Goal: Task Accomplishment & Management: Complete application form

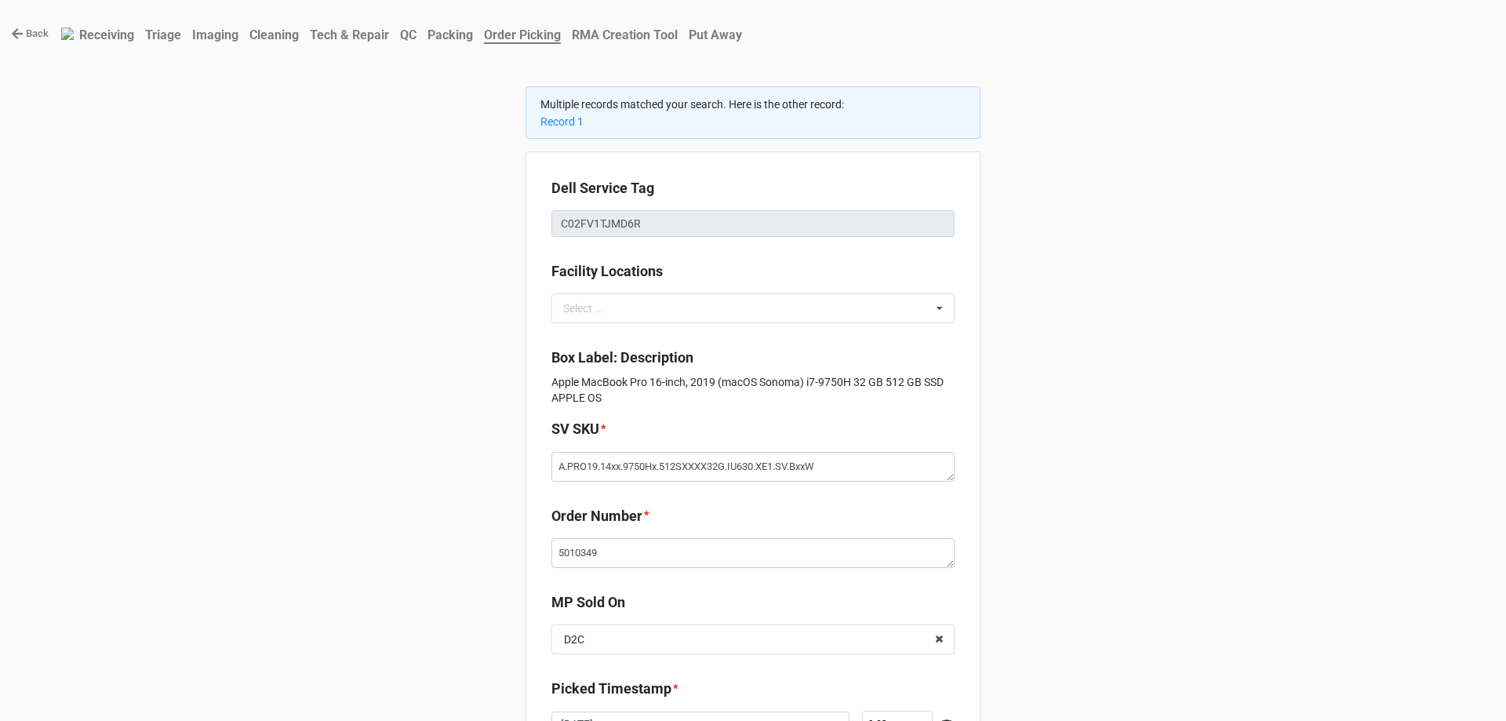
click at [35, 31] on link "Back" at bounding box center [30, 34] width 38 height 16
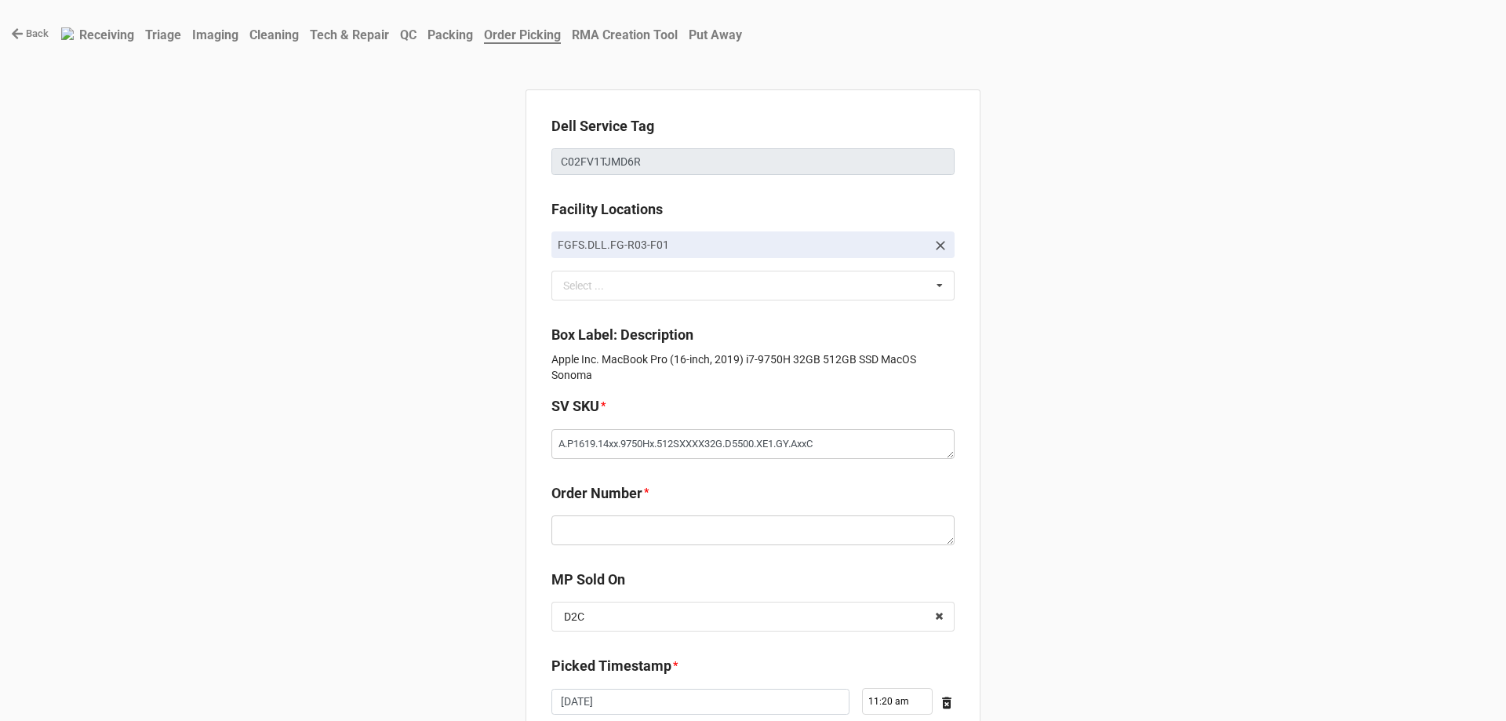
click at [24, 31] on link "Back" at bounding box center [30, 34] width 38 height 16
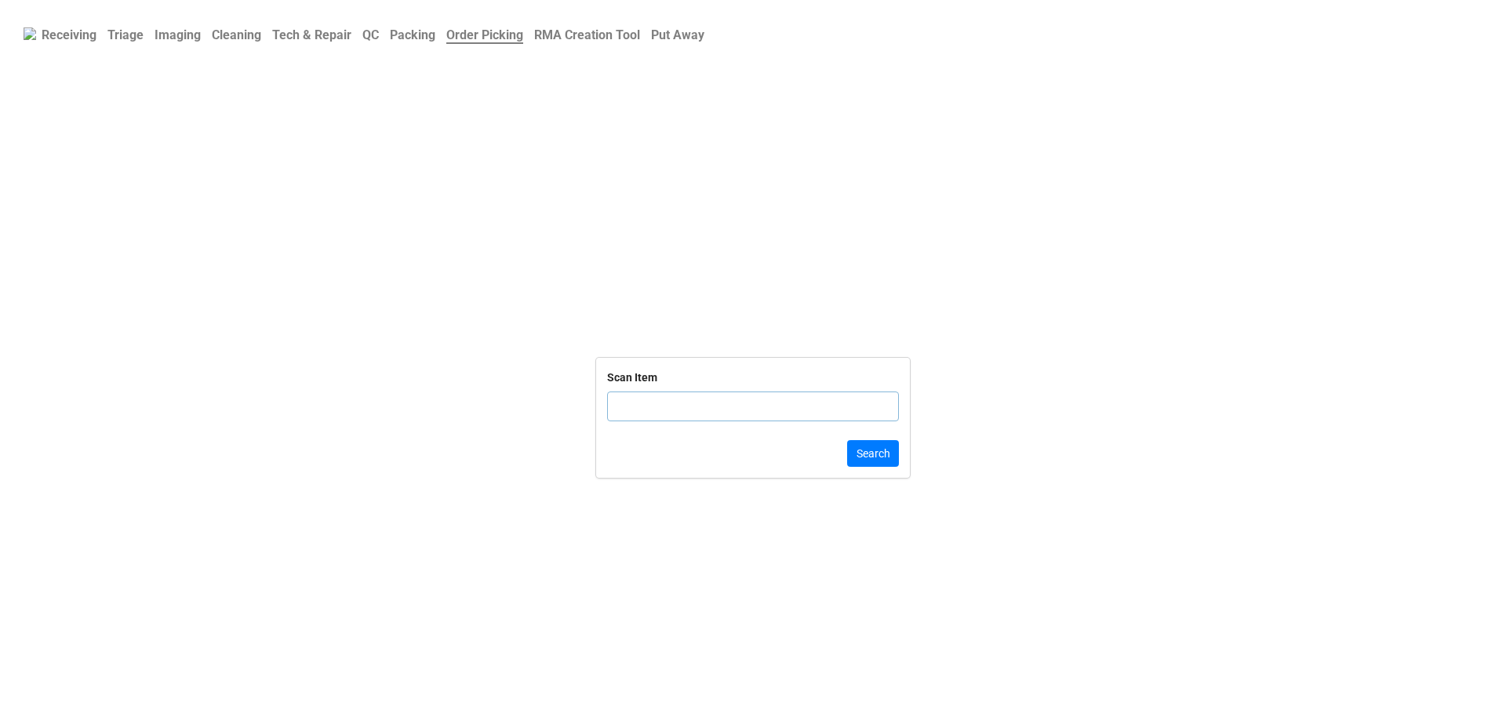
click at [135, 37] on b "Triage" at bounding box center [125, 34] width 36 height 15
click at [639, 417] on input "text" at bounding box center [753, 425] width 292 height 30
paste input "48NLG63"
type input "48NLG63"
click at [869, 466] on button "Search" at bounding box center [873, 472] width 52 height 27
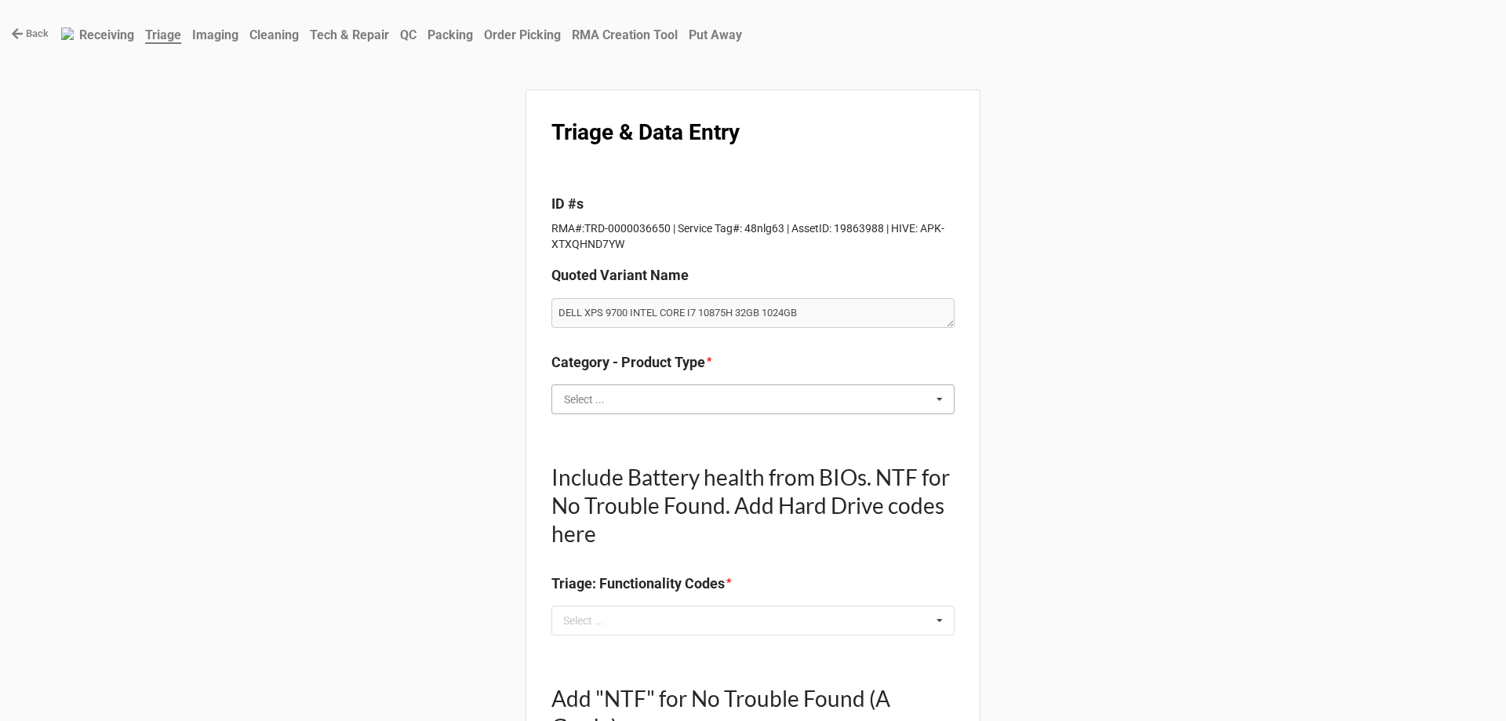
click at [769, 403] on input "text" at bounding box center [754, 399] width 402 height 28
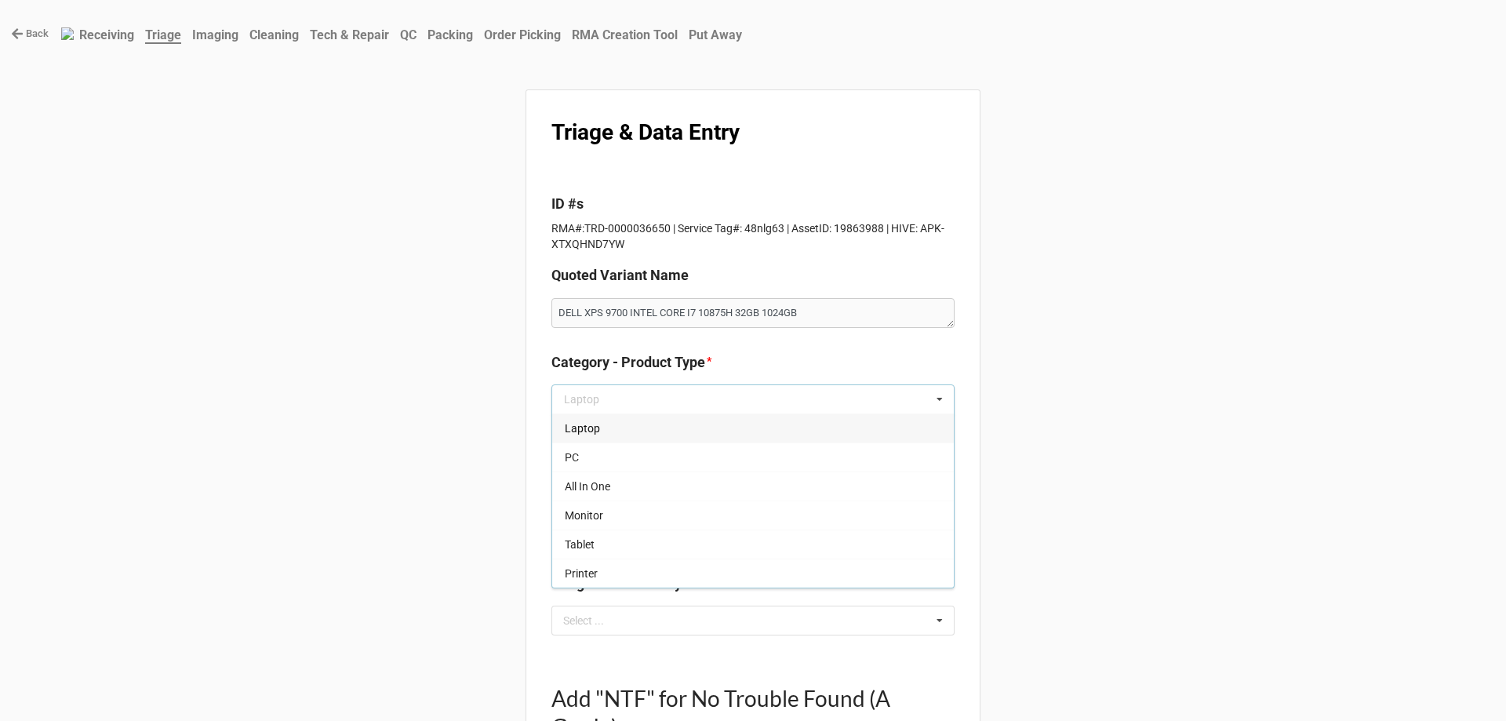
click at [652, 436] on div "Laptop" at bounding box center [753, 427] width 402 height 29
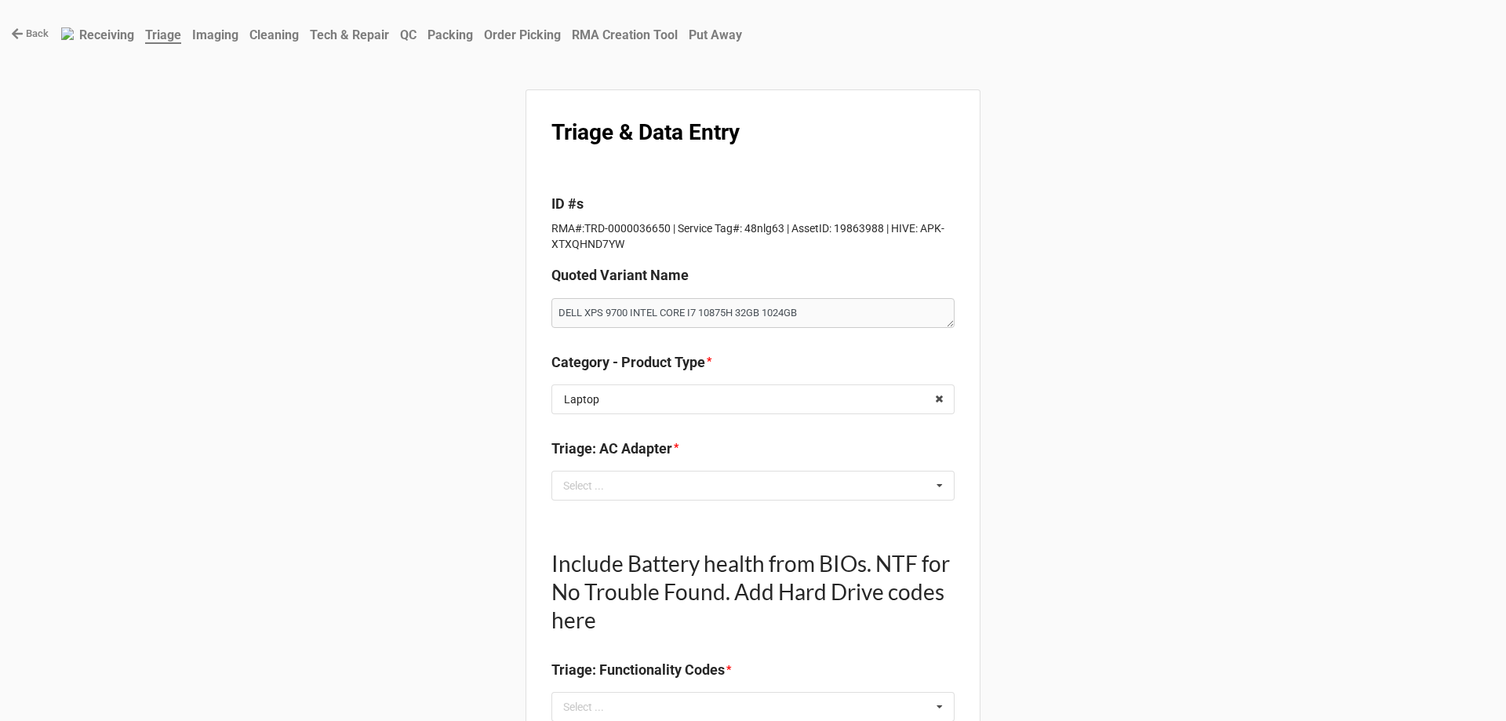
scroll to position [78, 0]
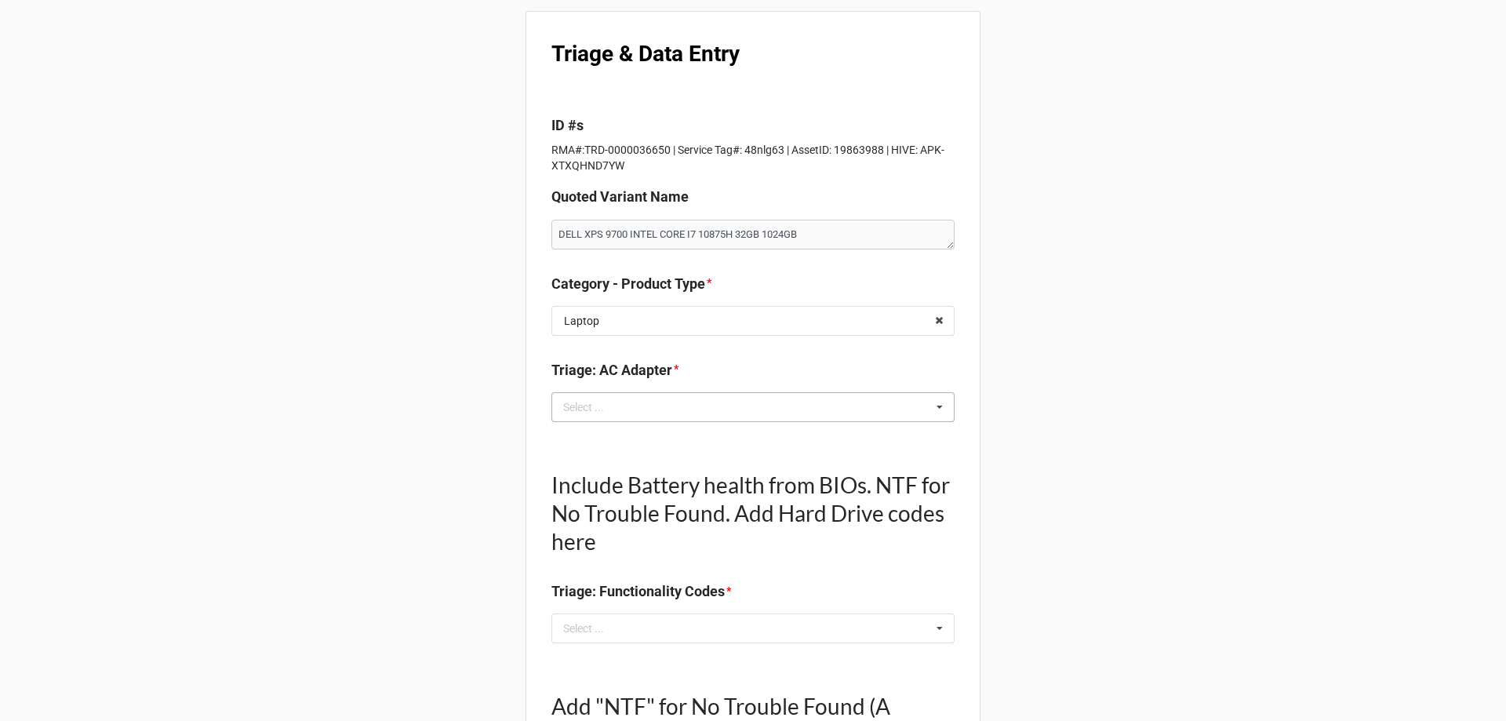
click at [659, 410] on div "Select ... No results found." at bounding box center [752, 407] width 403 height 30
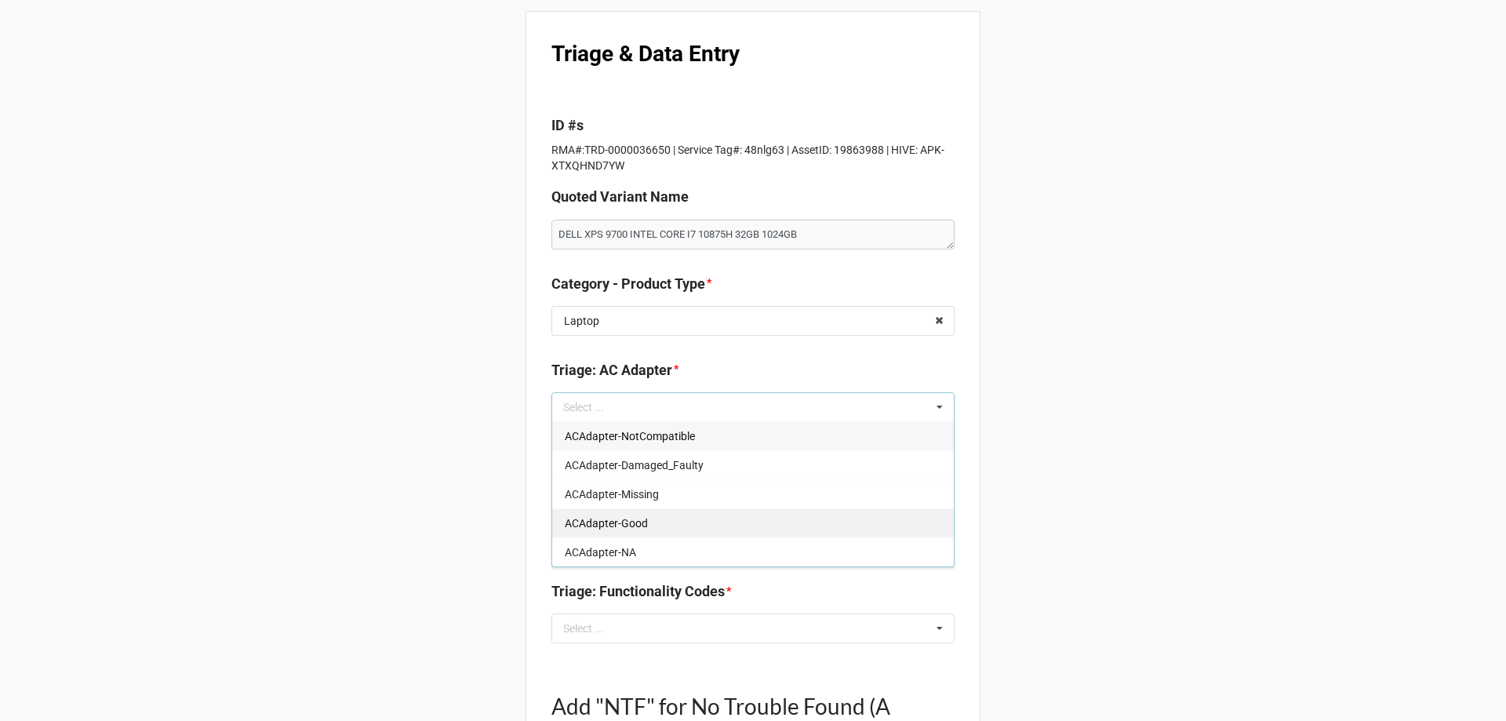
click at [580, 533] on div "ACAdapter-Good" at bounding box center [753, 522] width 402 height 29
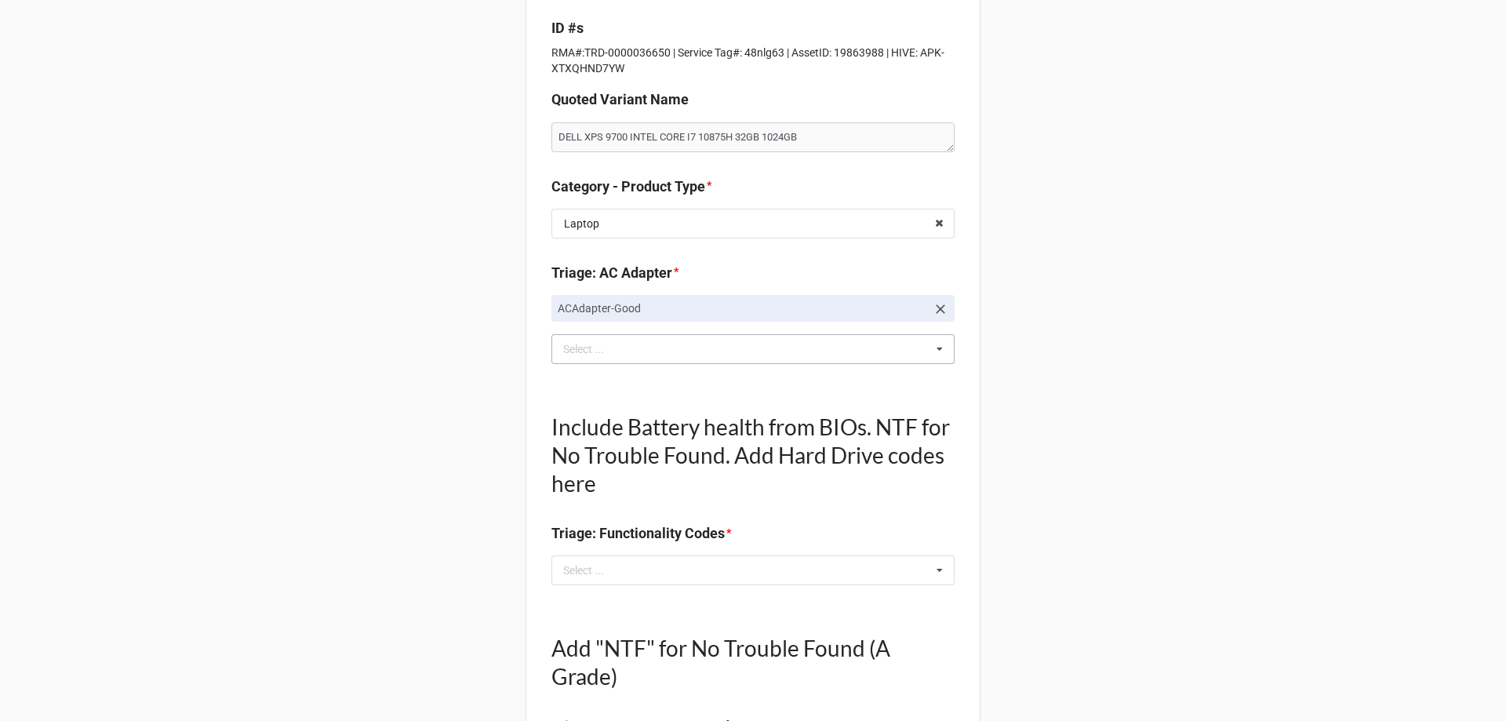
scroll to position [471, 0]
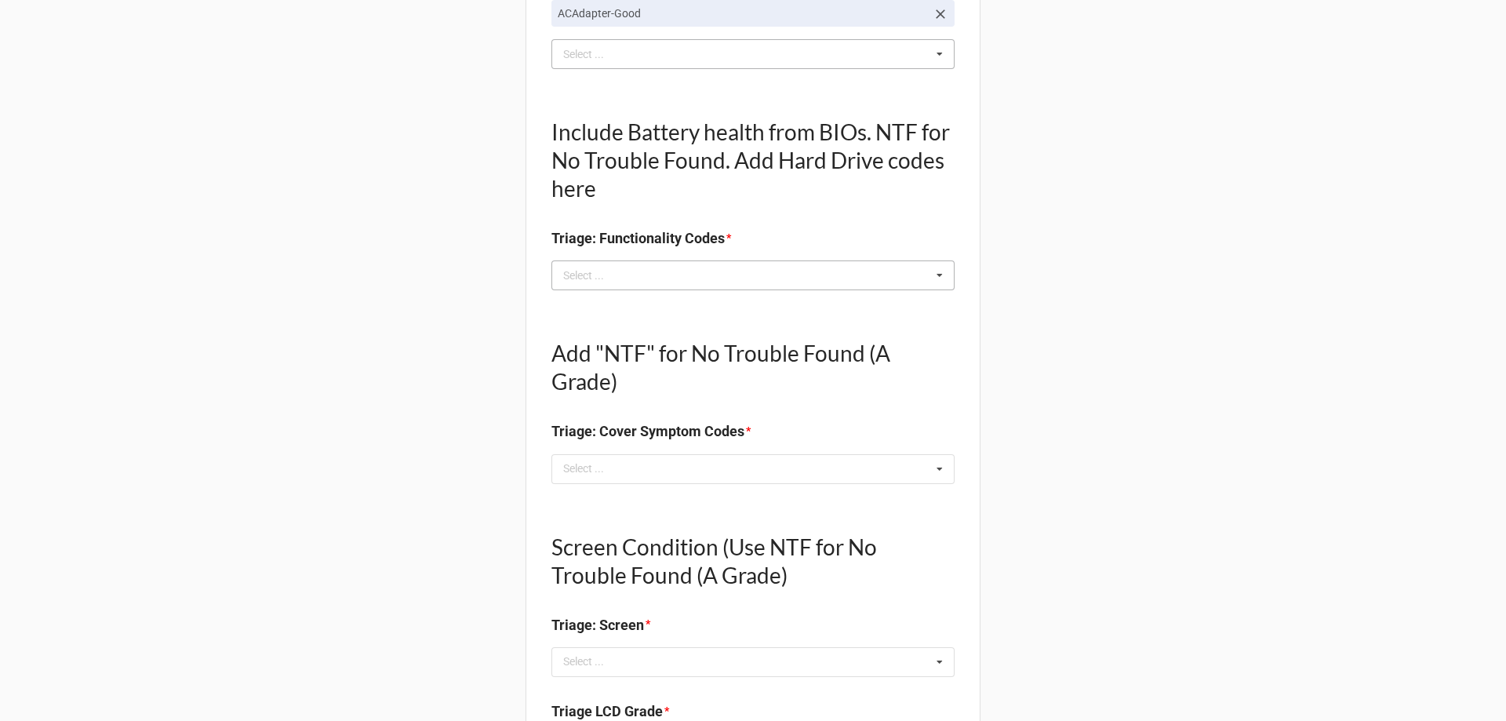
click at [632, 275] on div "Select ... No results found." at bounding box center [752, 275] width 403 height 30
type textarea "x"
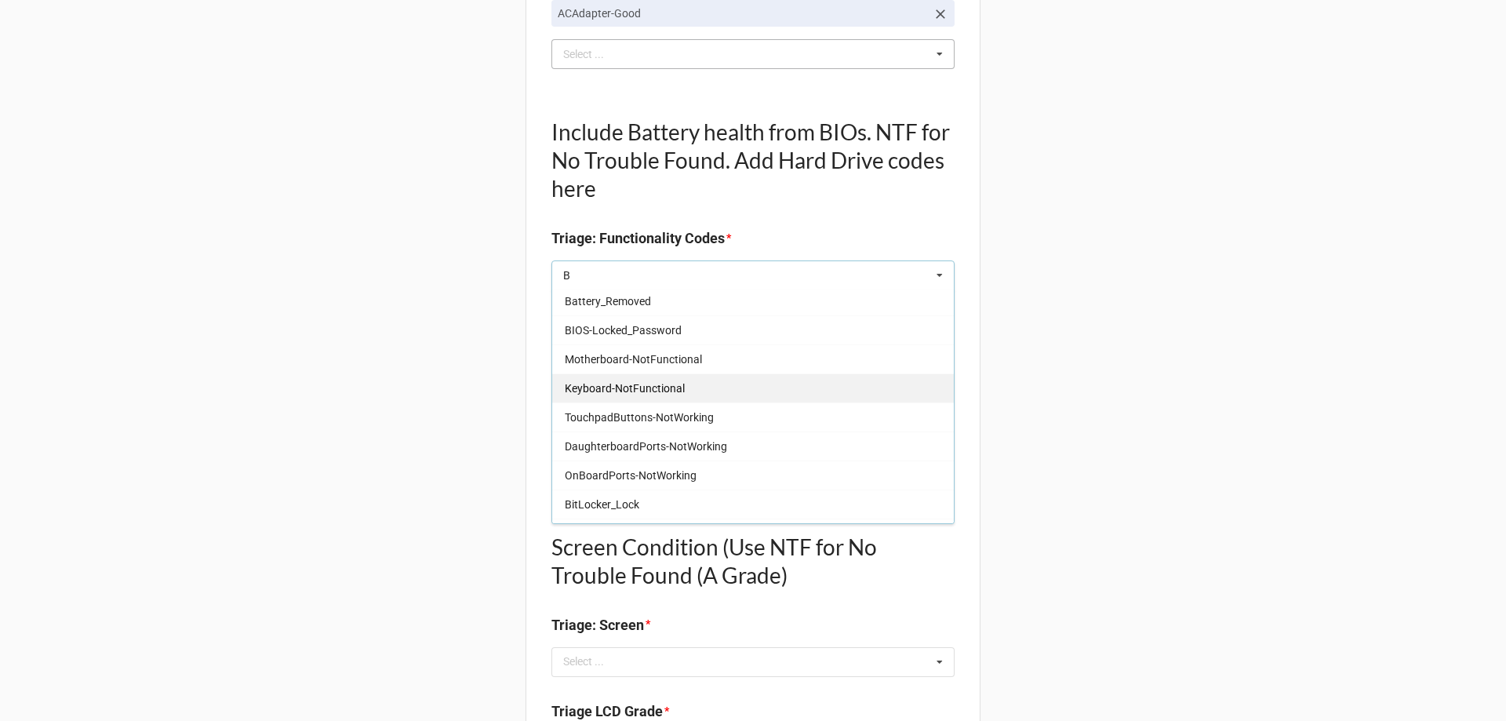
scroll to position [392, 0]
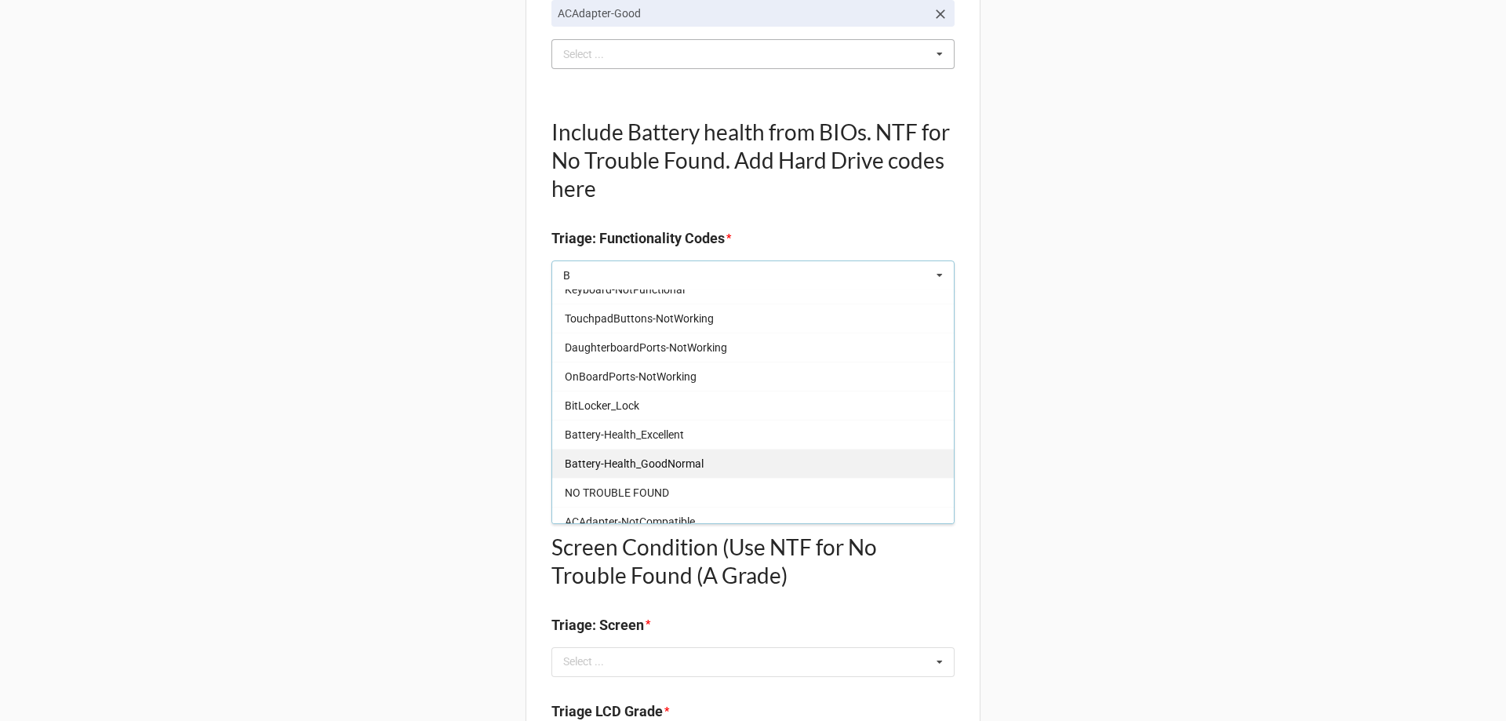
type input "B"
drag, startPoint x: 677, startPoint y: 466, endPoint x: 186, endPoint y: 398, distance: 495.8
click at [674, 465] on span "Battery-Health_GoodNormal" at bounding box center [634, 463] width 139 height 13
type textarea "x"
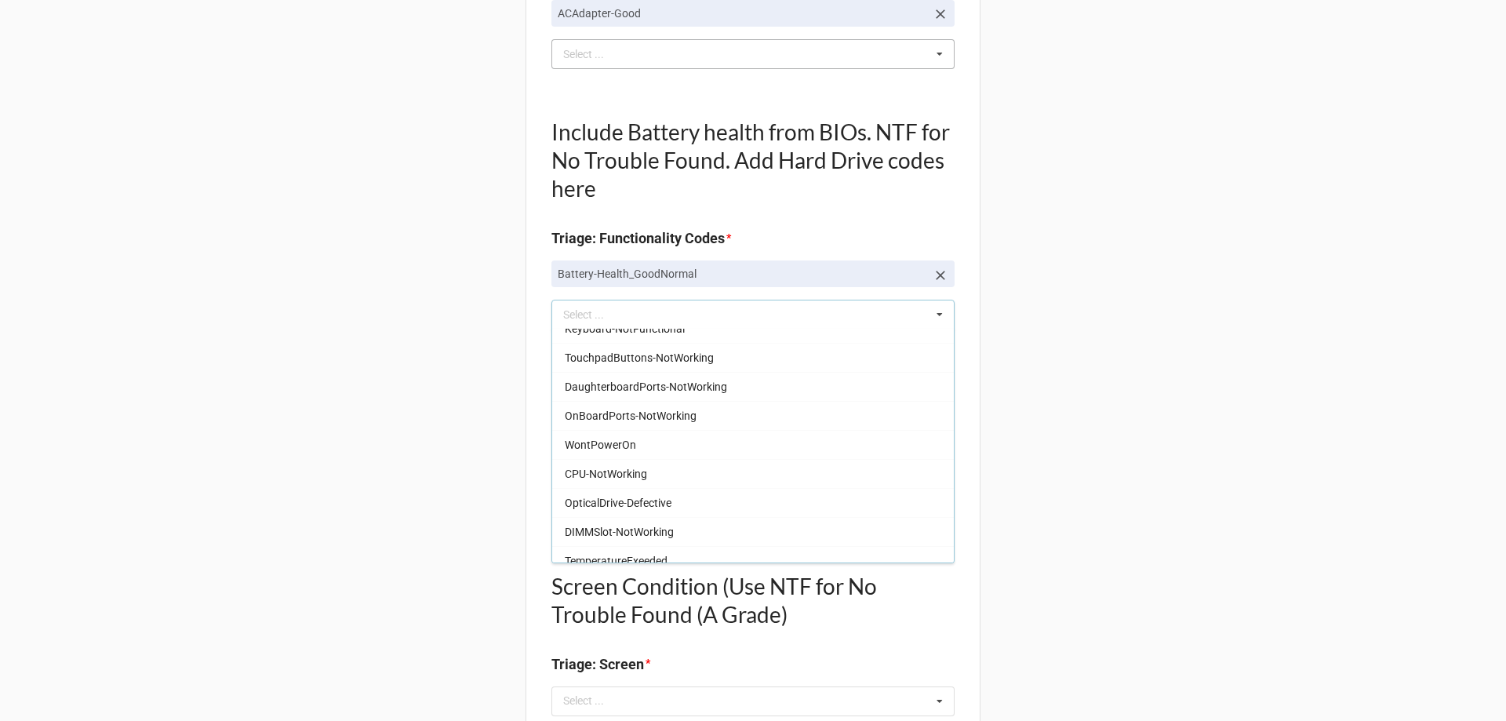
drag, startPoint x: 211, startPoint y: 394, endPoint x: 239, endPoint y: 395, distance: 28.2
click at [222, 395] on div "Back Receiving Triage Imaging Cleaning Tech & Repair QC Packing Order Picking R…" at bounding box center [753, 704] width 1506 height 2351
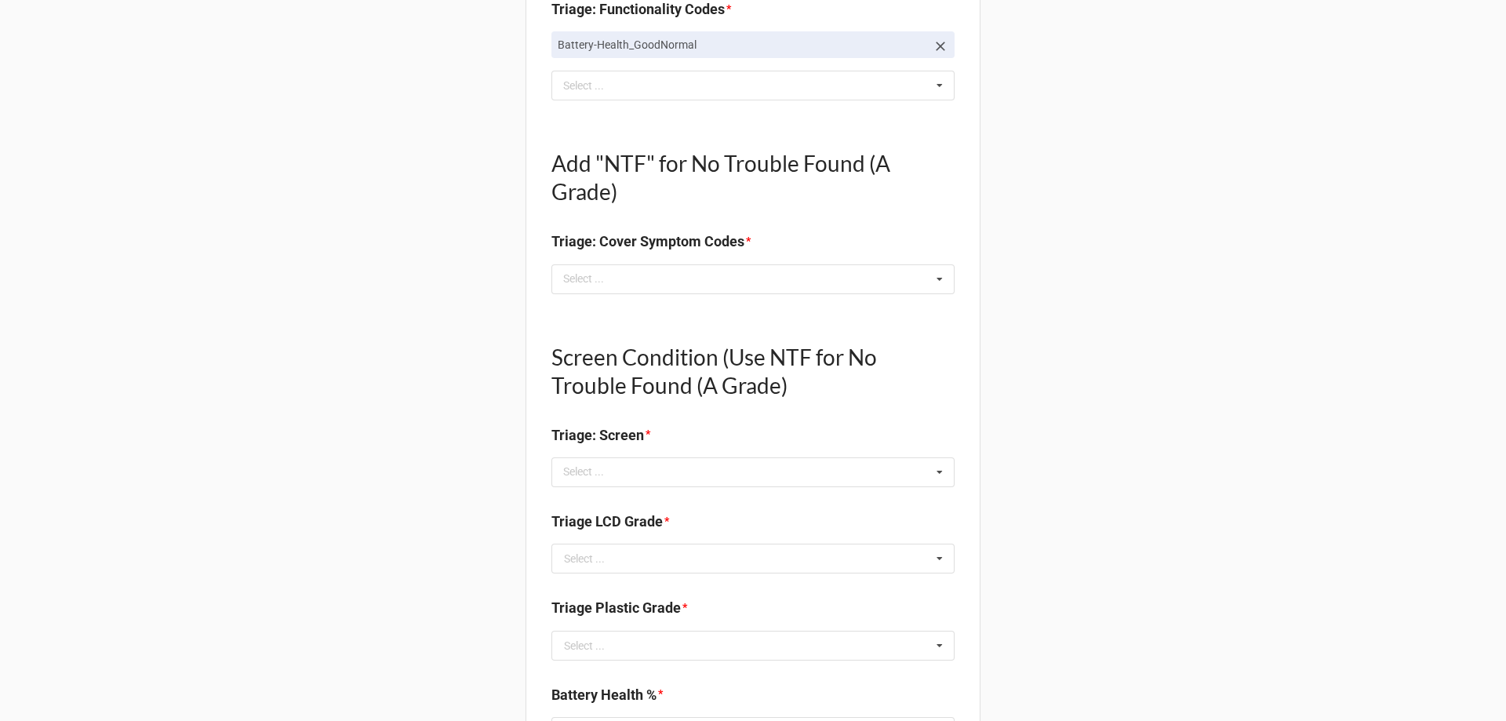
scroll to position [706, 0]
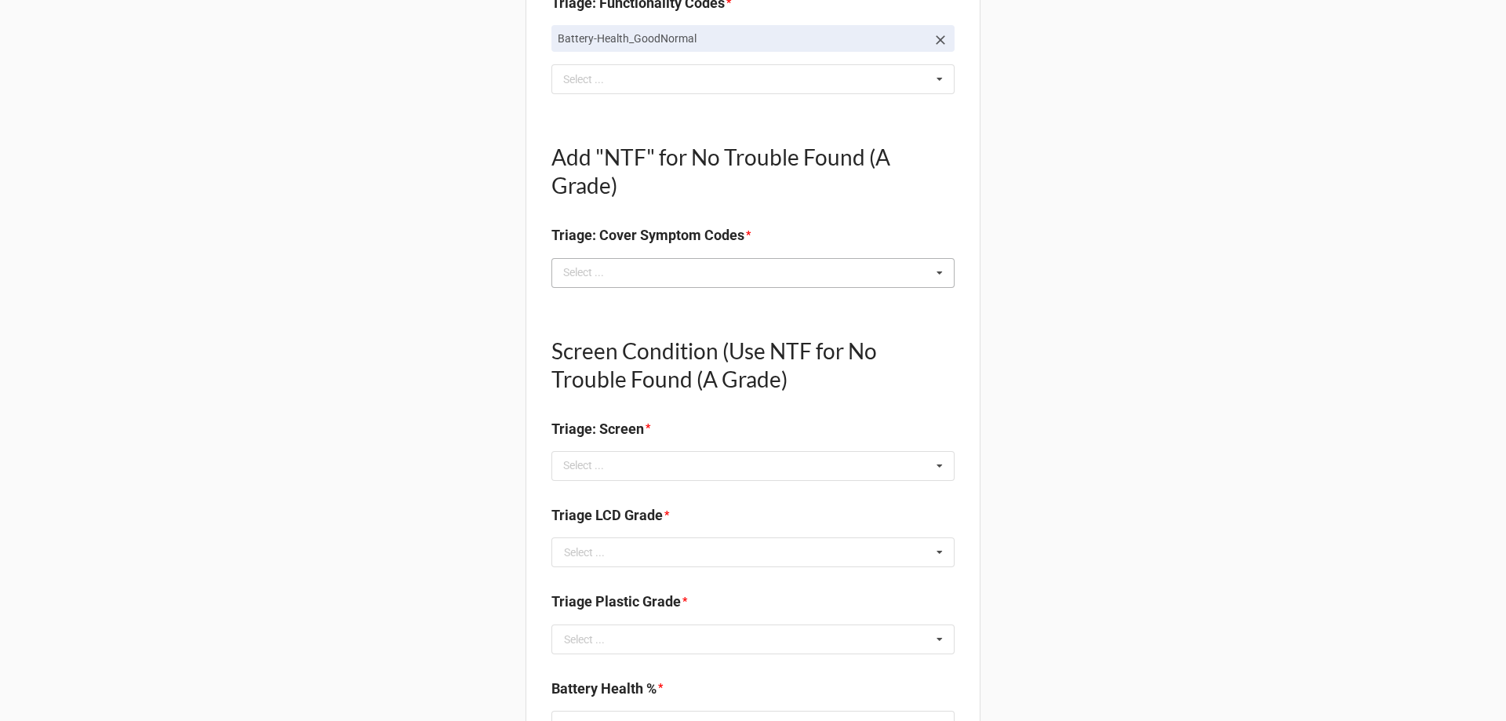
click at [618, 284] on div "Select ... No results found." at bounding box center [752, 273] width 403 height 30
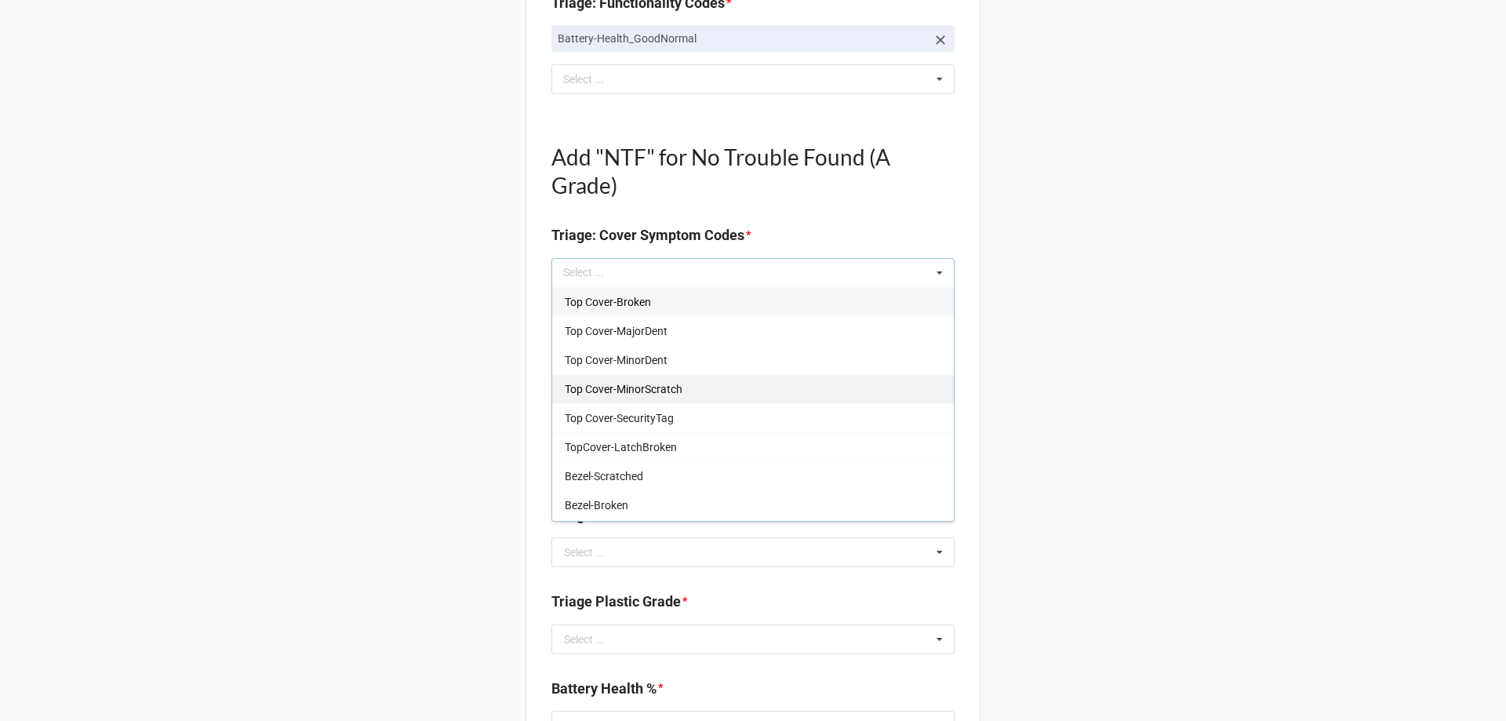
click at [670, 384] on span "Top Cover-MinorScratch" at bounding box center [624, 389] width 118 height 13
type textarea "x"
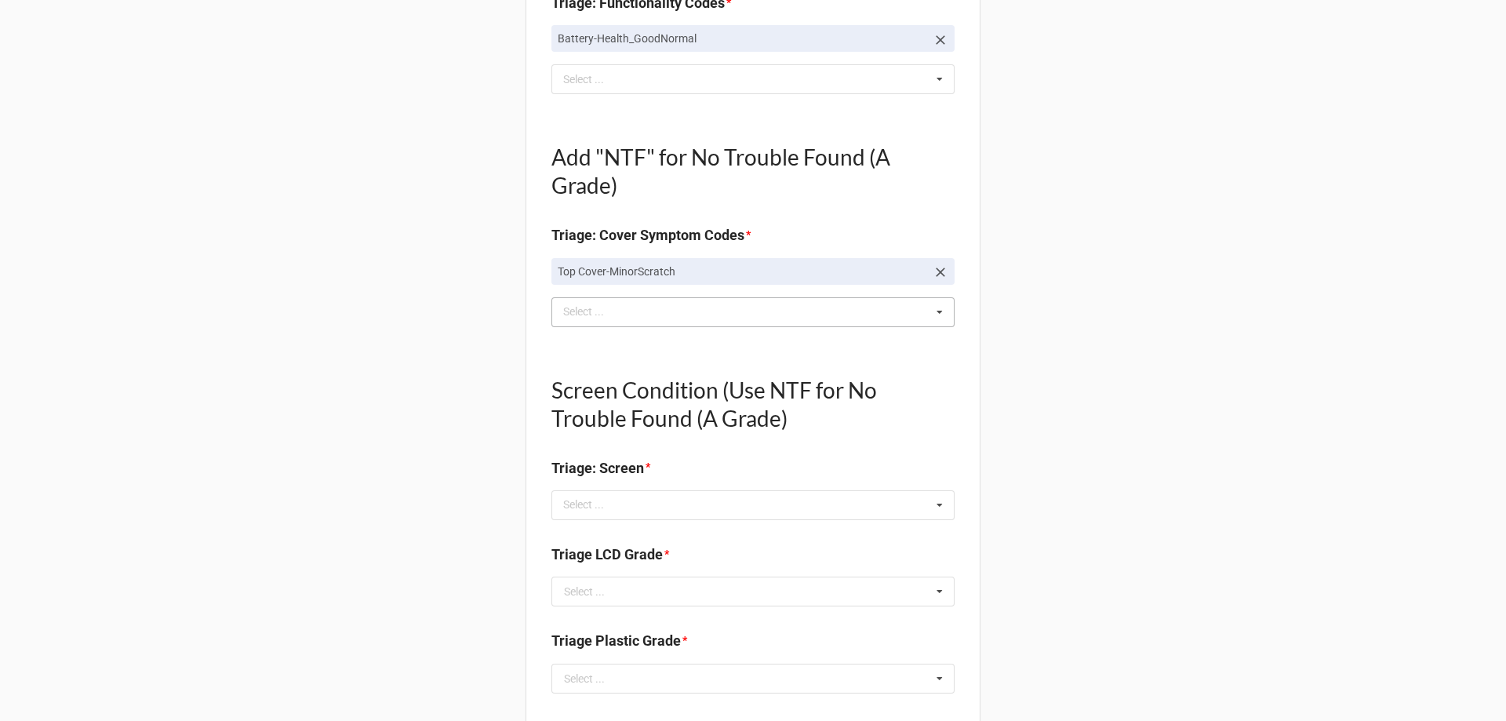
click at [299, 461] on div "Back Receiving Triage Imaging Cleaning Tech & Repair QC Packing Order Picking R…" at bounding box center [753, 489] width 1506 height 2390
click at [620, 311] on div "Select ..." at bounding box center [592, 312] width 67 height 18
type input "B"
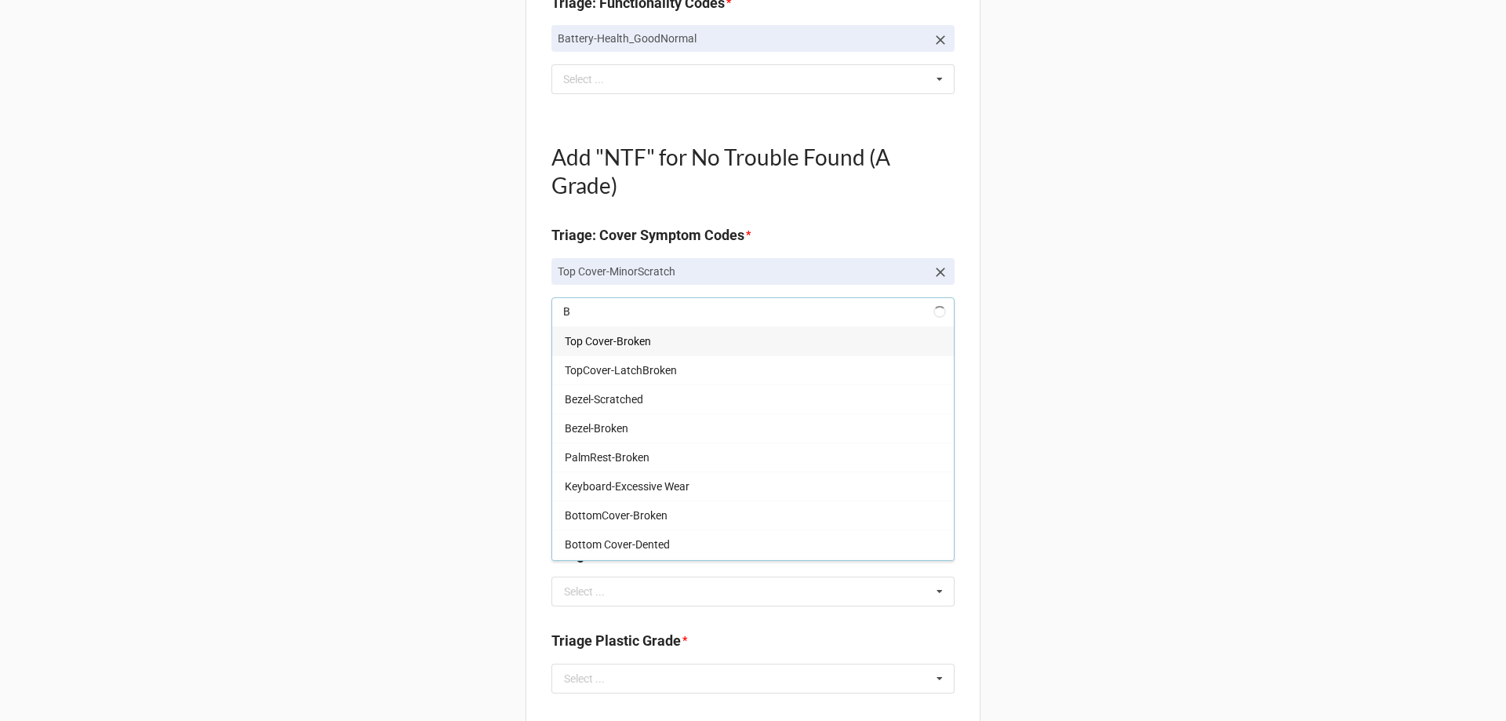
type textarea "x"
type input "B"
drag, startPoint x: 618, startPoint y: 465, endPoint x: 411, endPoint y: 429, distance: 210.2
click at [618, 465] on span "Bottom Cover-MajorScratch" at bounding box center [633, 459] width 136 height 13
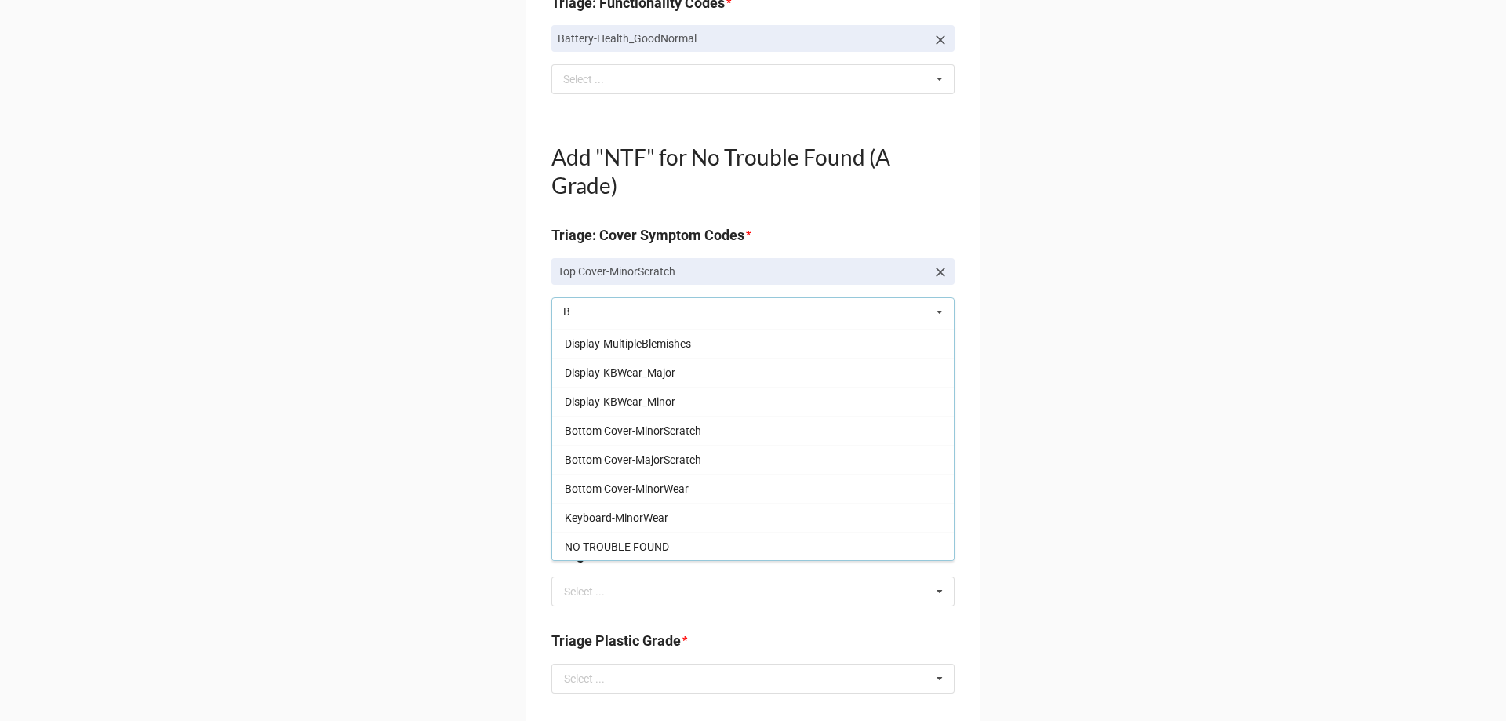
type textarea "x"
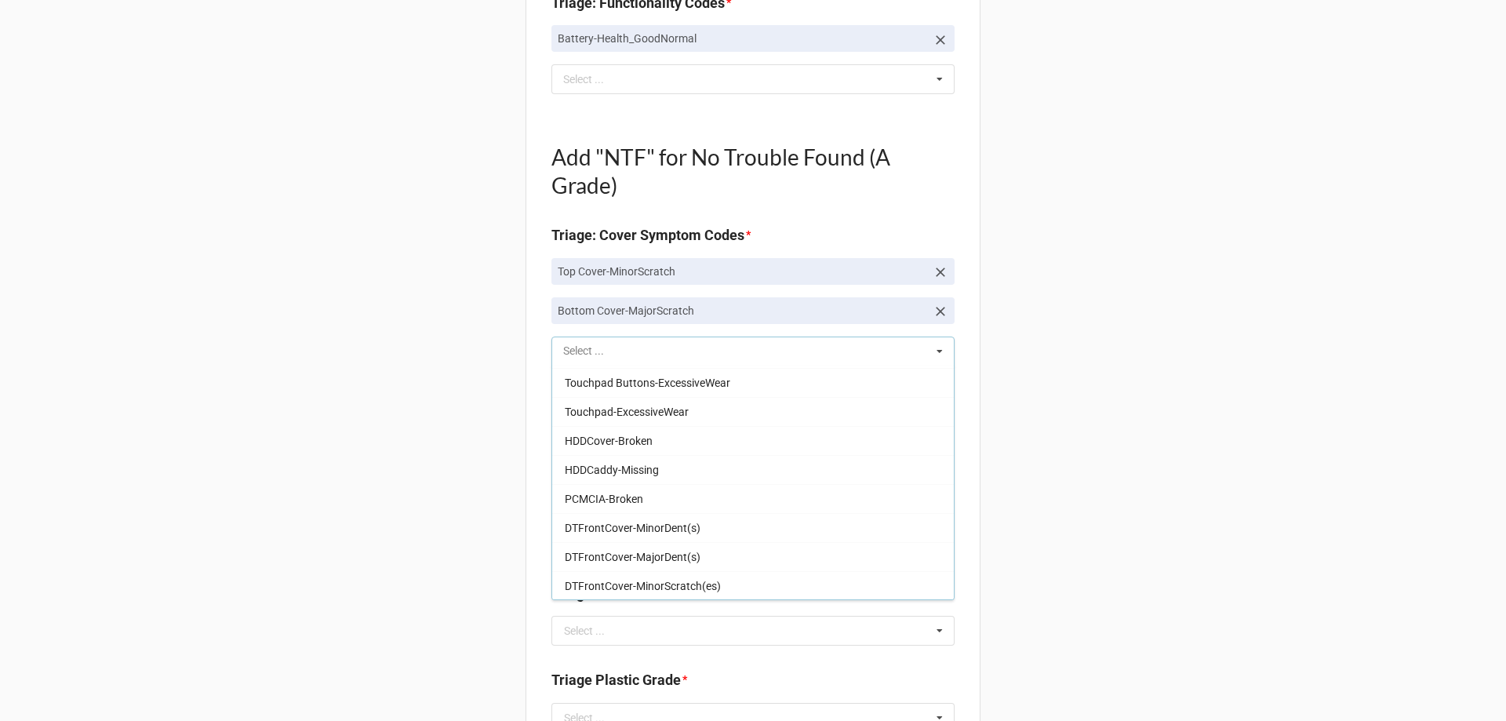
scroll to position [1159, 0]
click at [369, 419] on div "Back Receiving Triage Imaging Cleaning Tech & Repair QC Packing Order Picking R…" at bounding box center [753, 508] width 1506 height 2429
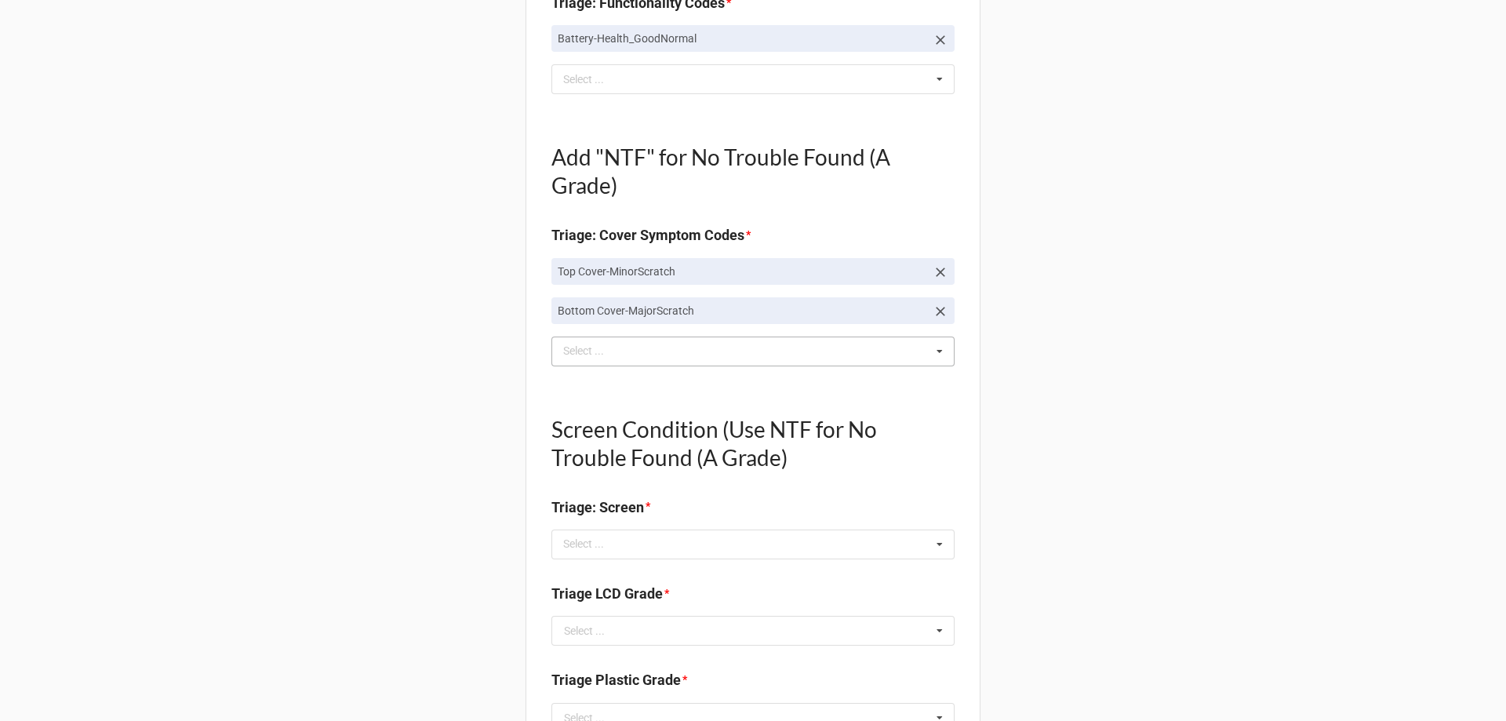
click at [657, 351] on div "B Select ... Top Cover-Broken Top Cover-MajorDent Top Cover-MinorDent Top Cover…" at bounding box center [752, 352] width 403 height 30
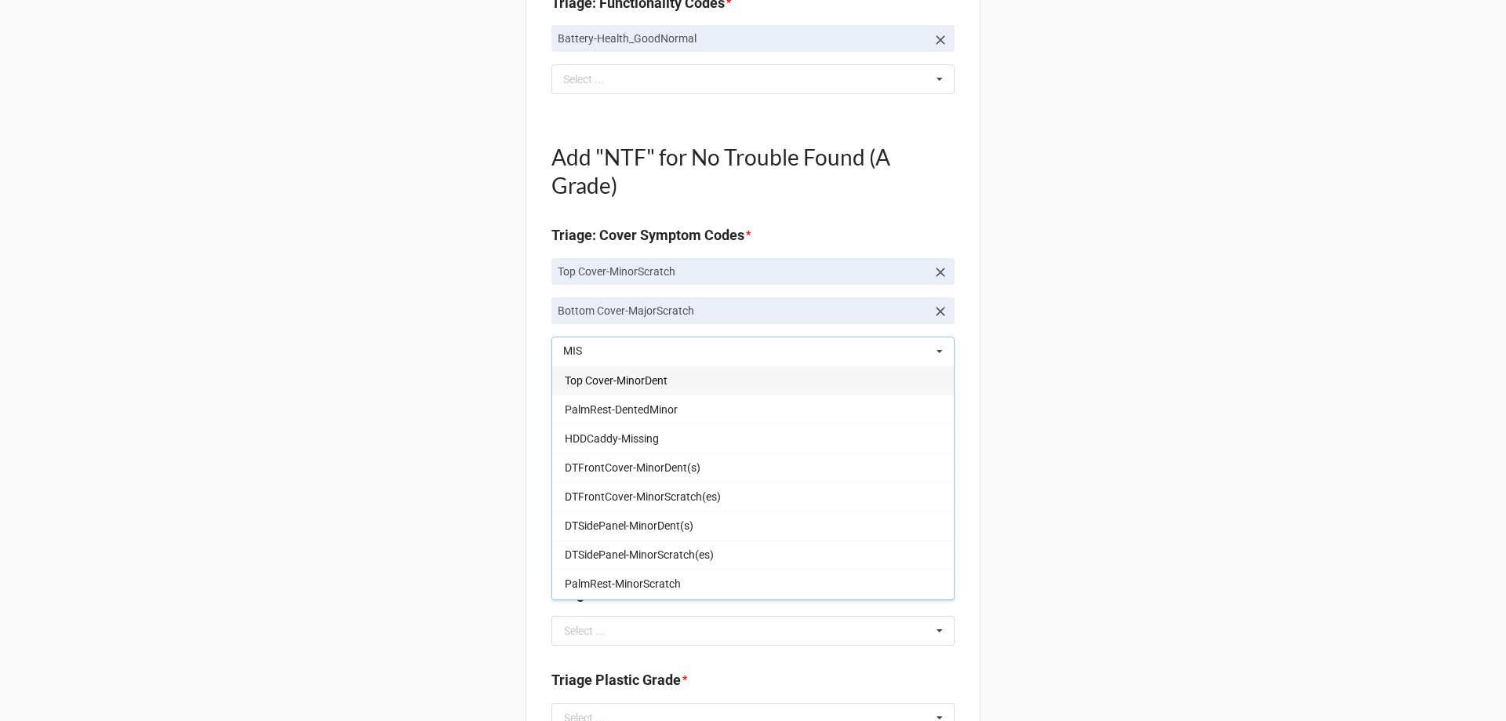
type input "MISS"
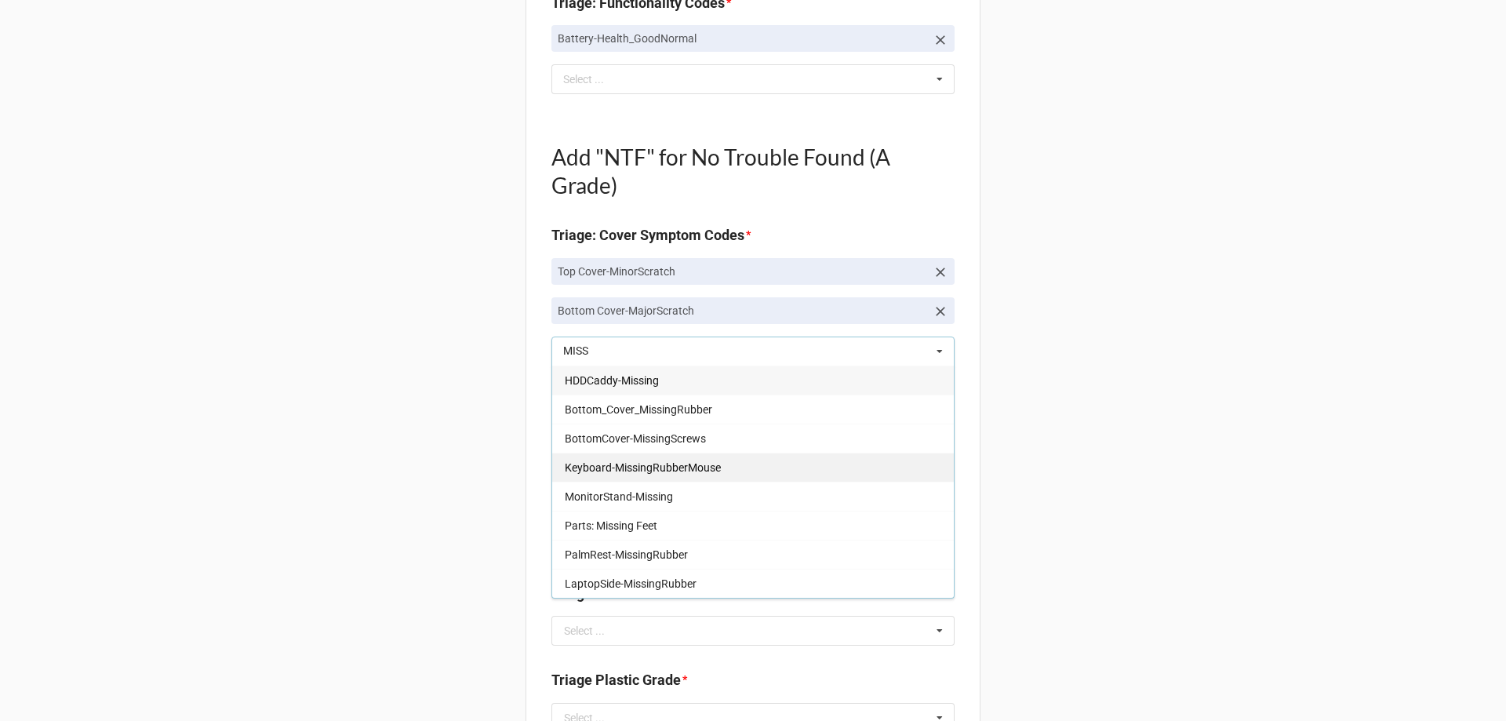
type textarea "x"
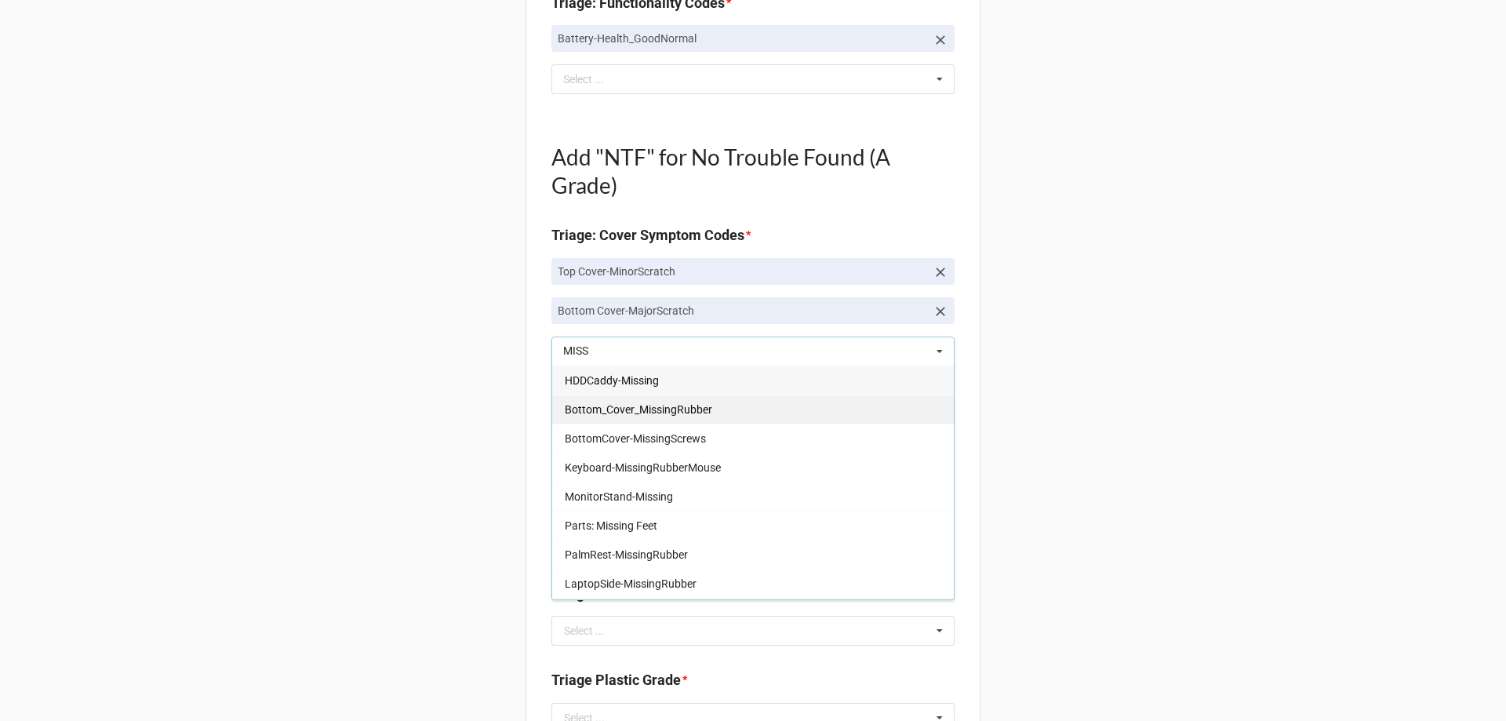
type input "MISS"
click at [626, 419] on div "Bottom_Cover_MissingRubber" at bounding box center [753, 409] width 402 height 29
type textarea "x"
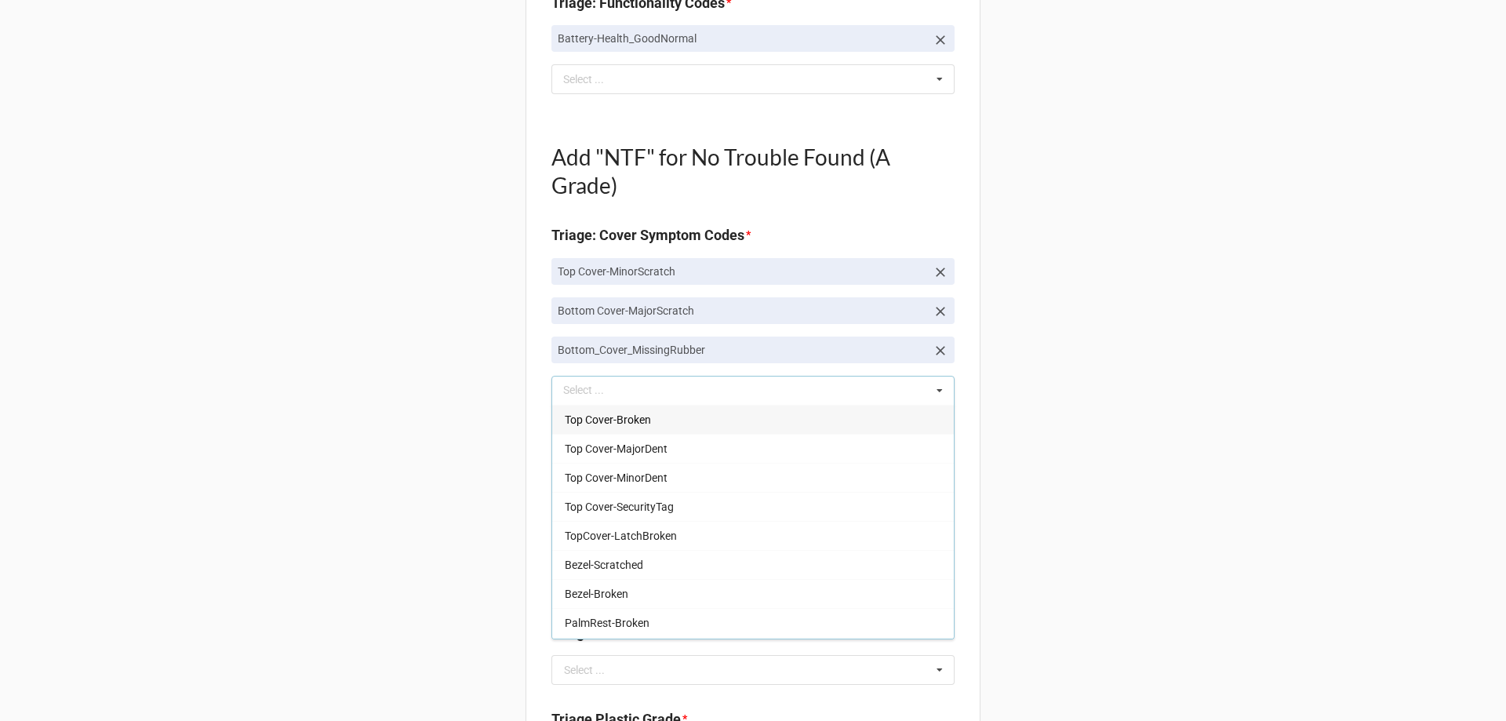
click at [476, 431] on div "Back Receiving Triage Imaging Cleaning Tech & Repair QC Packing Order Picking R…" at bounding box center [753, 528] width 1506 height 2469
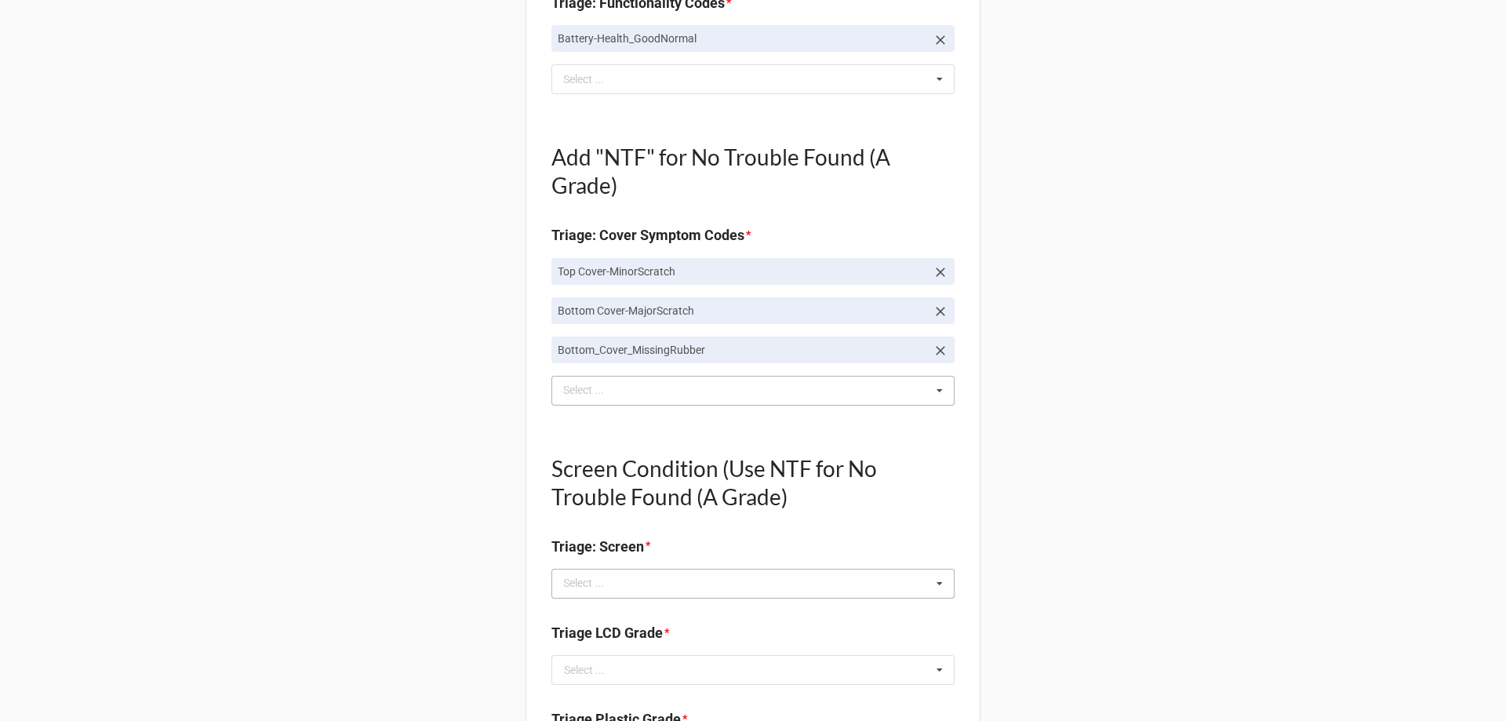
click at [606, 577] on div "Select ..." at bounding box center [592, 583] width 67 height 18
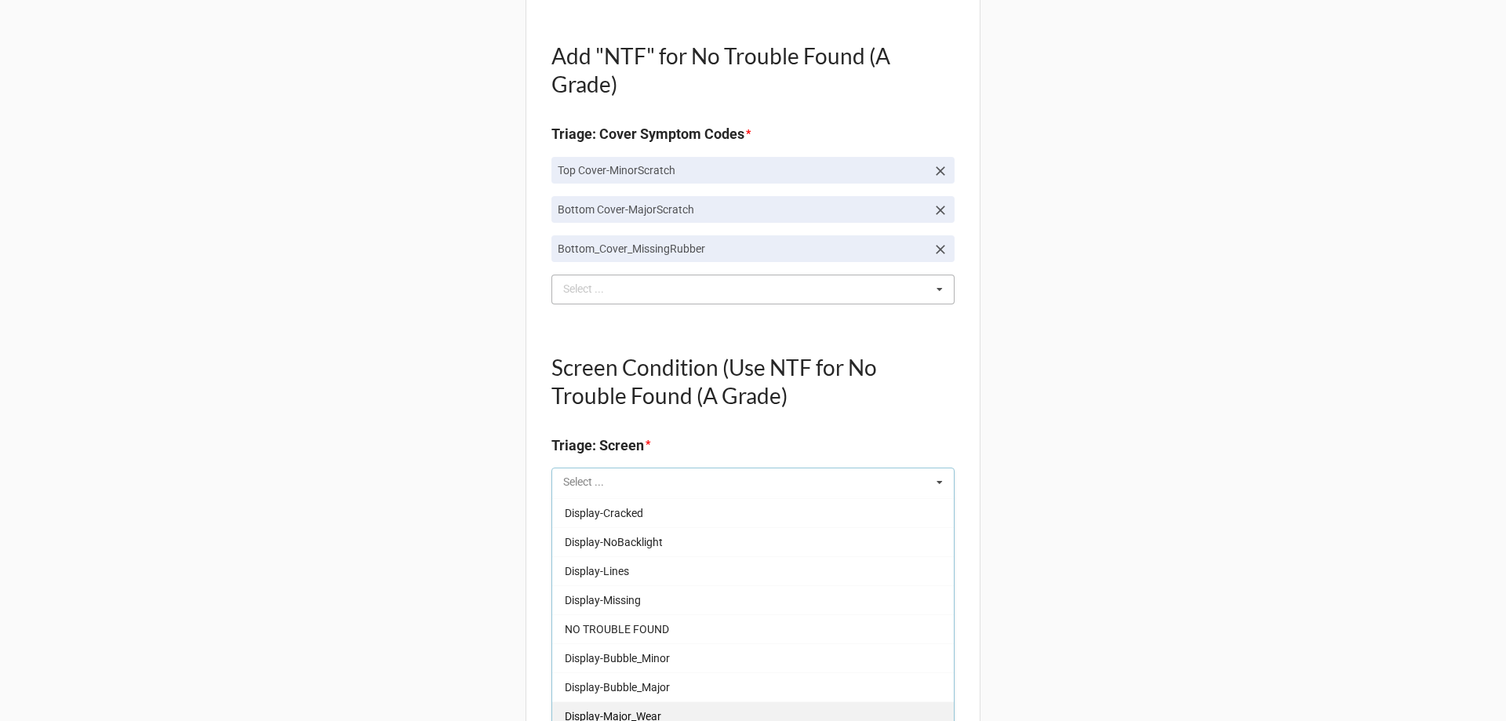
scroll to position [863, 0]
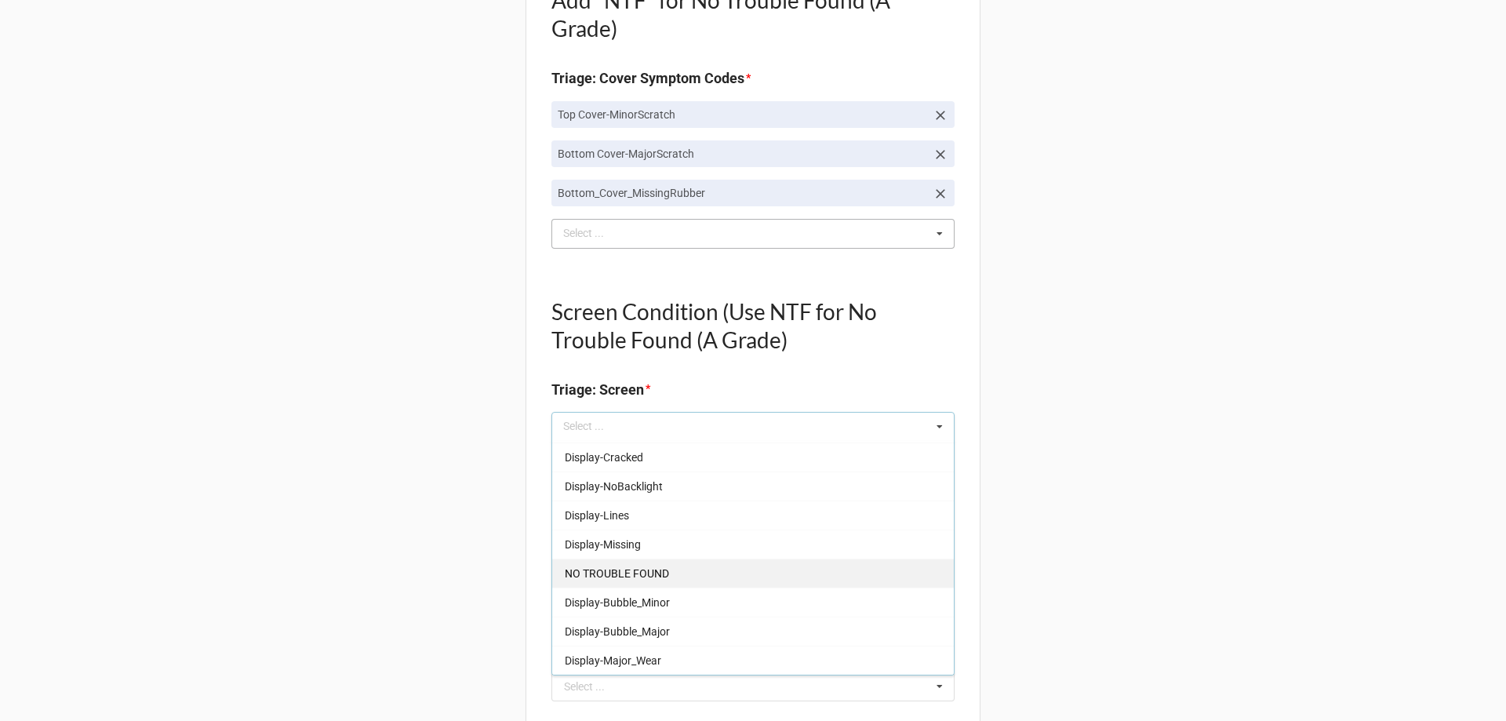
click at [646, 577] on span "NO TROUBLE FOUND" at bounding box center [617, 573] width 104 height 13
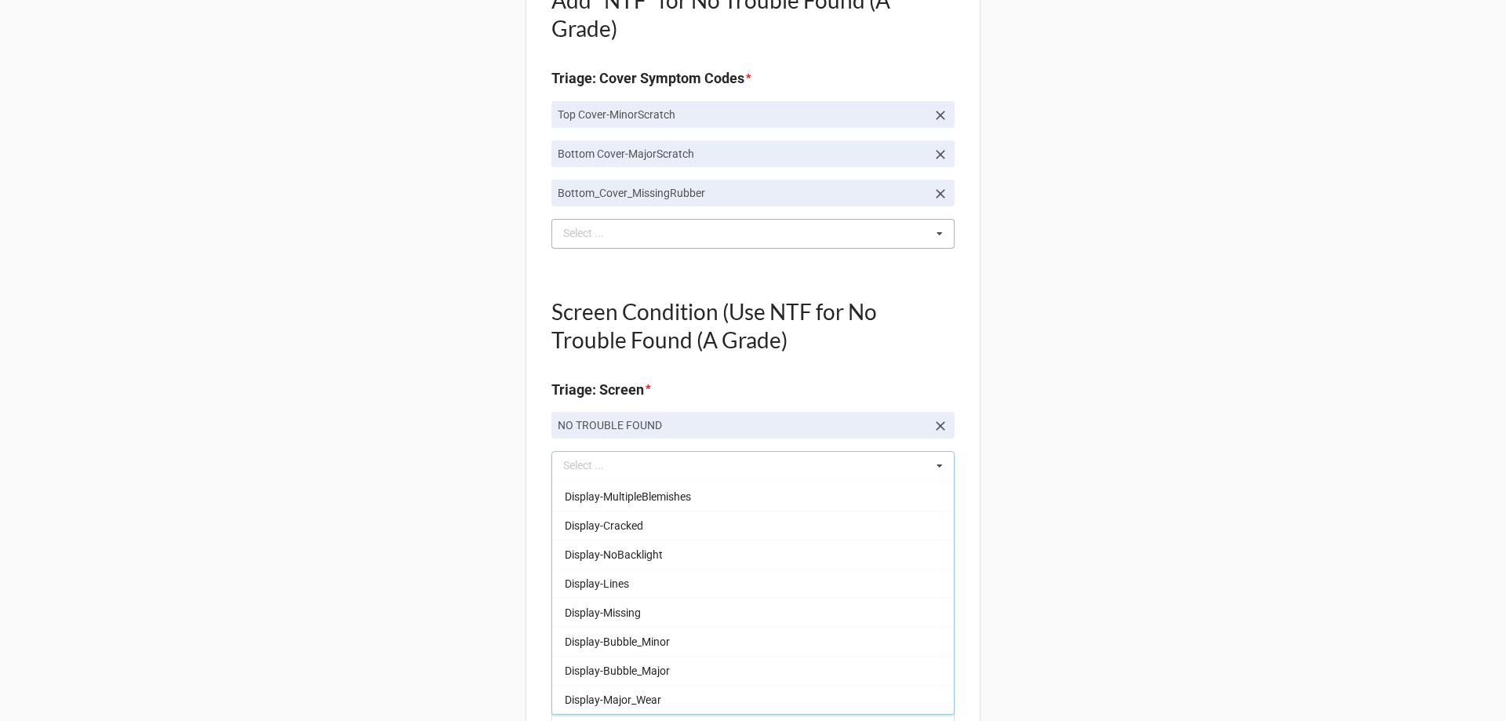
click at [379, 562] on div "Back Receiving Triage Imaging Cleaning Tech & Repair QC Packing Order Picking R…" at bounding box center [753, 391] width 1506 height 2508
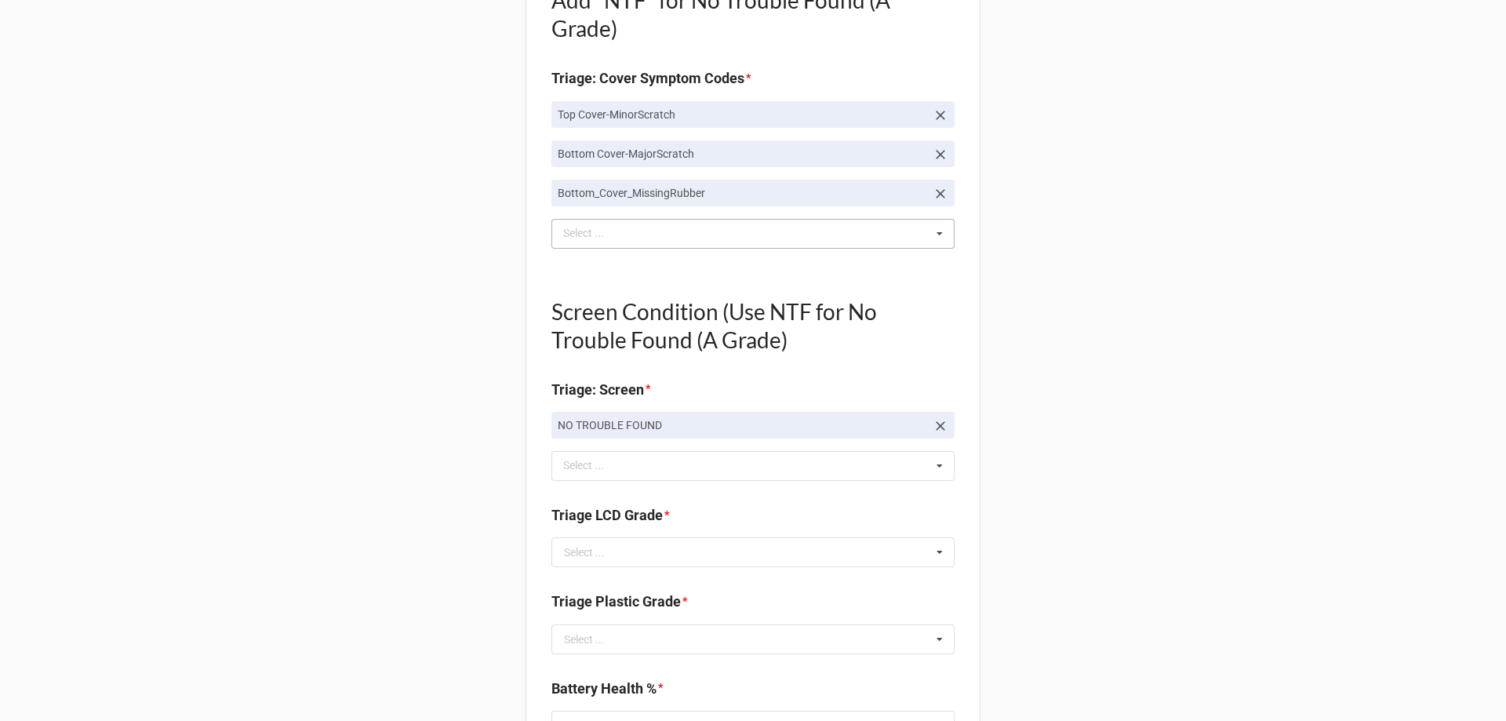
scroll to position [941, 0]
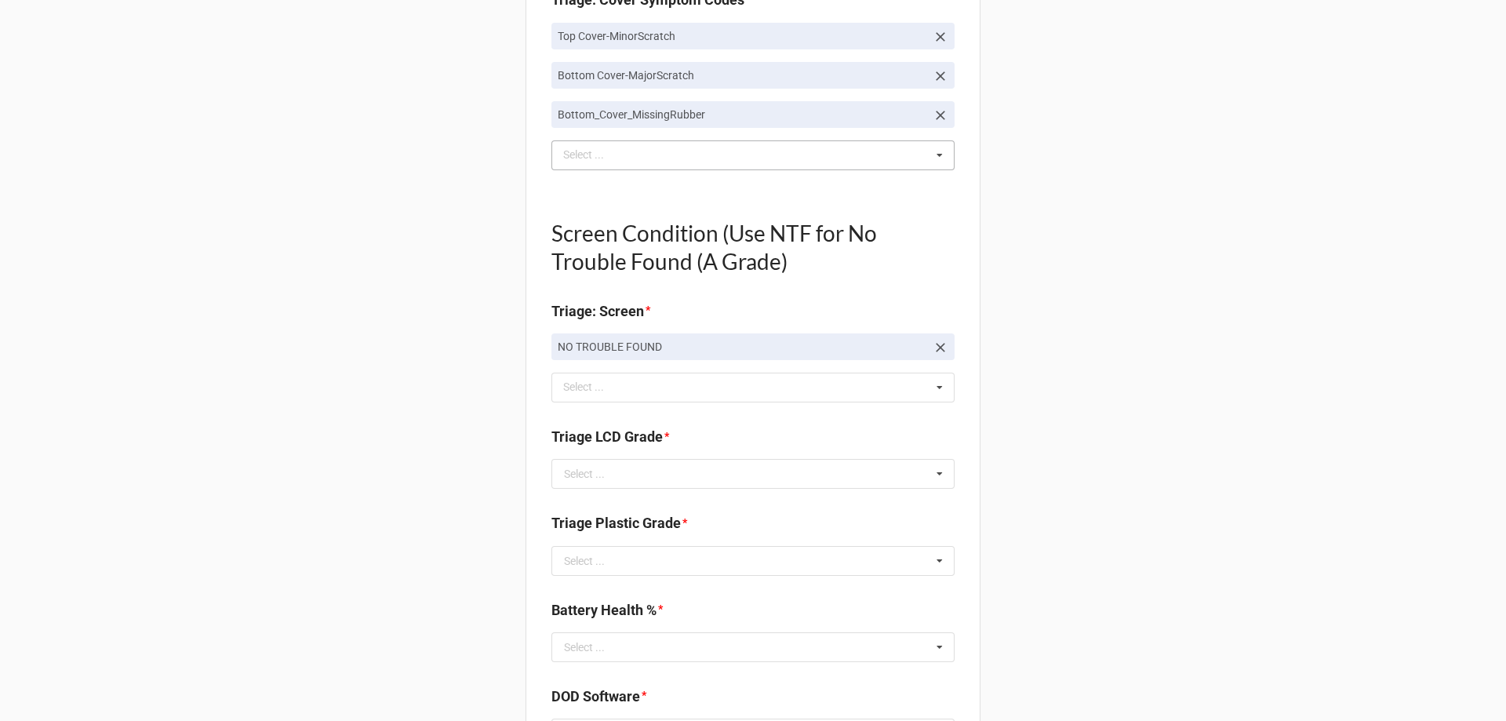
click at [584, 453] on b "Triage LCD Grade *" at bounding box center [752, 439] width 403 height 27
click at [589, 469] on div "Select ..." at bounding box center [584, 473] width 41 height 11
click at [603, 503] on div "A" at bounding box center [753, 502] width 402 height 29
click at [620, 564] on input "text" at bounding box center [754, 561] width 402 height 28
click at [624, 652] on div "C" at bounding box center [753, 647] width 402 height 29
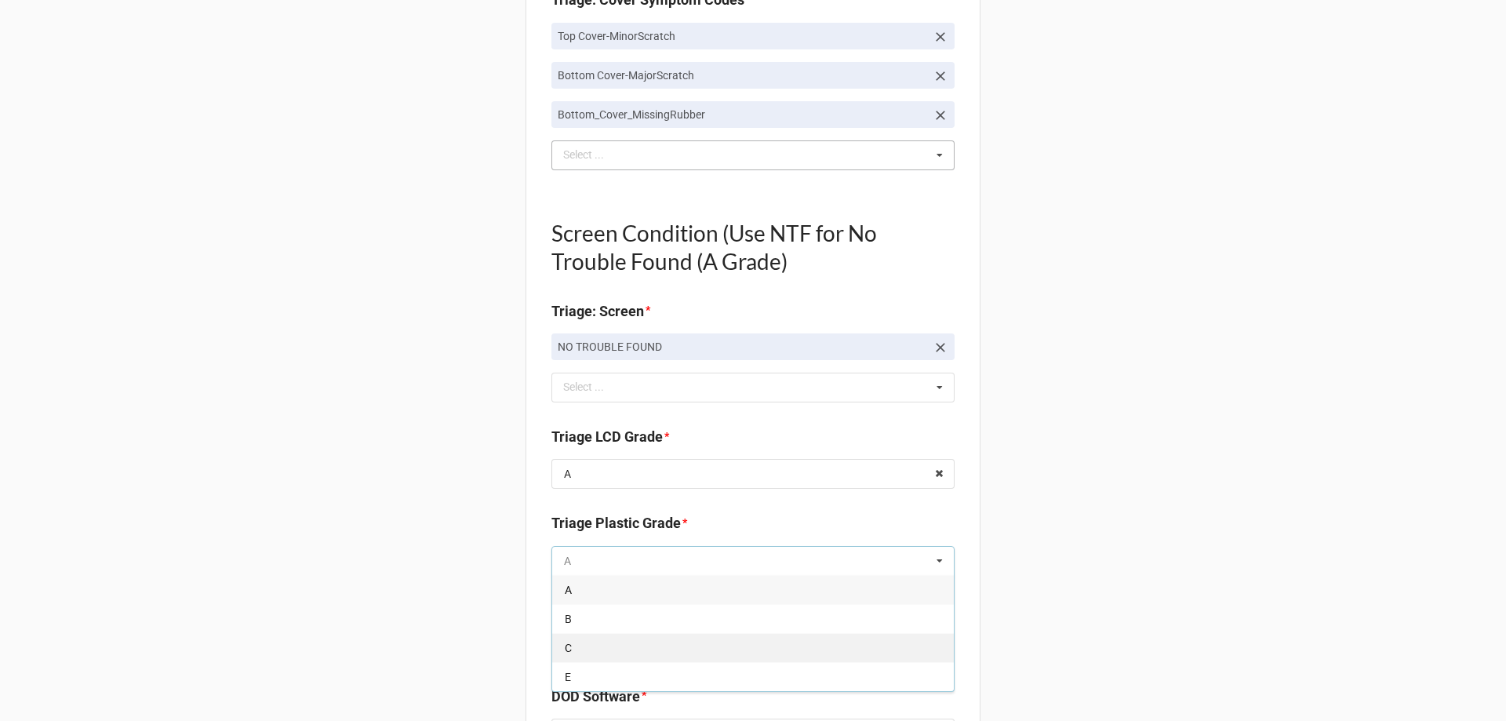
type textarea "x"
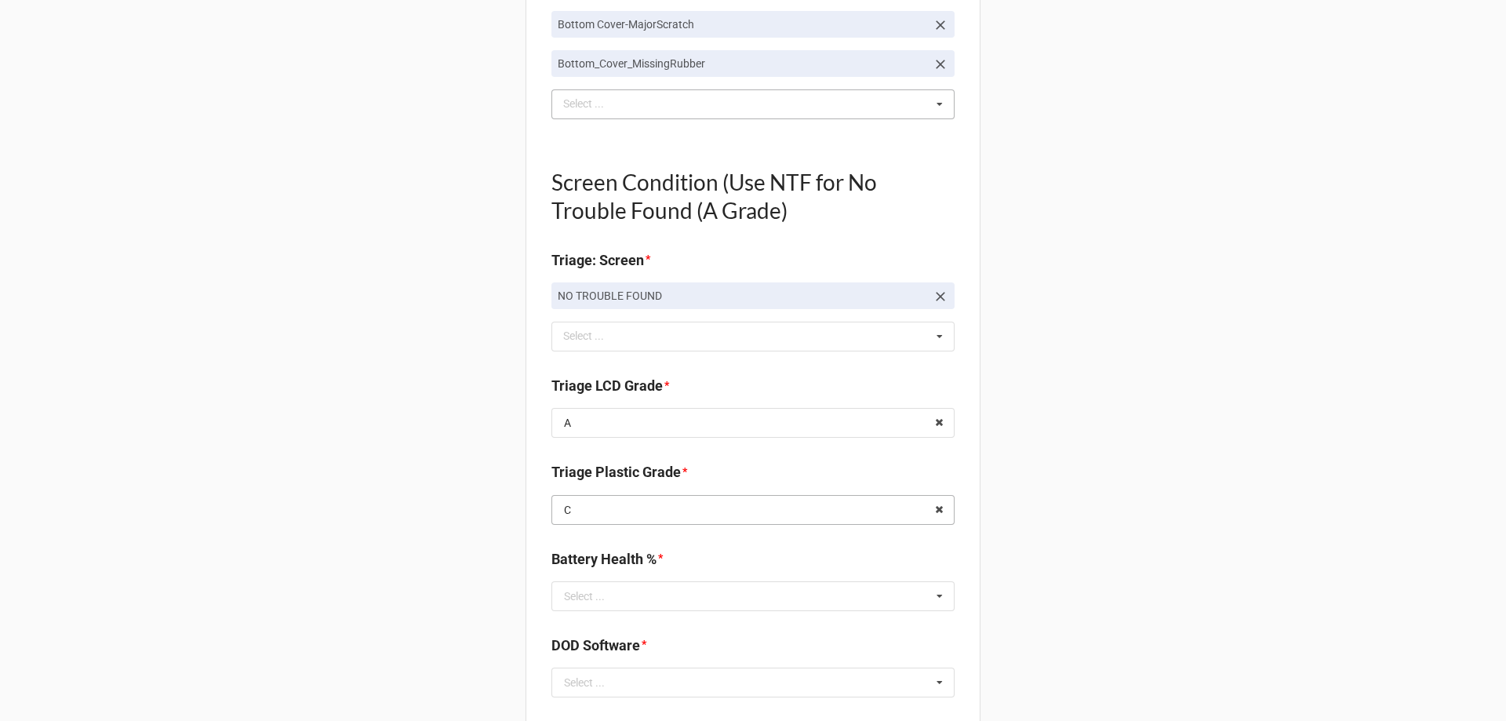
scroll to position [1020, 0]
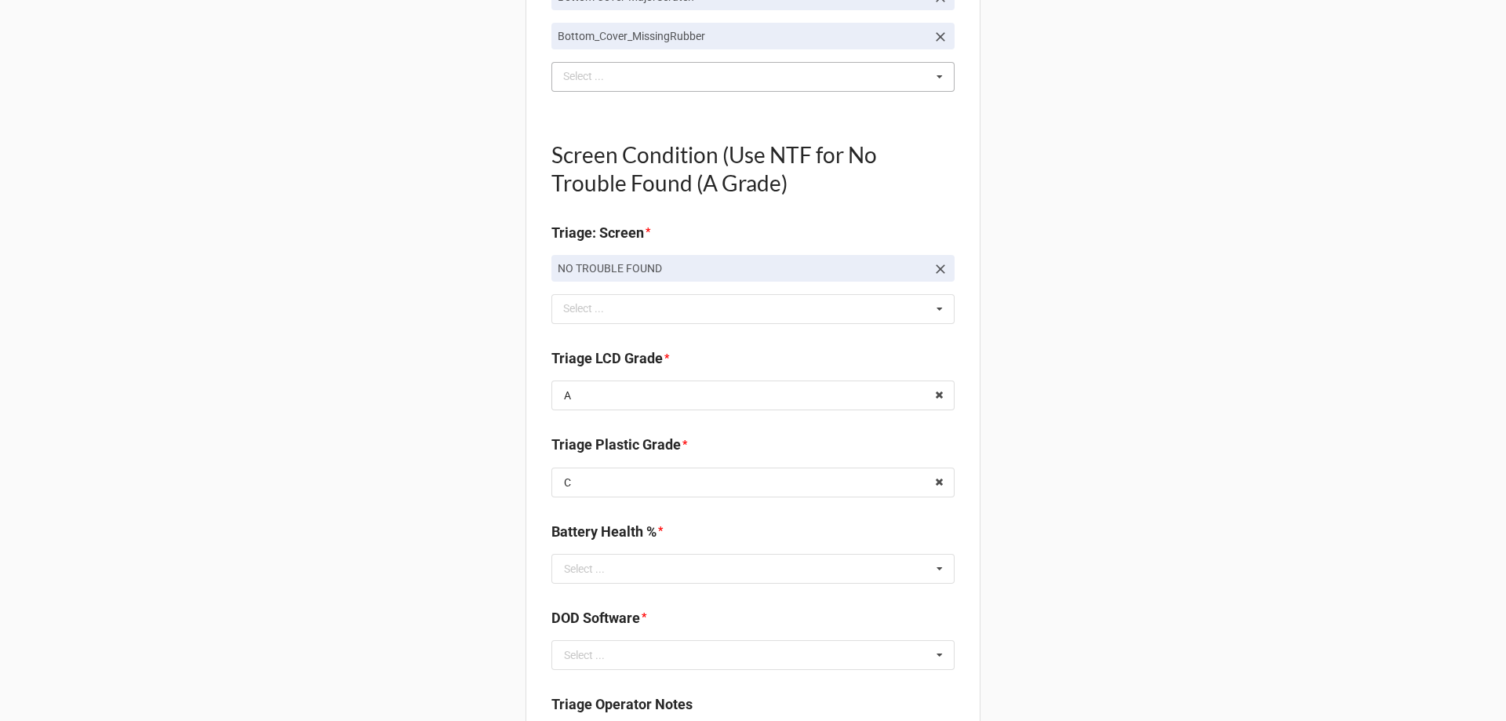
click at [656, 584] on div "Battery Health % * Select ... 0% 1% 2% 3% 4% 5% 6% 7% 8% 9% 10% 11% 12% 13% 14%…" at bounding box center [752, 558] width 403 height 74
click at [653, 580] on input "text" at bounding box center [754, 569] width 402 height 28
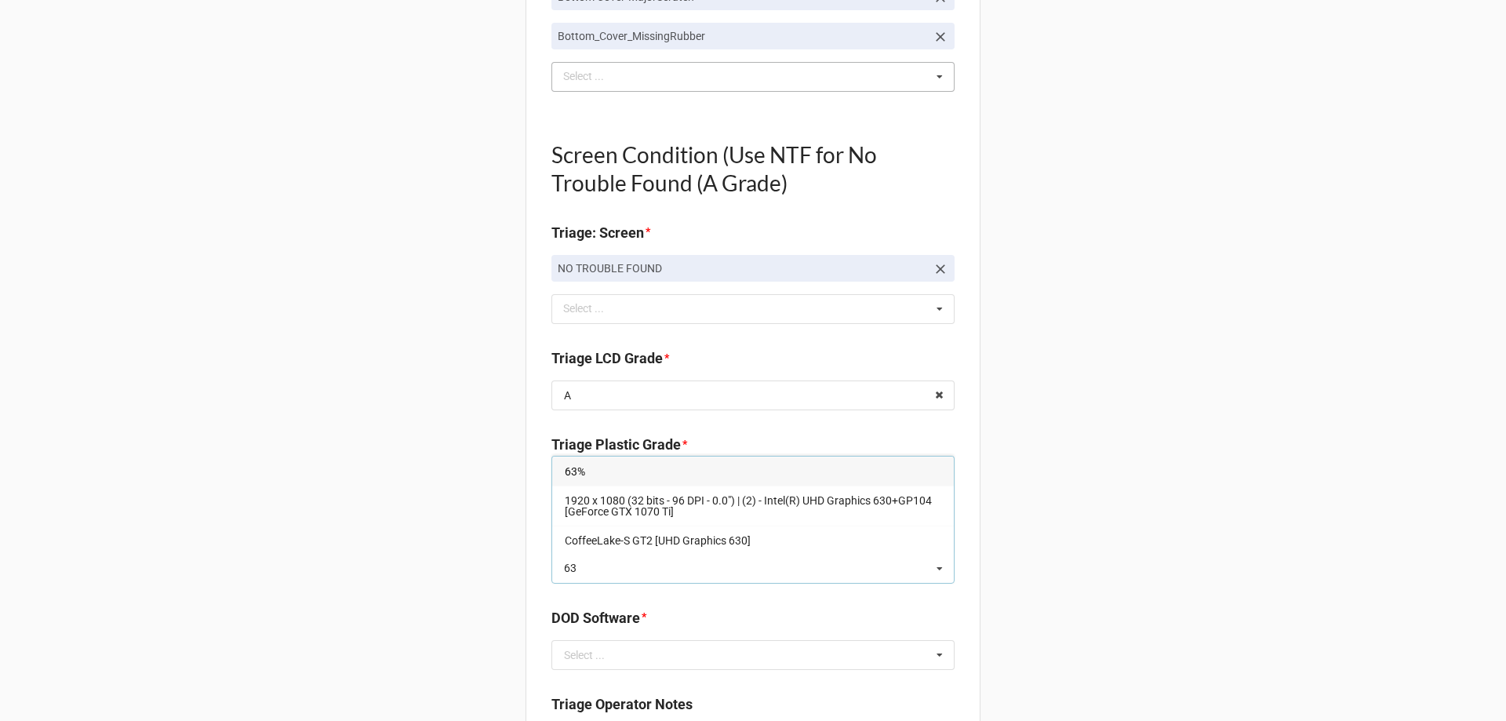
type input "63"
click at [615, 478] on div "63%" at bounding box center [753, 471] width 402 height 29
type textarea "x"
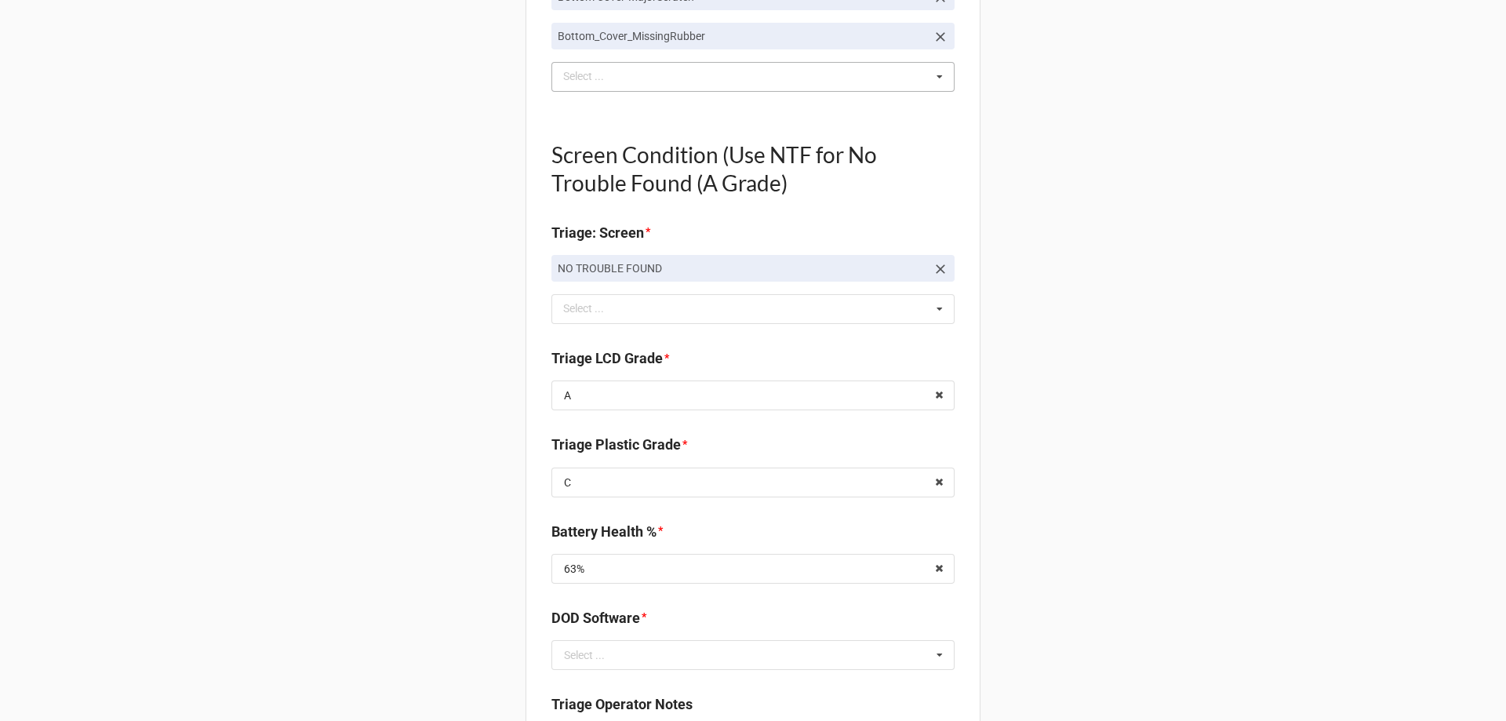
click at [464, 508] on div "Back Receiving Triage Imaging Cleaning Tech & Repair QC Packing Order Picking R…" at bounding box center [753, 234] width 1506 height 2508
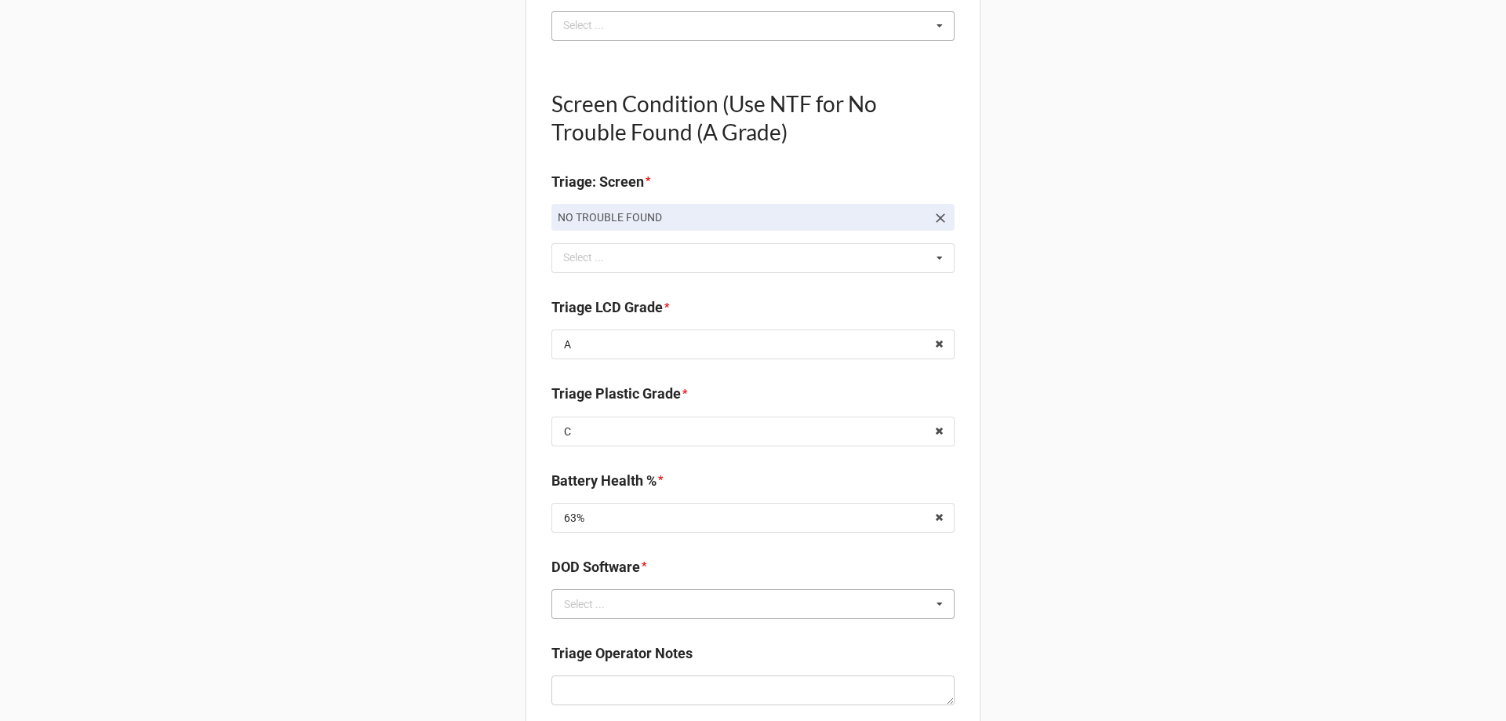
scroll to position [1098, 0]
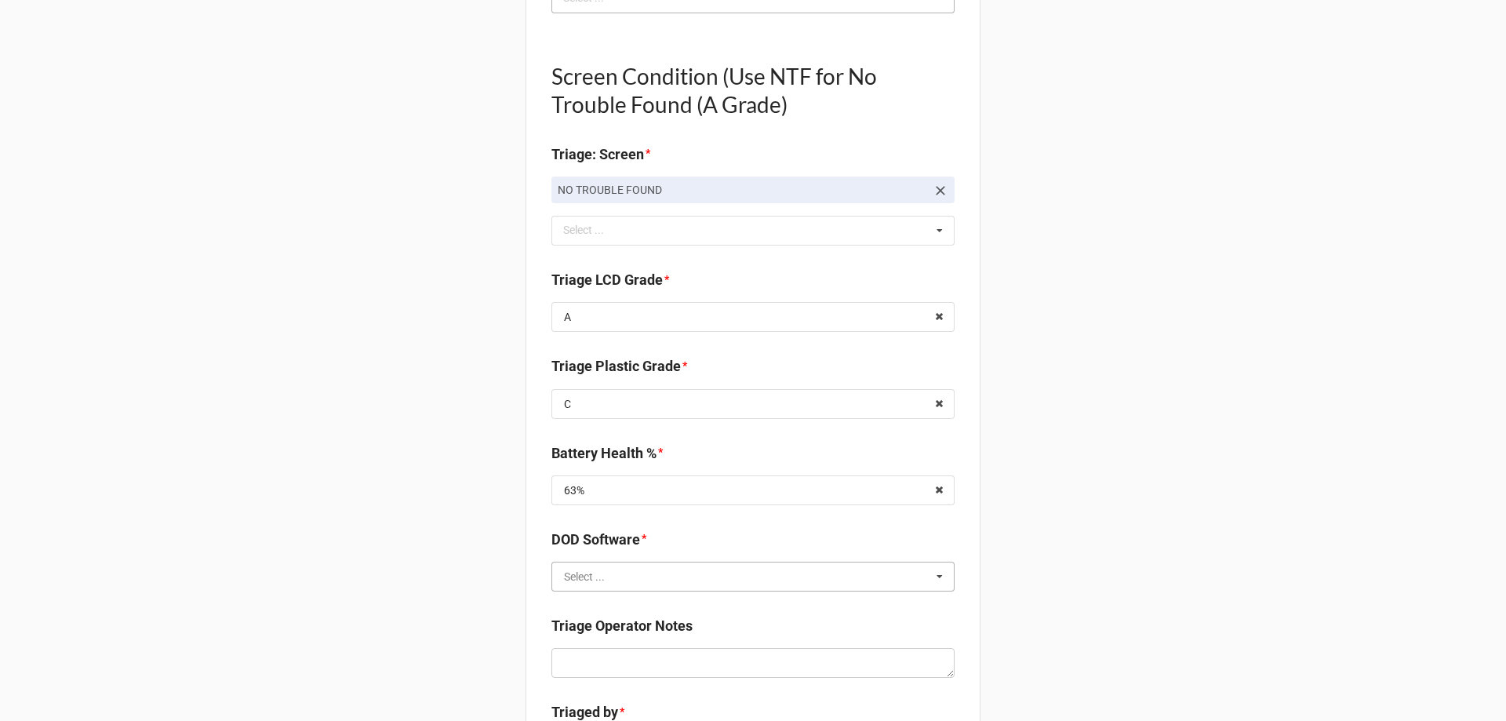
click at [597, 591] on input "text" at bounding box center [754, 576] width 402 height 28
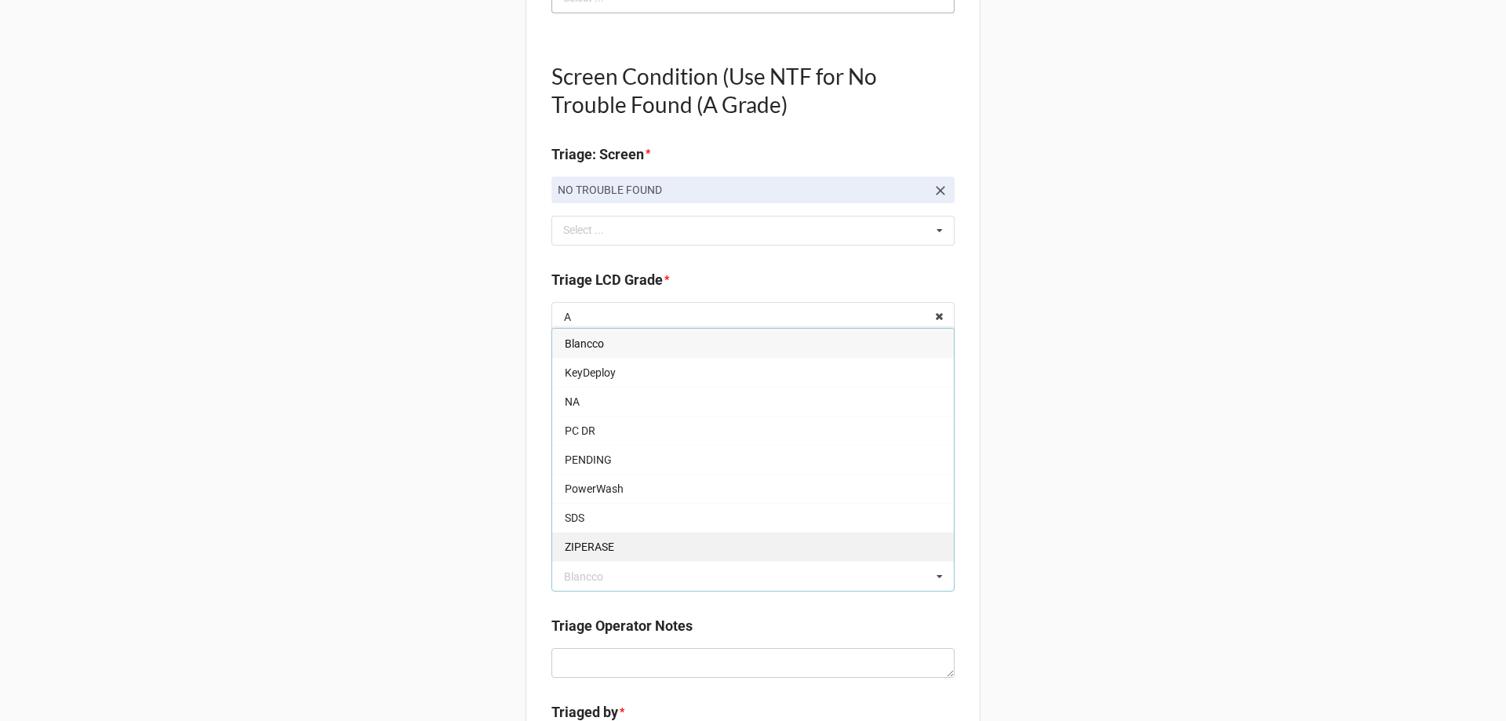
click at [600, 537] on div "ZIPERASE" at bounding box center [753, 546] width 402 height 29
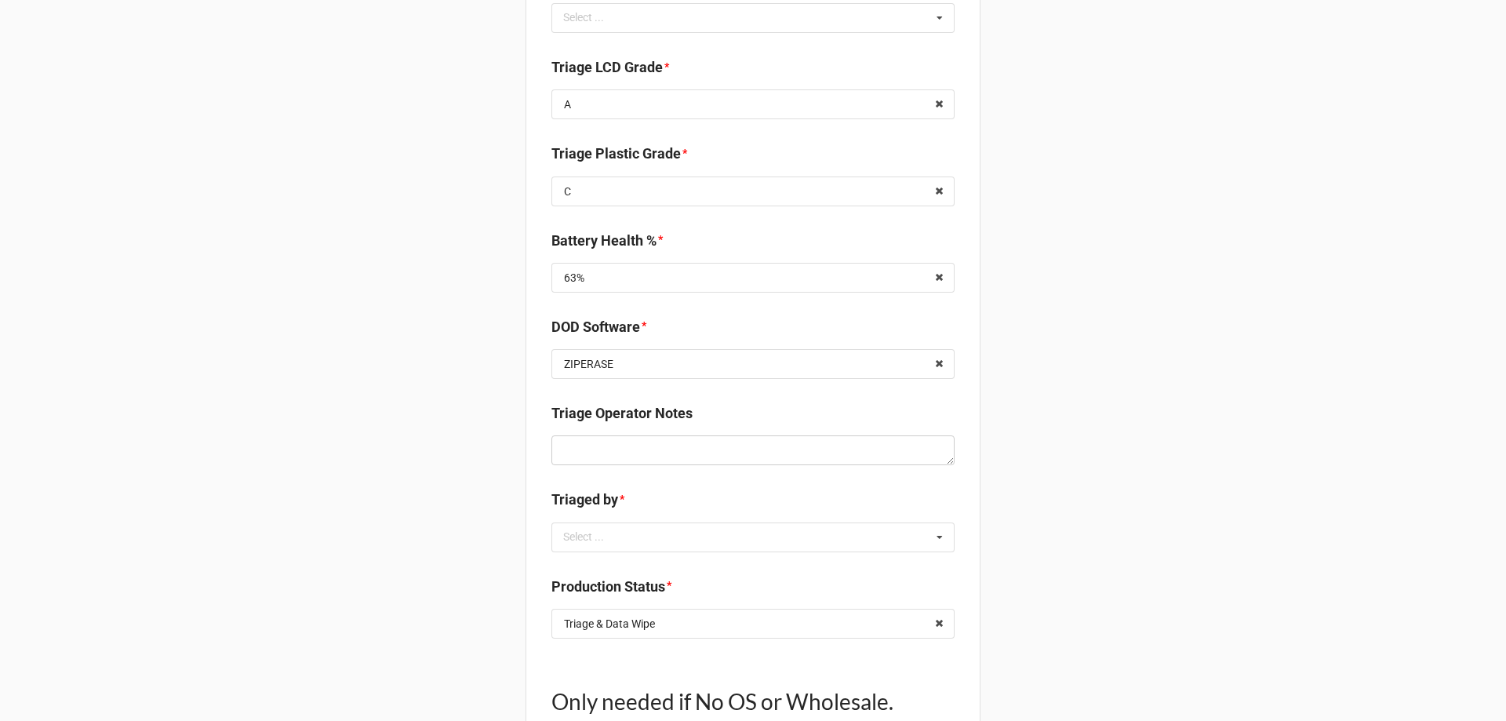
scroll to position [1412, 0]
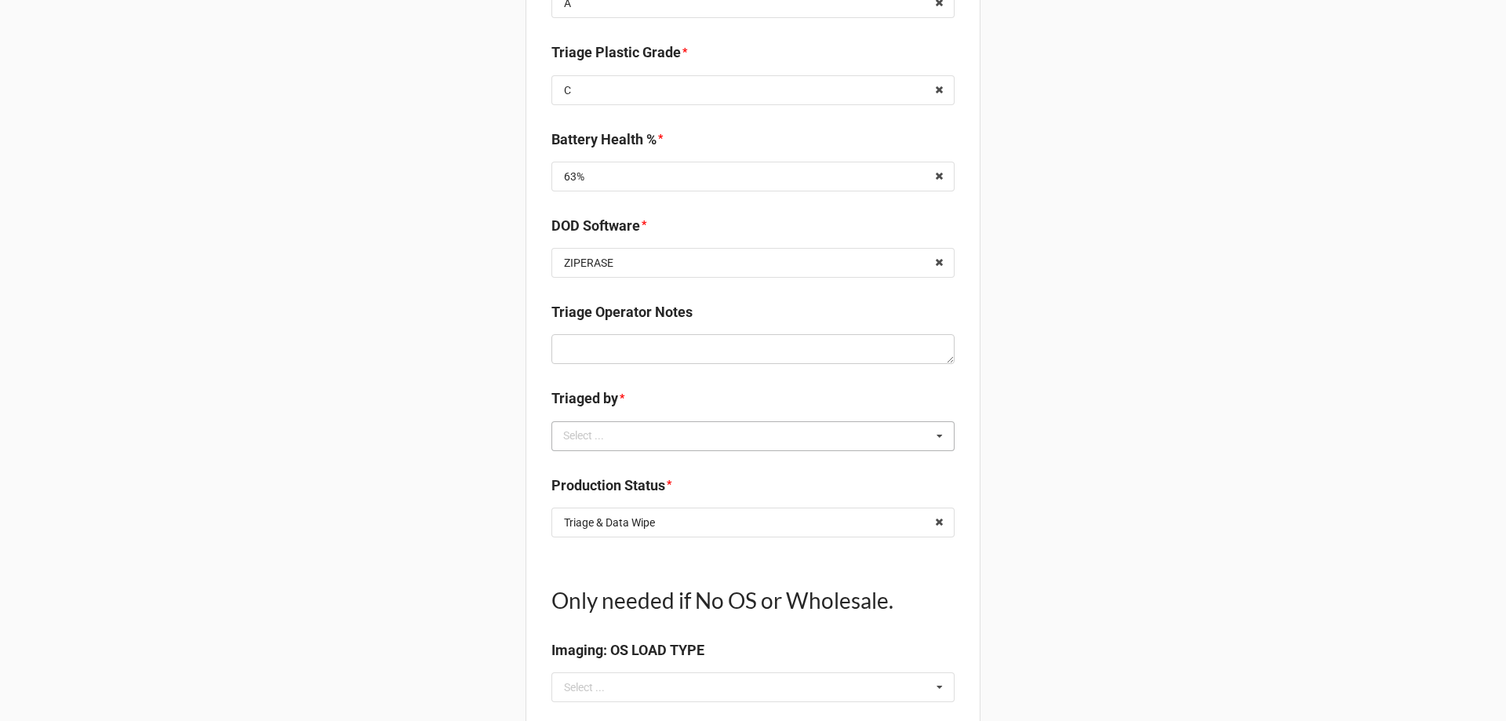
click at [610, 429] on div "Select ..." at bounding box center [592, 436] width 67 height 18
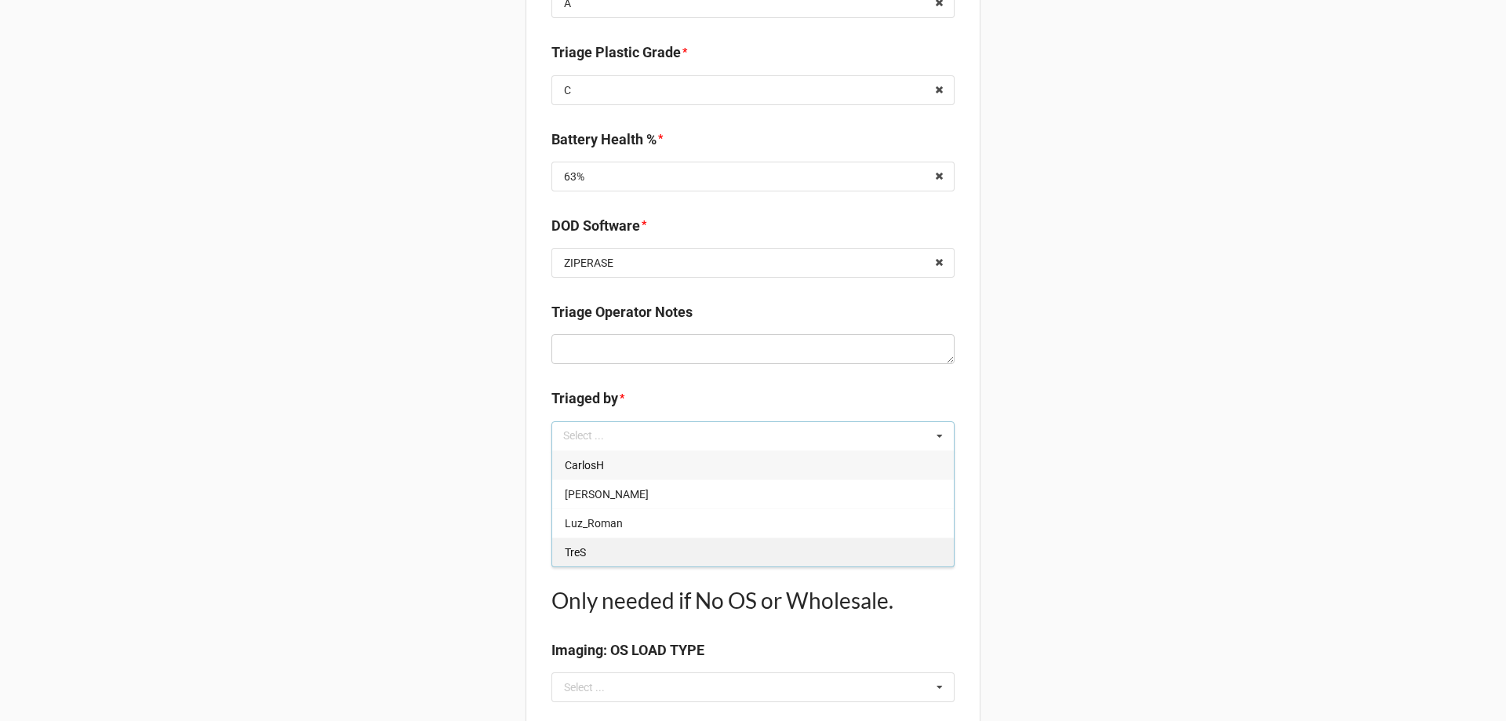
click at [587, 553] on div "TreS" at bounding box center [753, 551] width 402 height 29
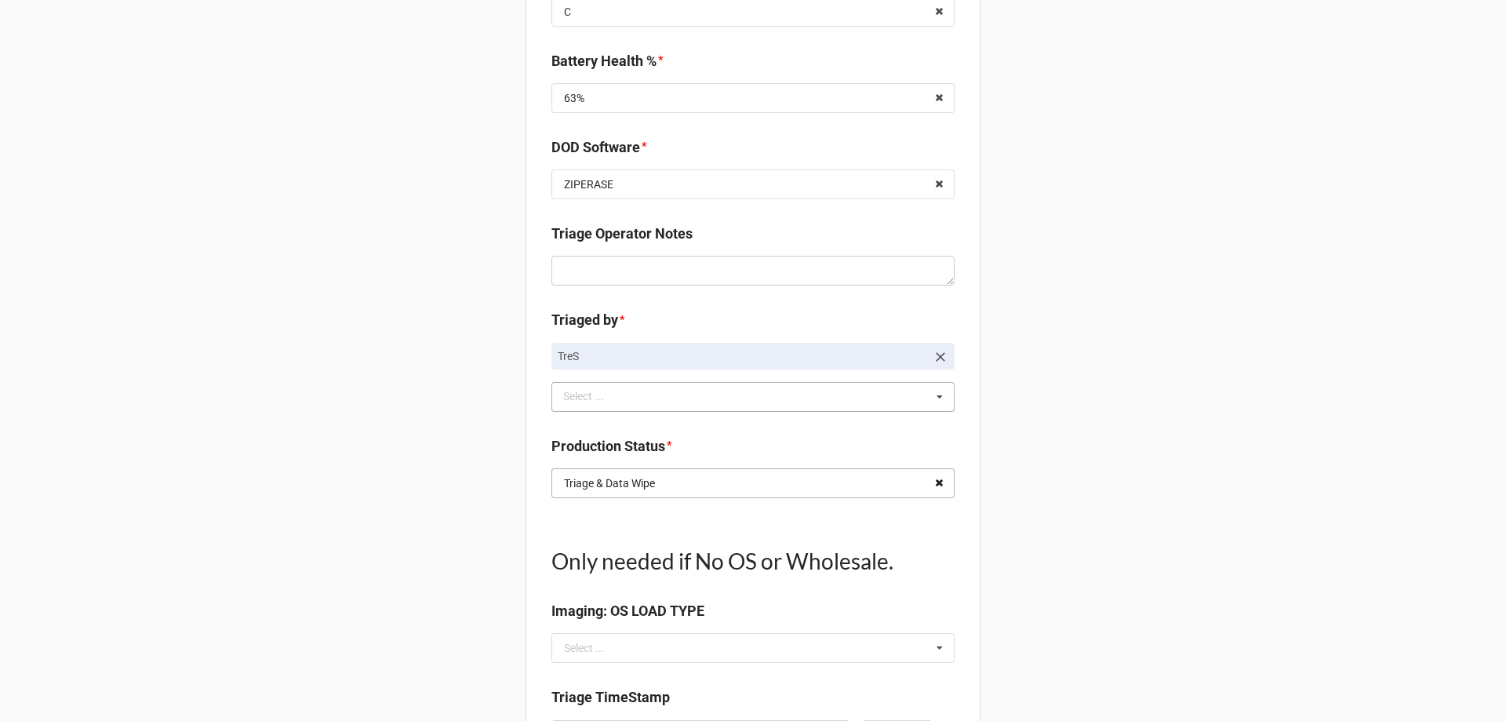
click at [935, 484] on icon at bounding box center [939, 483] width 24 height 29
click at [891, 472] on input "text" at bounding box center [754, 483] width 402 height 28
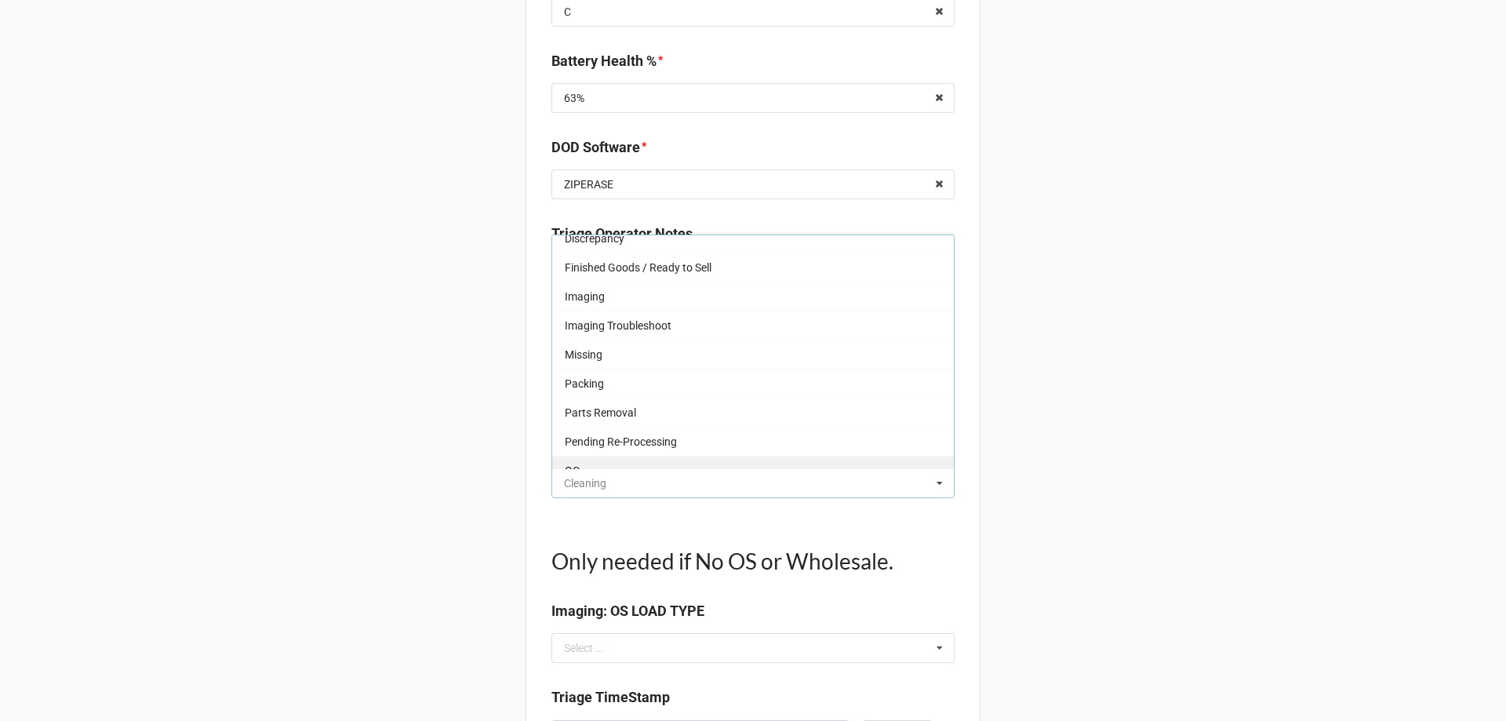
scroll to position [78, 0]
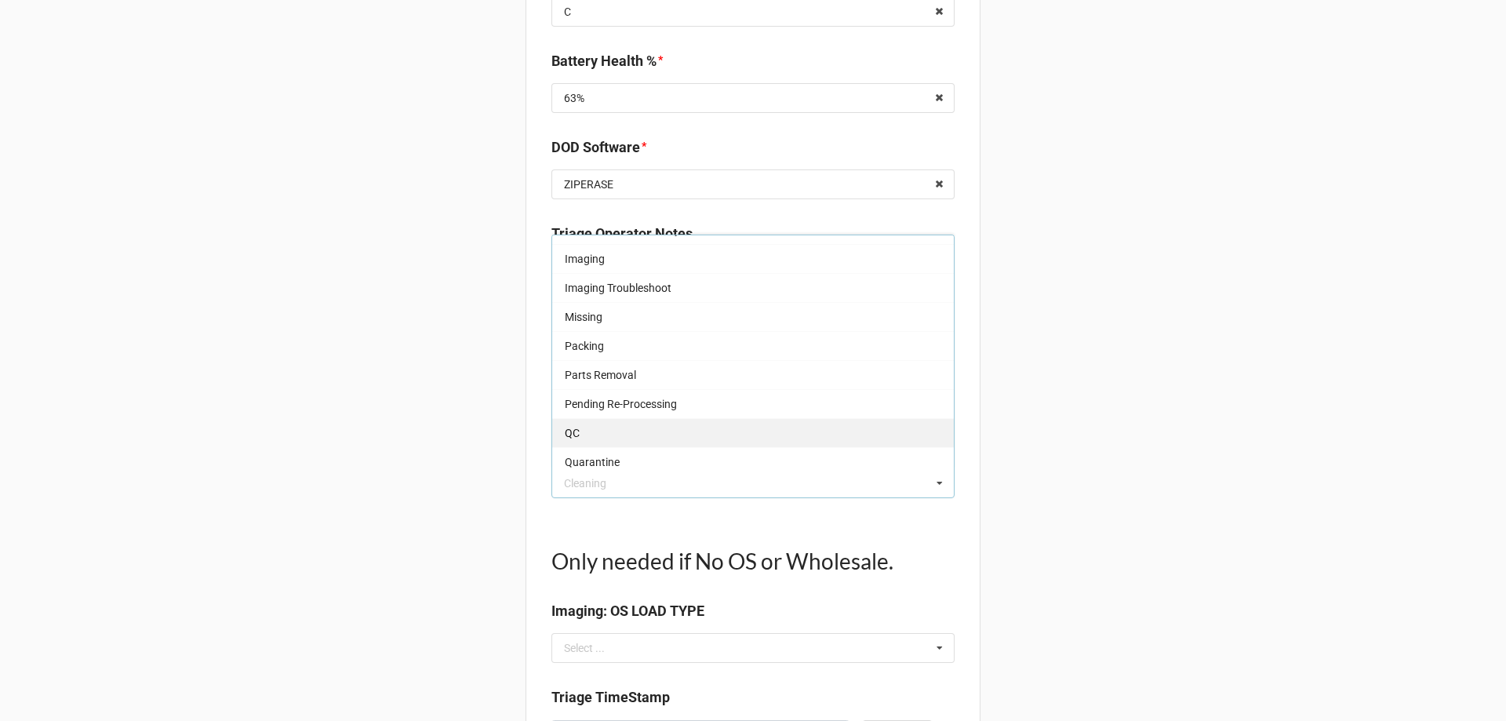
click at [624, 431] on div "QC" at bounding box center [753, 432] width 402 height 29
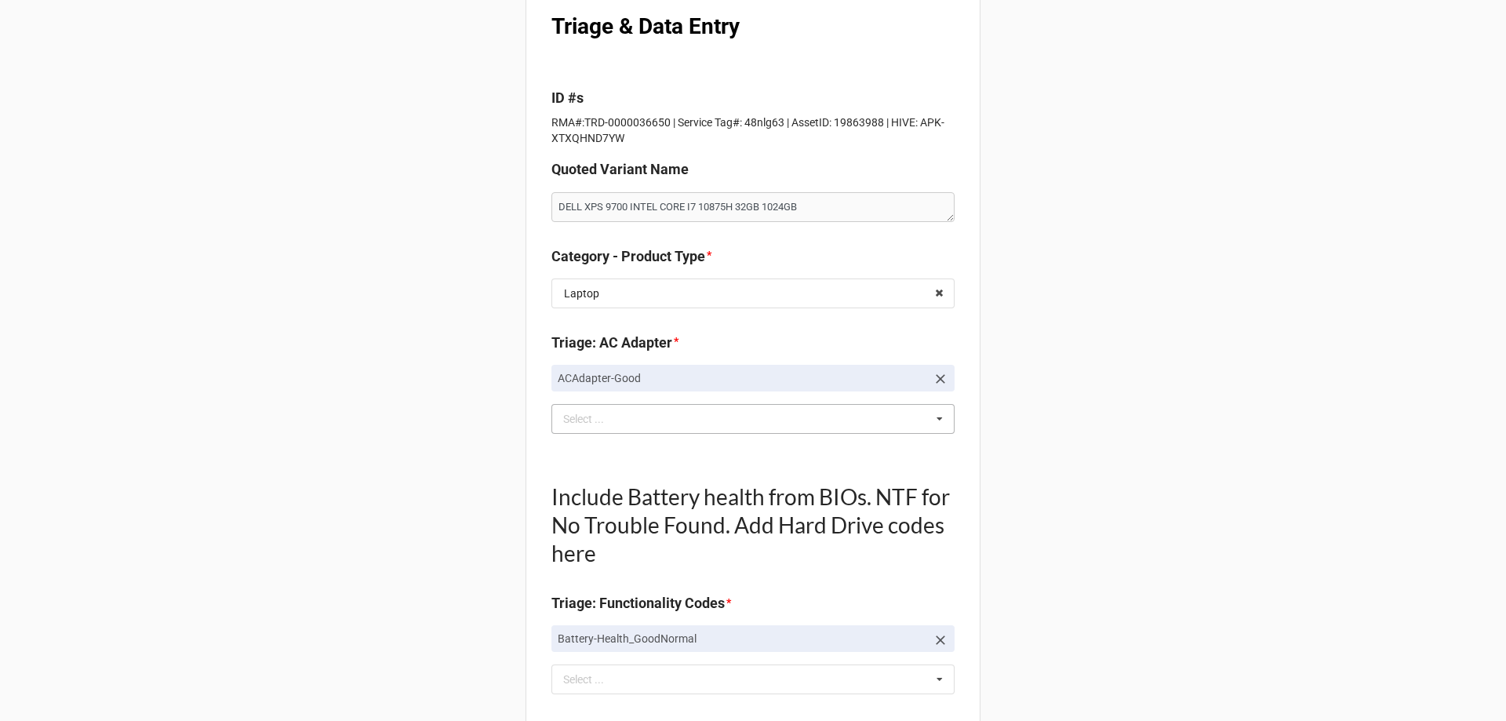
scroll to position [0, 0]
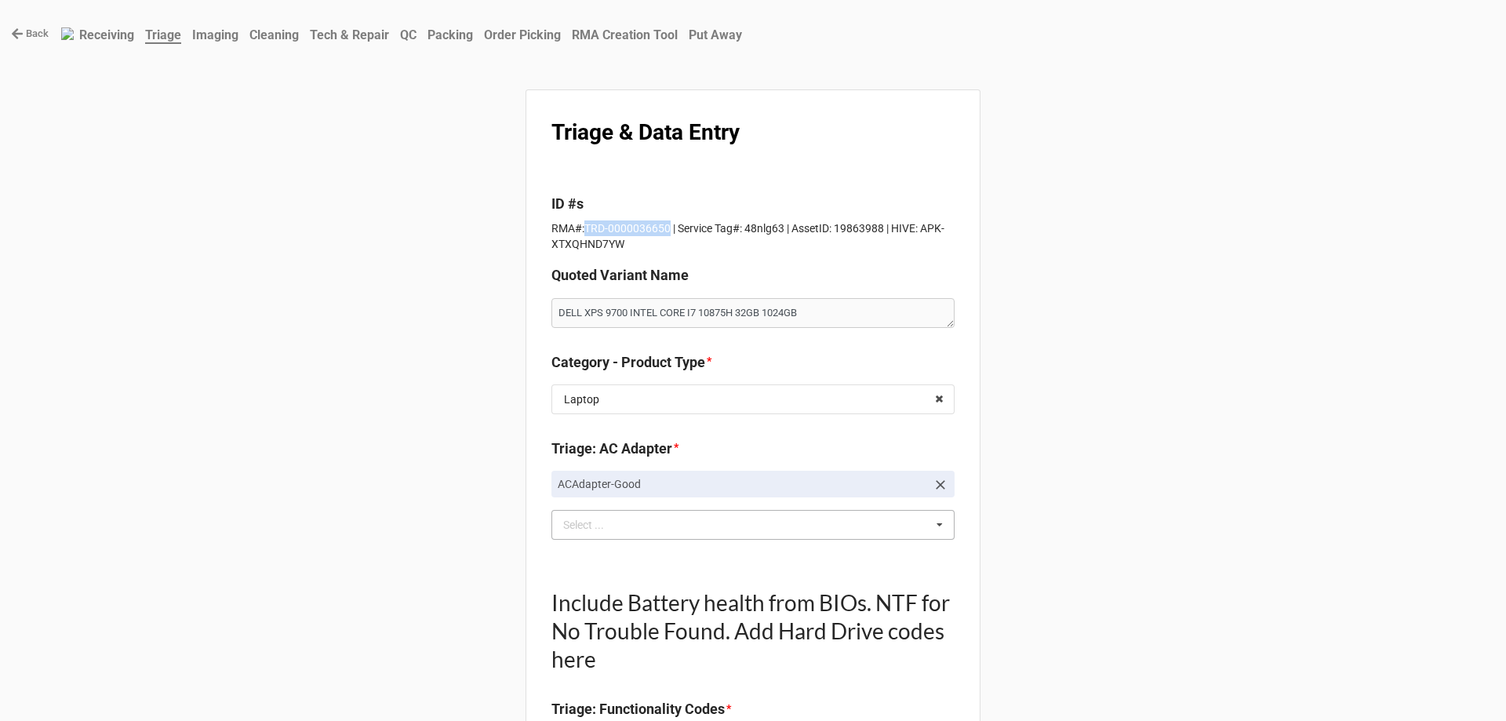
drag, startPoint x: 579, startPoint y: 224, endPoint x: 662, endPoint y: 235, distance: 84.0
click at [662, 235] on p "RMA#:TRD-0000036650 | Service Tag#: 48nlg63 | AssetID: 19863988 | HIVE: APK-XTX…" at bounding box center [752, 235] width 403 height 31
copy p "TRD-0000036650"
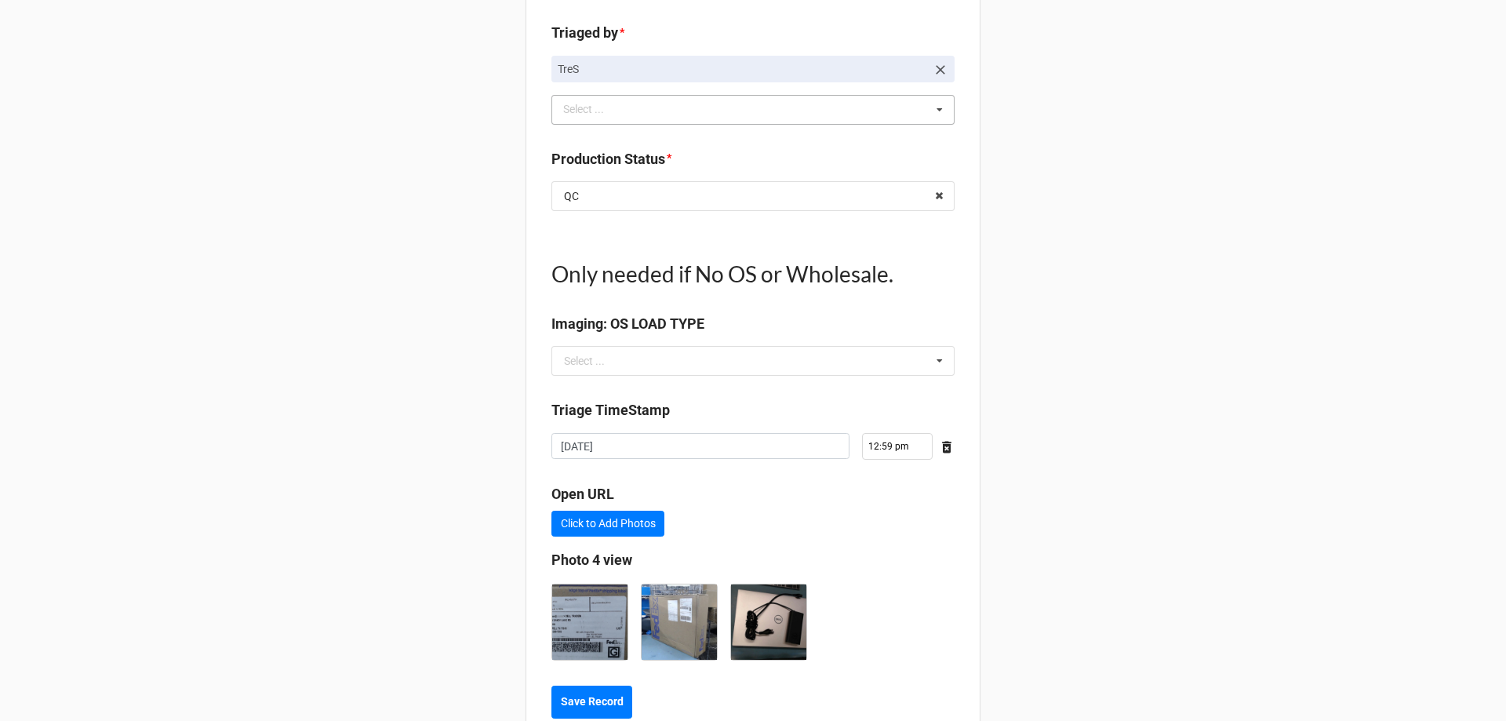
scroll to position [1826, 0]
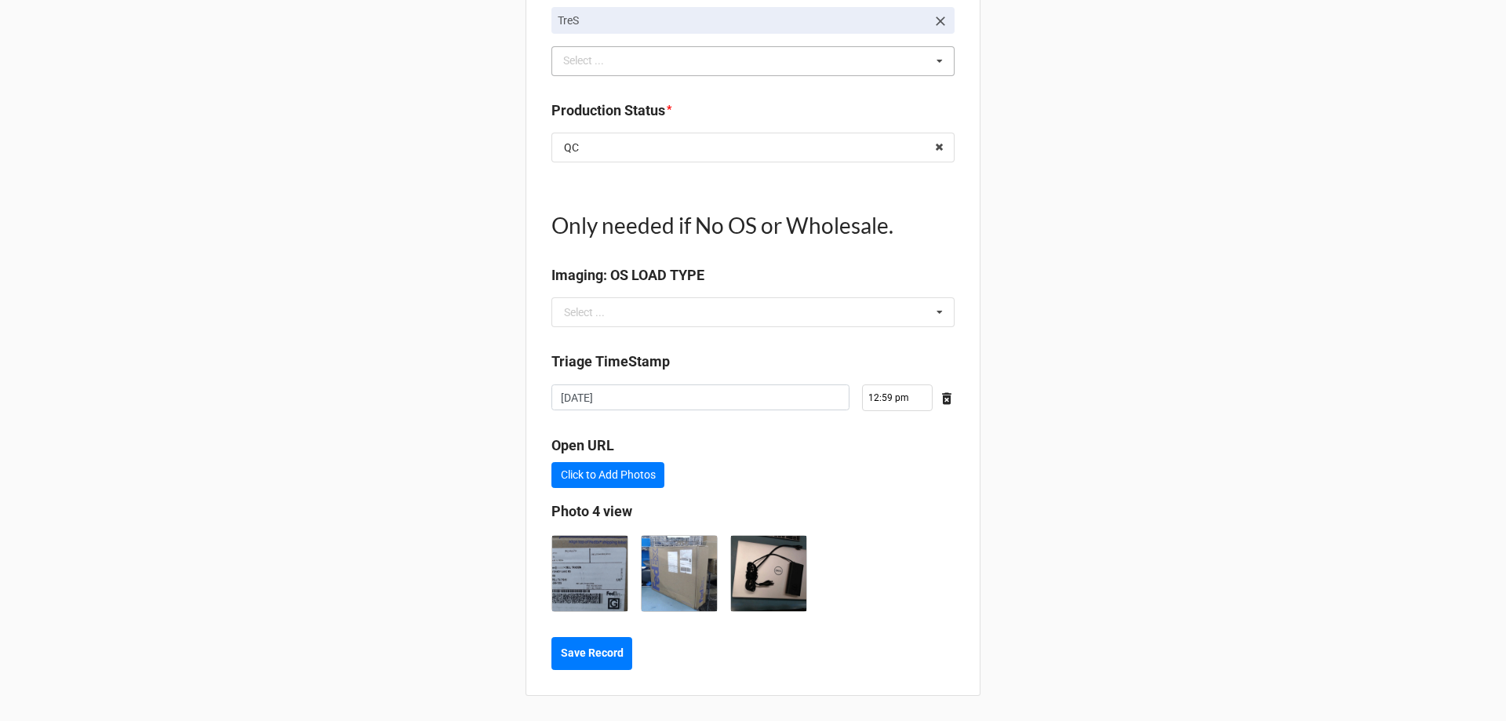
type textarea "x"
click at [585, 643] on button "Save Record" at bounding box center [591, 653] width 81 height 33
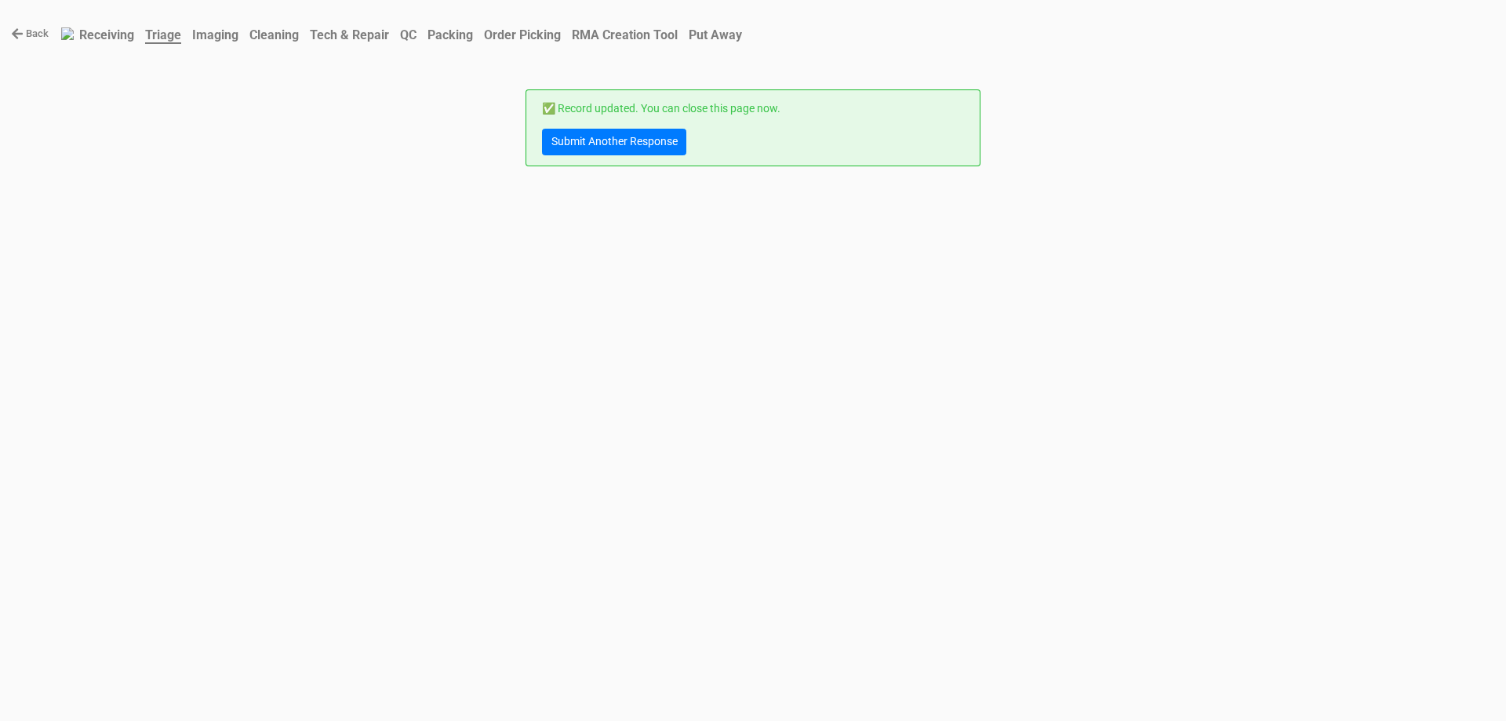
scroll to position [0, 0]
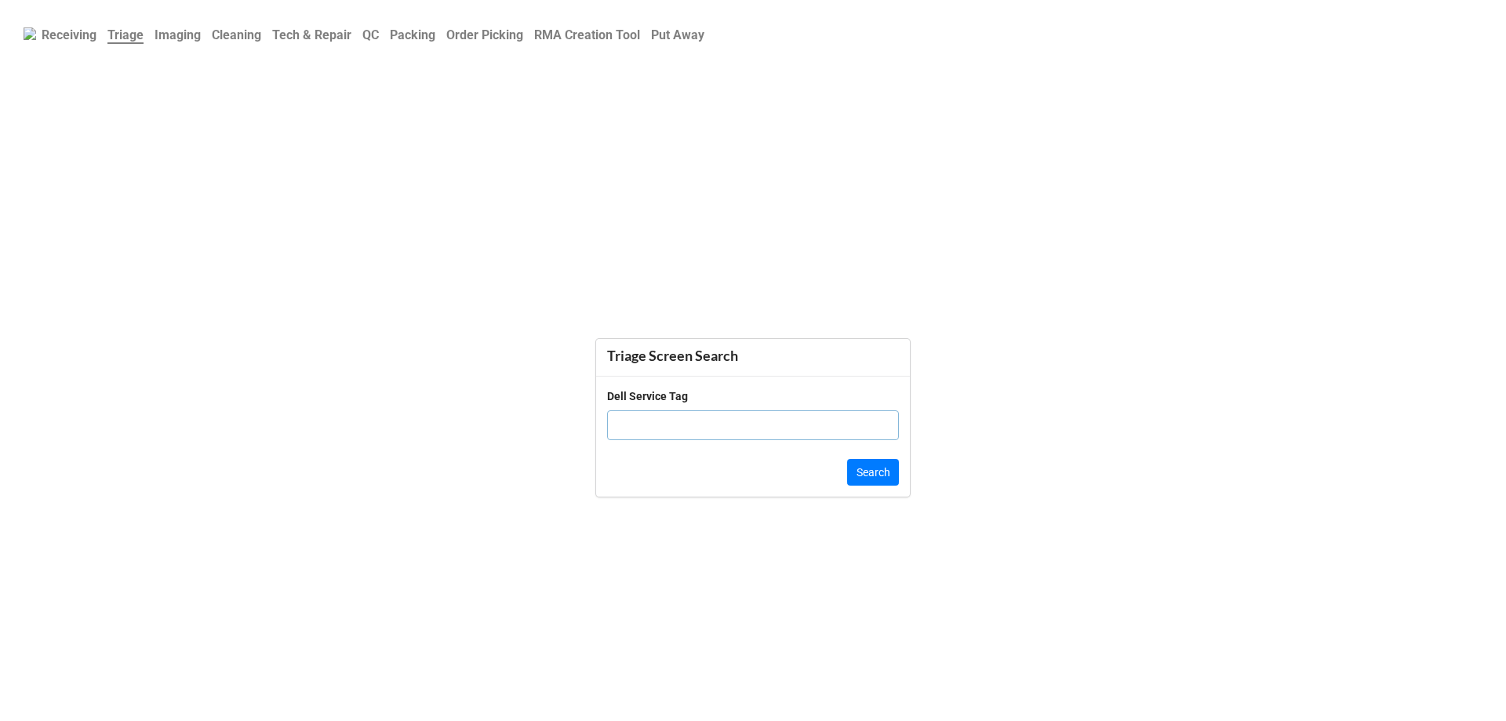
click at [675, 423] on input "text" at bounding box center [753, 425] width 292 height 30
paste input "9MXFYW3"
type input "9MXFYW3"
click button "Search" at bounding box center [873, 472] width 52 height 27
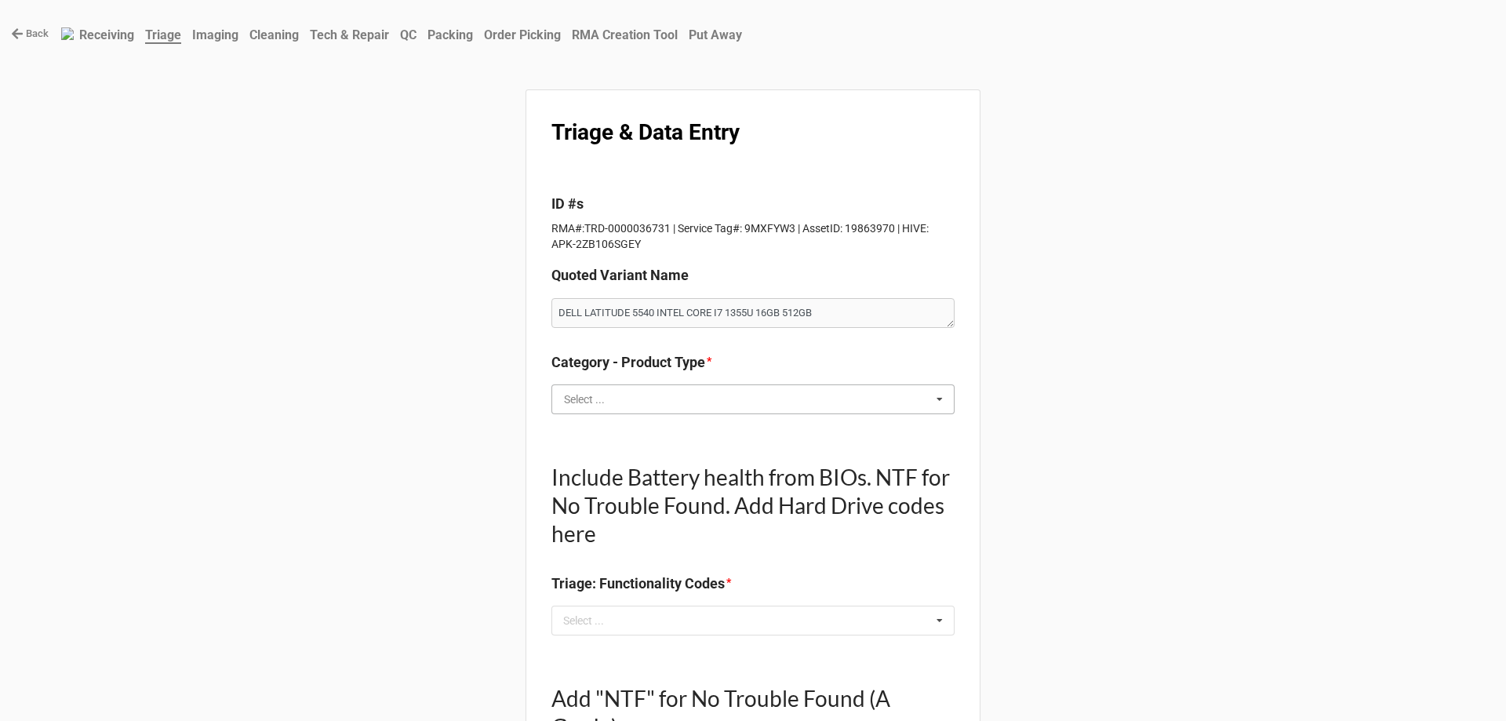
click at [639, 397] on input "text" at bounding box center [754, 399] width 402 height 28
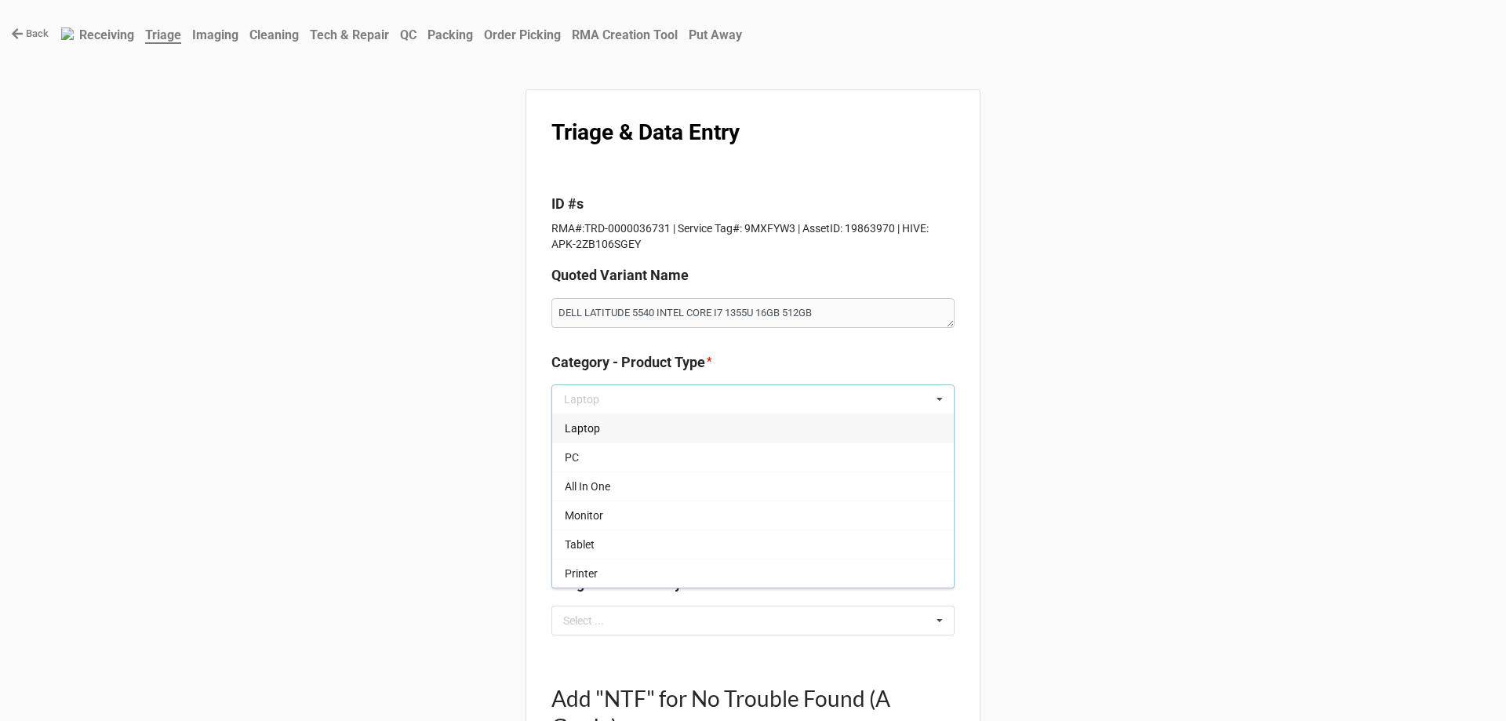
click at [631, 431] on div "Laptop" at bounding box center [753, 427] width 402 height 29
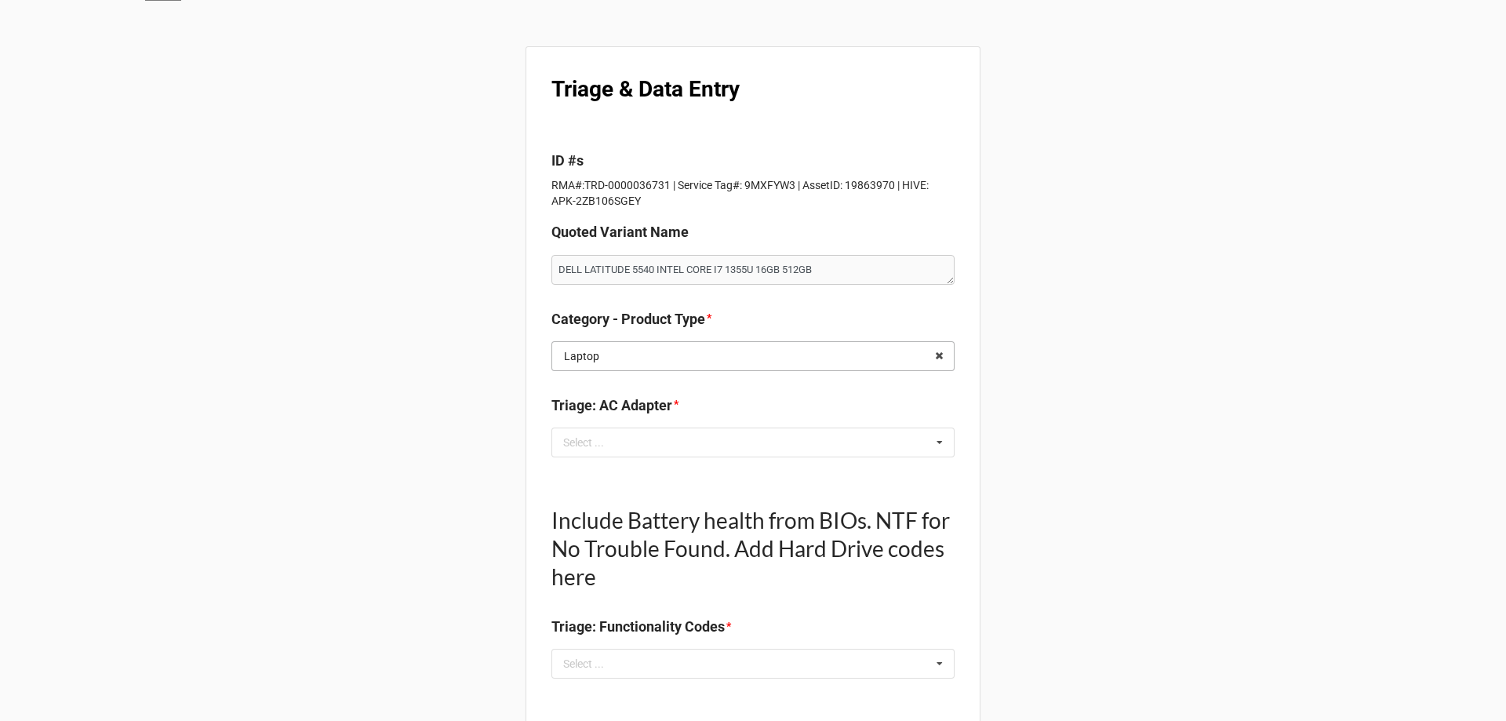
scroll to position [78, 0]
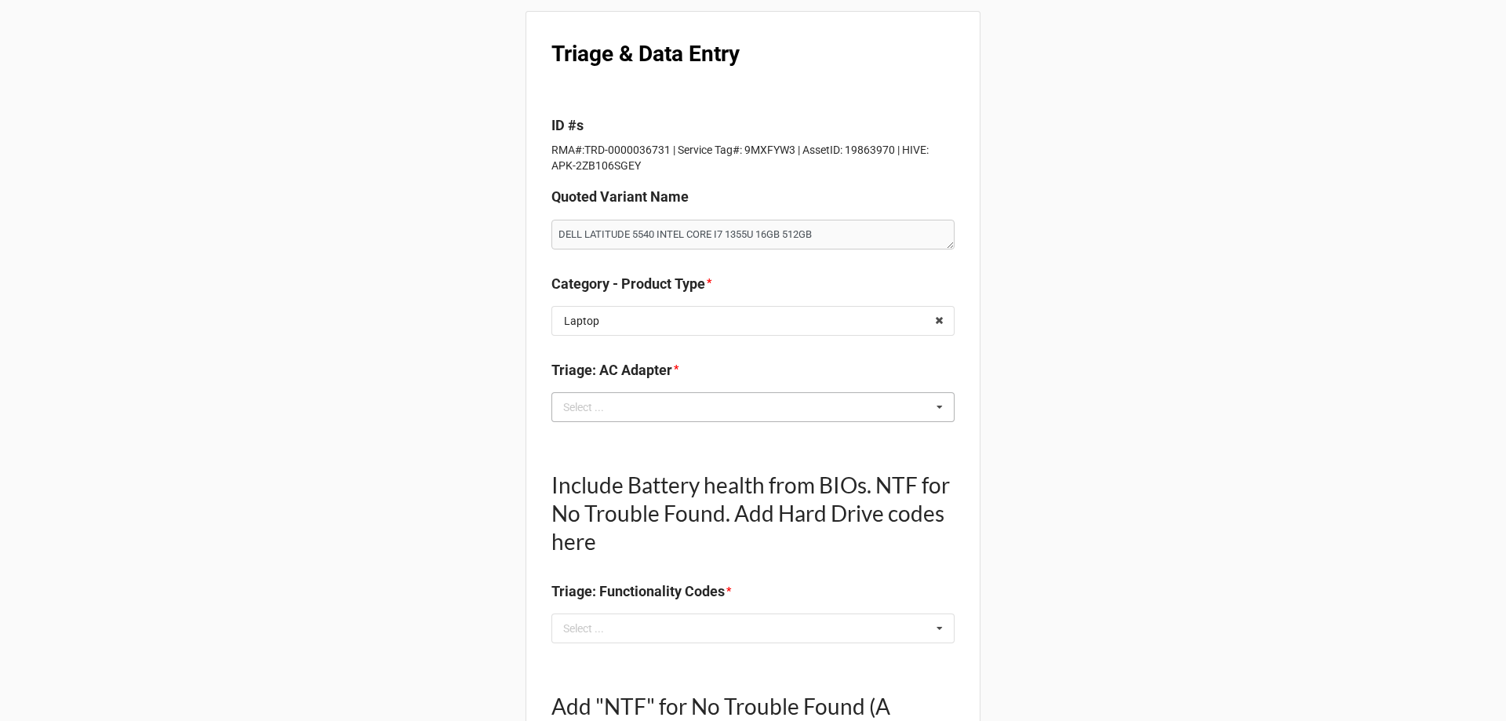
click at [635, 408] on div "Select ... No results found." at bounding box center [752, 407] width 403 height 30
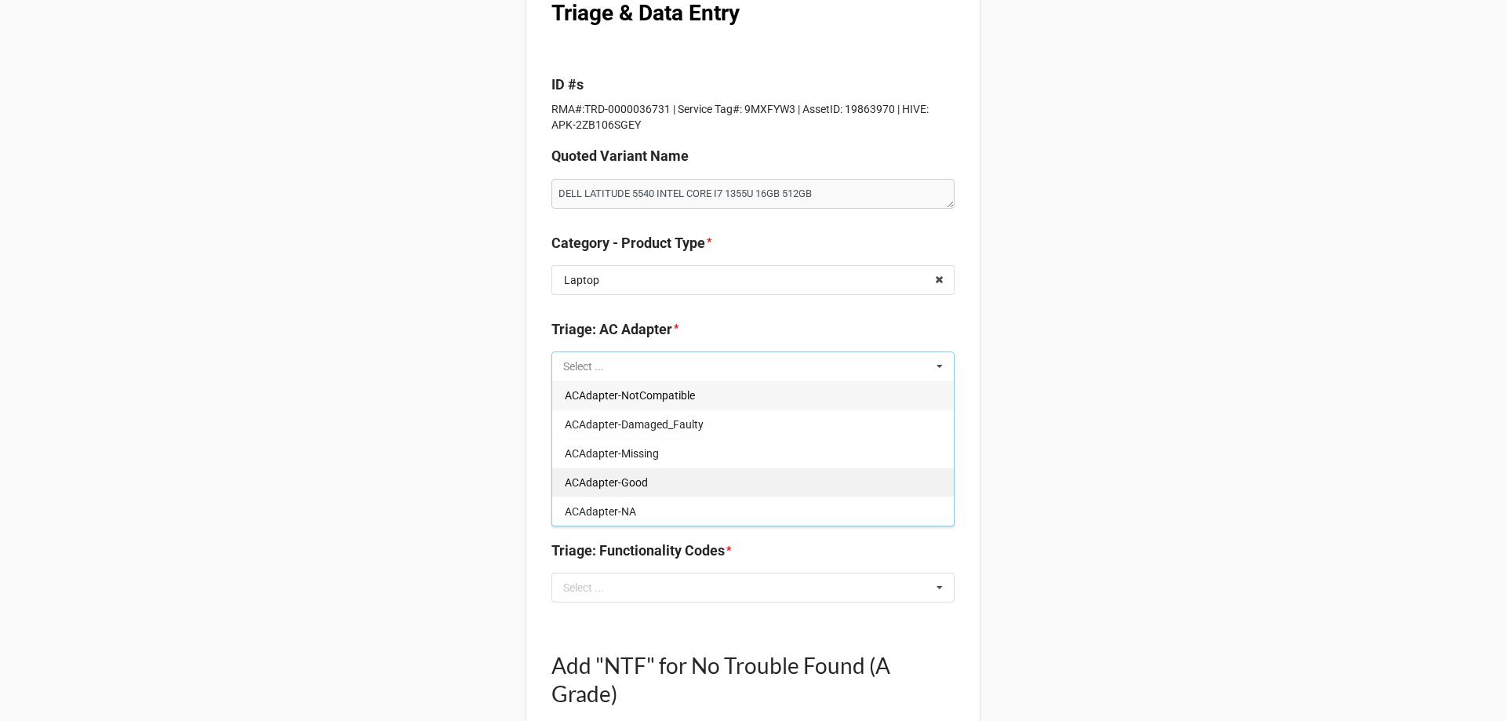
scroll to position [157, 0]
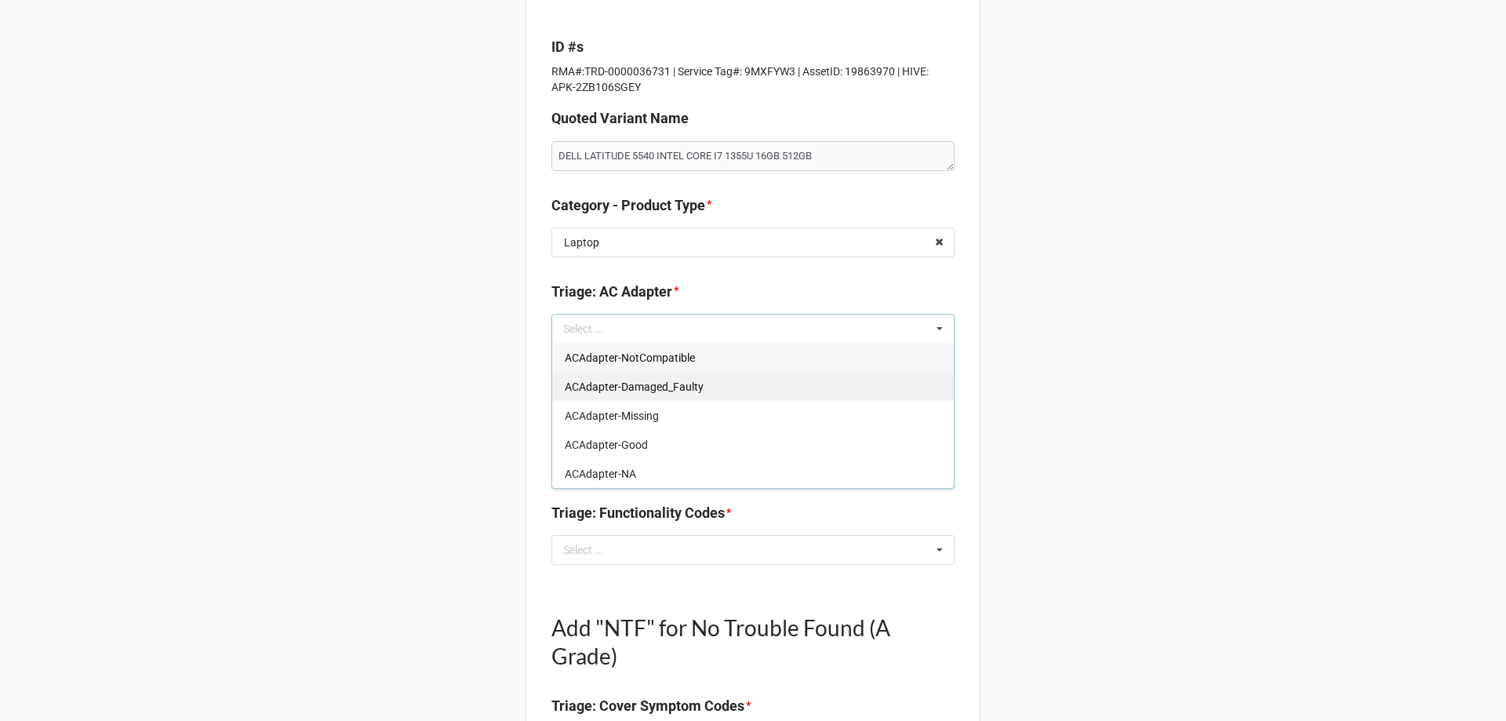
click at [655, 414] on div "ACAdapter-Missing" at bounding box center [753, 415] width 402 height 29
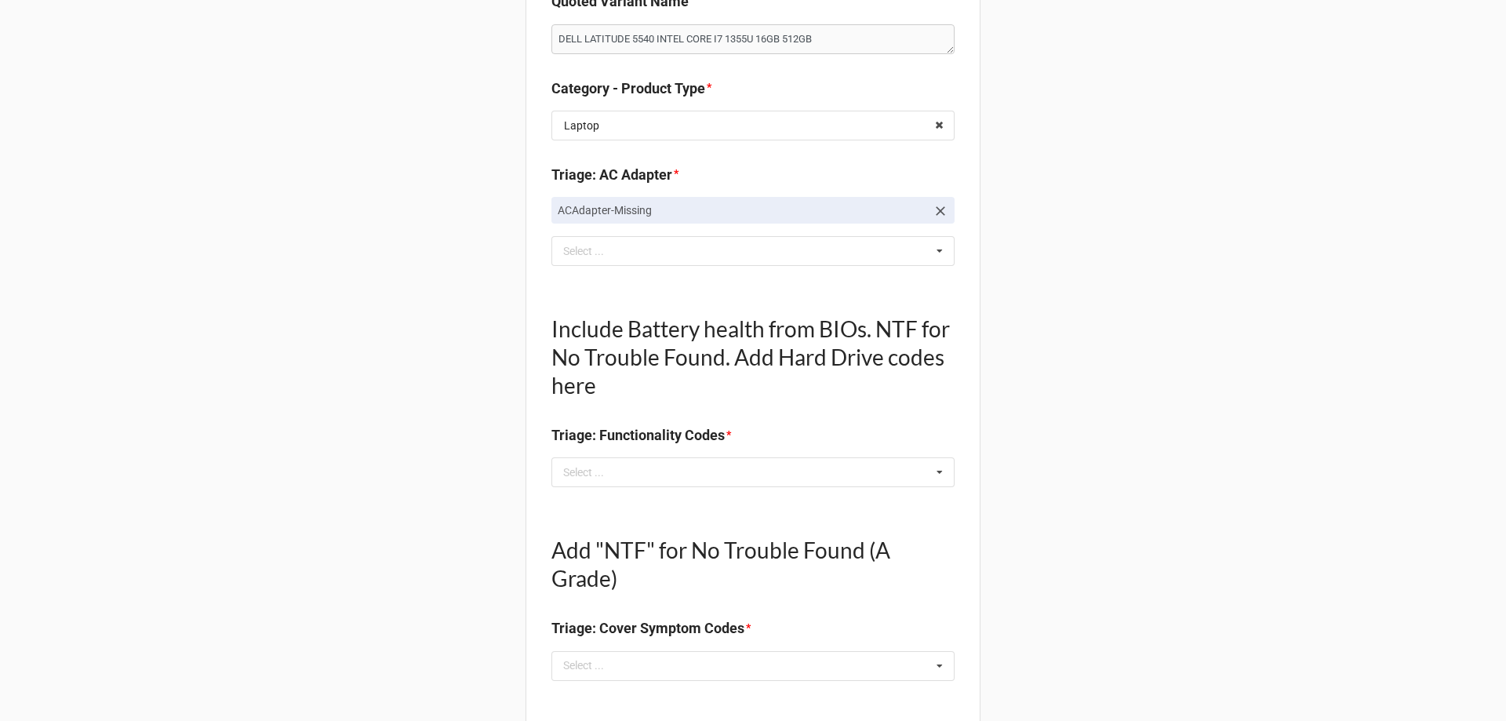
scroll to position [392, 0]
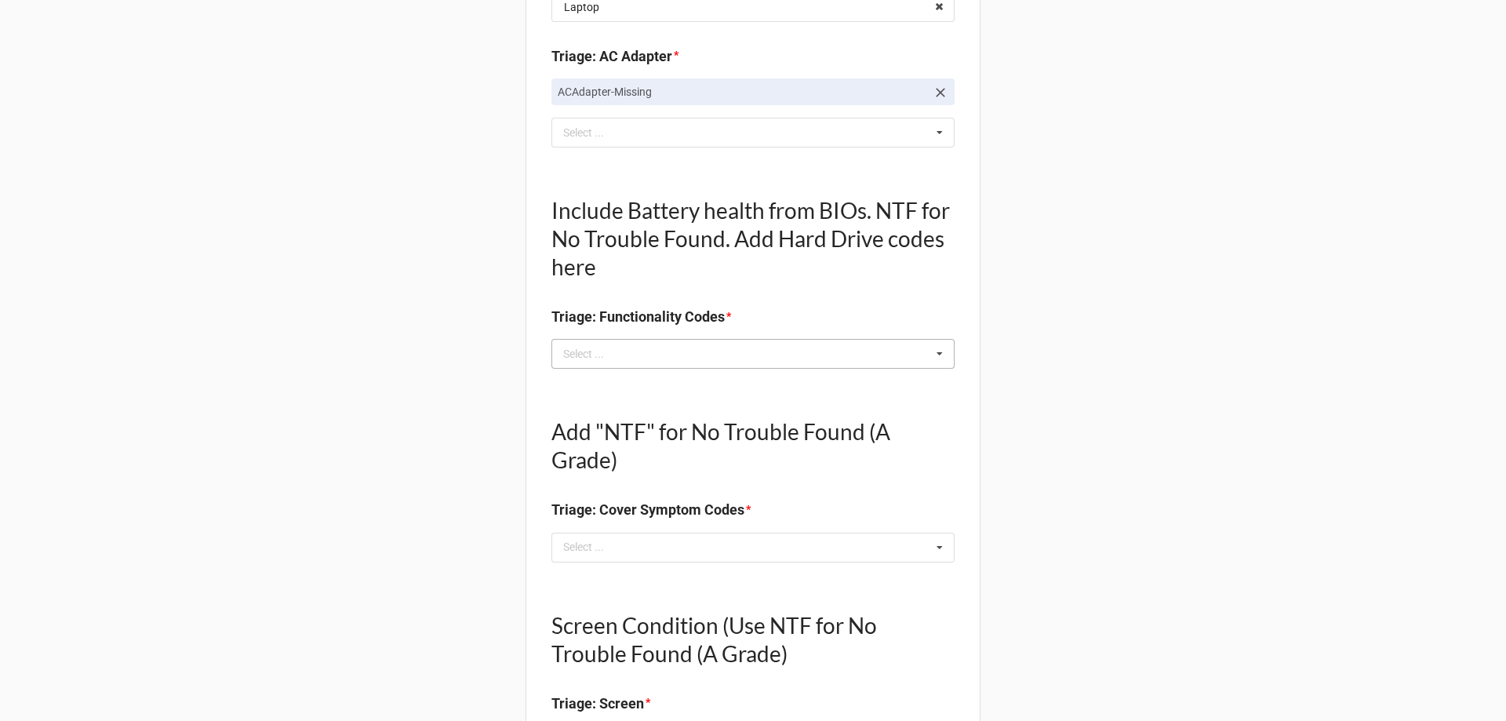
click at [715, 345] on div "Select ... No results found." at bounding box center [752, 354] width 403 height 30
type textarea "x"
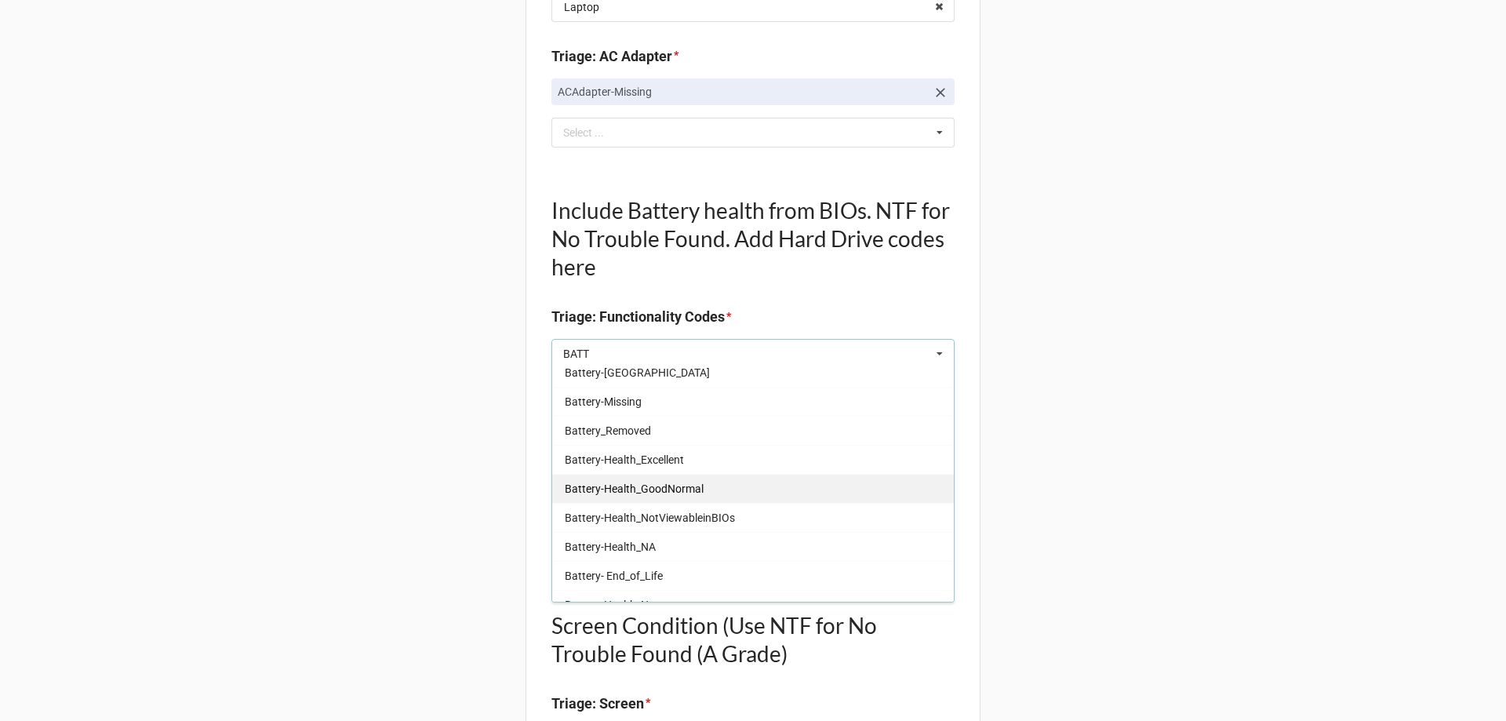
scroll to position [157, 0]
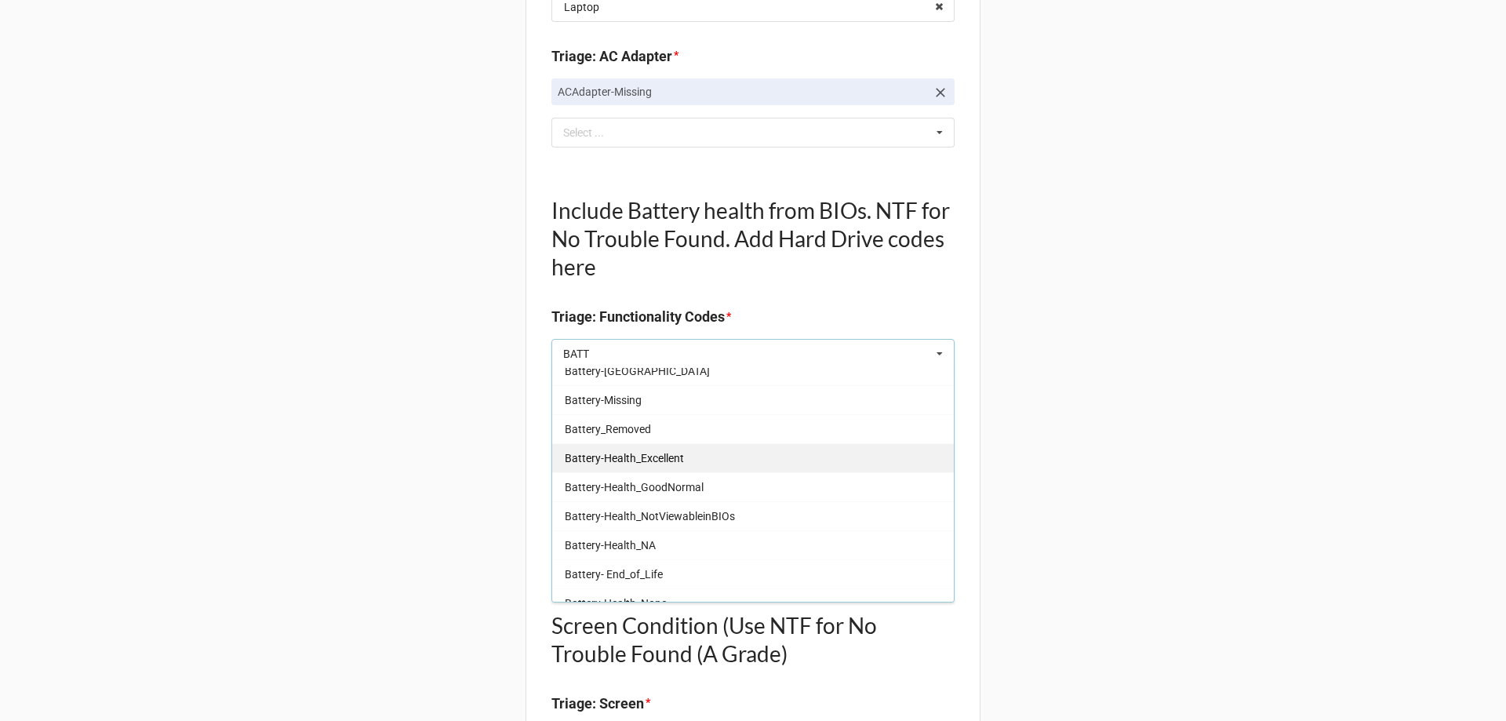
type input "BATT"
click at [653, 452] on span "Battery-Health_Excellent" at bounding box center [624, 458] width 119 height 13
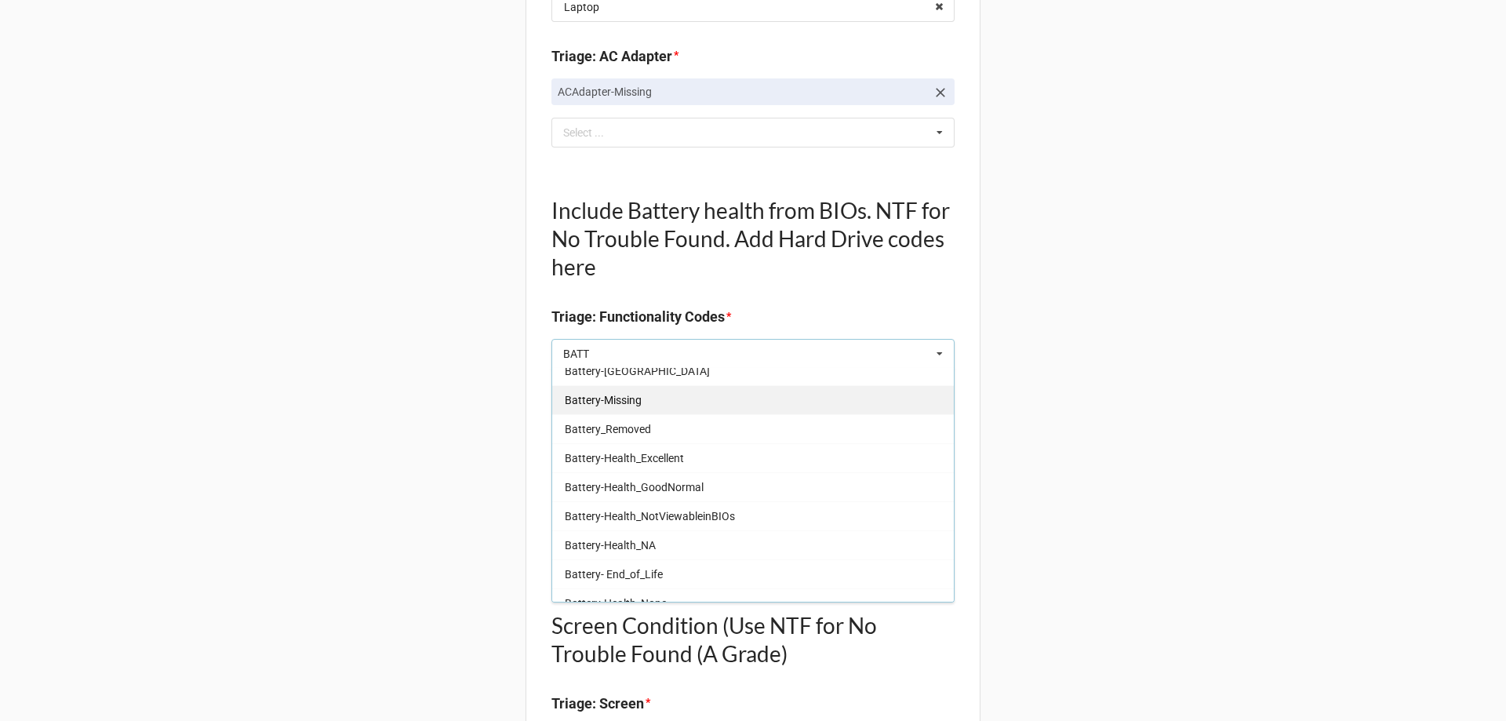
type textarea "x"
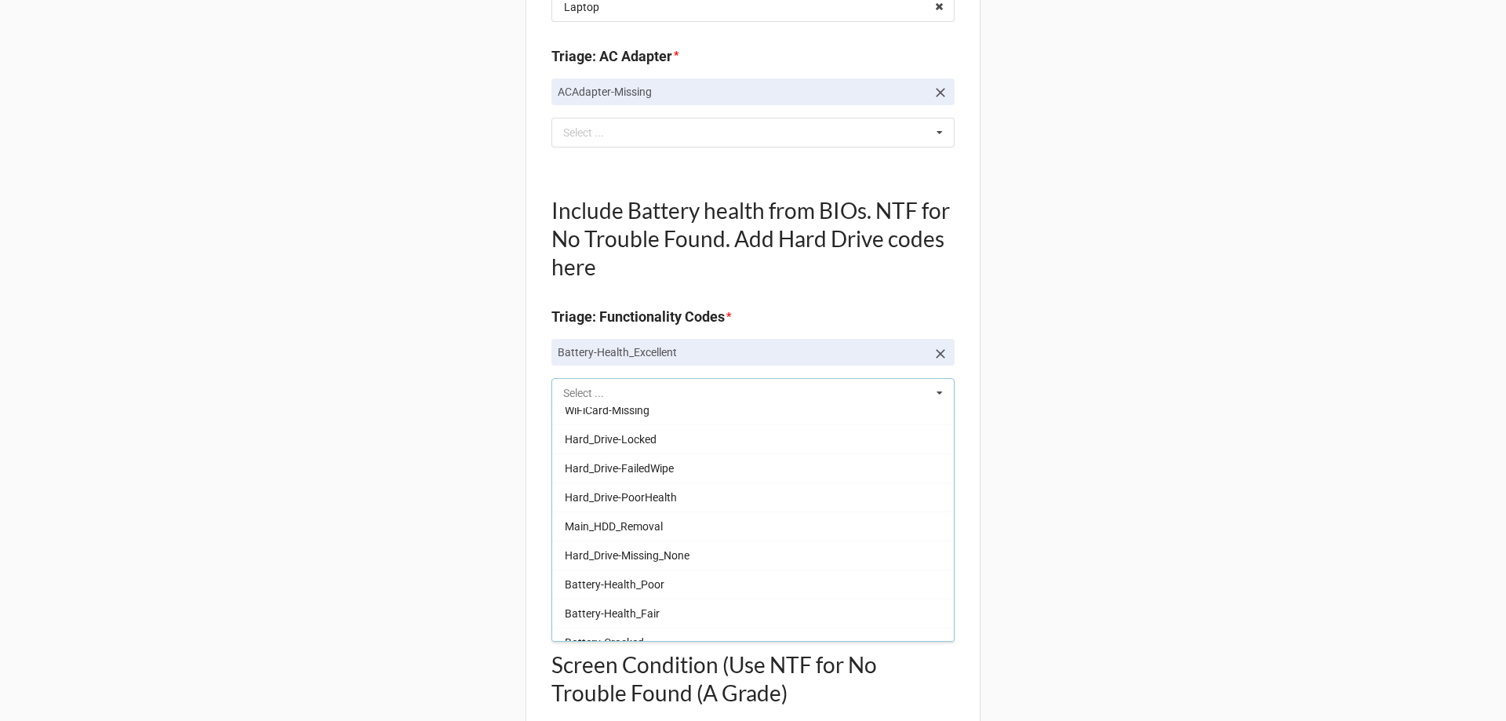
scroll to position [476, 0]
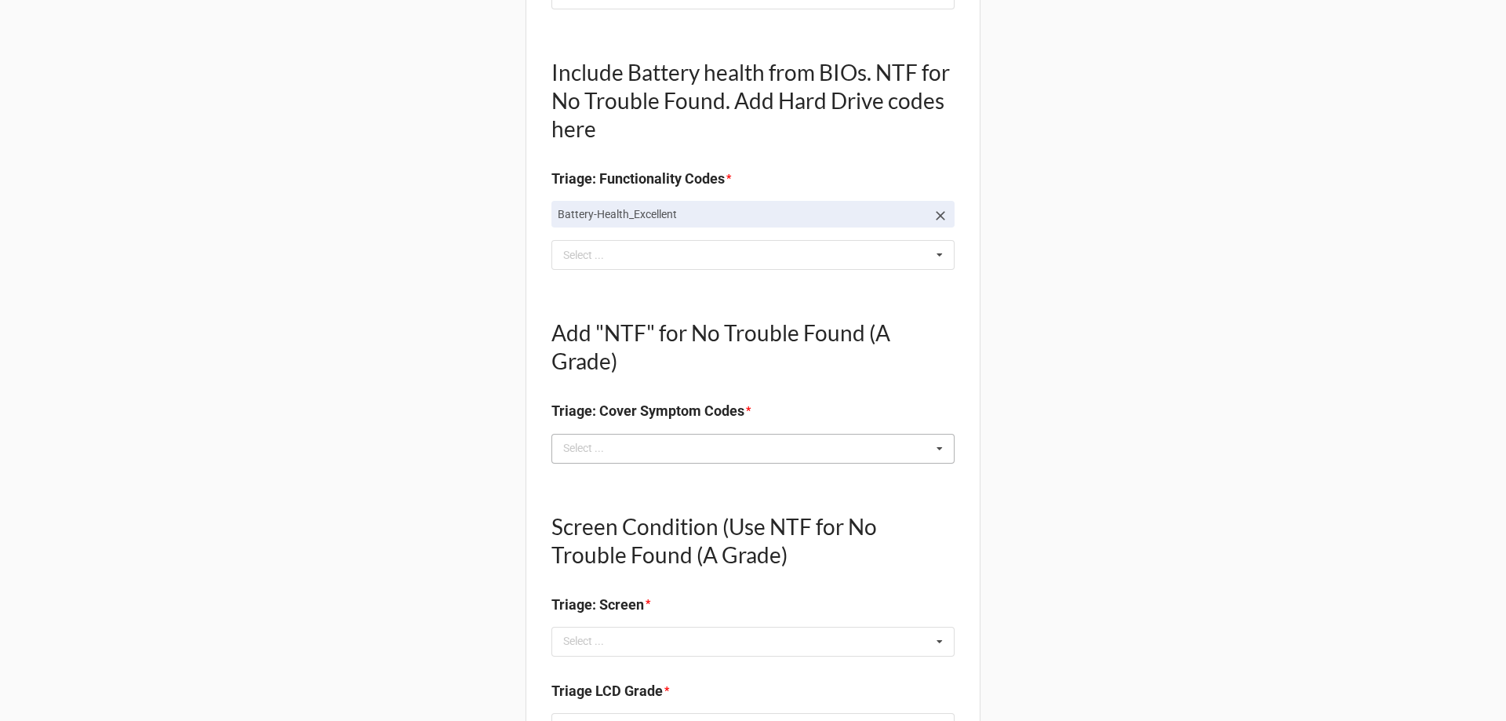
scroll to position [549, 0]
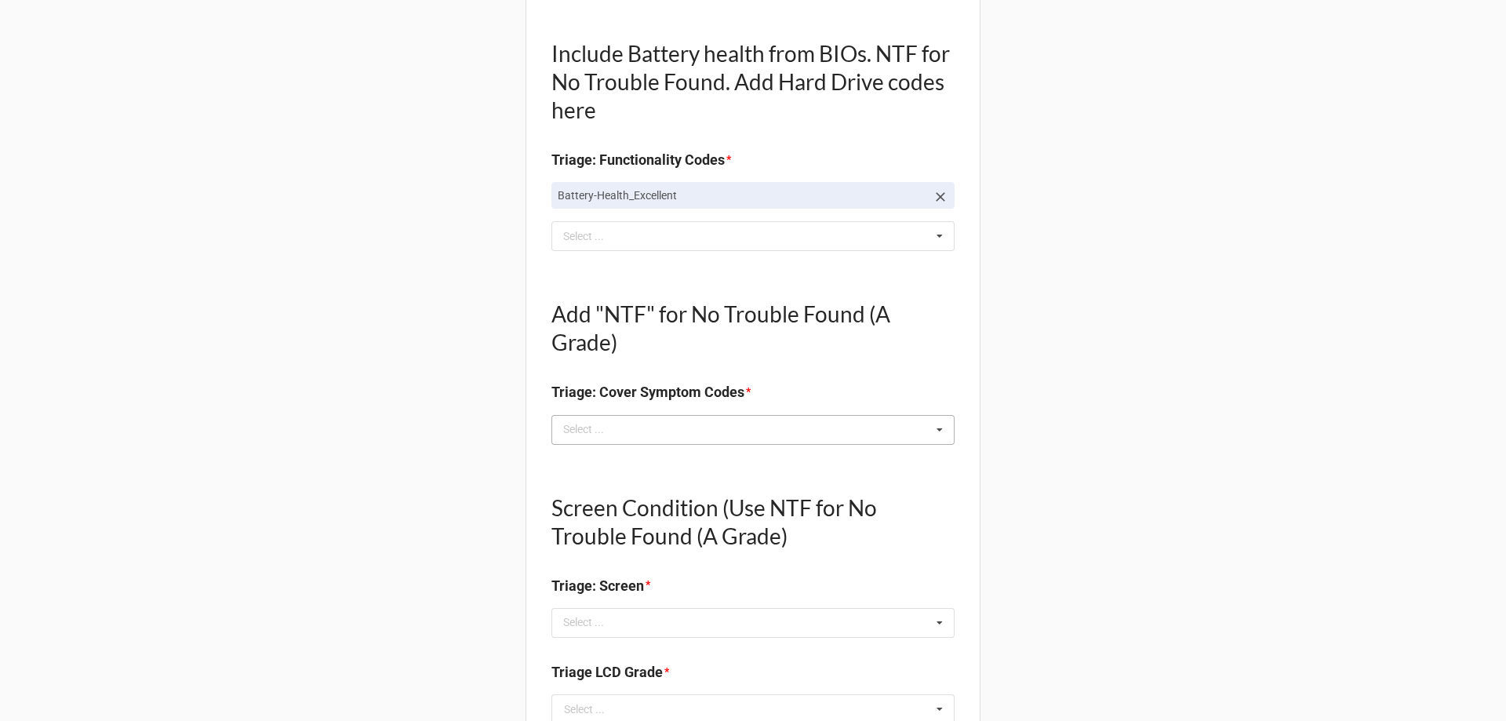
click at [642, 427] on div "Select ... No results found." at bounding box center [752, 430] width 403 height 30
type textarea "x"
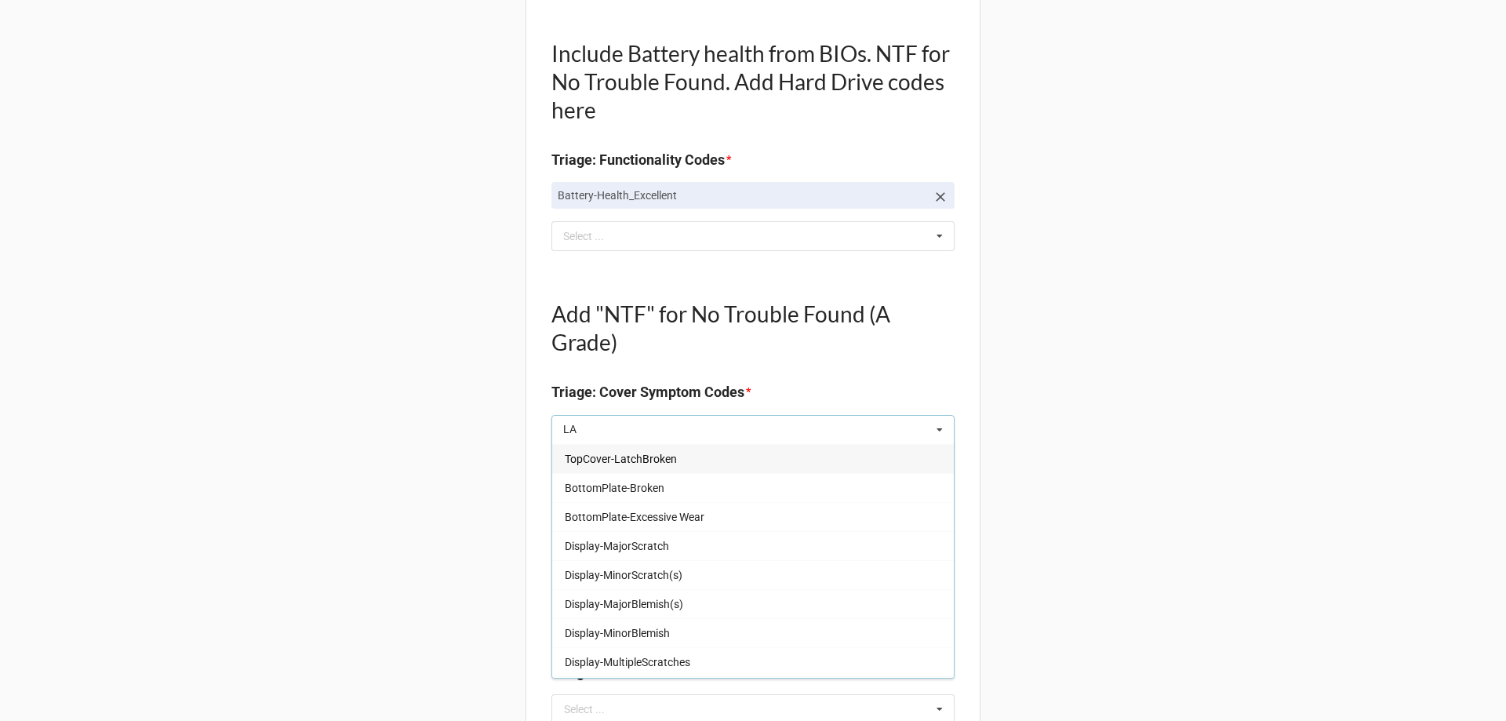
type input "LAP"
type textarea "x"
type input "LAP"
click at [656, 607] on span "LaptopSideCover-MajorWear" at bounding box center [635, 604] width 140 height 13
type textarea "x"
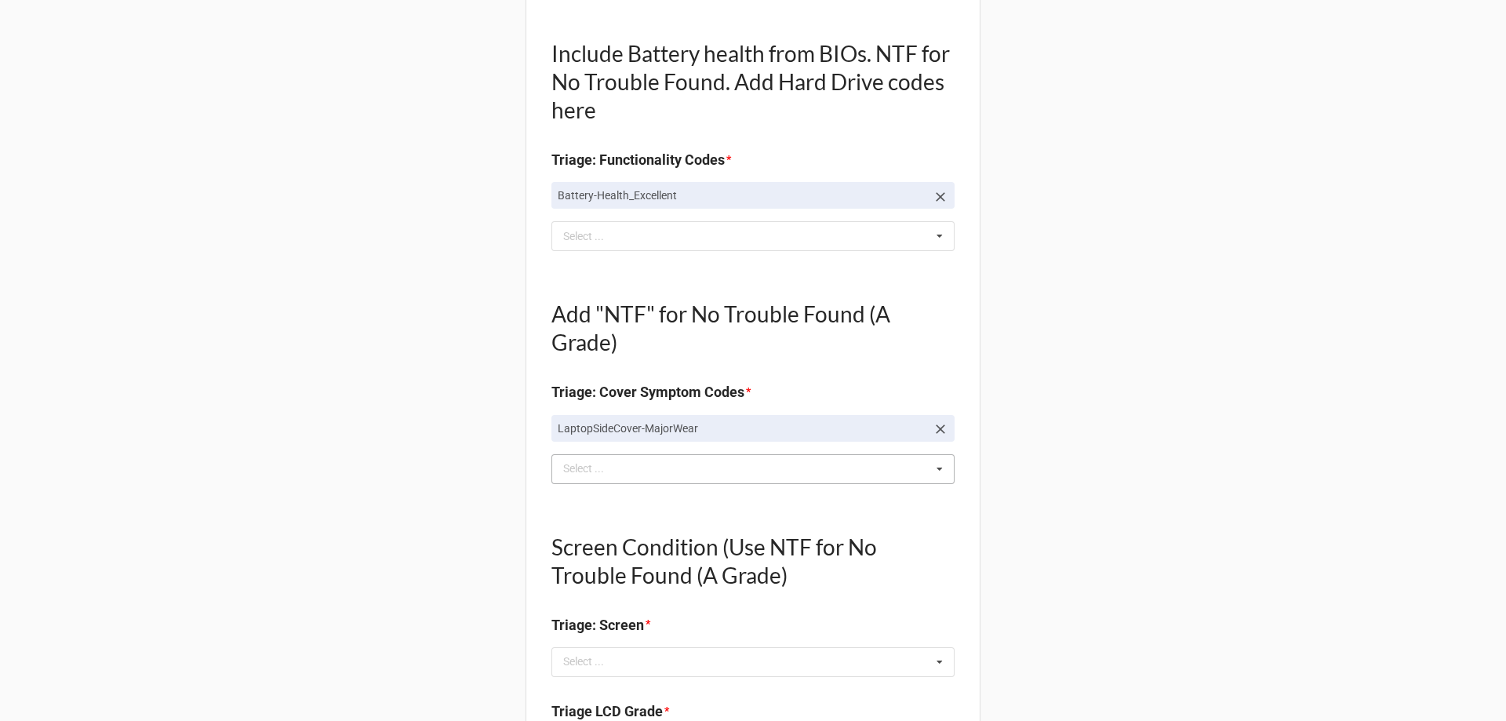
drag, startPoint x: 104, startPoint y: 468, endPoint x: 133, endPoint y: 468, distance: 29.8
click at [104, 468] on div "Back Receiving Triage Imaging Cleaning Tech & Repair QC Packing Order Picking R…" at bounding box center [753, 646] width 1506 height 2390
click at [583, 465] on div "Select ..." at bounding box center [592, 469] width 67 height 18
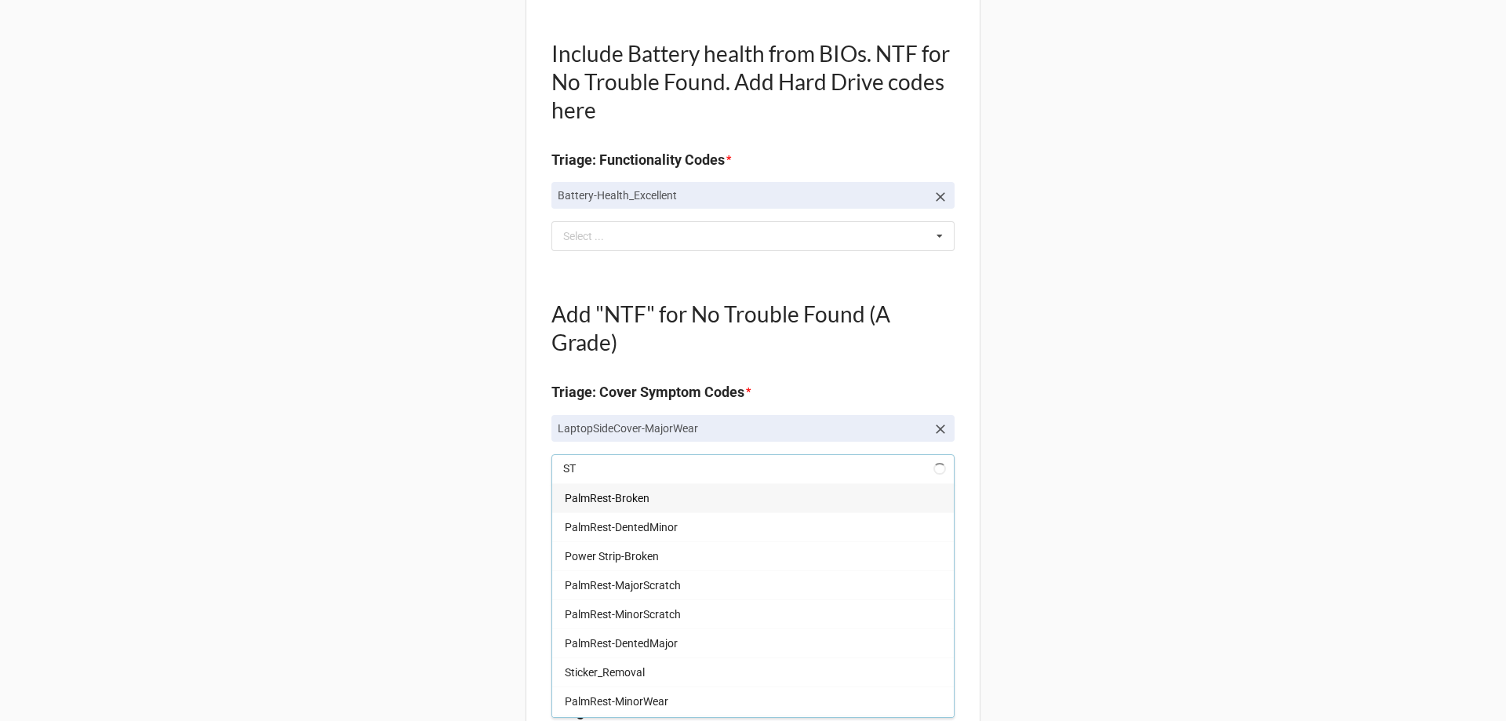
type input "STI"
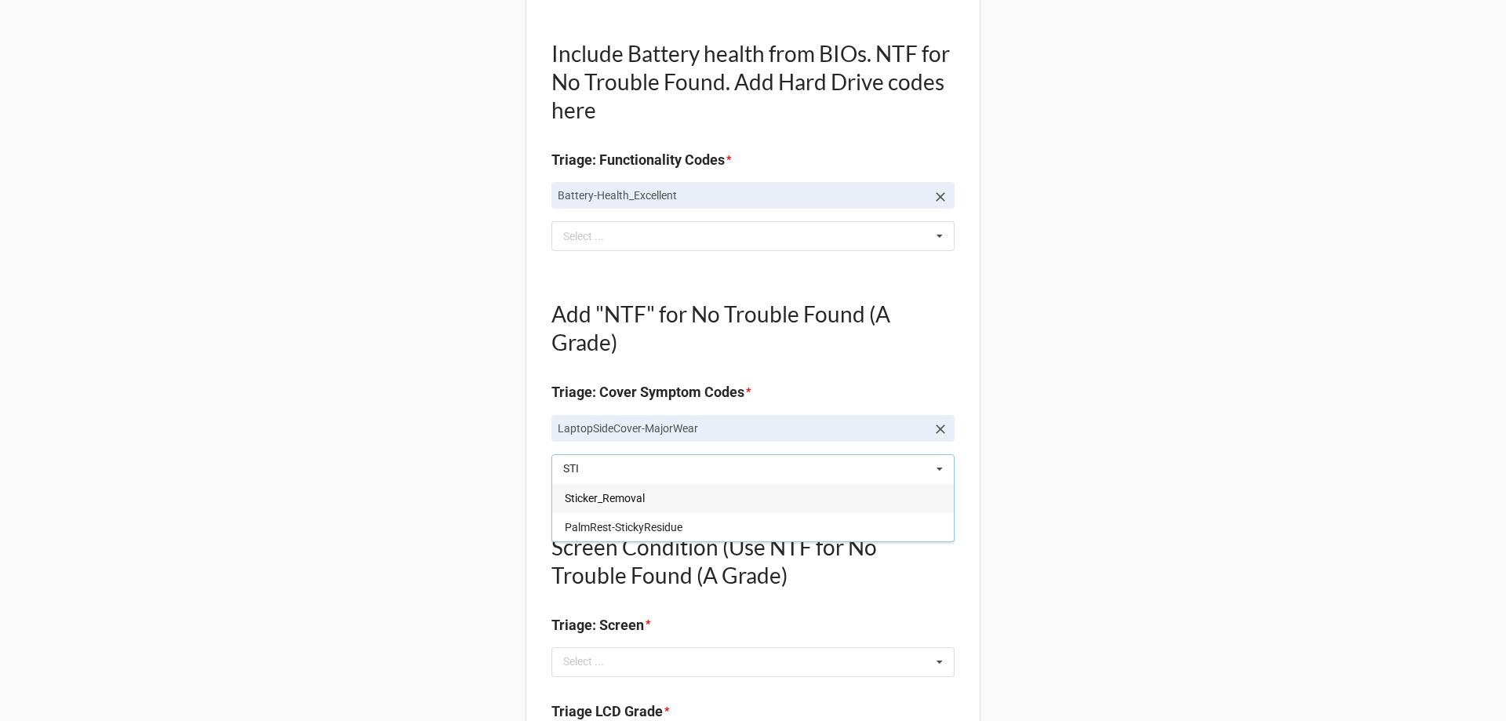
type textarea "x"
type input "STI"
click at [631, 497] on span "Sticker_Removal" at bounding box center [605, 498] width 80 height 13
type textarea "x"
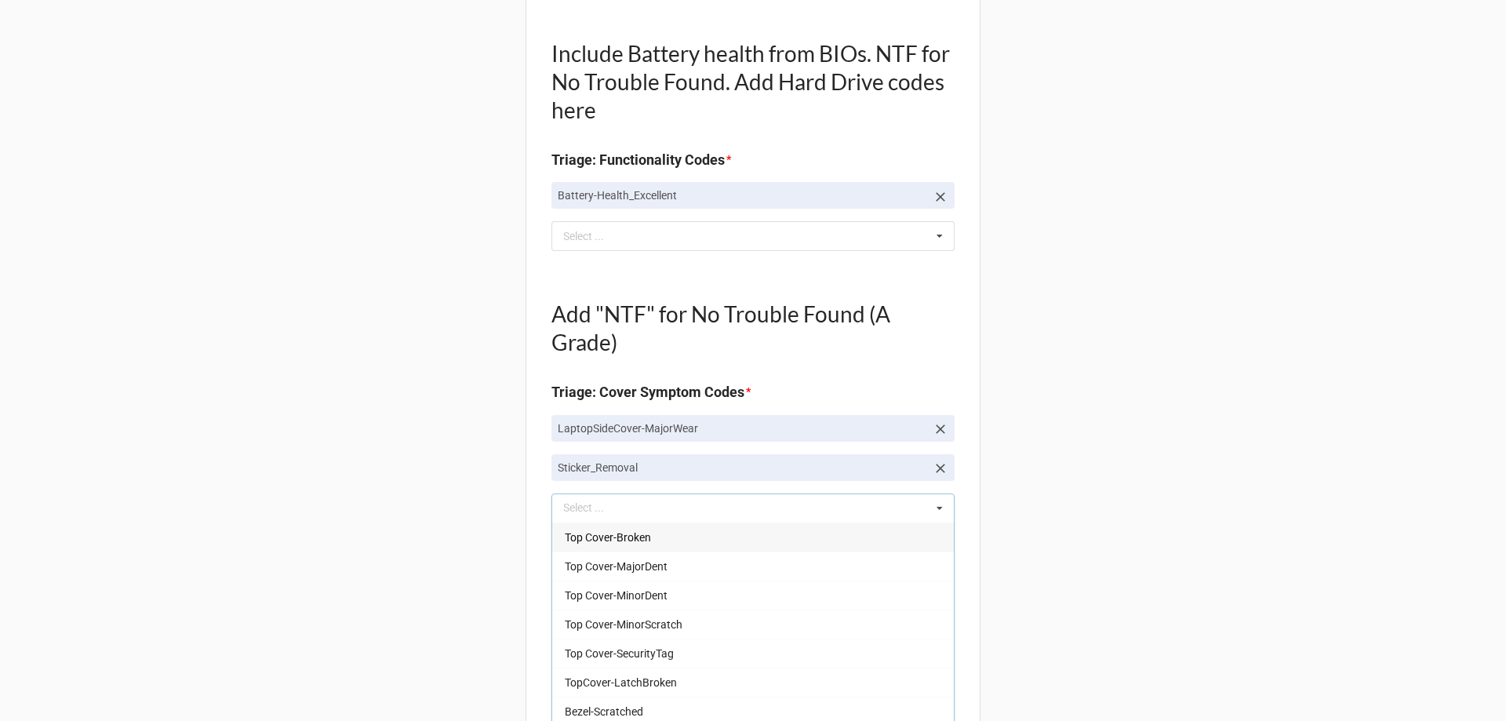
click at [380, 482] on div "Back Receiving Triage Imaging Cleaning Tech & Repair QC Packing Order Picking R…" at bounding box center [753, 665] width 1506 height 2429
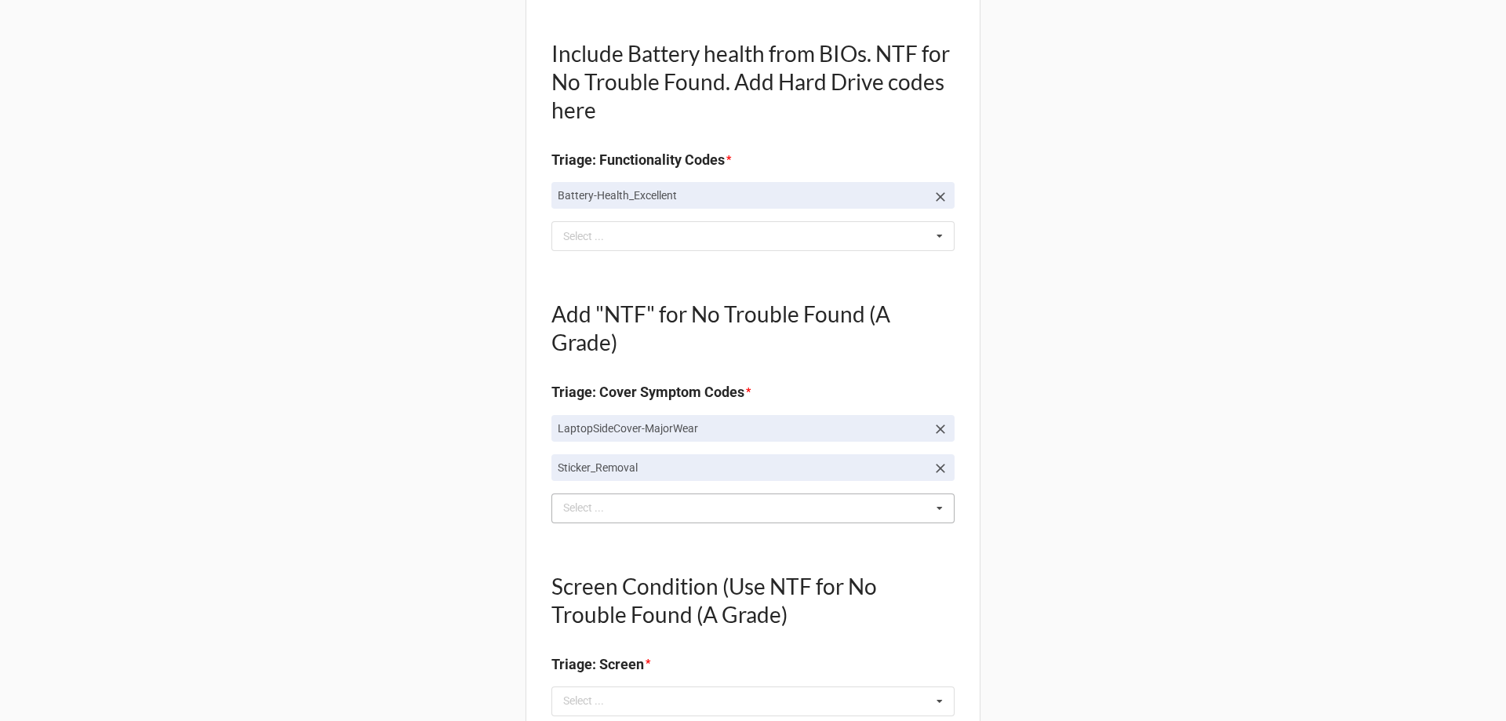
click at [595, 496] on div "STI Select ... Top Cover-Broken Top Cover-MajorDent Top Cover-MinorDent Top Cov…" at bounding box center [752, 508] width 403 height 30
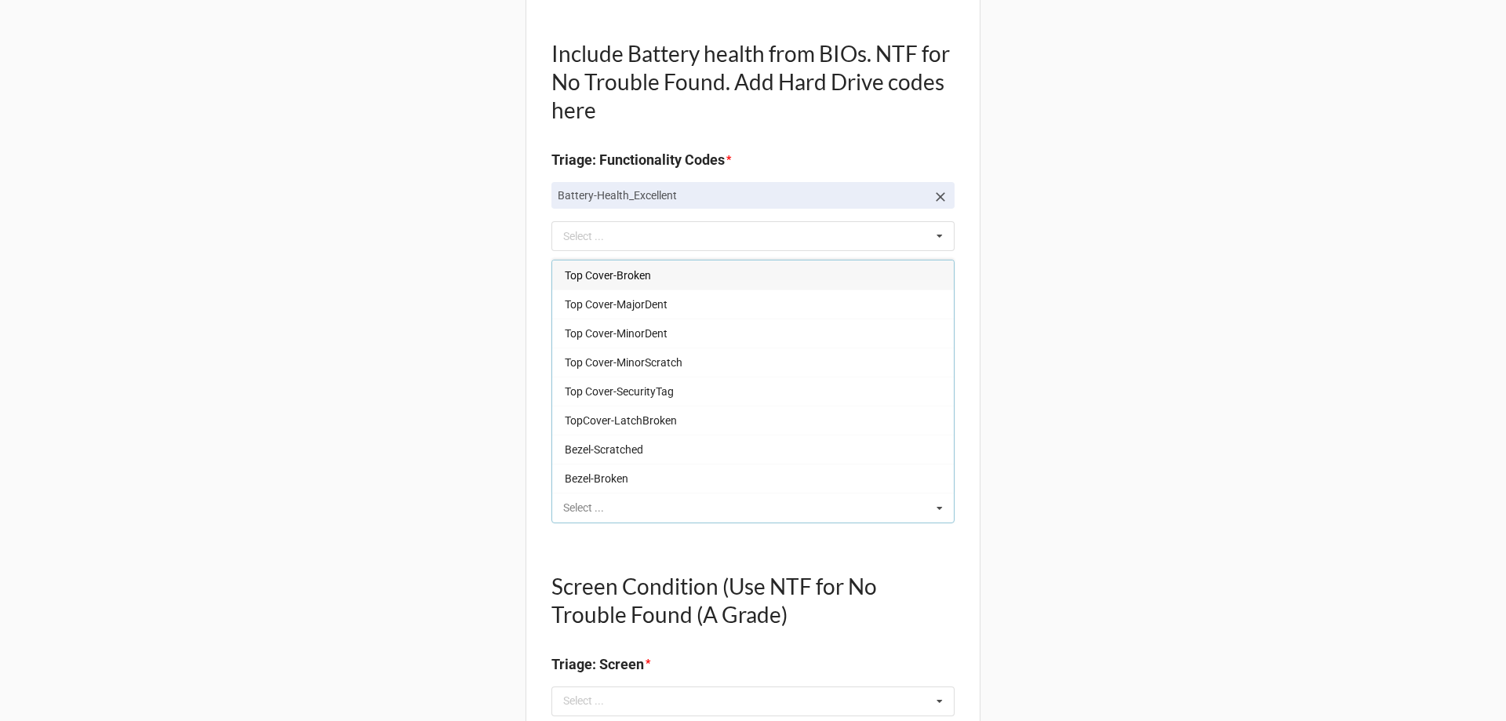
type input "B"
type textarea "x"
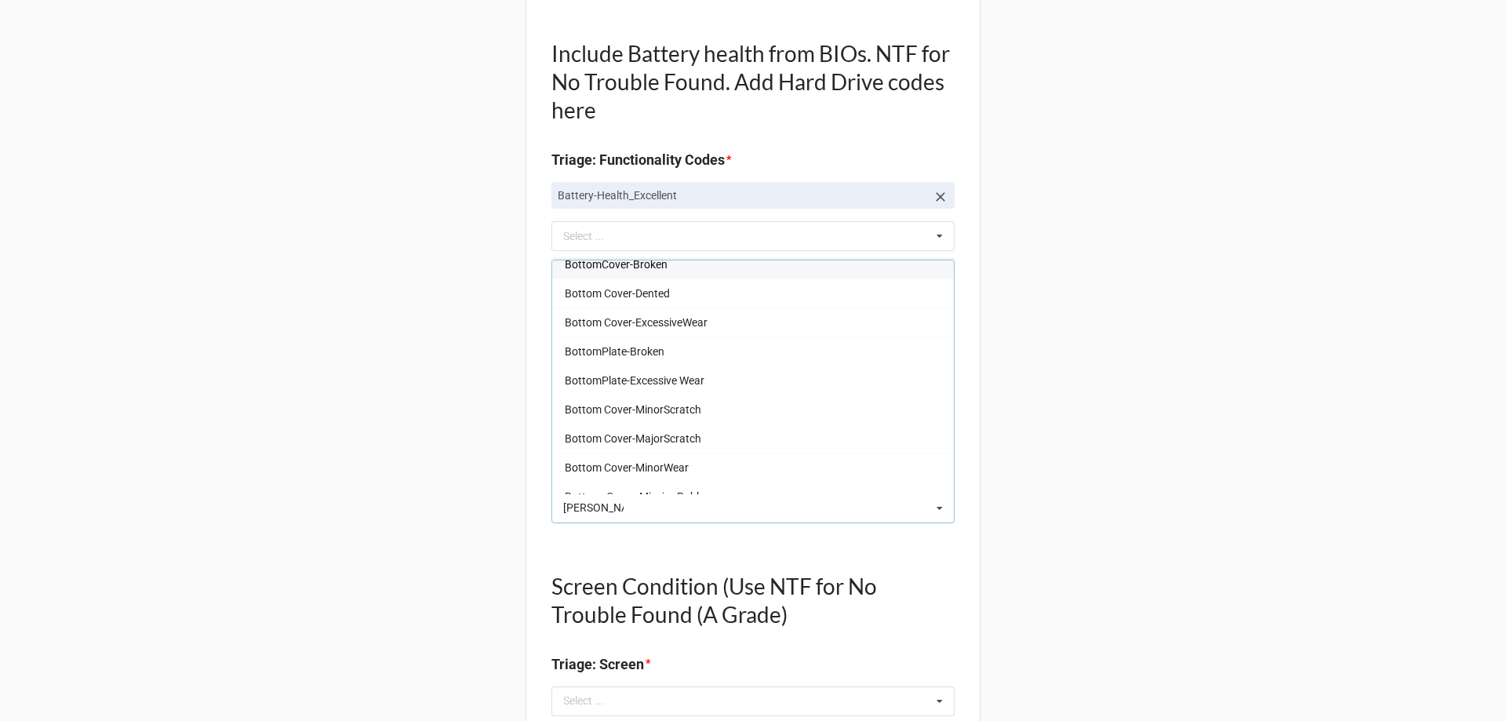
scroll to position [0, 0]
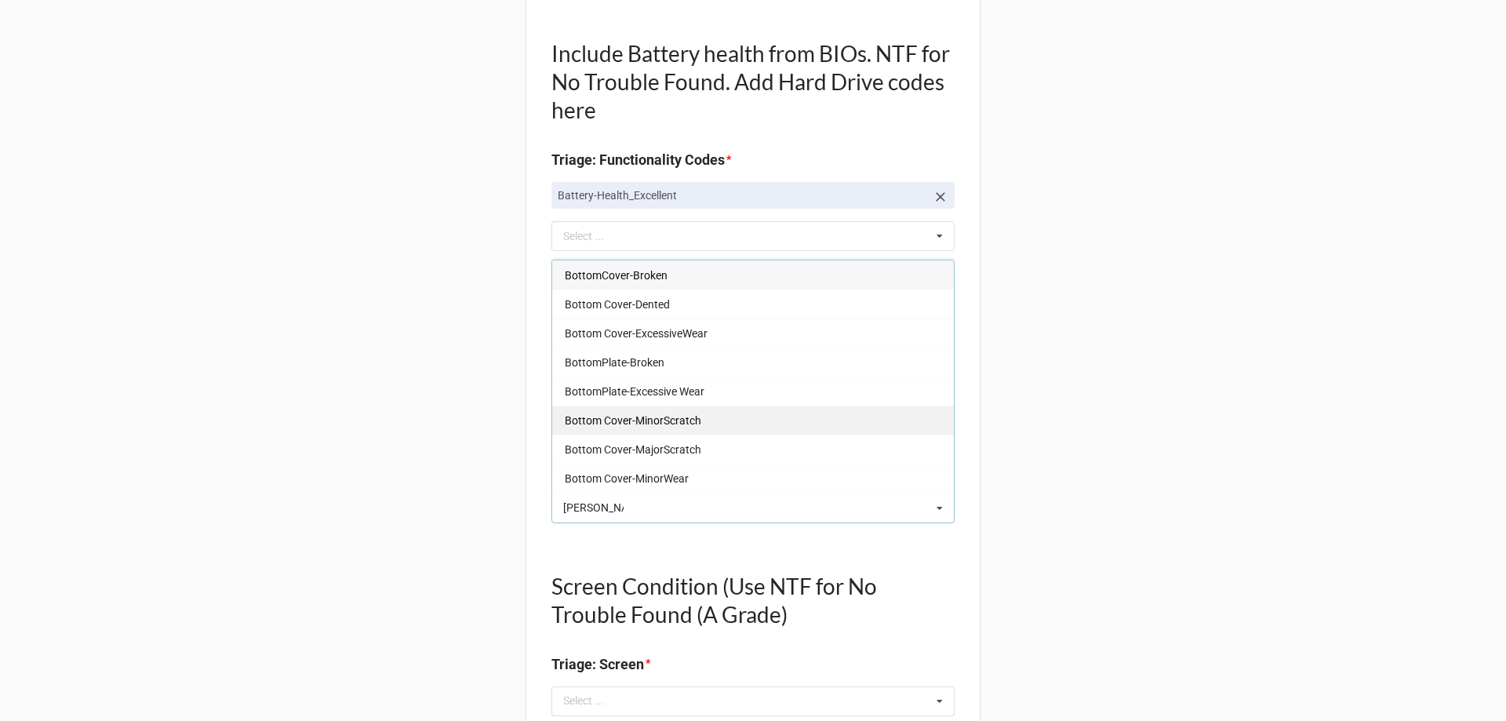
type input "BOTT"
click at [666, 419] on span "Bottom Cover-MinorScratch" at bounding box center [633, 420] width 136 height 13
type textarea "x"
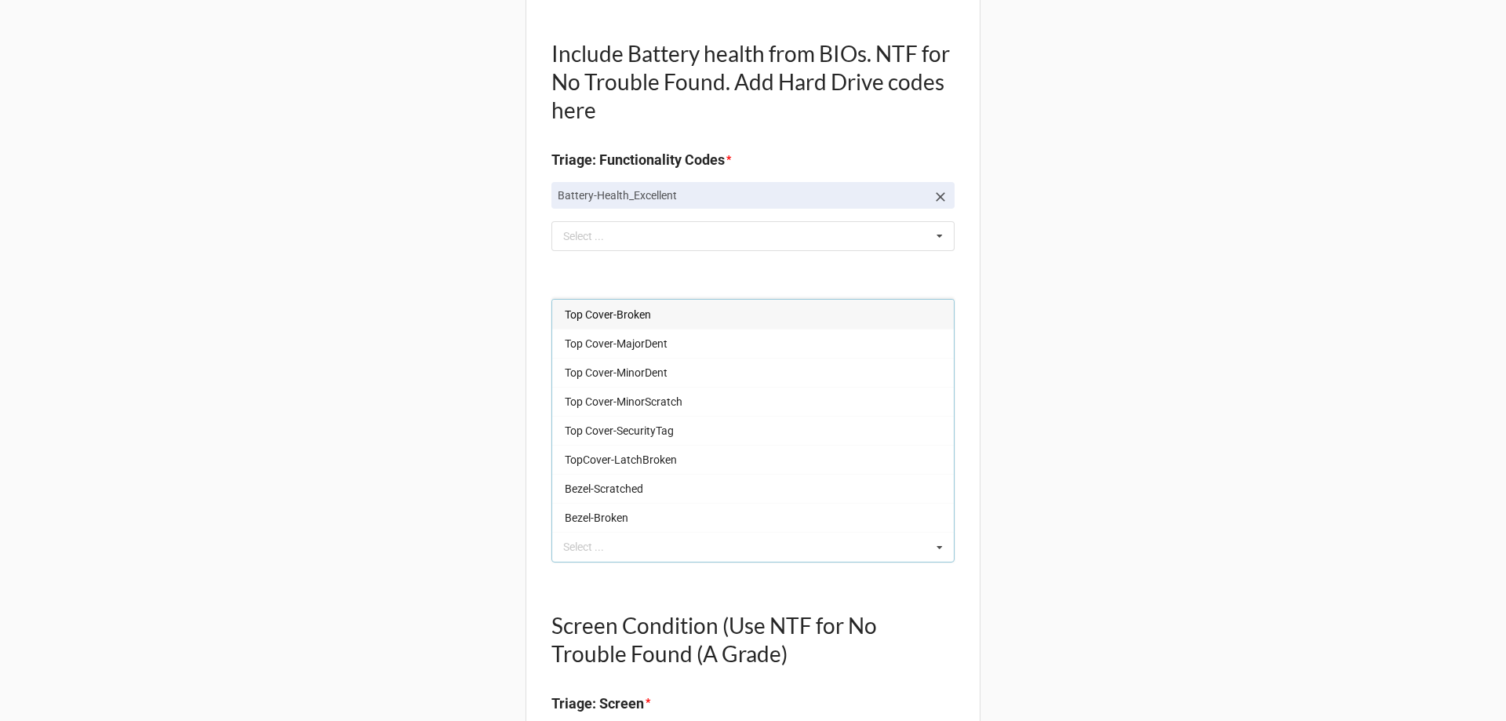
click at [398, 385] on div "Back Receiving Triage Imaging Cleaning Tech & Repair QC Packing Order Picking R…" at bounding box center [753, 685] width 1506 height 2469
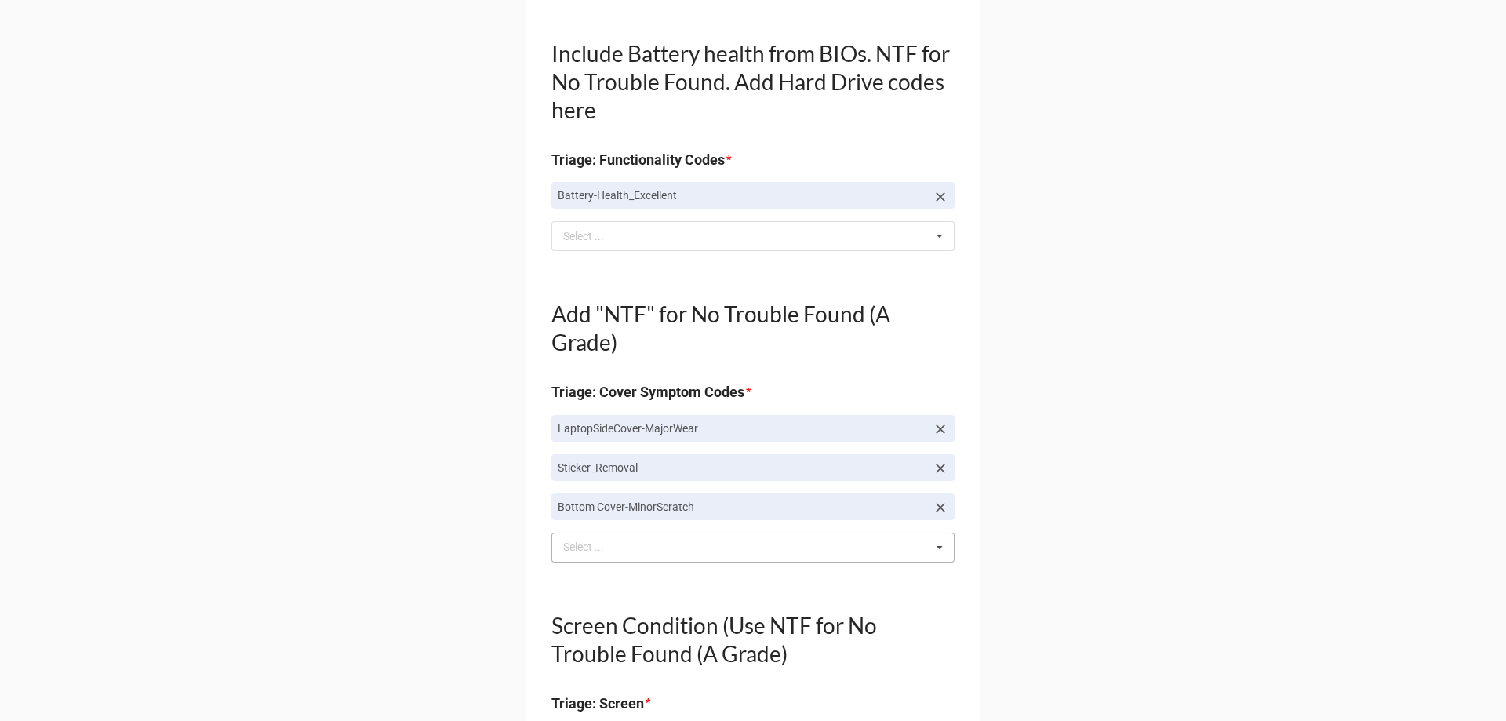
drag, startPoint x: 628, startPoint y: 530, endPoint x: 628, endPoint y: 540, distance: 10.2
click at [628, 531] on div "LaptopSideCover-MajorWear Sticker_Removal Bottom Cover-MinorScratch BOTT Select…" at bounding box center [752, 488] width 403 height 147
click at [628, 540] on div "BOTT Select ... Top Cover-Broken Top Cover-MajorDent Top Cover-MinorDent Top Co…" at bounding box center [752, 548] width 403 height 30
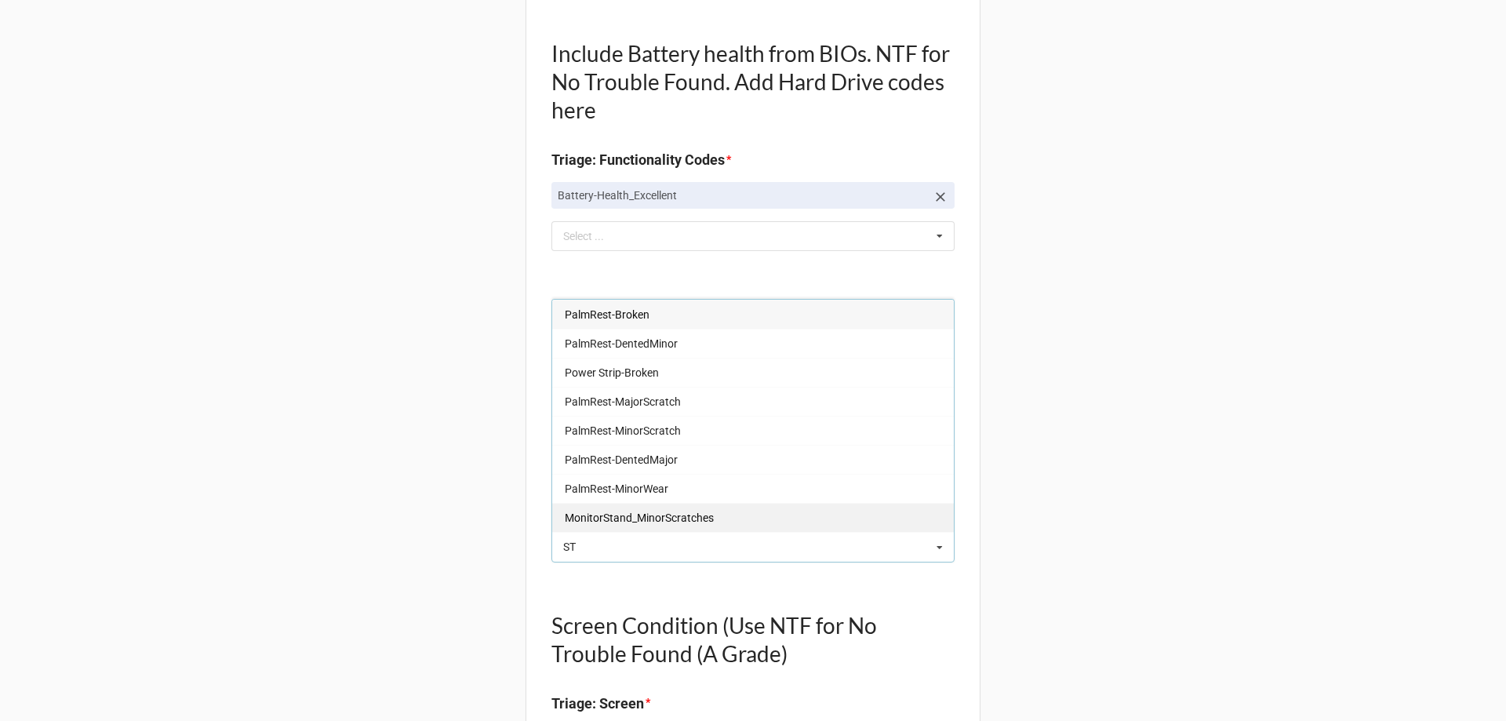
type input "STI"
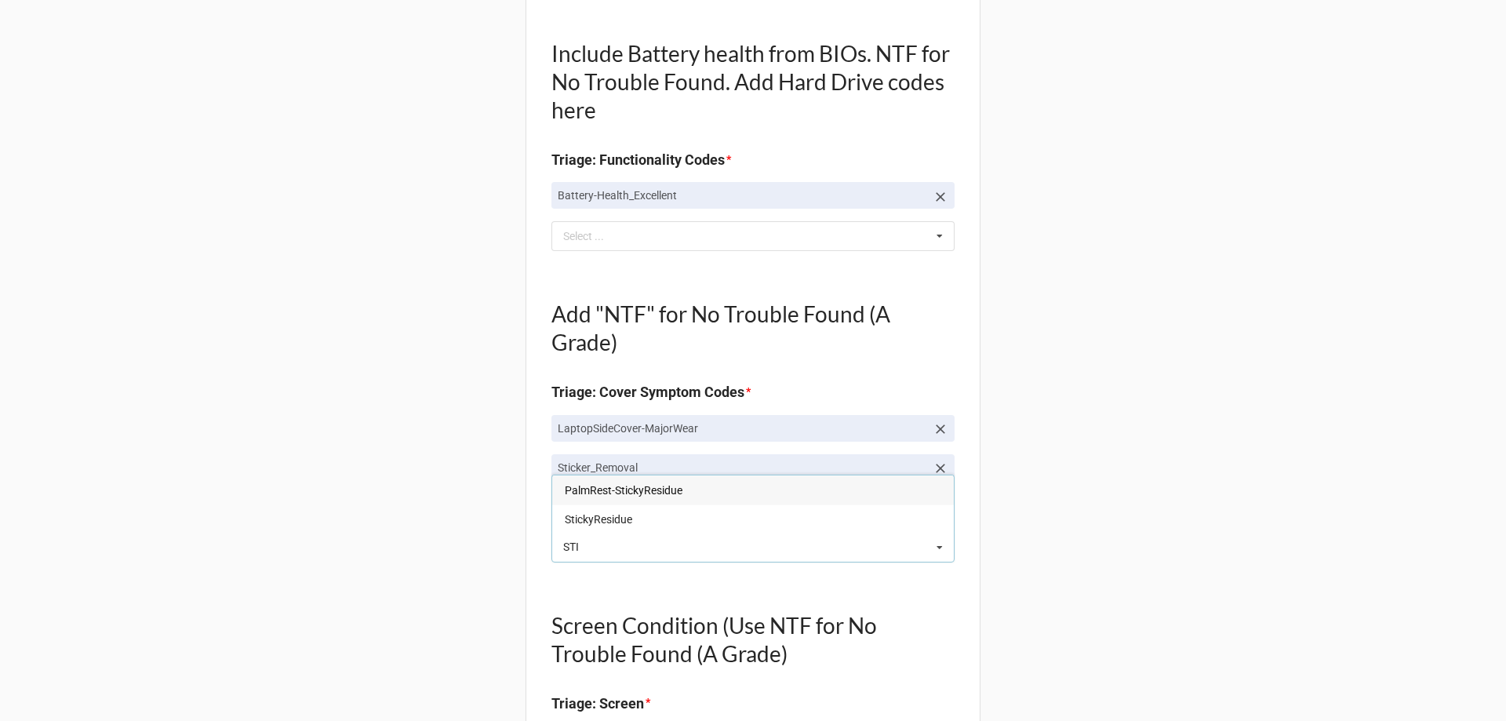
type textarea "x"
type input "STIC"
click at [616, 519] on span "StickyResidue" at bounding box center [598, 519] width 67 height 13
type textarea "x"
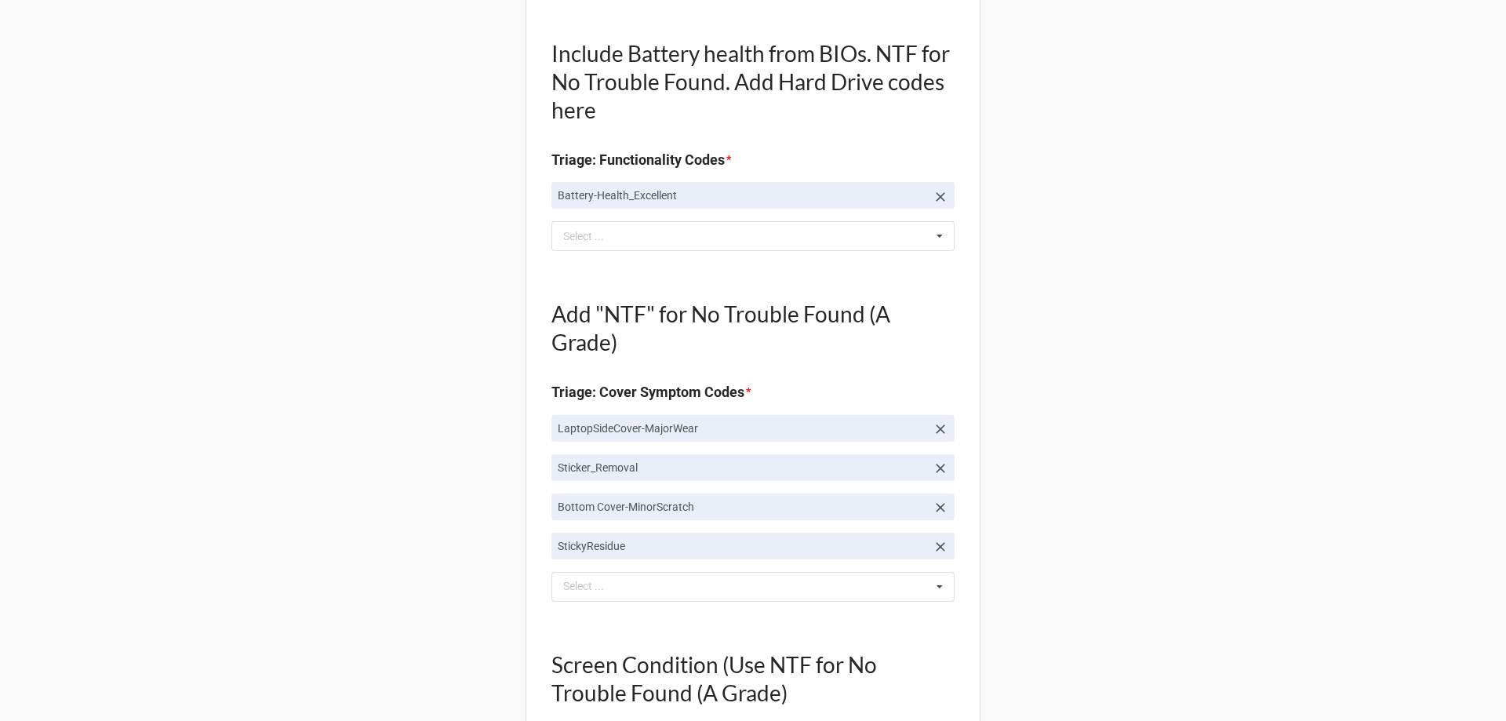
click at [373, 500] on div "Back Receiving Triage Imaging Cleaning Tech & Repair QC Packing Order Picking R…" at bounding box center [753, 705] width 1506 height 2508
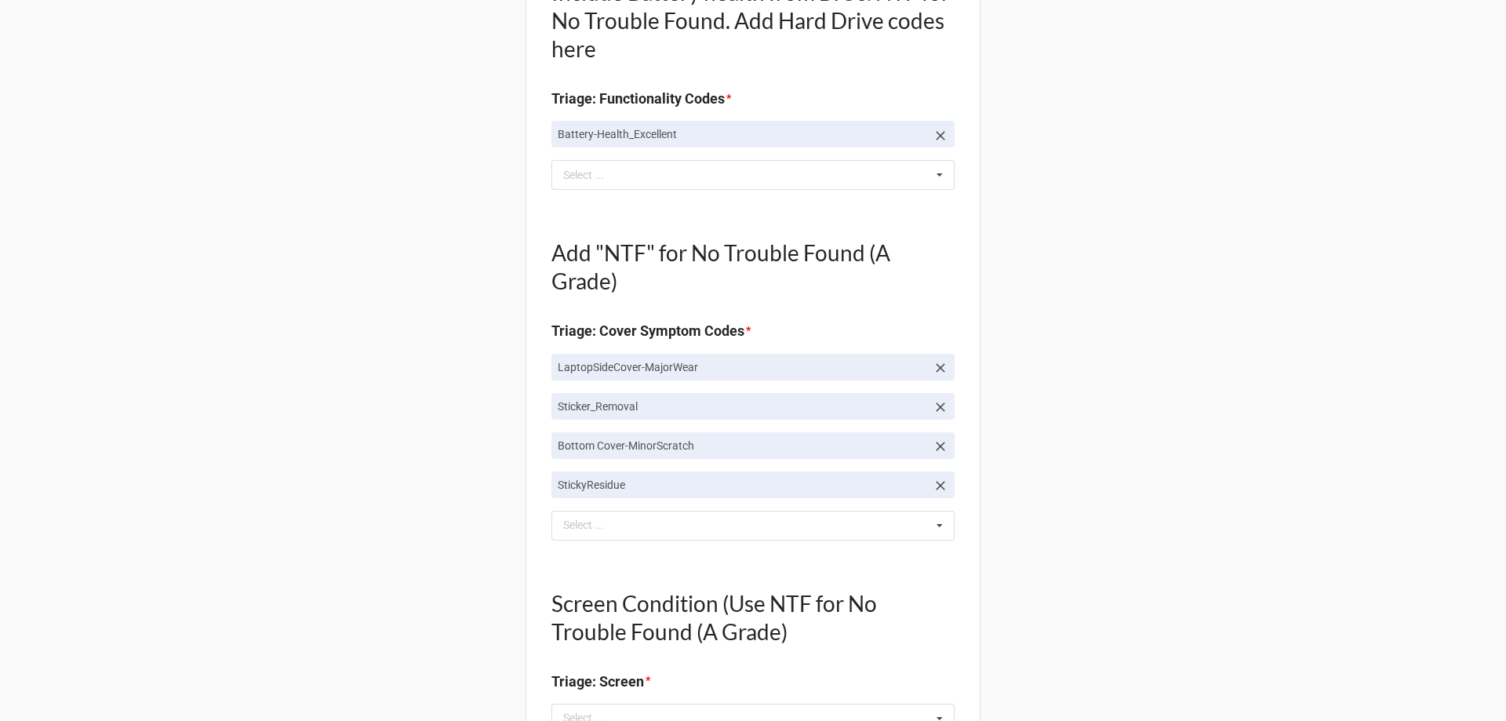
scroll to position [941, 0]
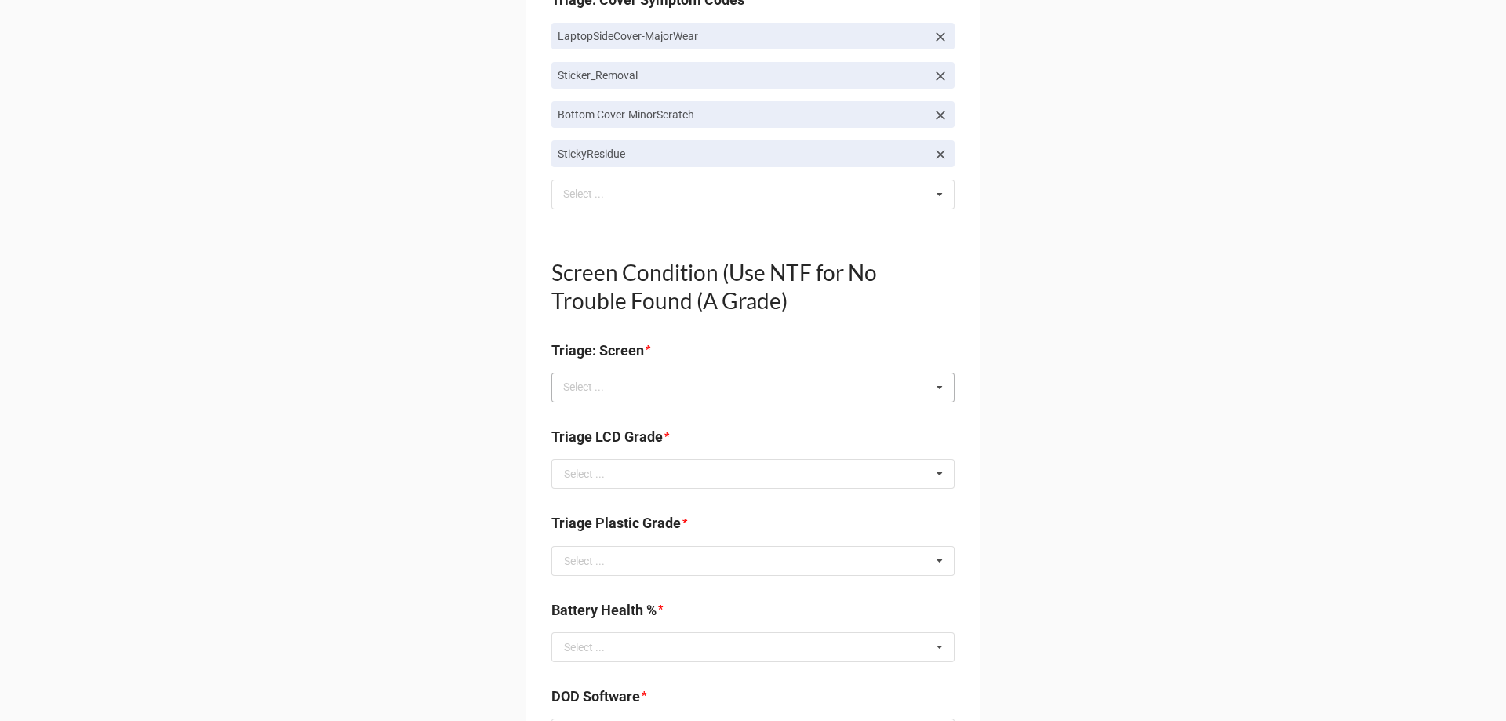
click at [591, 393] on div "Select ..." at bounding box center [592, 387] width 67 height 18
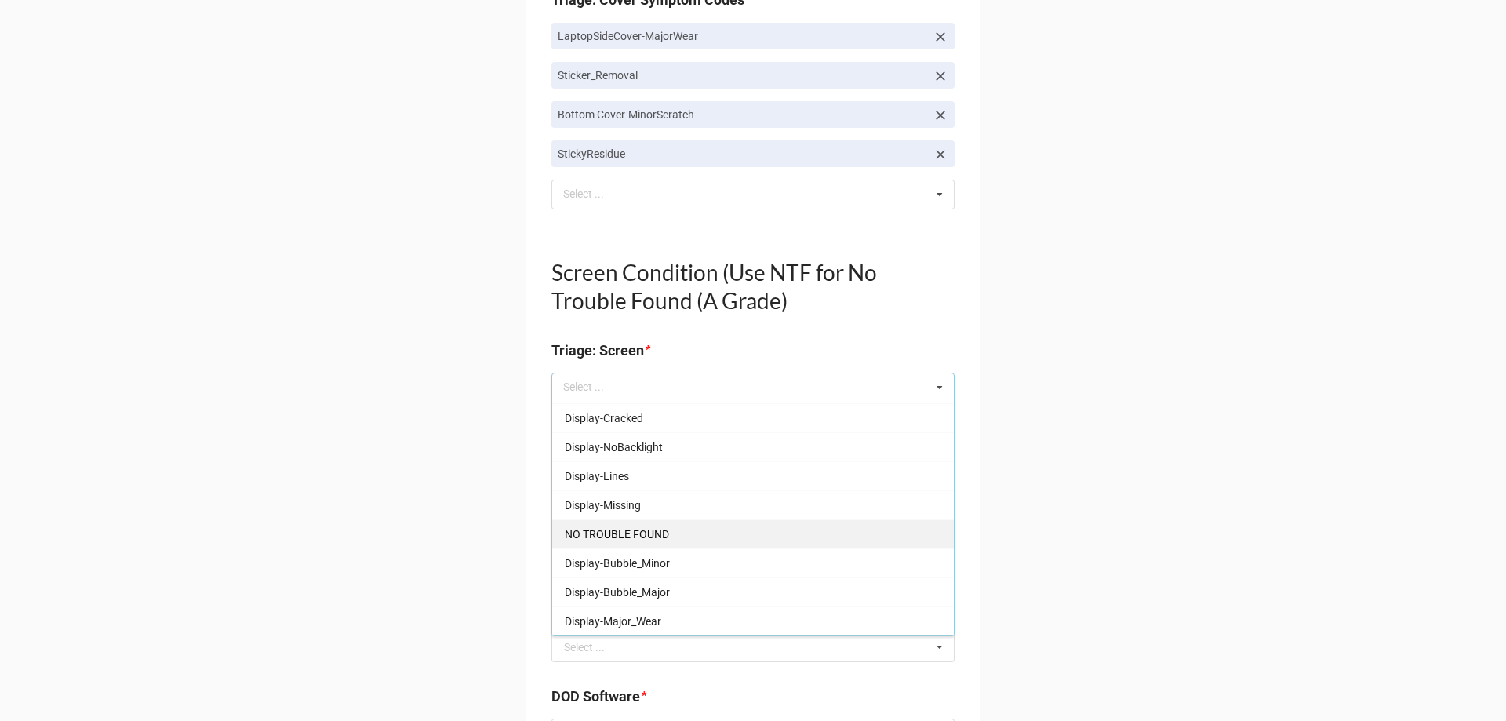
click at [626, 533] on span "NO TROUBLE FOUND" at bounding box center [617, 534] width 104 height 13
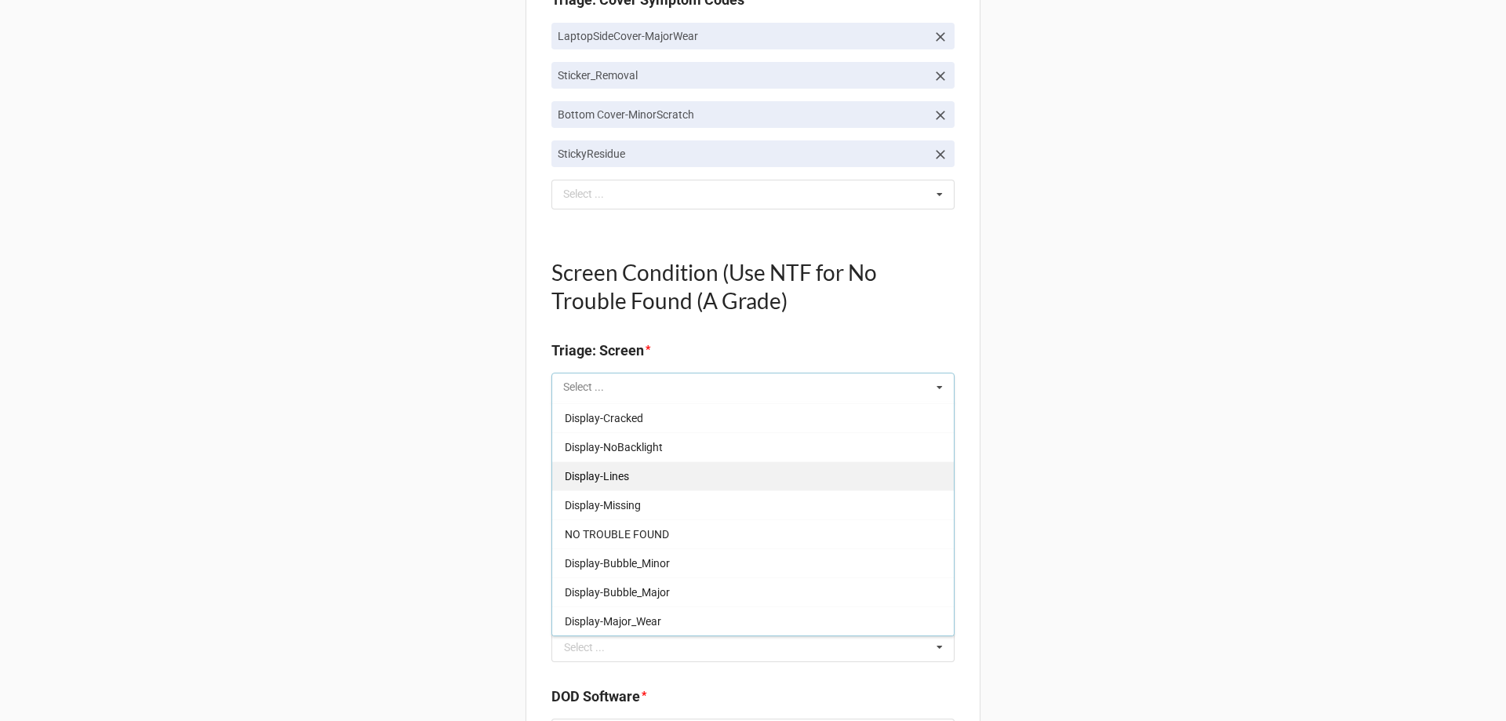
type textarea "x"
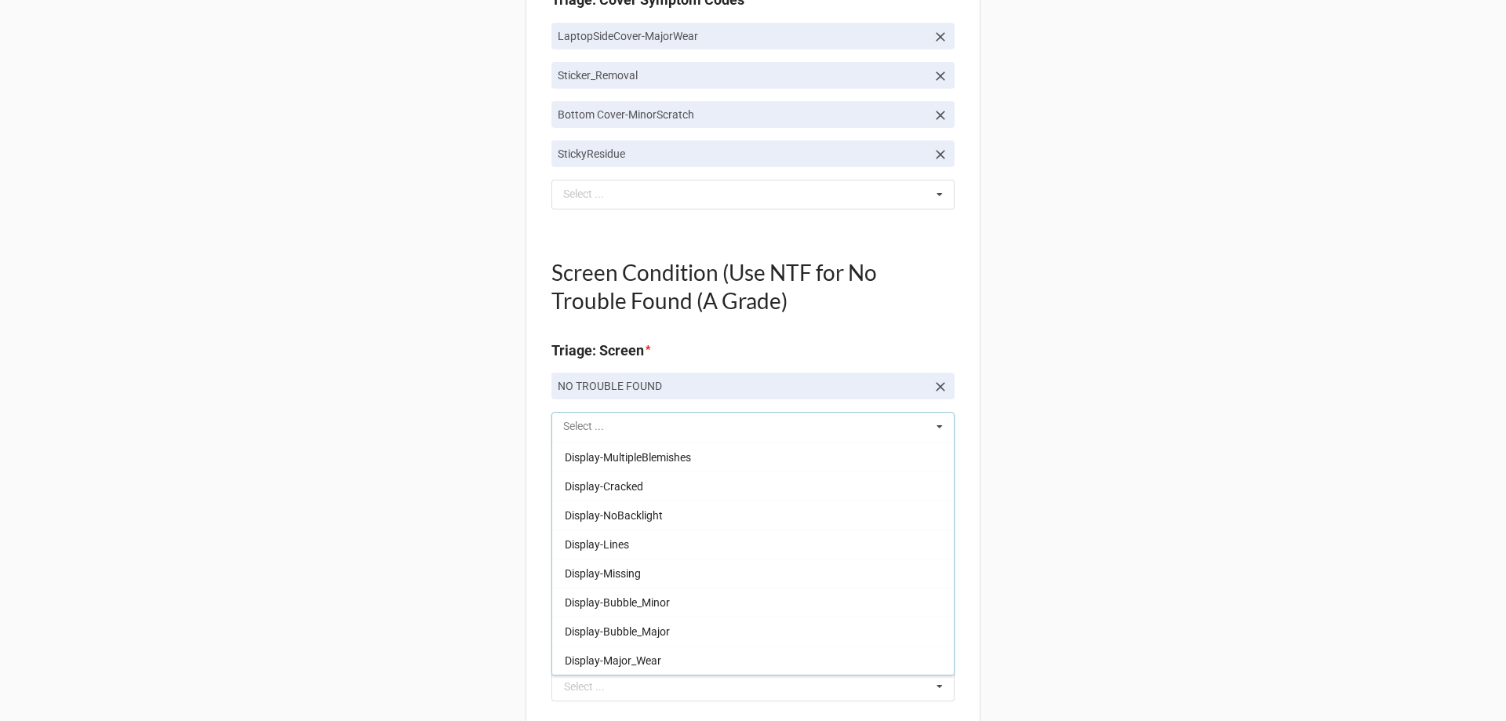
scroll to position [231, 0]
click at [265, 534] on div "Back Receiving Triage Imaging Cleaning Tech & Repair QC Packing Order Picking R…" at bounding box center [753, 332] width 1506 height 2547
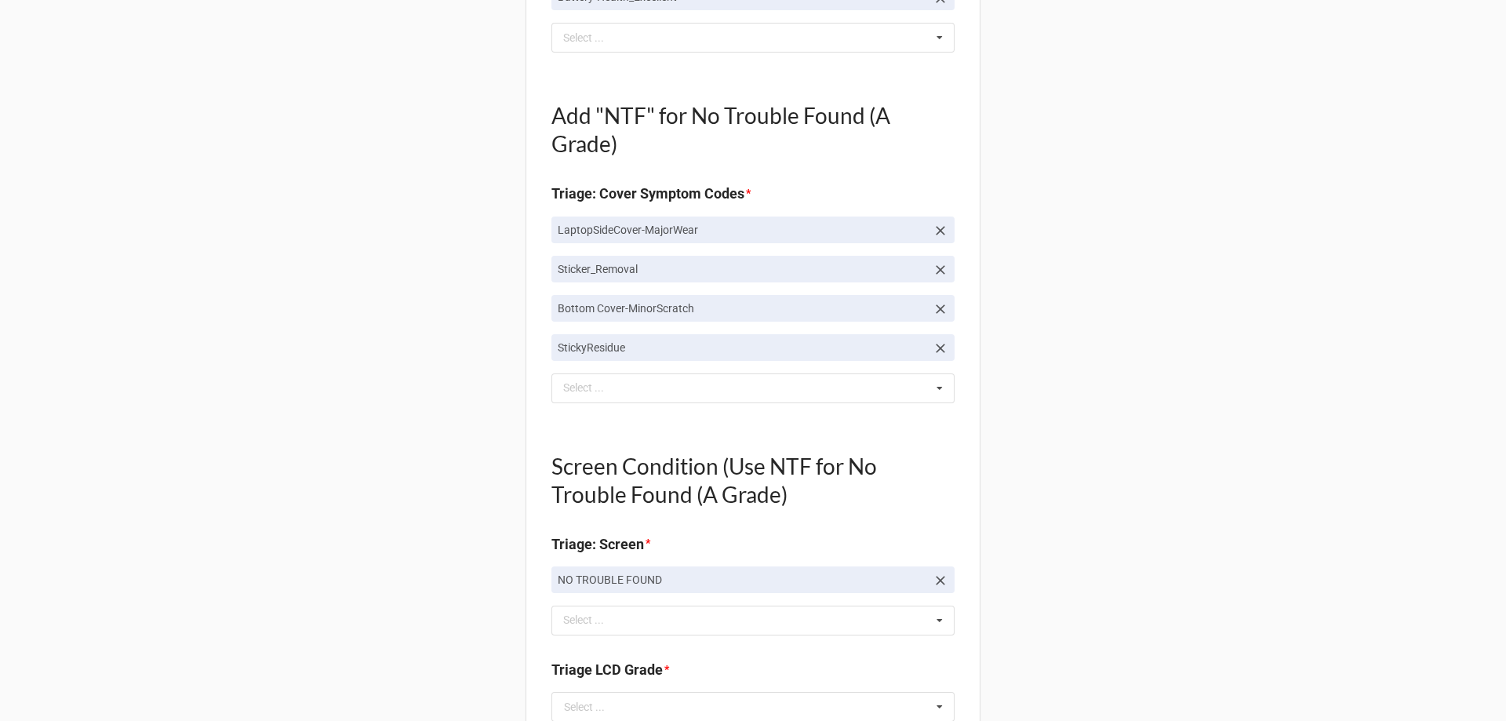
scroll to position [706, 0]
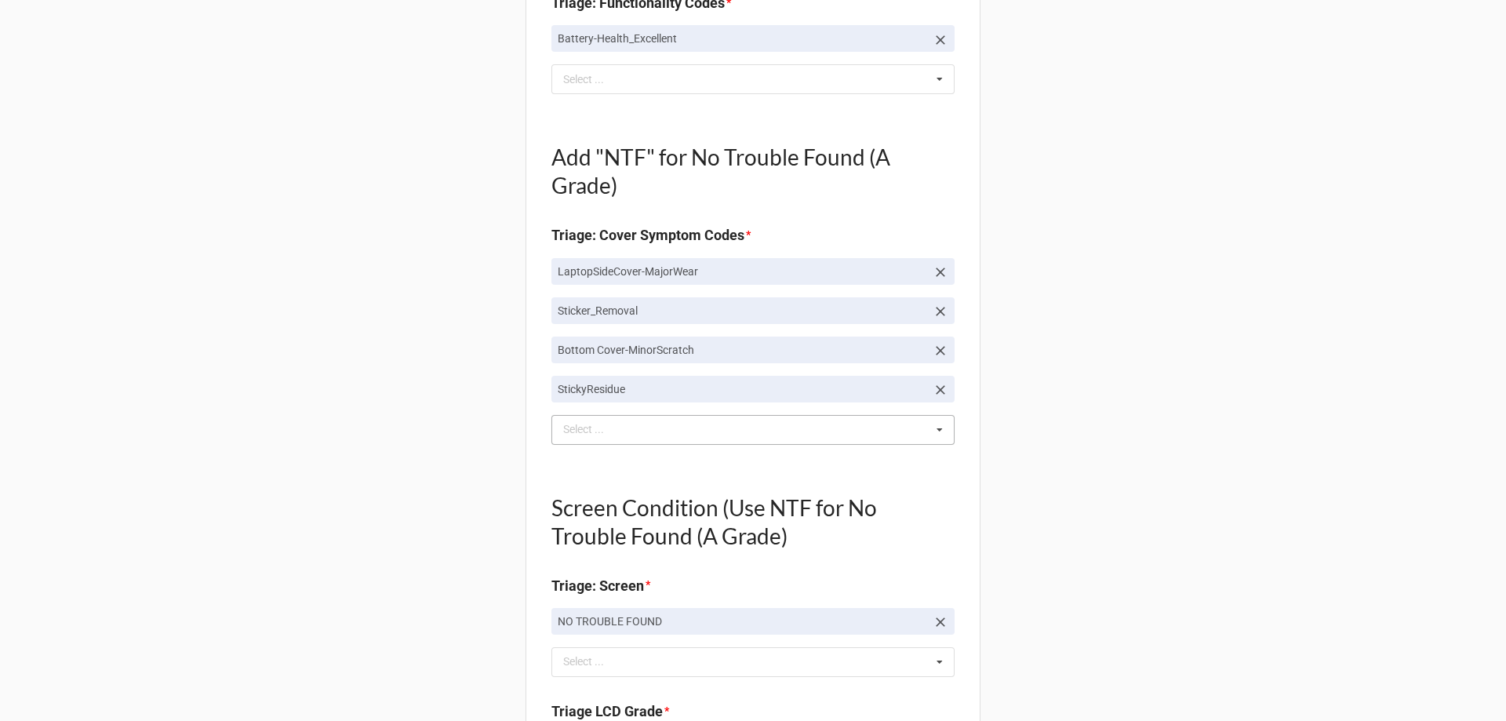
drag, startPoint x: 606, startPoint y: 424, endPoint x: 599, endPoint y: 439, distance: 17.2
click at [606, 425] on div "Select ..." at bounding box center [592, 429] width 67 height 18
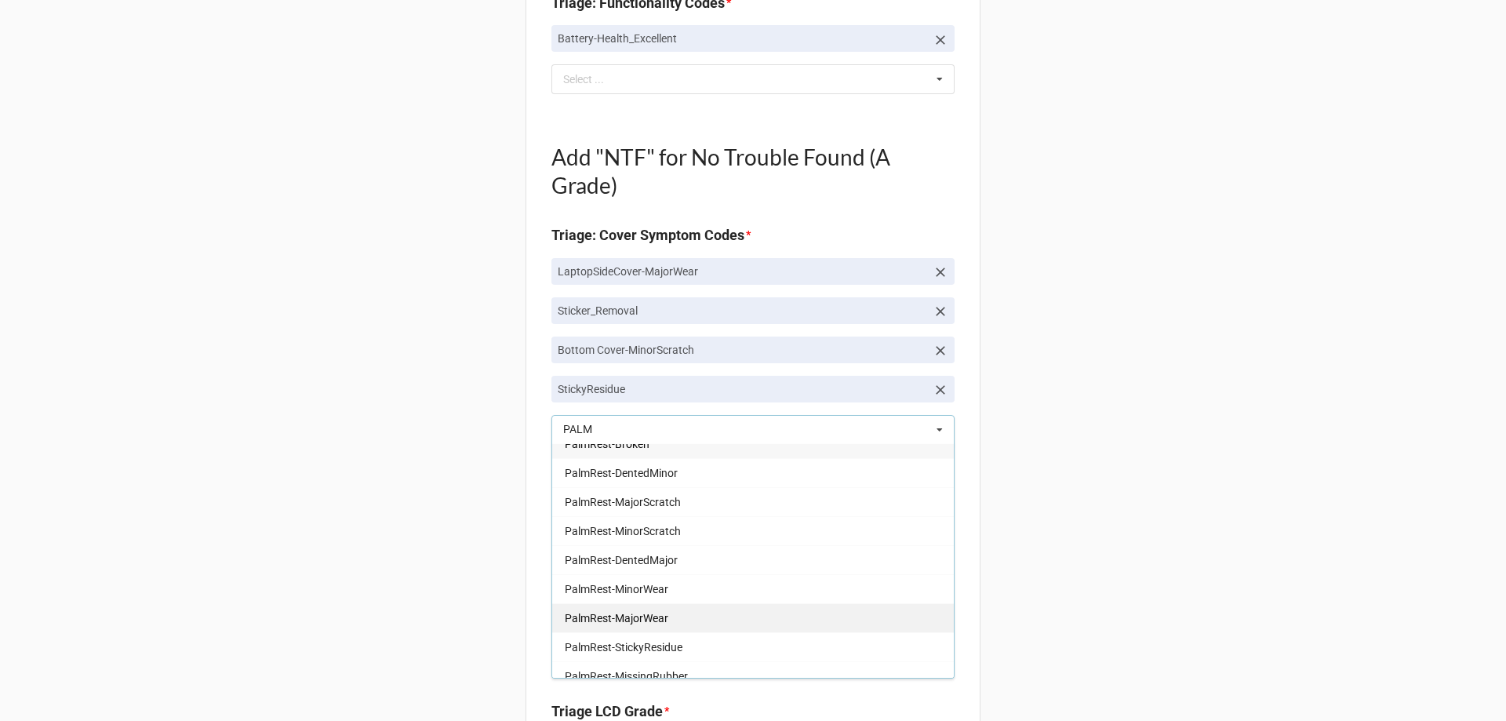
scroll to position [27, 0]
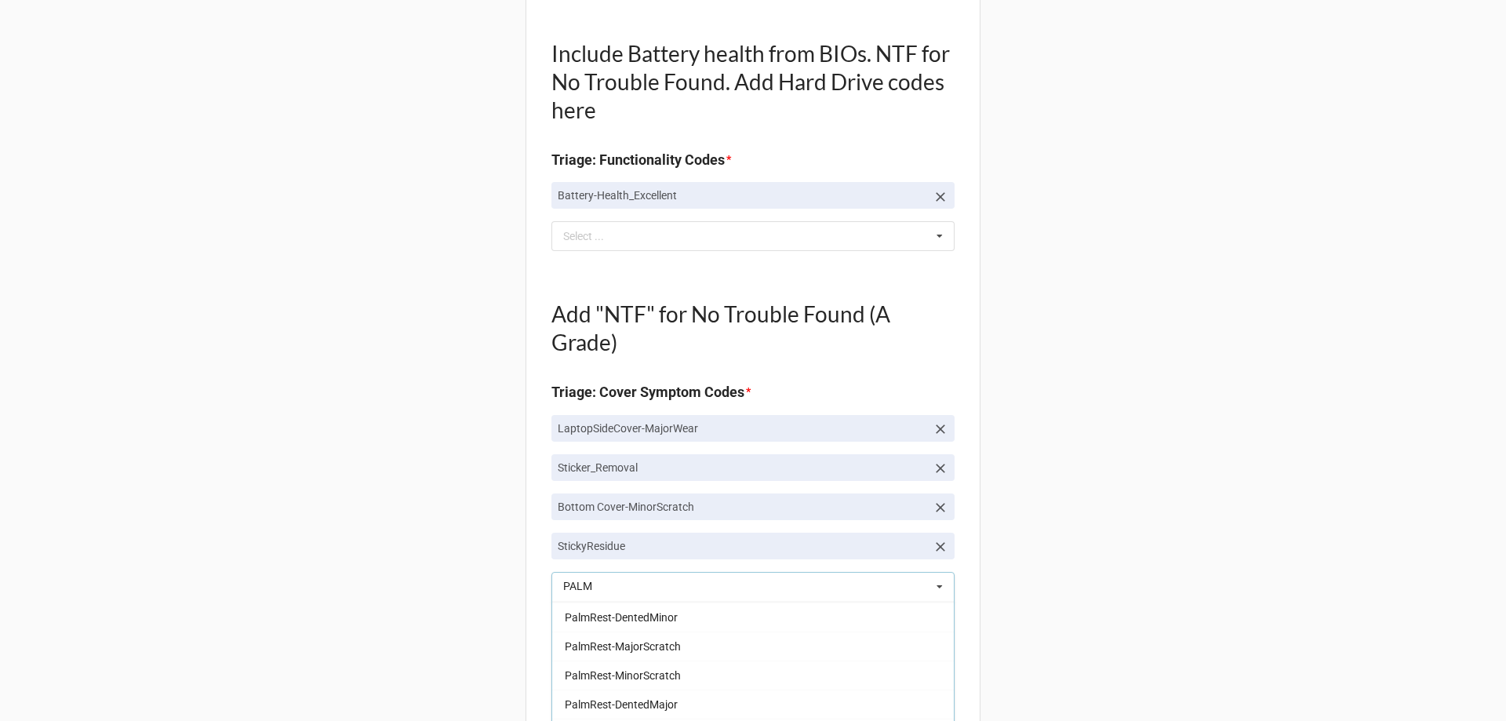
type input "PALM"
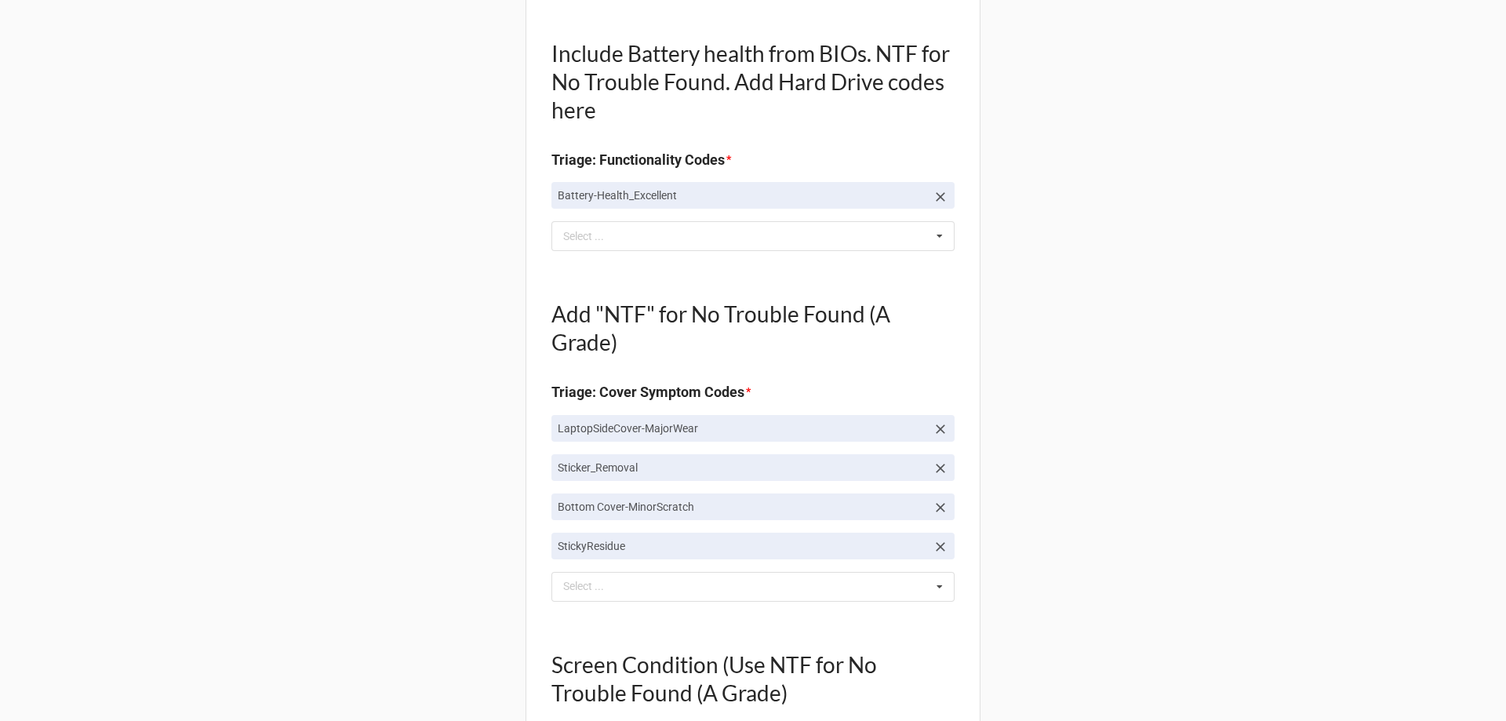
click at [262, 497] on div "Back Receiving Triage Imaging Cleaning Tech & Repair QC Packing Order Picking R…" at bounding box center [753, 724] width 1506 height 2547
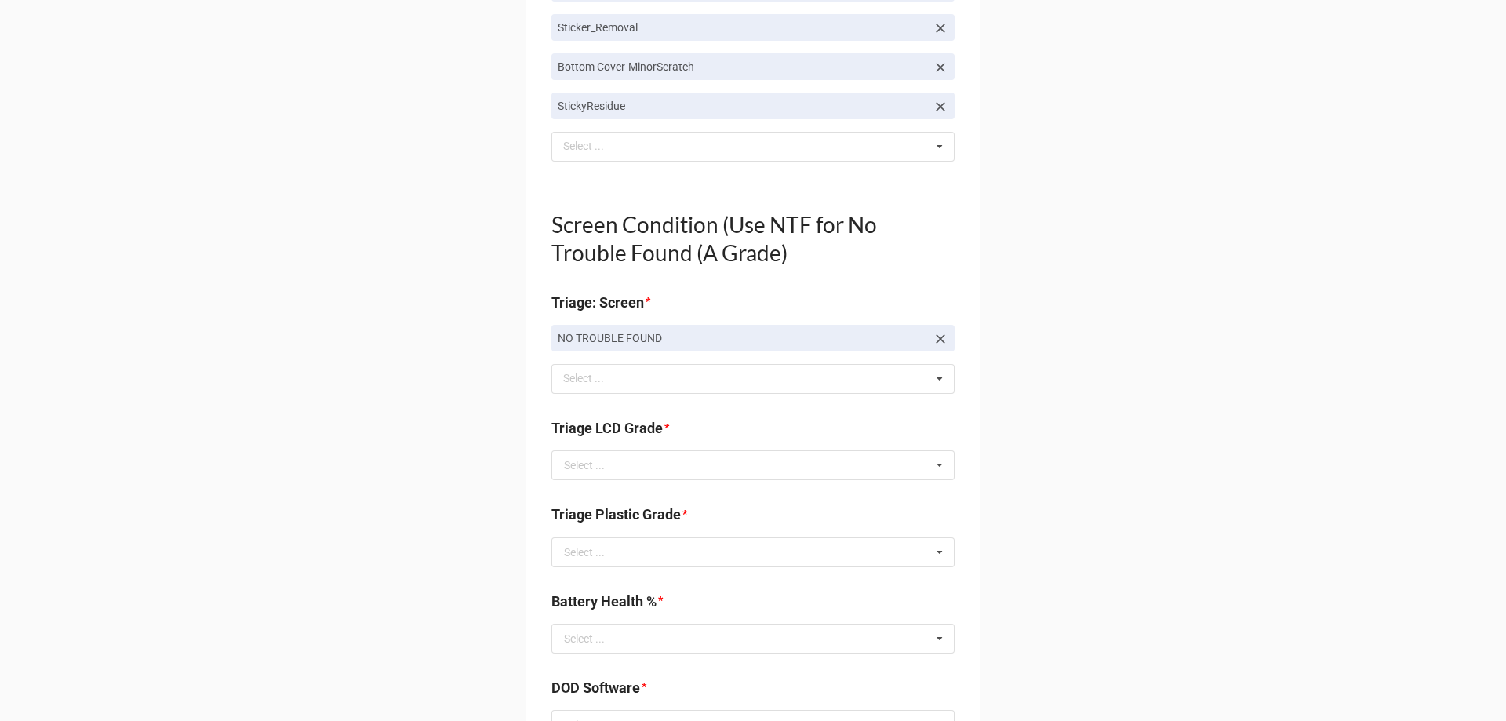
scroll to position [1020, 0]
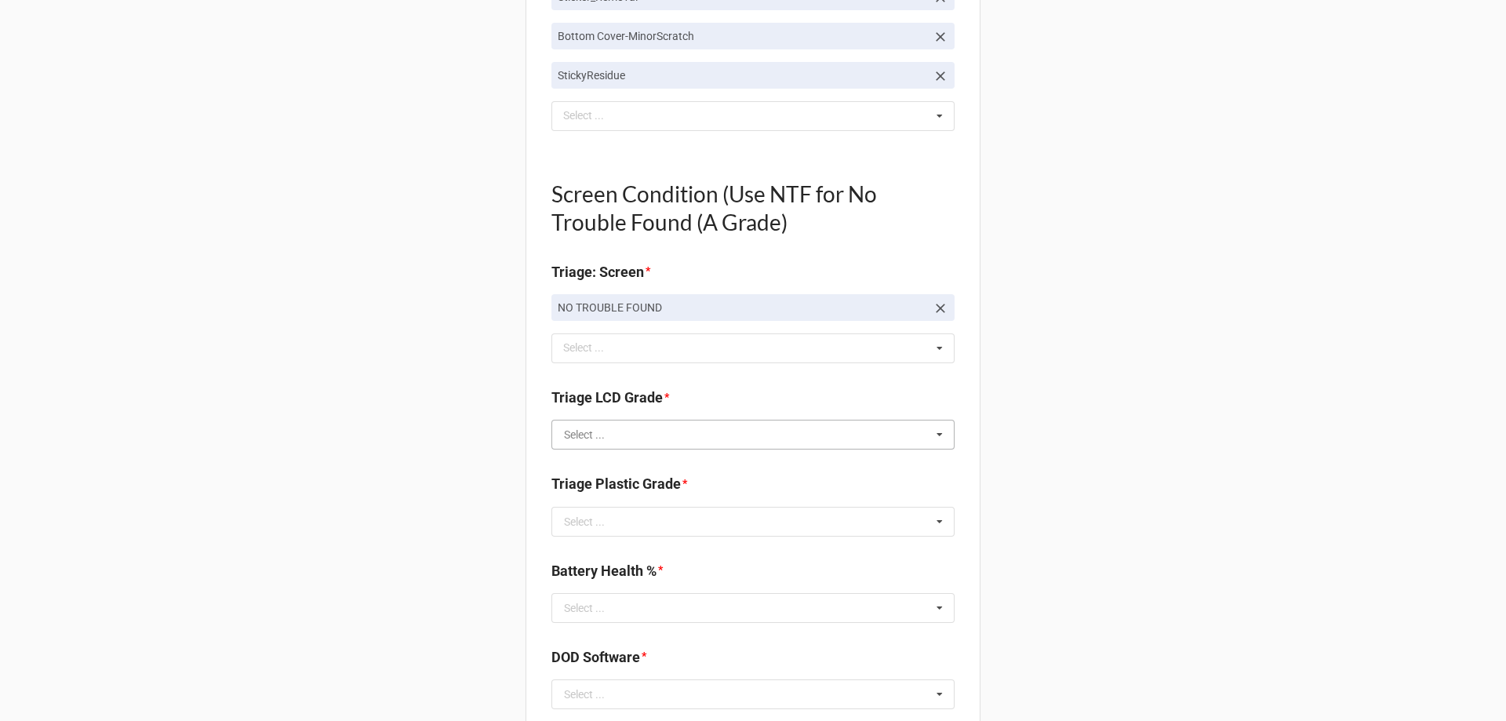
click at [609, 434] on input "text" at bounding box center [754, 434] width 402 height 28
click at [565, 460] on span "A" at bounding box center [568, 463] width 7 height 13
click at [588, 510] on input "text" at bounding box center [754, 522] width 402 height 28
click at [577, 609] on div "C" at bounding box center [753, 608] width 402 height 29
type textarea "x"
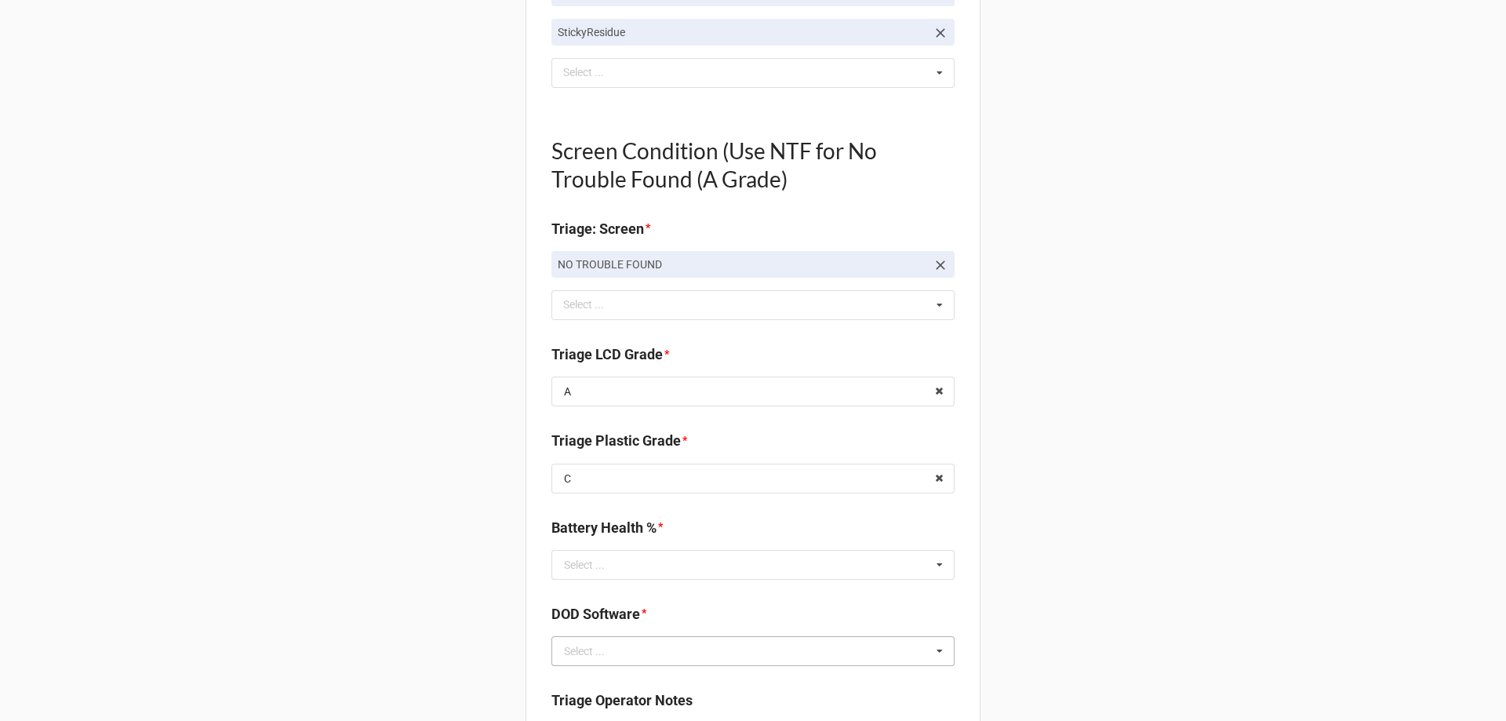
scroll to position [1098, 0]
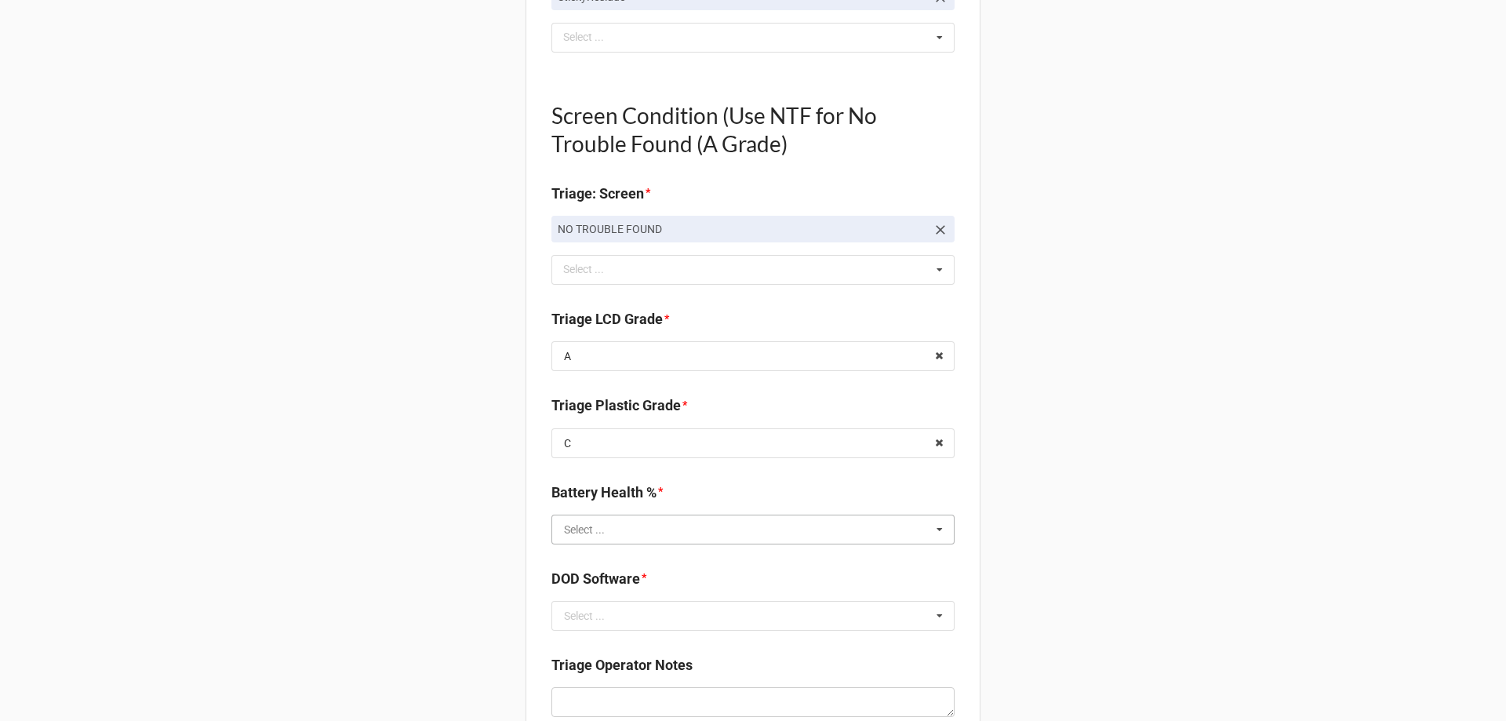
click at [606, 535] on input "text" at bounding box center [754, 529] width 402 height 28
type input "86"
click at [583, 508] on div "86%" at bounding box center [753, 500] width 402 height 29
type textarea "x"
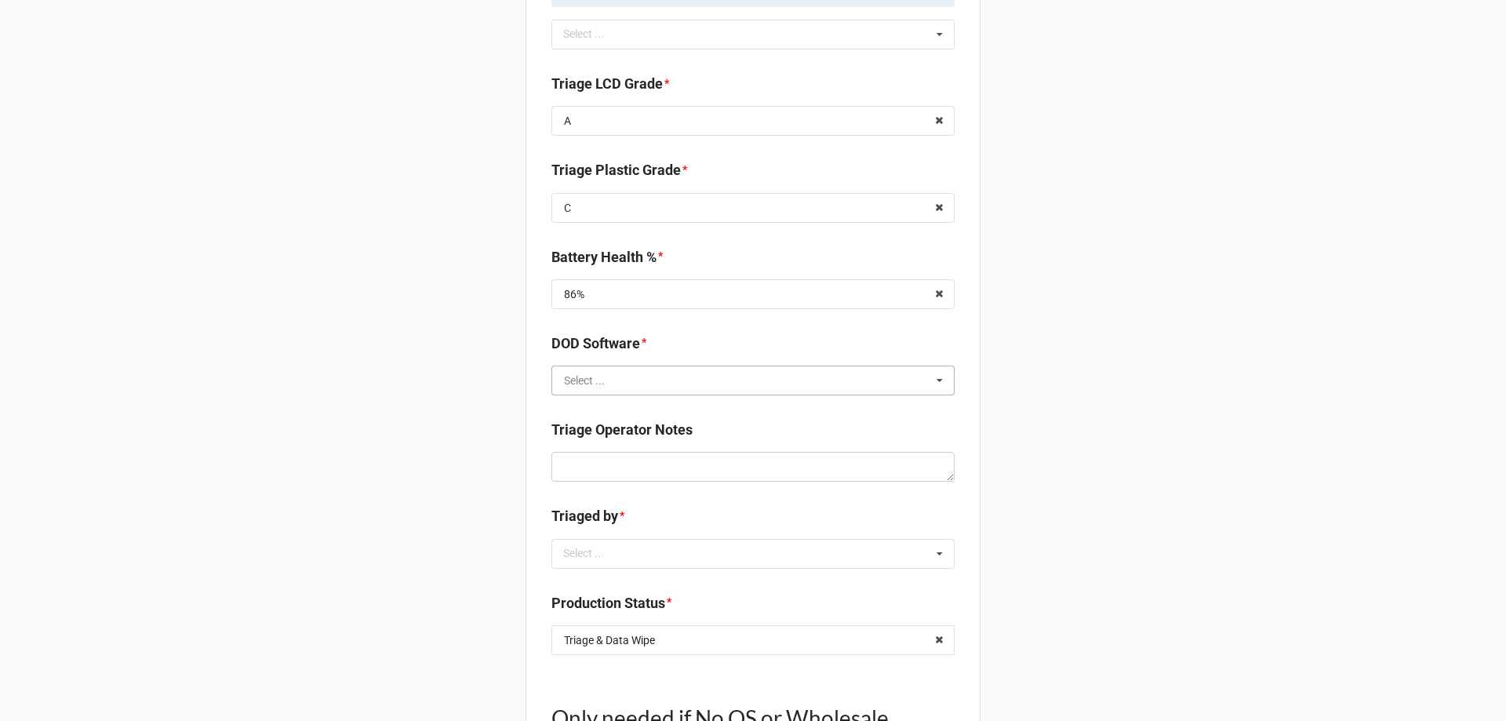
click at [637, 381] on input "text" at bounding box center [754, 380] width 402 height 28
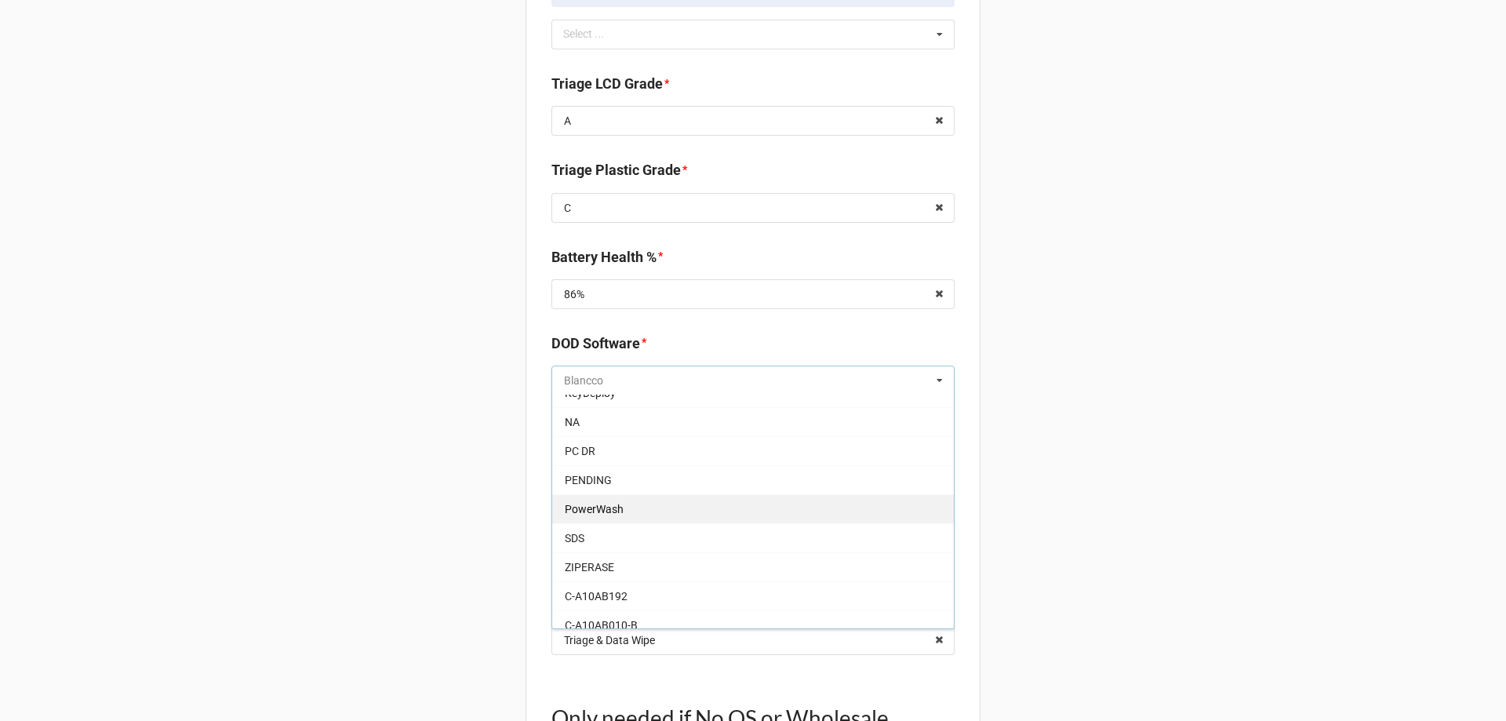
scroll to position [78, 0]
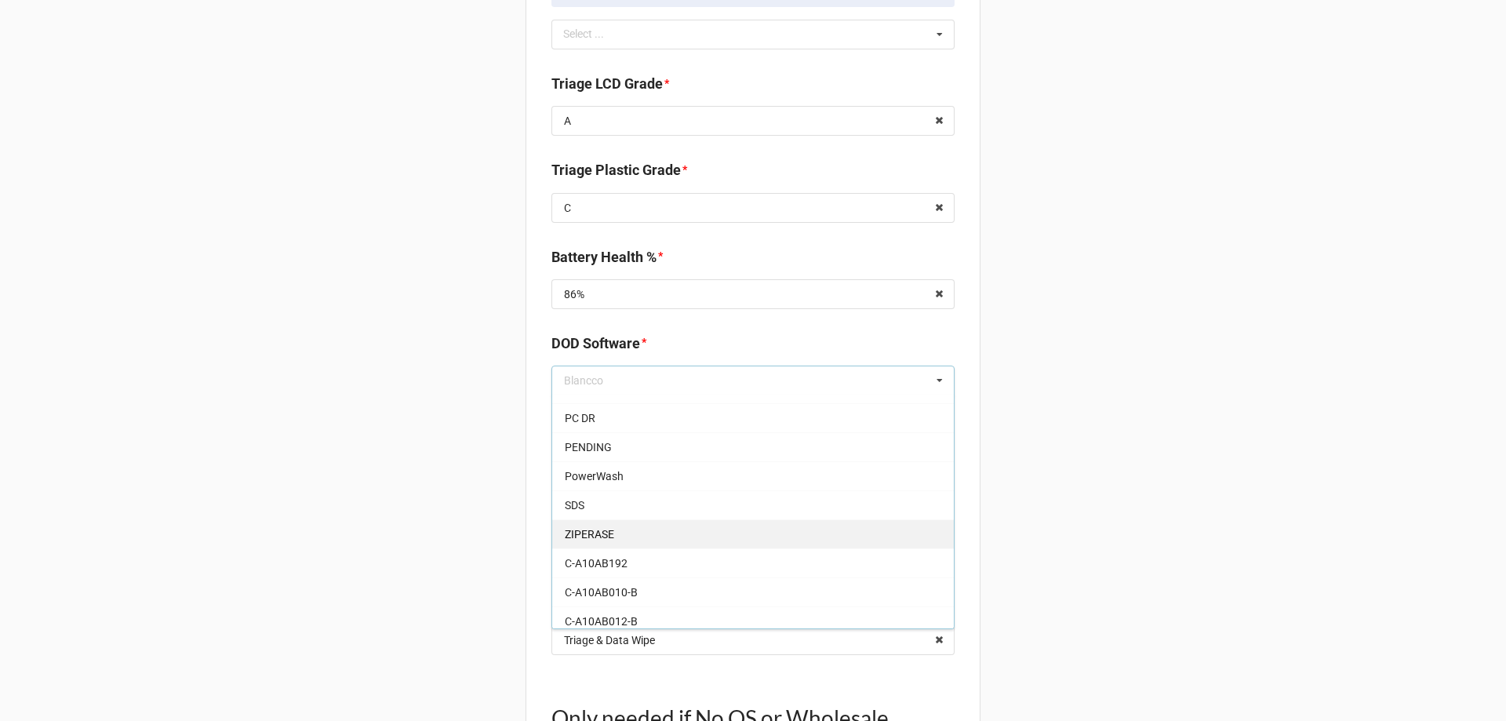
click at [610, 546] on div "ZIPERASE" at bounding box center [753, 533] width 402 height 29
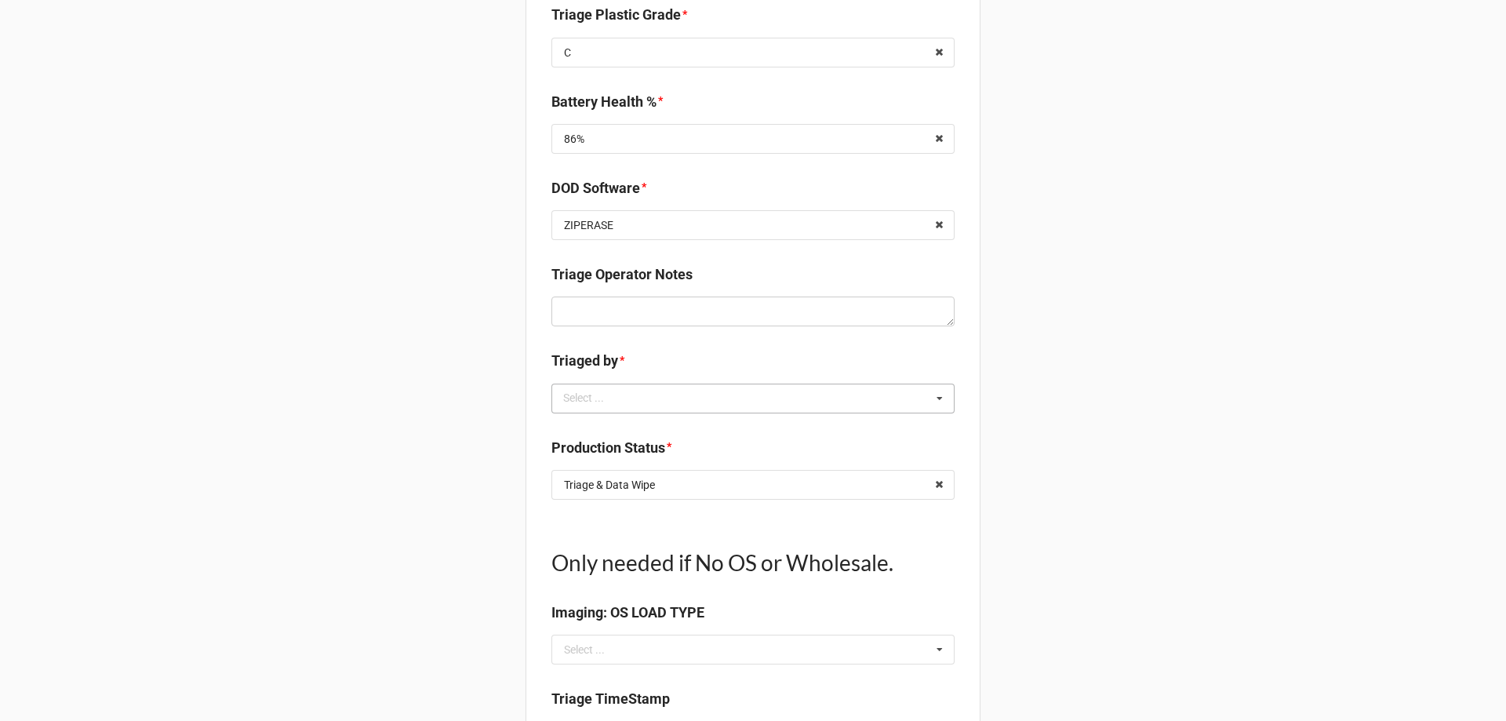
scroll to position [1490, 0]
click at [619, 410] on div "Select ... No results found." at bounding box center [752, 397] width 403 height 30
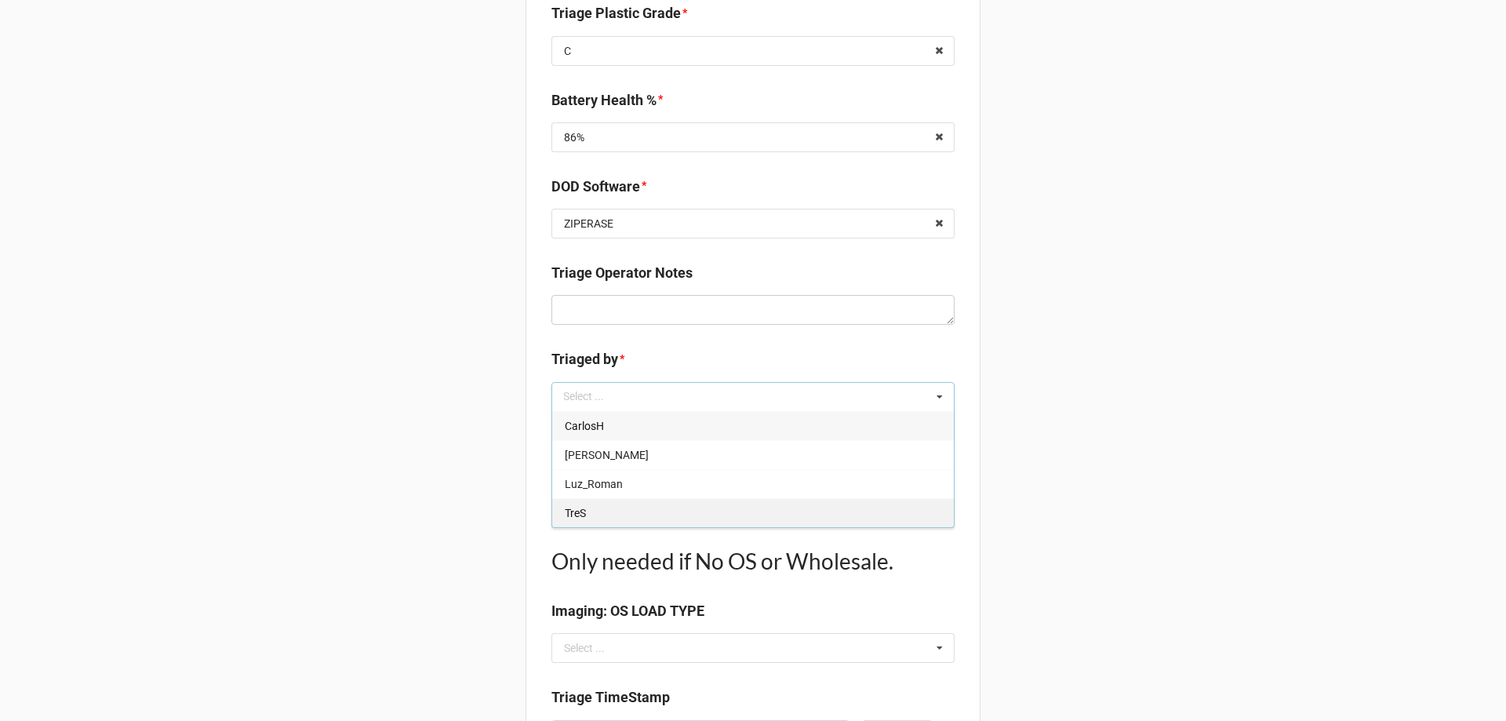
click at [586, 503] on div "TreS" at bounding box center [753, 512] width 402 height 29
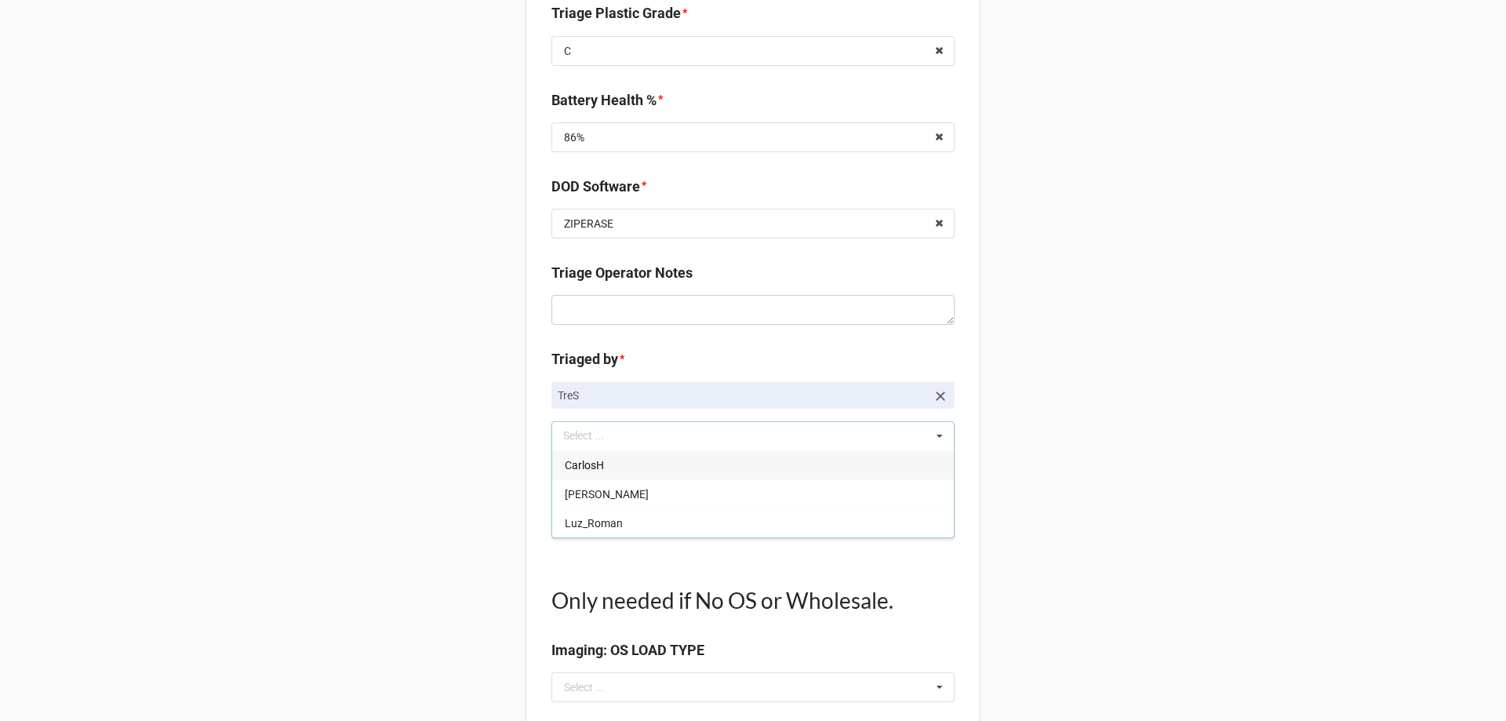
click at [921, 530] on input "text" at bounding box center [754, 522] width 402 height 28
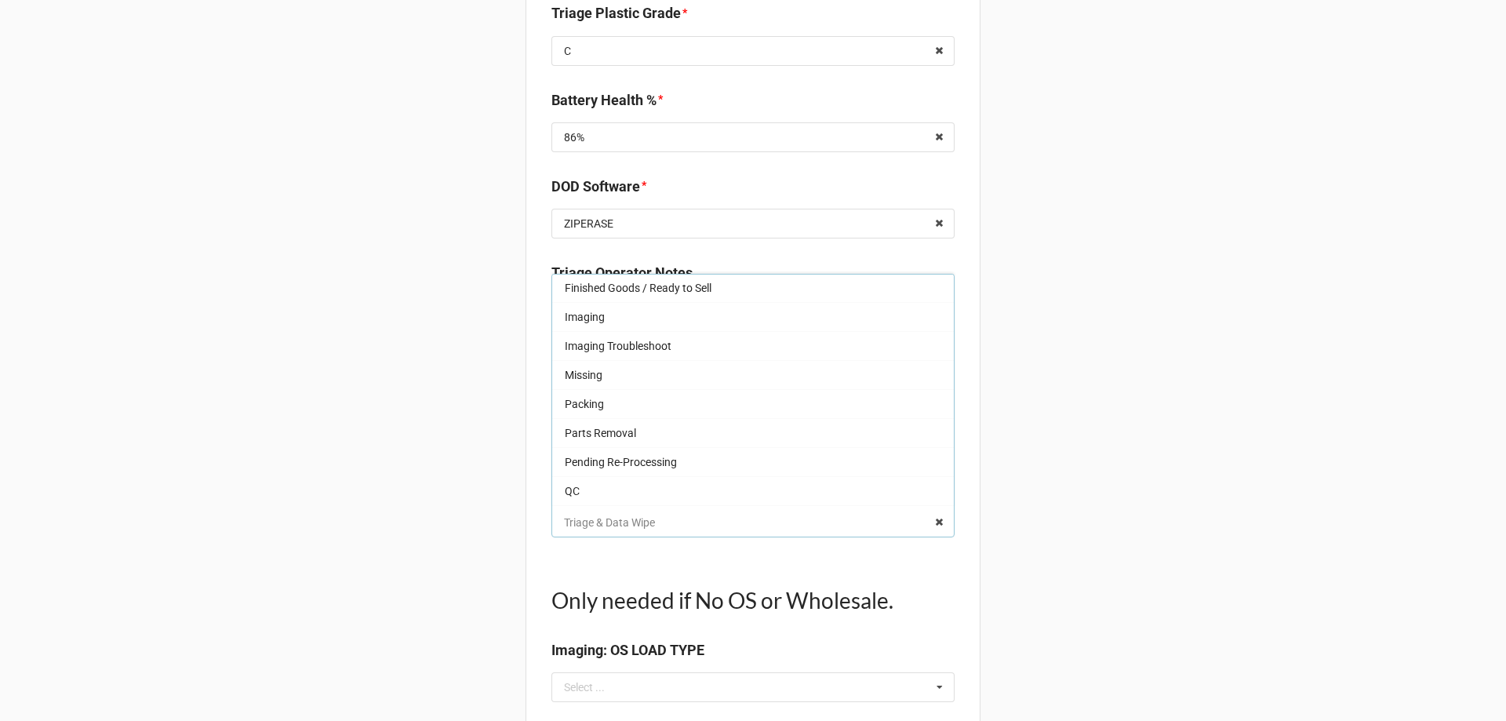
scroll to position [53, 0]
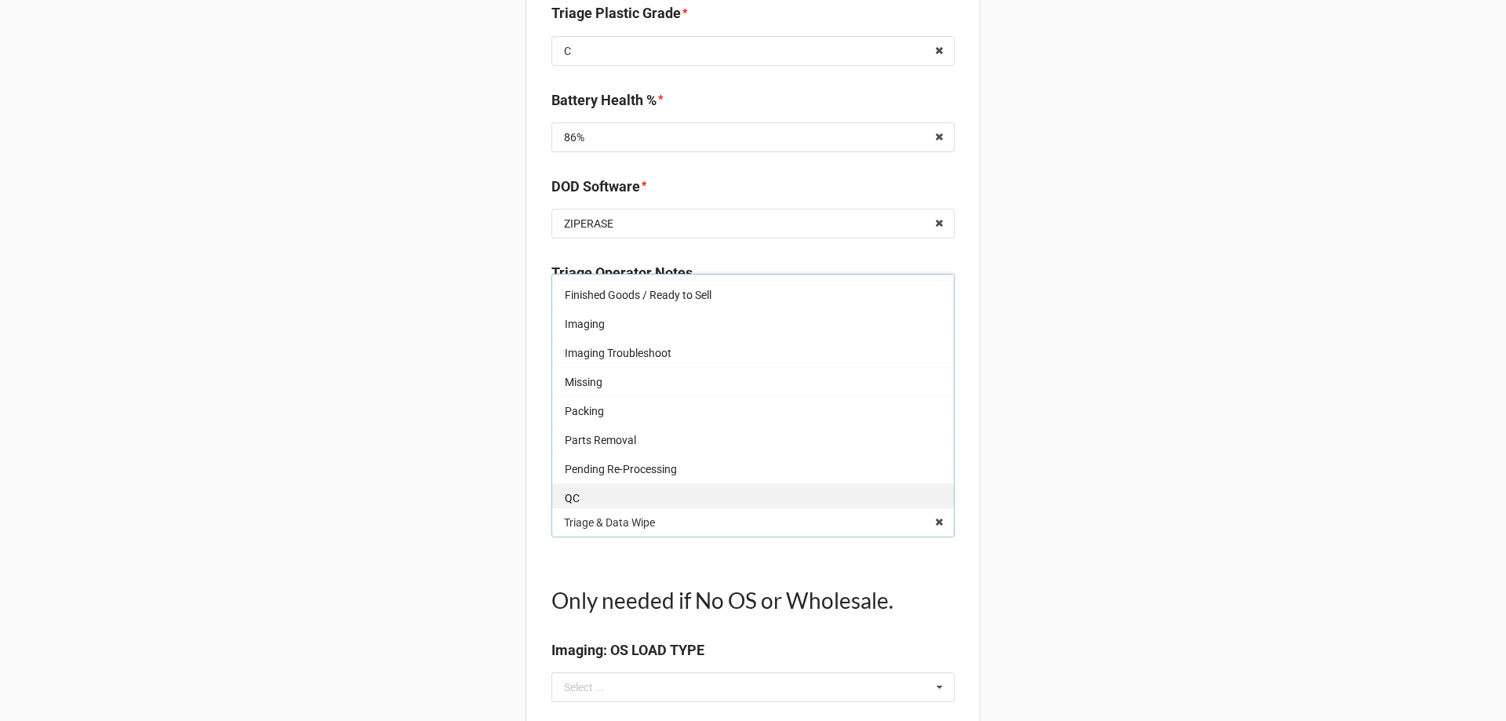
click at [594, 500] on div "QC" at bounding box center [753, 497] width 402 height 29
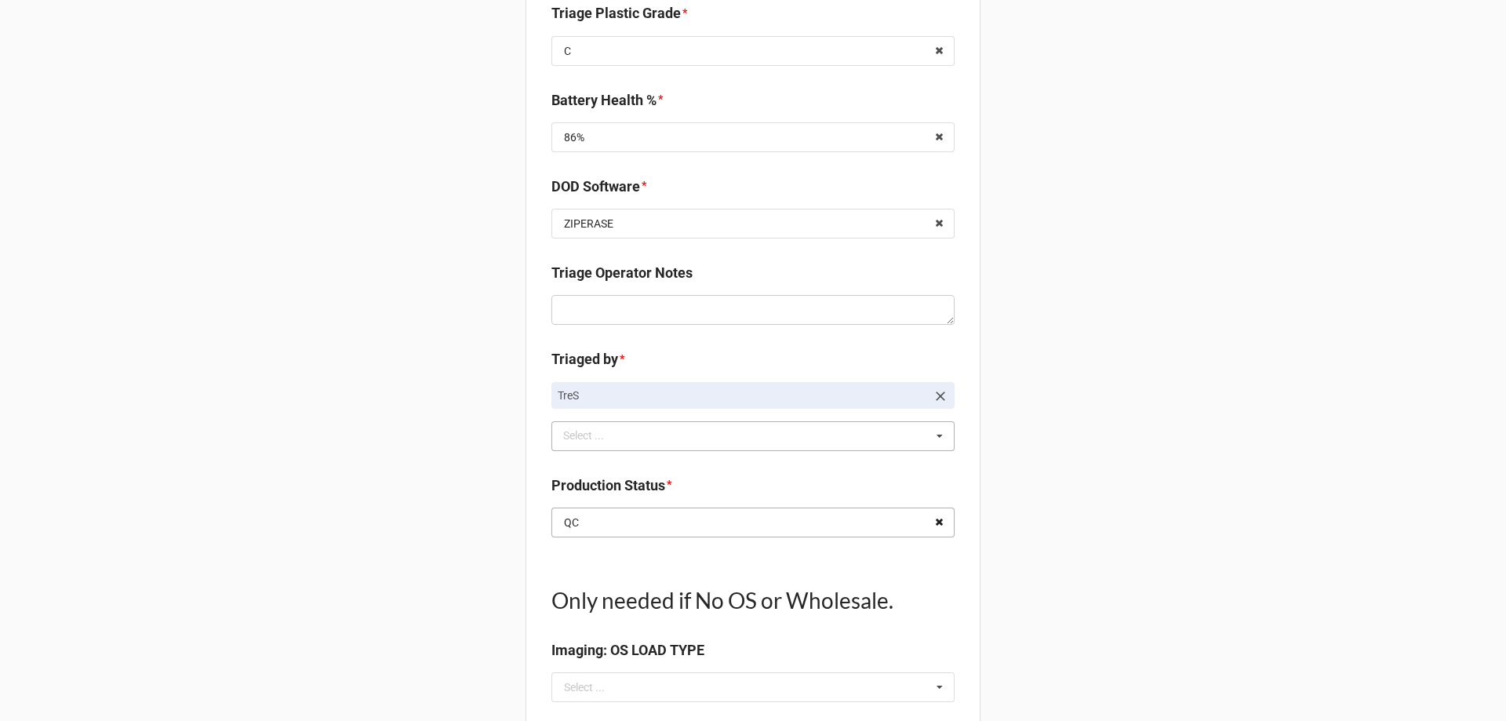
click at [927, 526] on icon at bounding box center [939, 522] width 24 height 29
click at [905, 526] on input "text" at bounding box center [754, 522] width 402 height 28
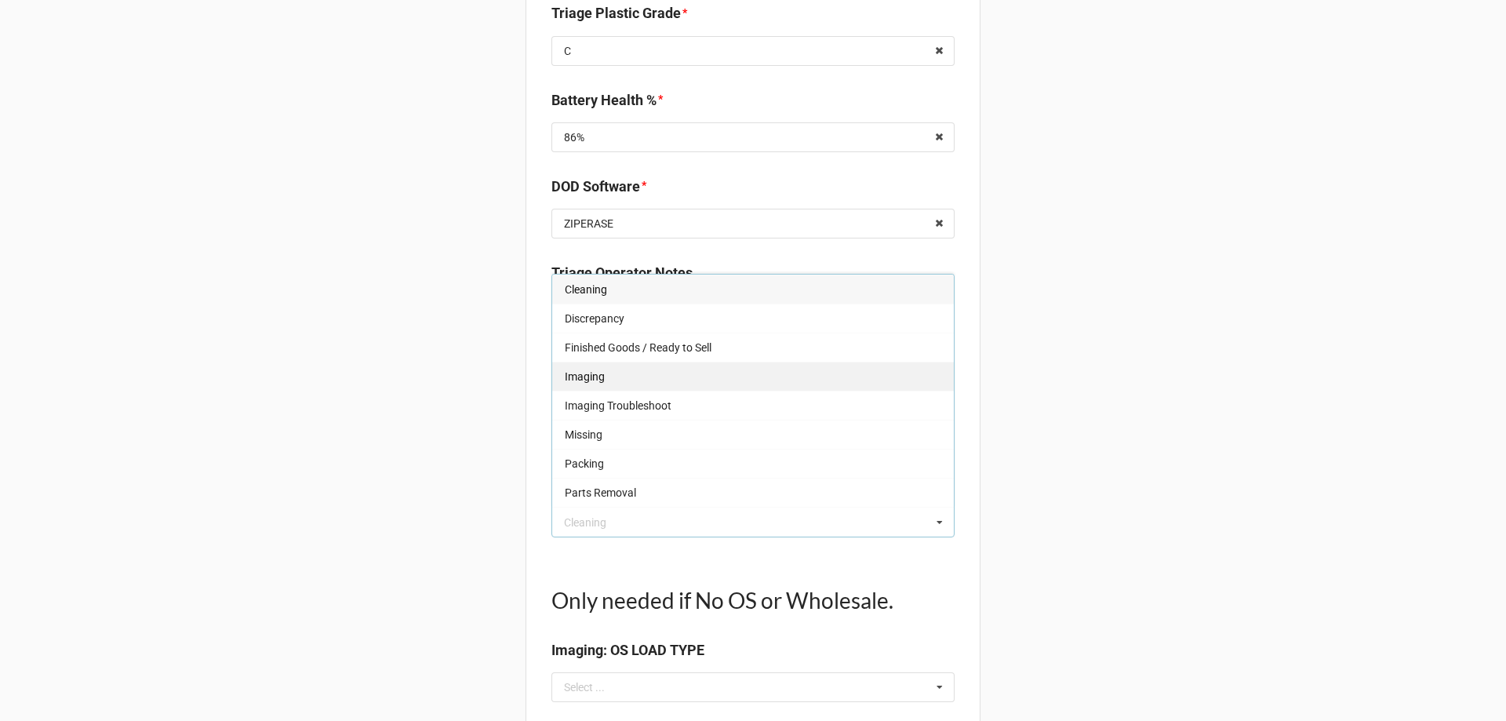
click at [588, 382] on span "Imaging" at bounding box center [585, 376] width 40 height 13
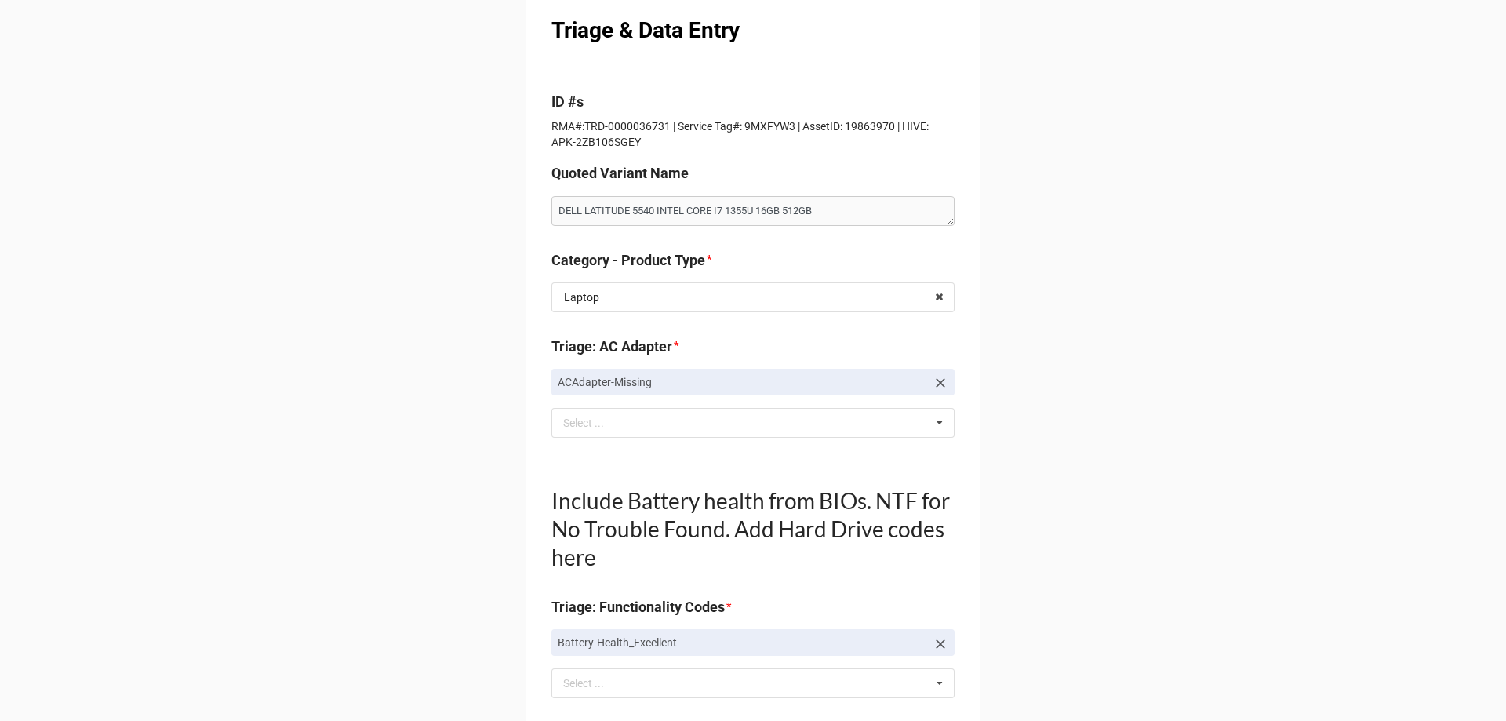
scroll to position [0, 0]
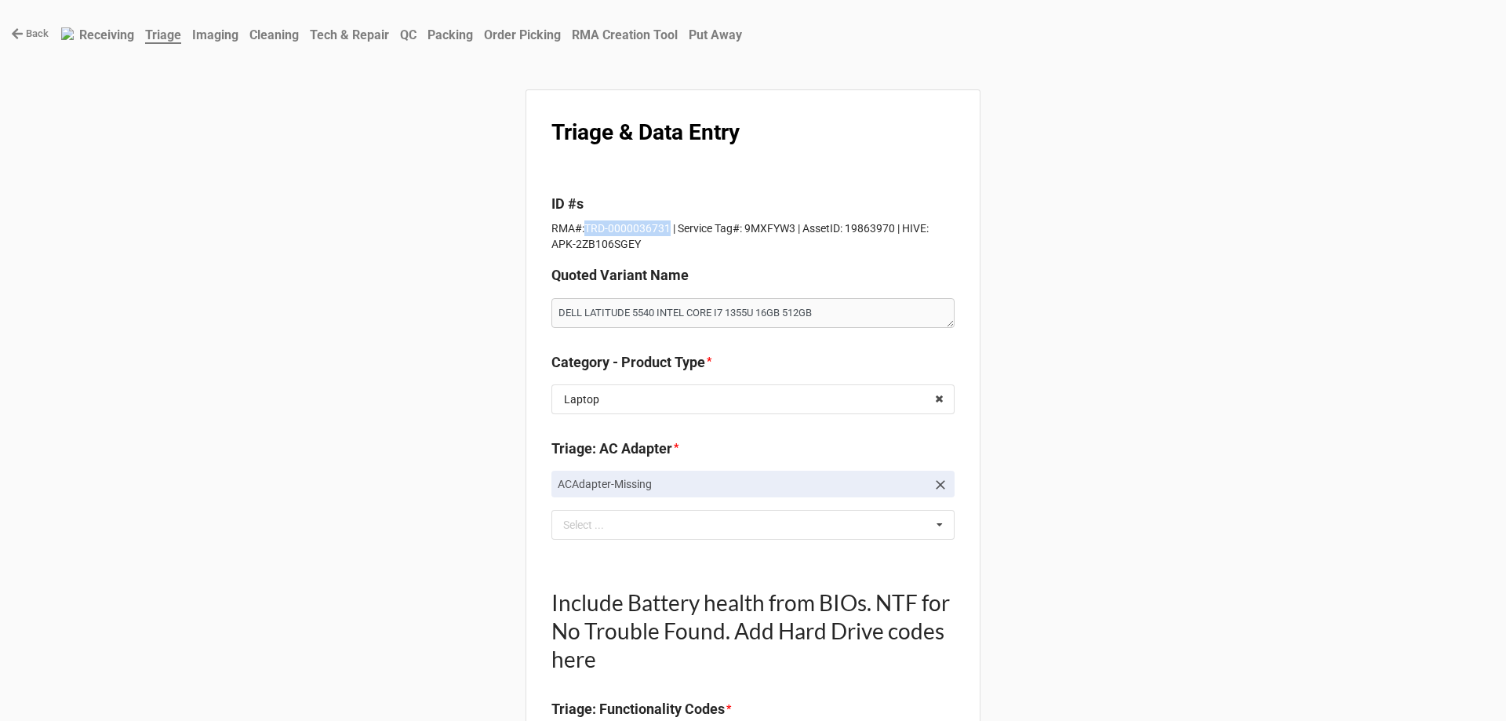
drag, startPoint x: 580, startPoint y: 228, endPoint x: 646, endPoint y: 230, distance: 65.1
click at [663, 230] on p "RMA#:TRD-0000036731 | Service Tag#: 9MXFYW3 | AssetID: 19863970 | HIVE: APK-2ZB…" at bounding box center [752, 235] width 403 height 31
copy p "TRD-0000036731"
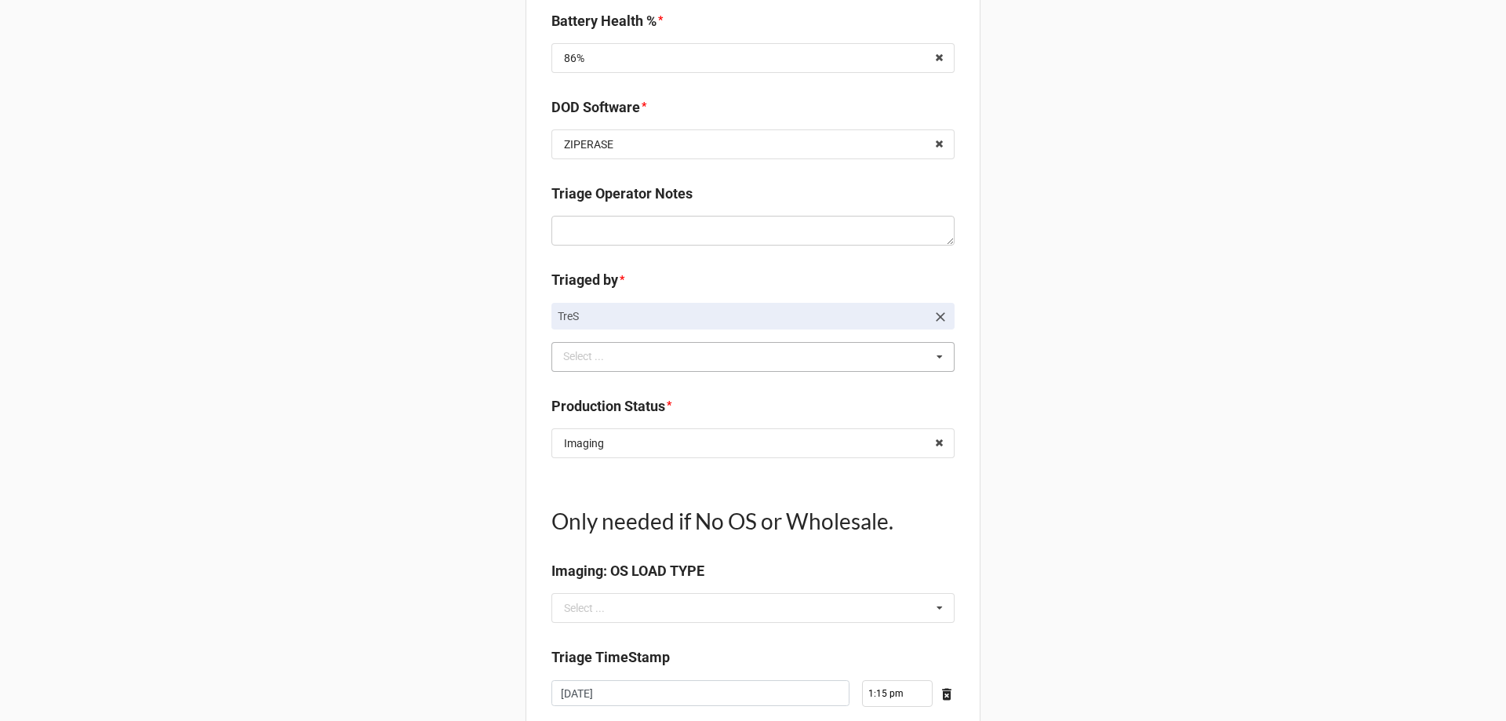
scroll to position [1865, 0]
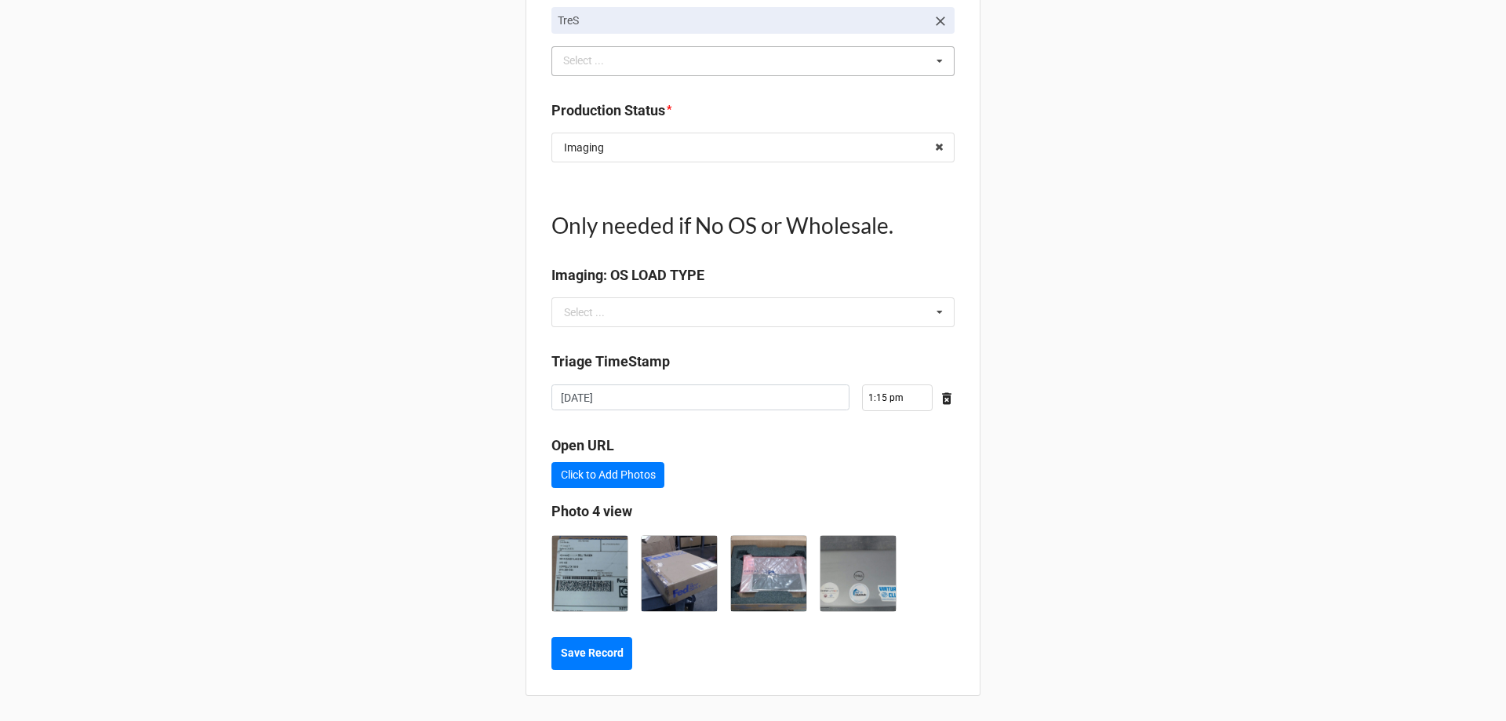
type textarea "x"
click at [607, 652] on b "Save Record" at bounding box center [592, 653] width 63 height 16
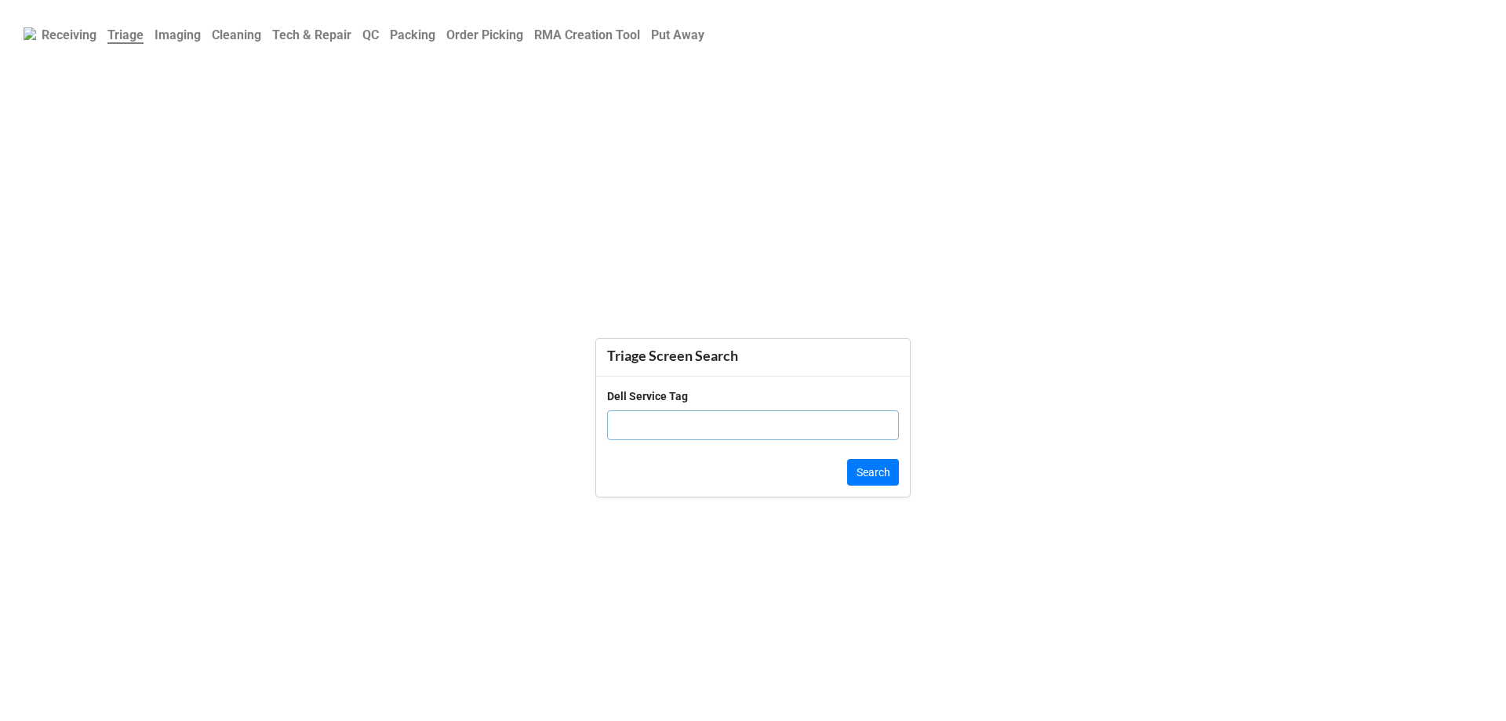
click at [710, 410] on input "text" at bounding box center [753, 425] width 292 height 30
paste input "gxcbqw3"
type input "gxcbqw3"
click at [864, 471] on button "Search" at bounding box center [873, 472] width 52 height 27
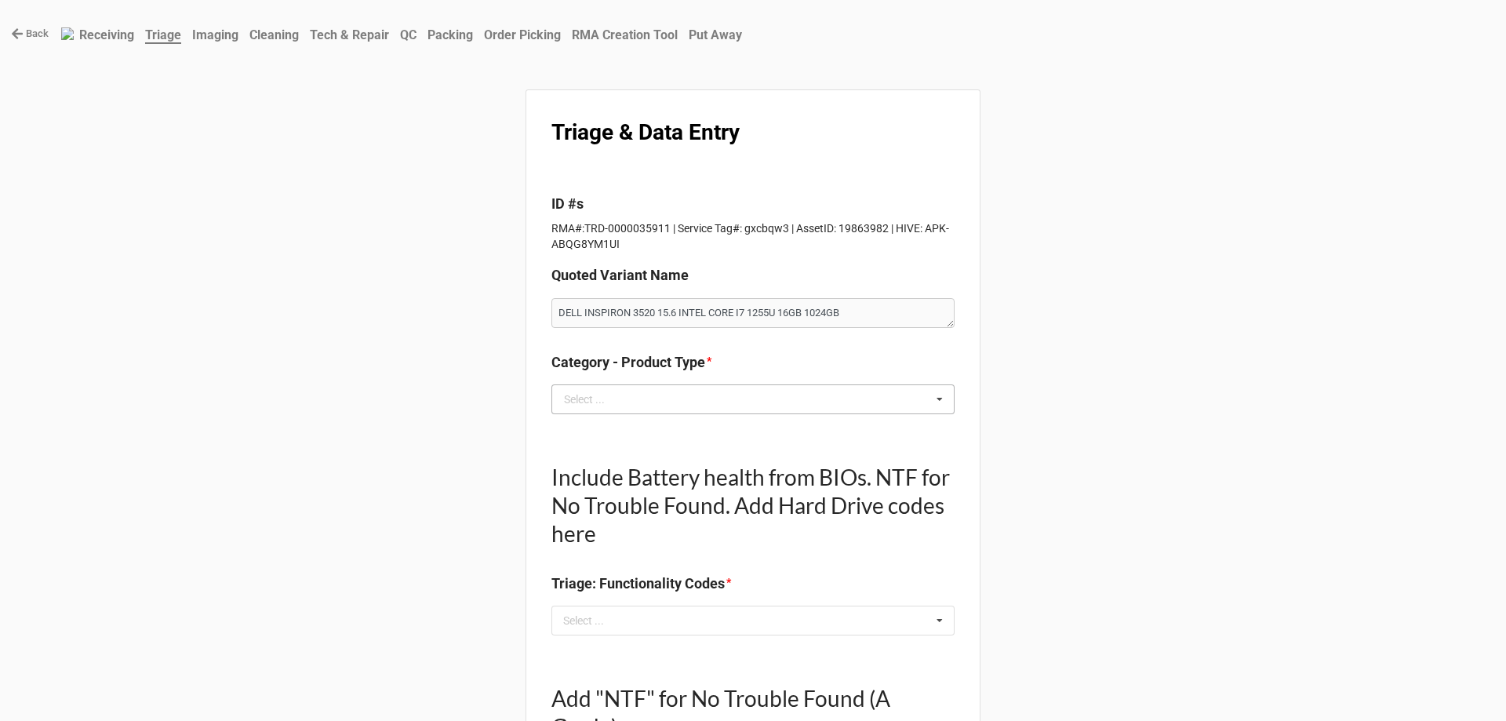
scroll to position [78, 0]
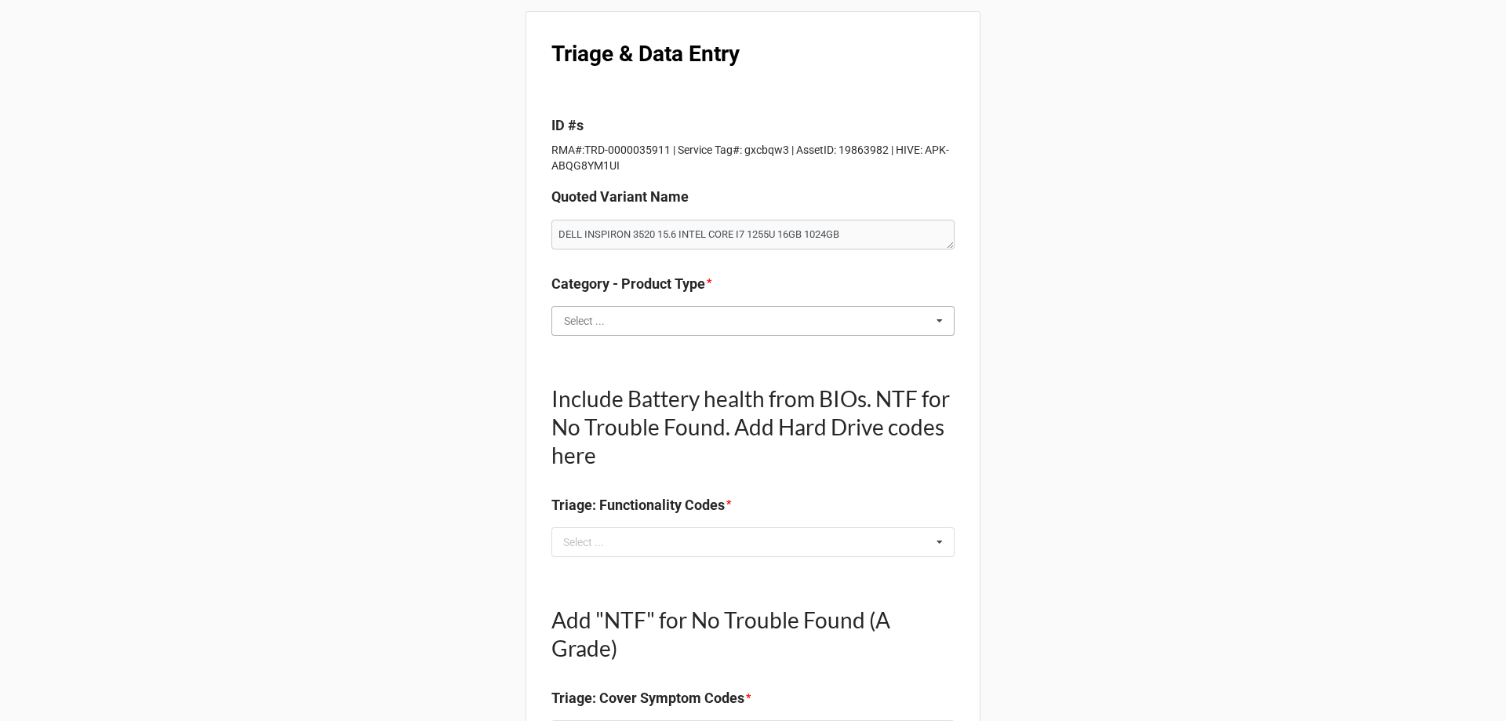
click at [664, 332] on input "text" at bounding box center [754, 321] width 402 height 28
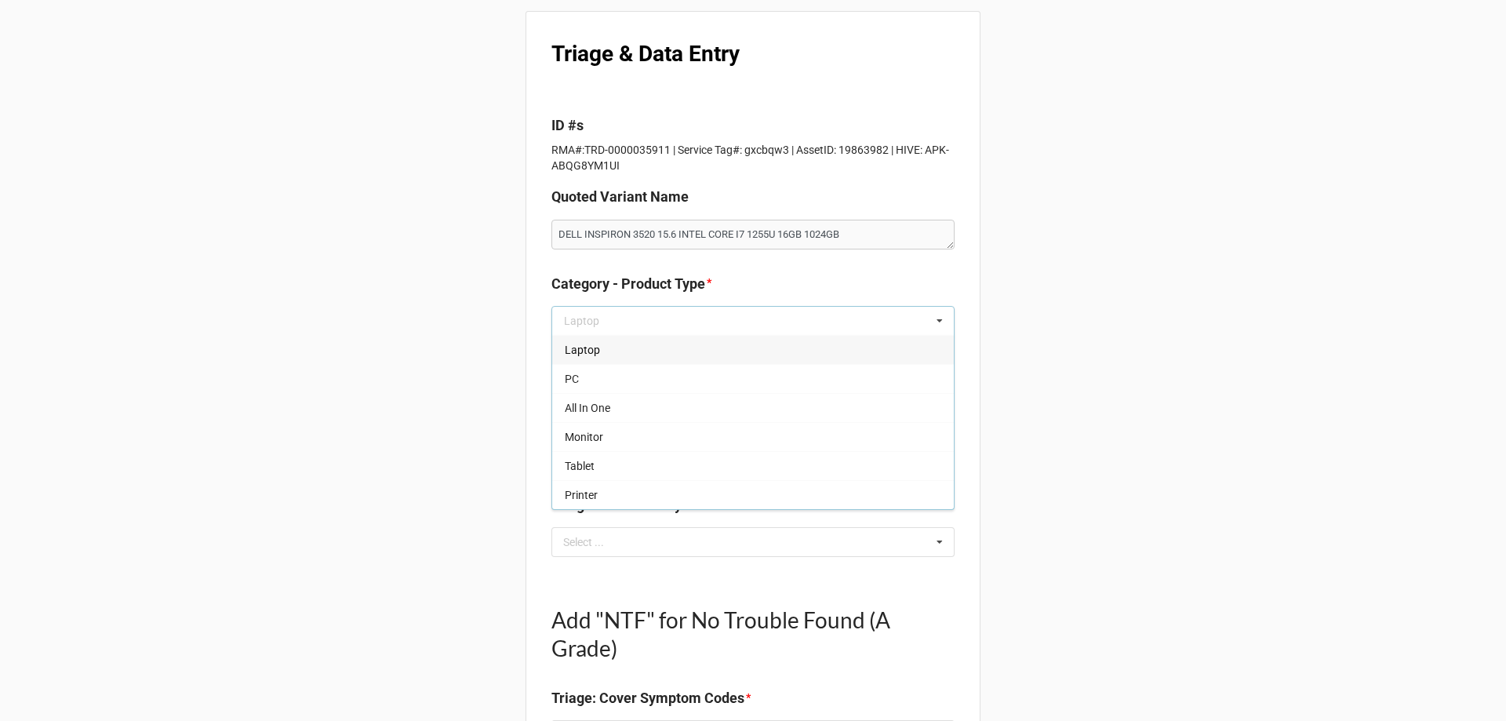
click at [662, 359] on div "Laptop" at bounding box center [753, 349] width 402 height 29
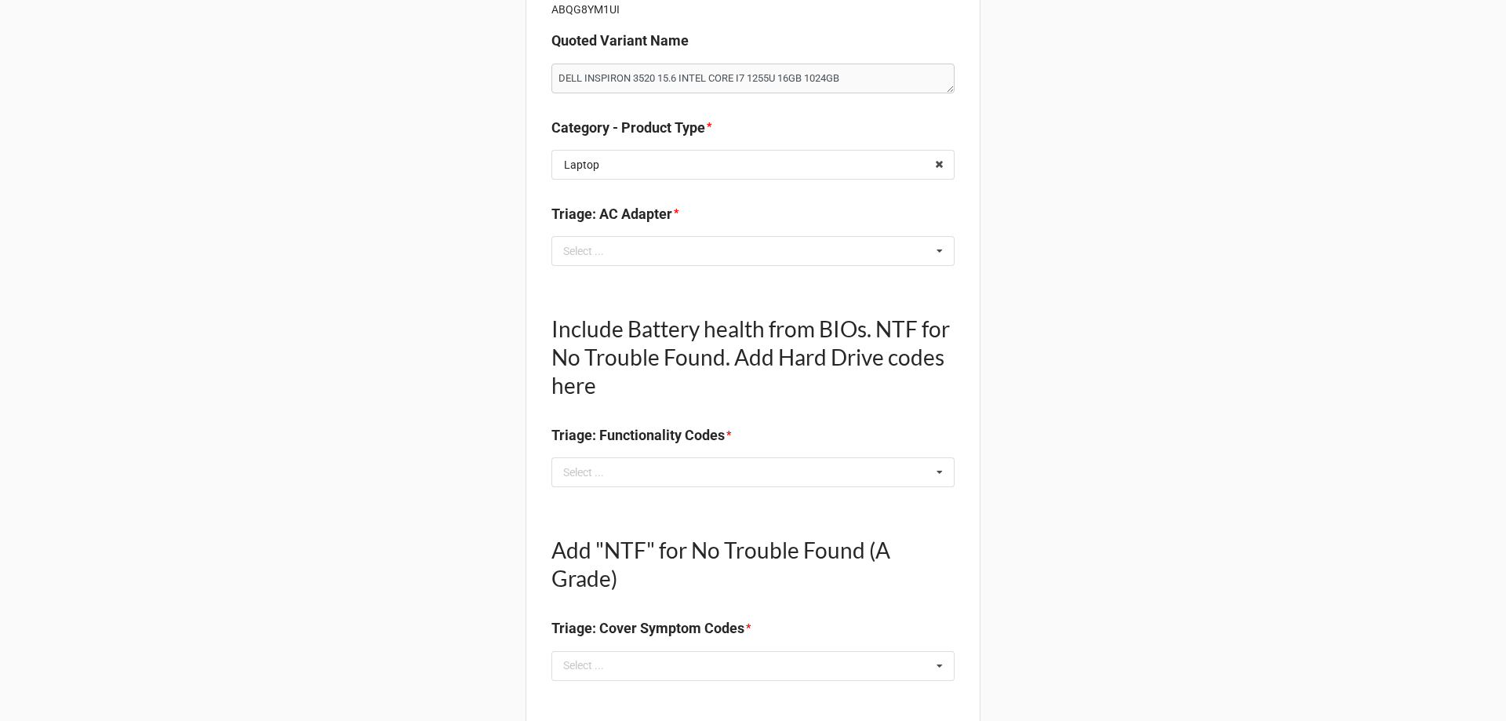
scroll to position [235, 0]
click at [647, 237] on div "Select ... No results found." at bounding box center [752, 250] width 403 height 30
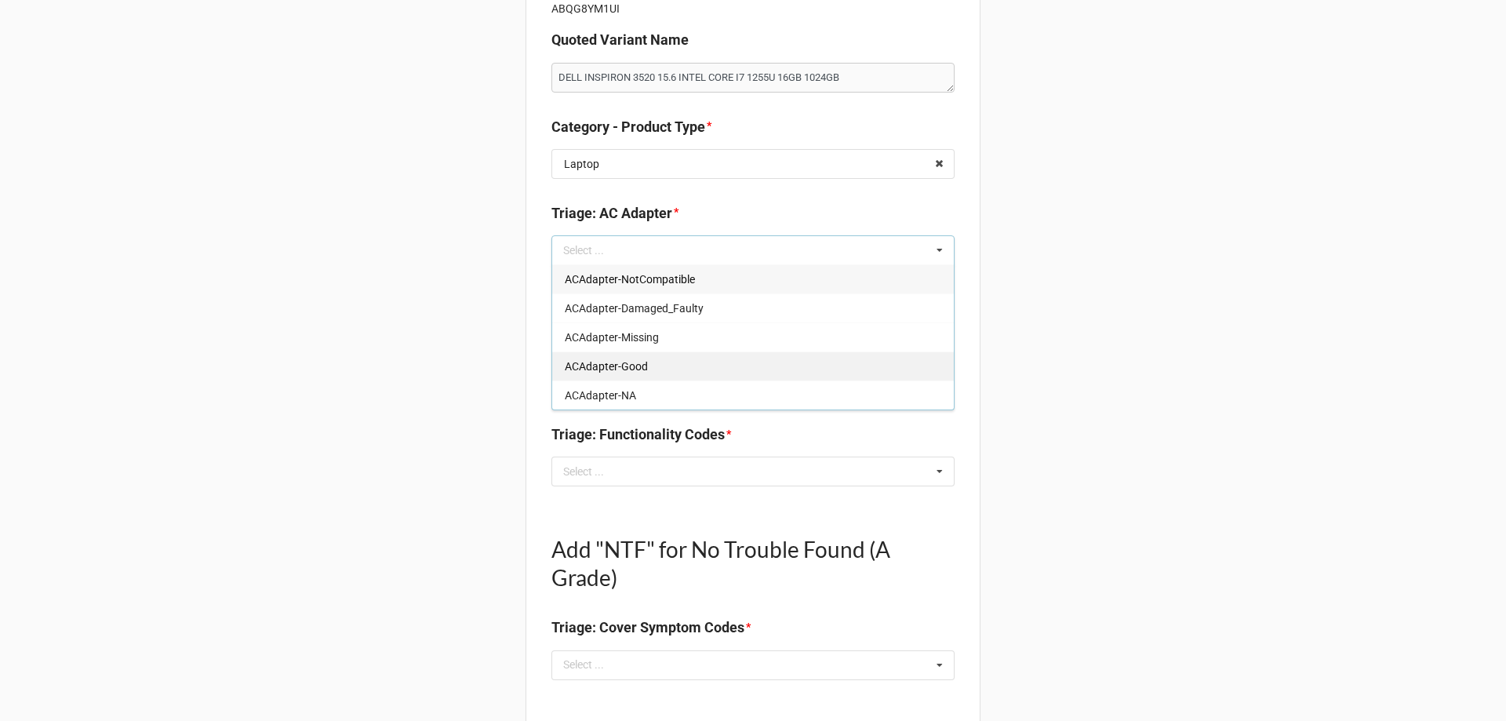
click at [643, 366] on span "ACAdapter-Good" at bounding box center [606, 366] width 83 height 13
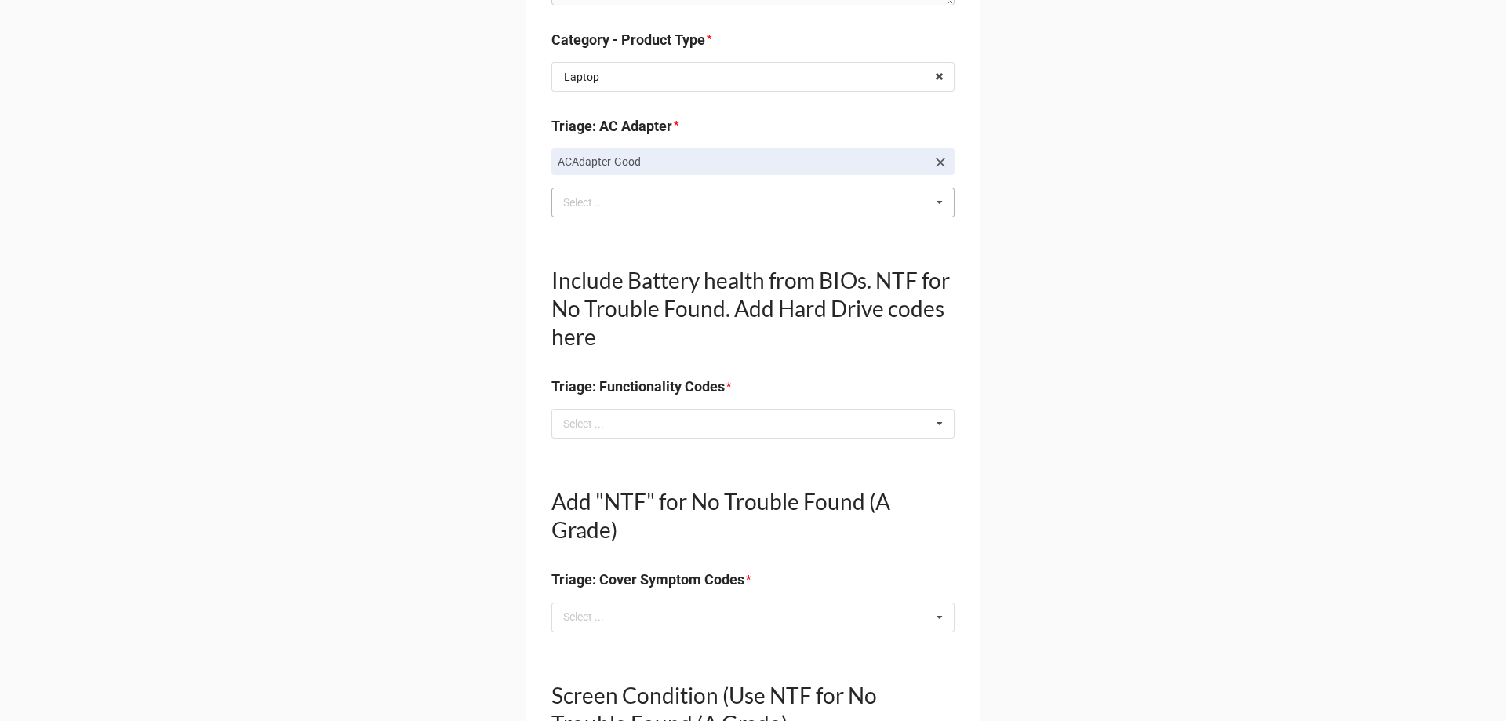
scroll to position [392, 0]
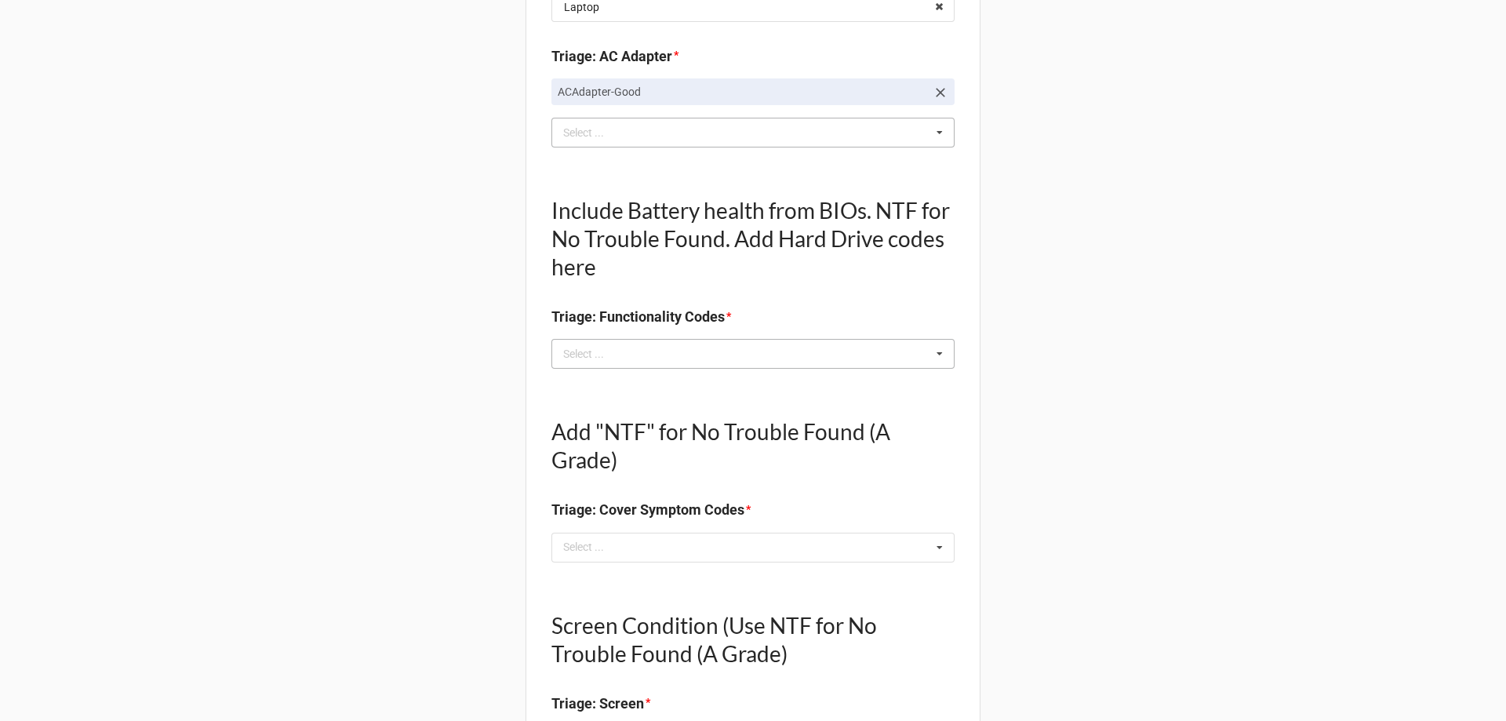
click at [593, 347] on div "Select ..." at bounding box center [592, 354] width 67 height 18
type textarea "x"
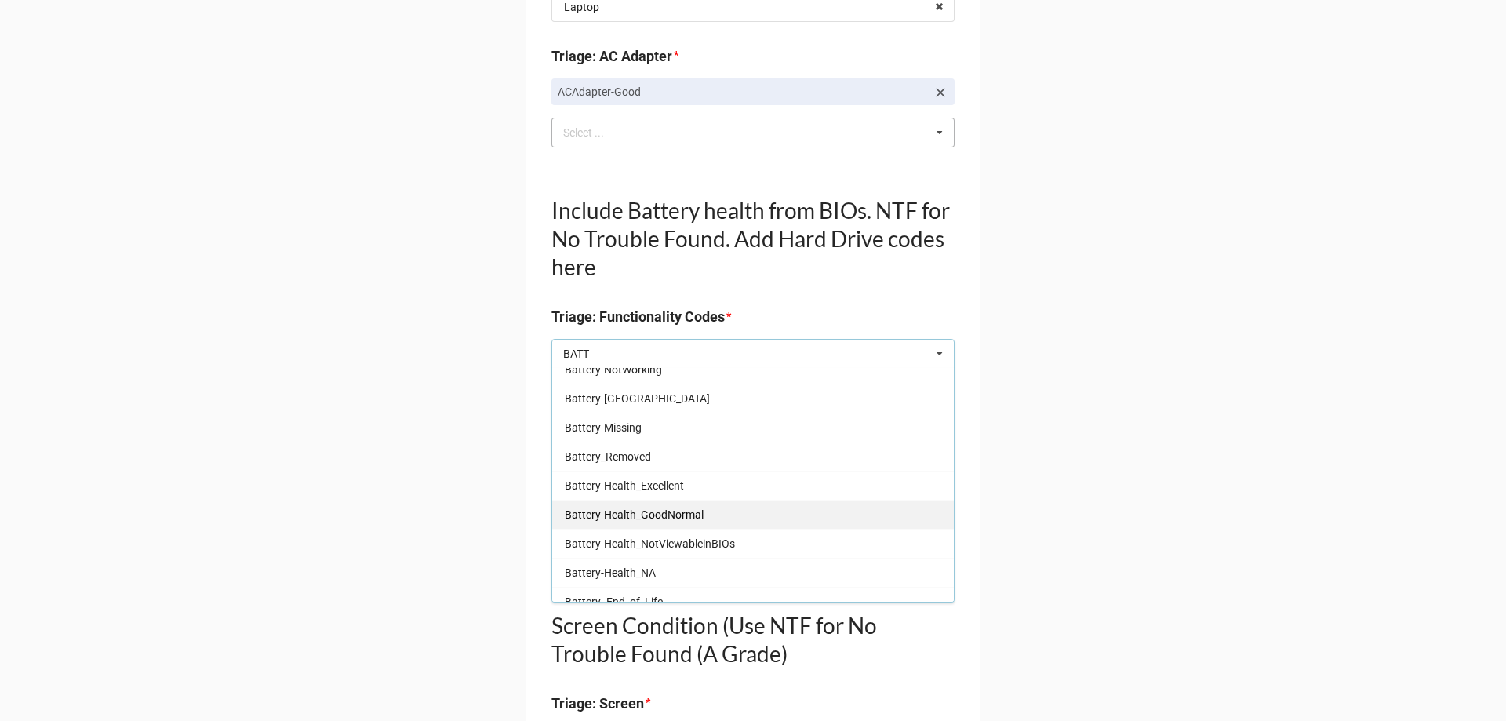
scroll to position [157, 0]
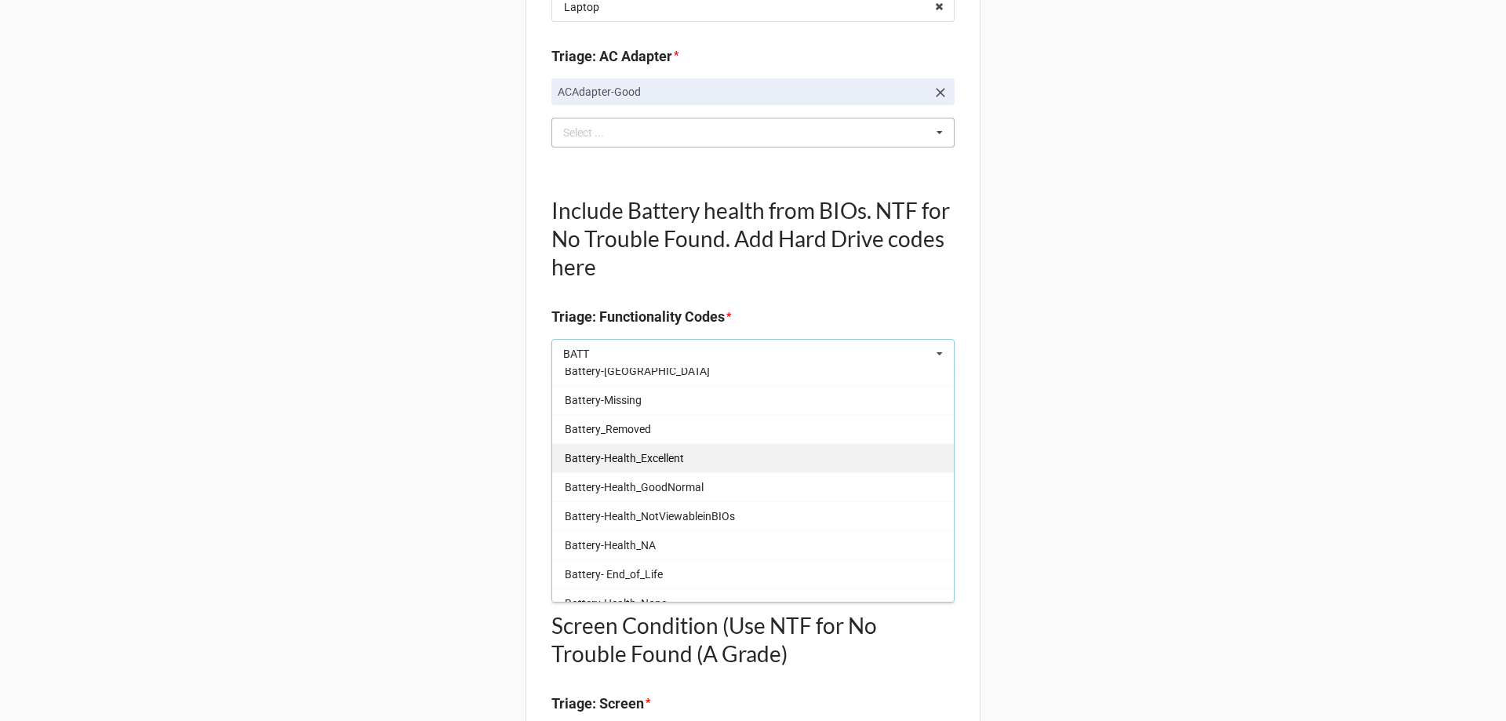
type input "BATT"
click at [648, 464] on span "Battery-Health_Excellent" at bounding box center [624, 458] width 119 height 13
type textarea "x"
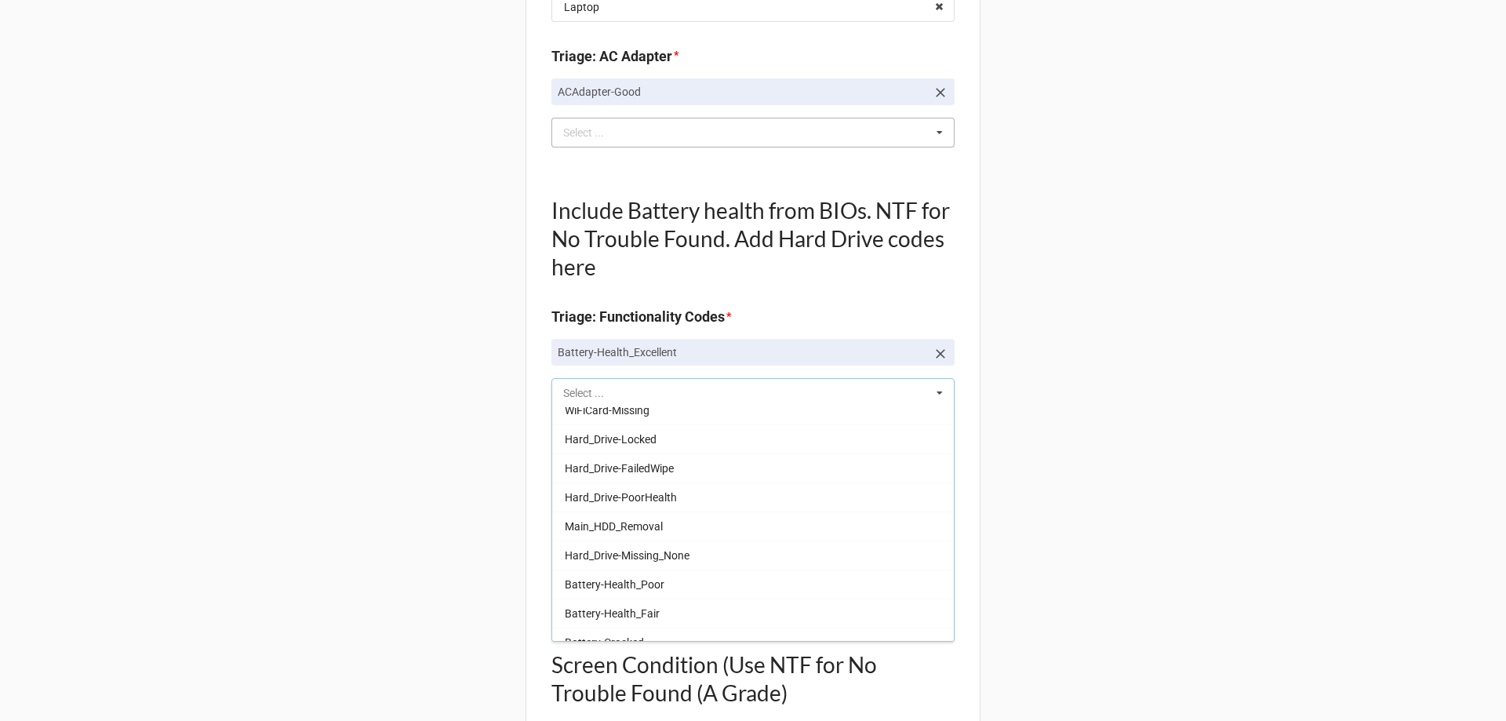
scroll to position [476, 0]
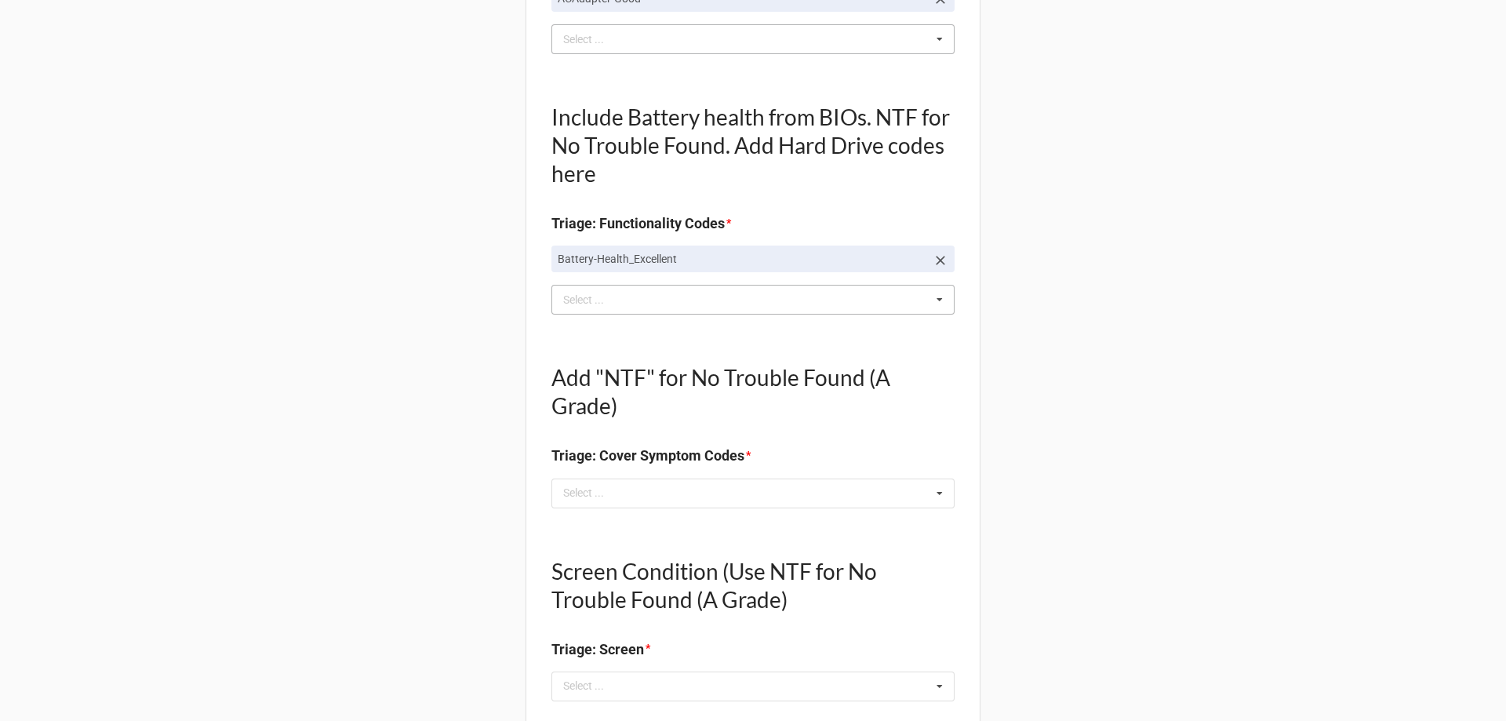
scroll to position [628, 0]
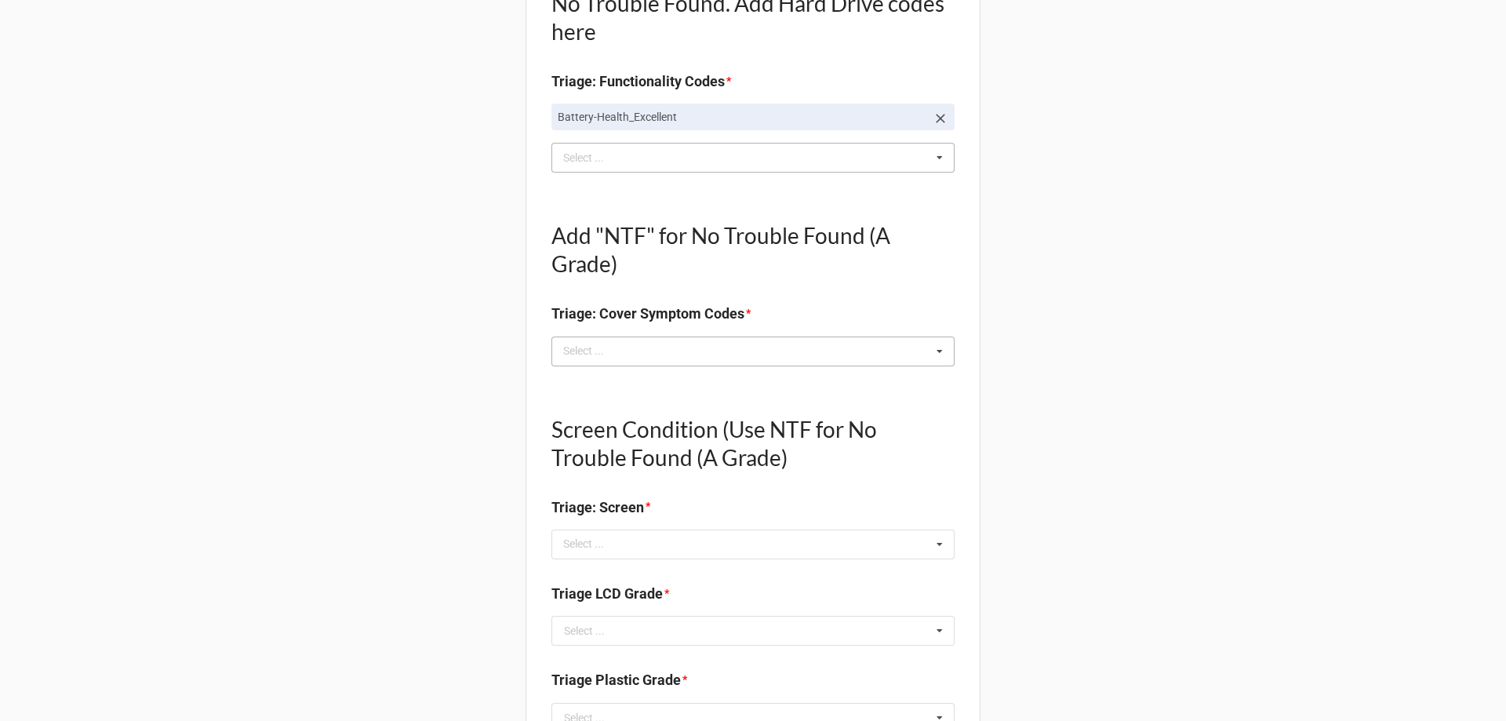
click at [580, 357] on div "Select ..." at bounding box center [592, 351] width 67 height 18
type textarea "x"
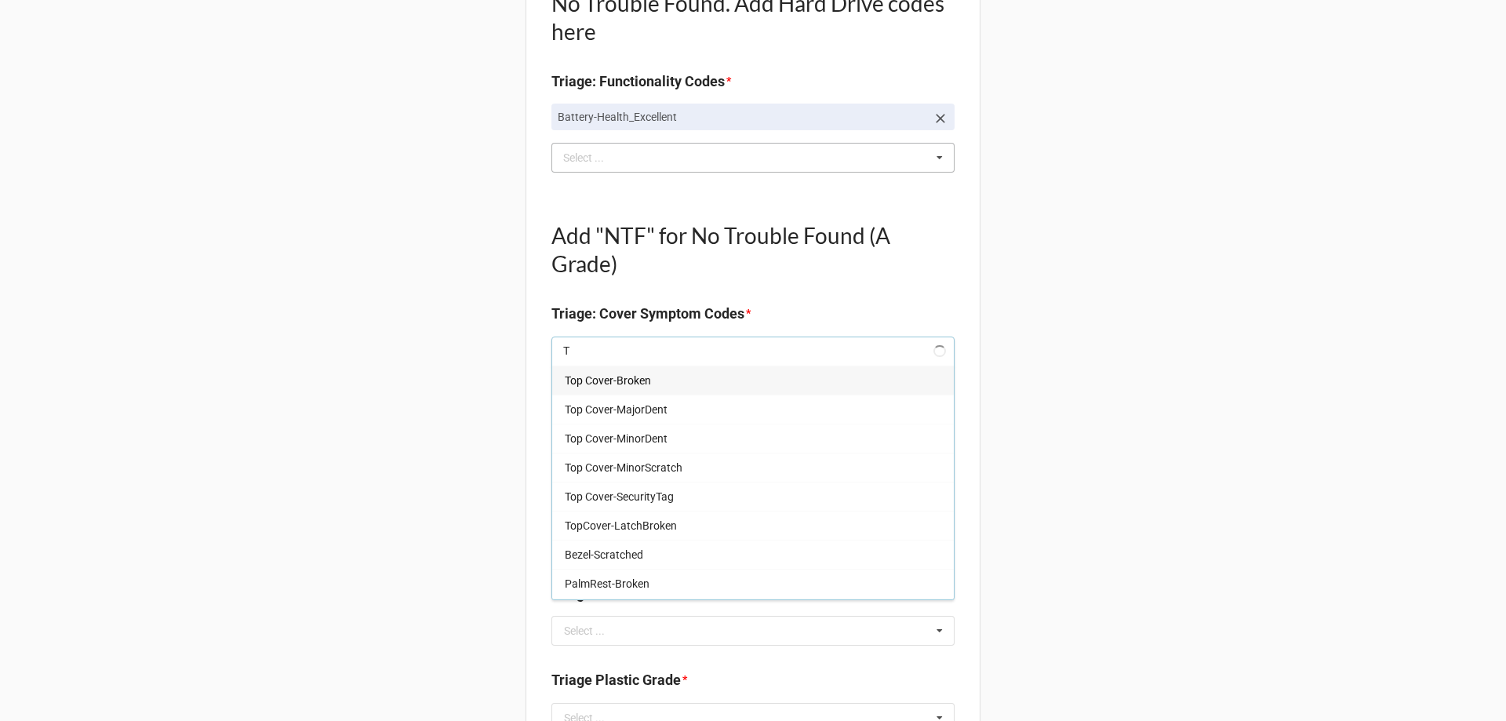
type input "TO"
type textarea "x"
type input "TO"
click at [666, 466] on span "Top Cover-MinorScratch" at bounding box center [624, 467] width 118 height 13
type textarea "x"
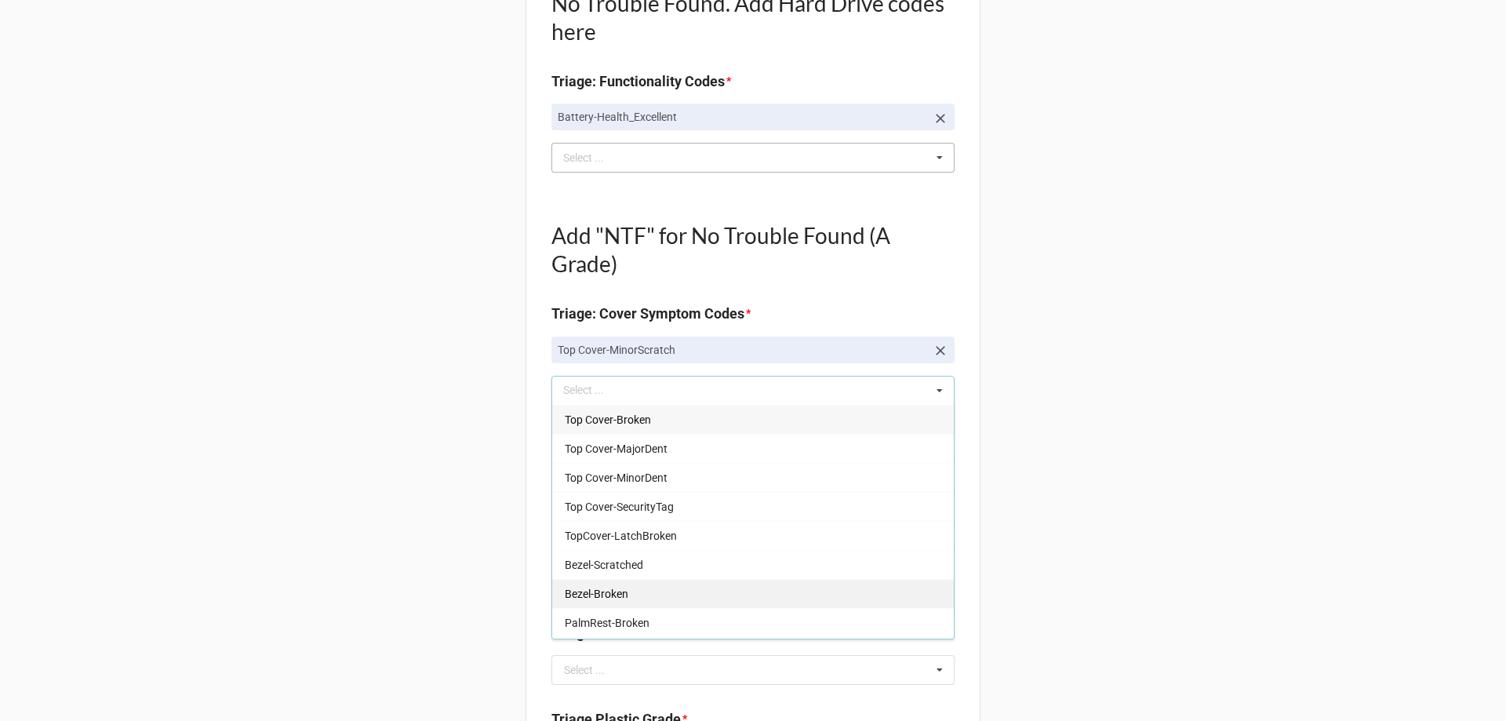
click at [601, 598] on span "Bezel-Broken" at bounding box center [597, 594] width 64 height 13
type textarea "x"
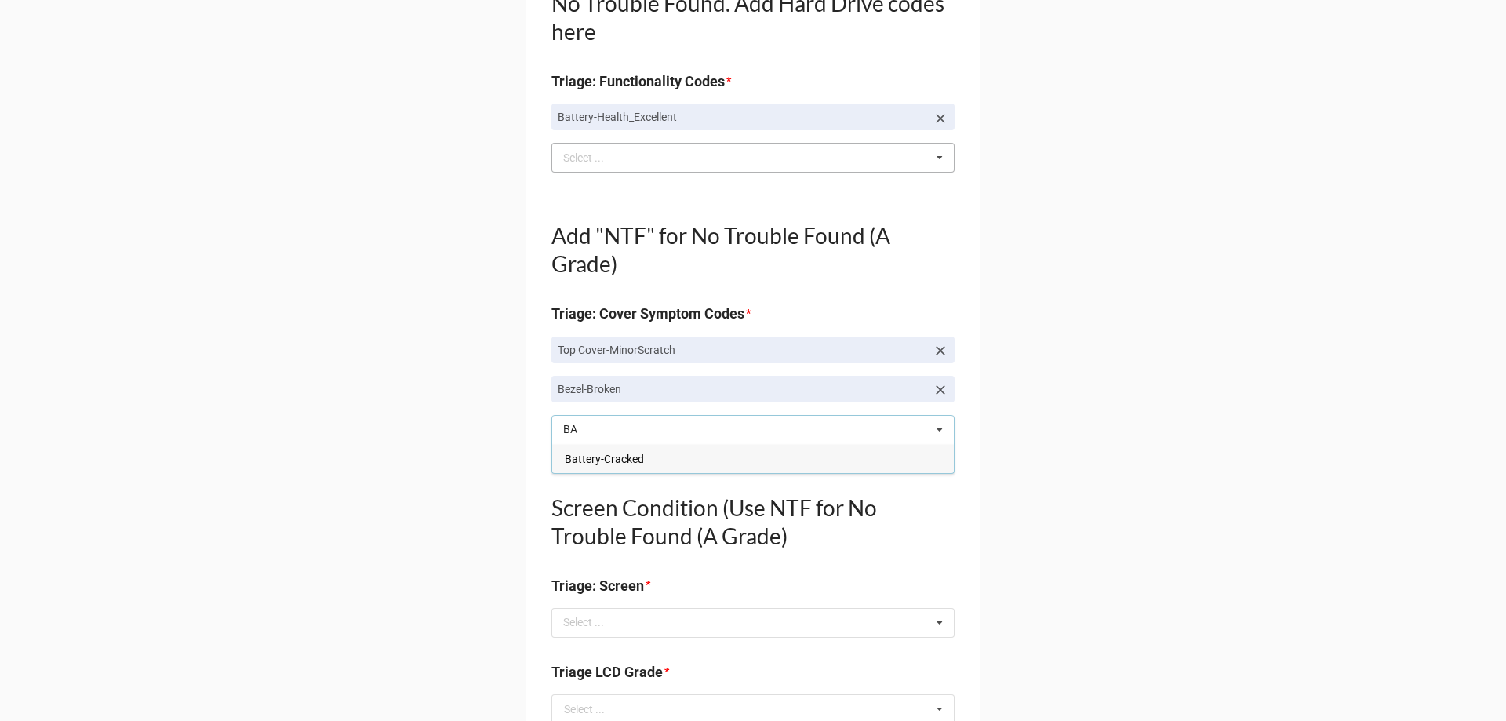
type input "B"
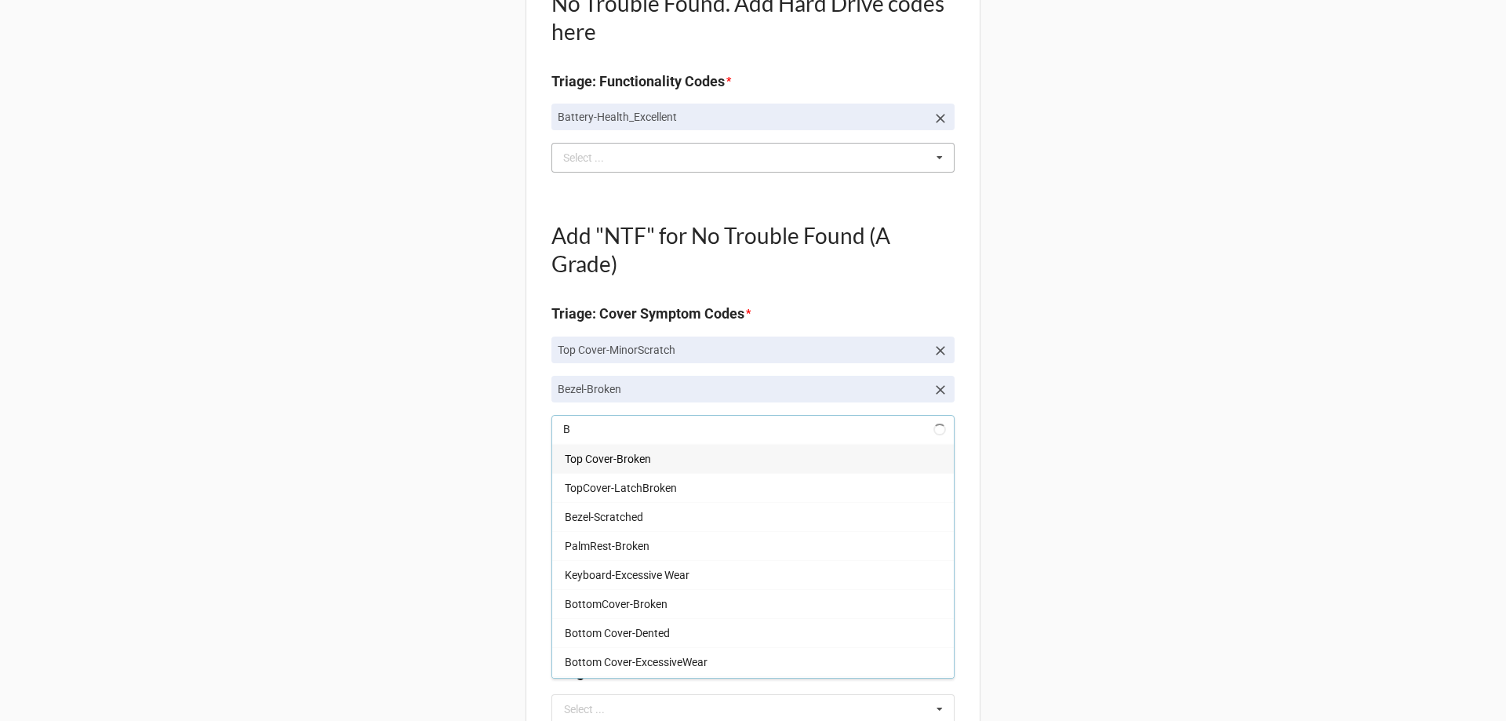
type textarea "x"
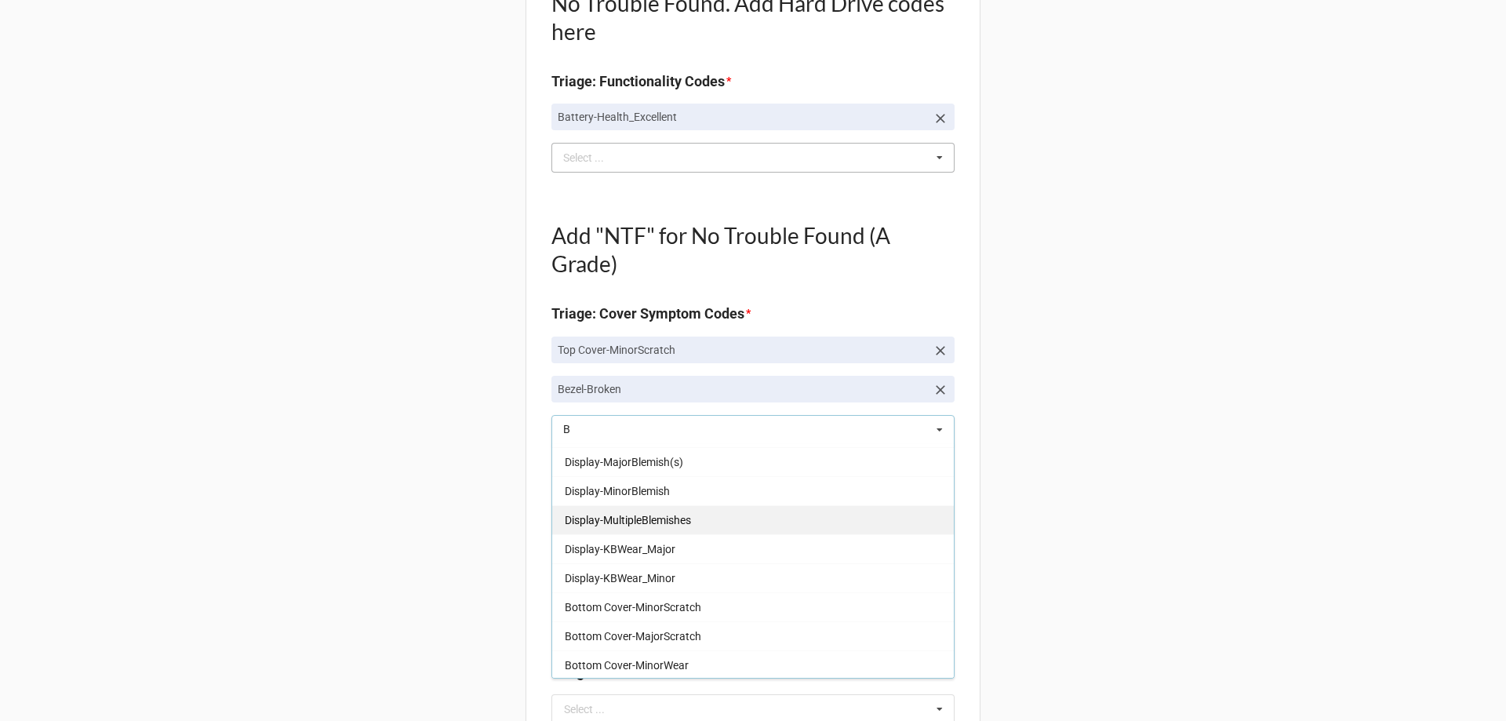
scroll to position [471, 0]
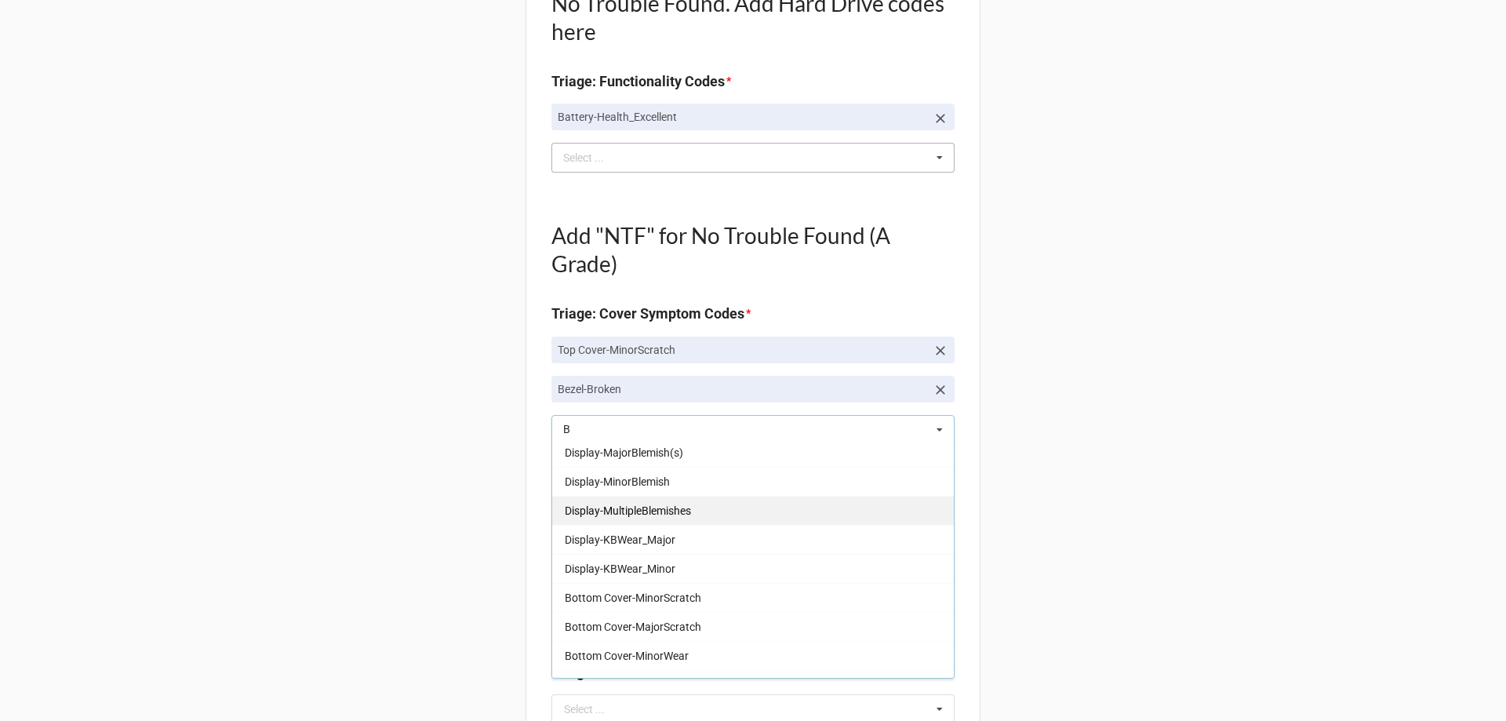
type input "B"
click at [655, 598] on span "Bottom Cover-MinorScratch" at bounding box center [633, 597] width 136 height 13
type textarea "x"
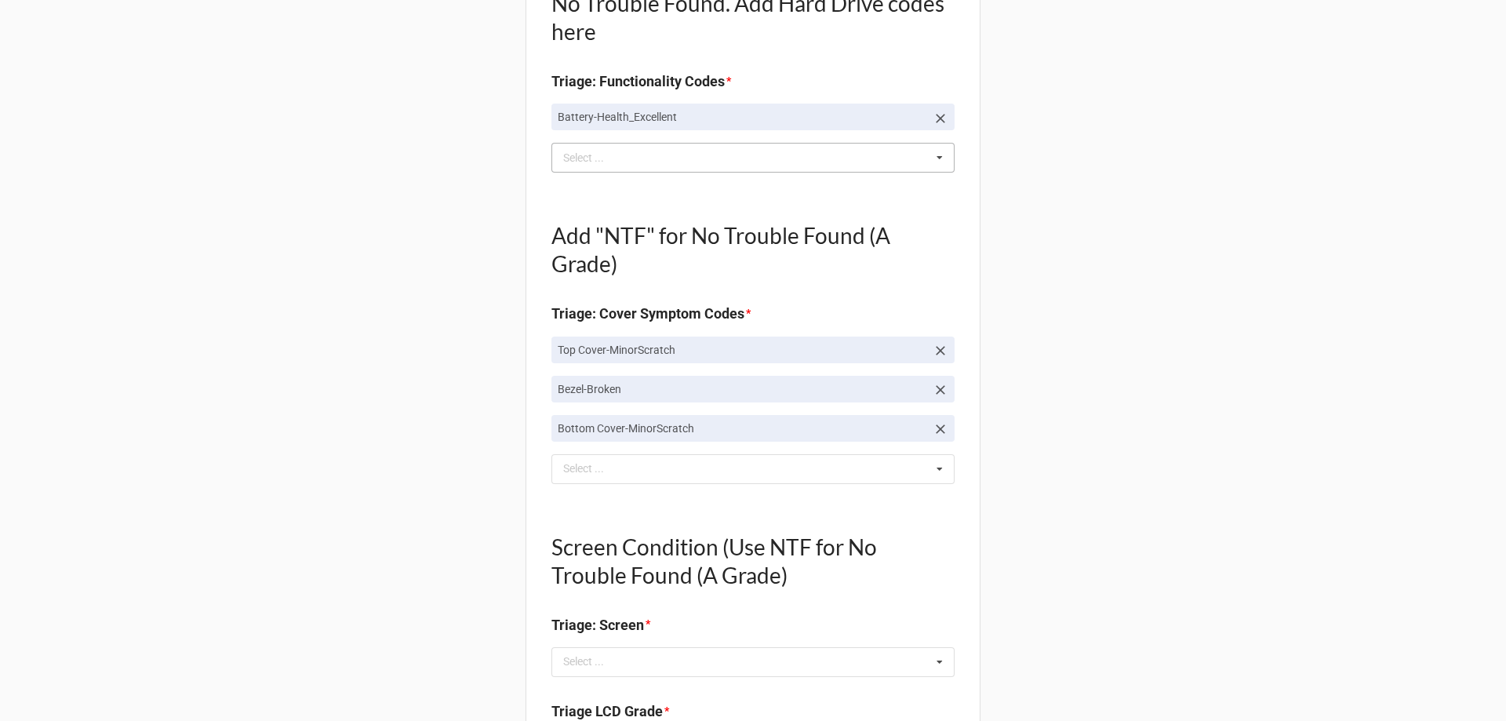
click at [450, 585] on div "Back Receiving Triage Imaging Cleaning Tech & Repair QC Packing Order Picking R…" at bounding box center [753, 606] width 1506 height 2469
click at [631, 474] on div "B Select ... Top Cover-Broken Top Cover-MajorDent Top Cover-MinorDent Top Cover…" at bounding box center [752, 469] width 403 height 30
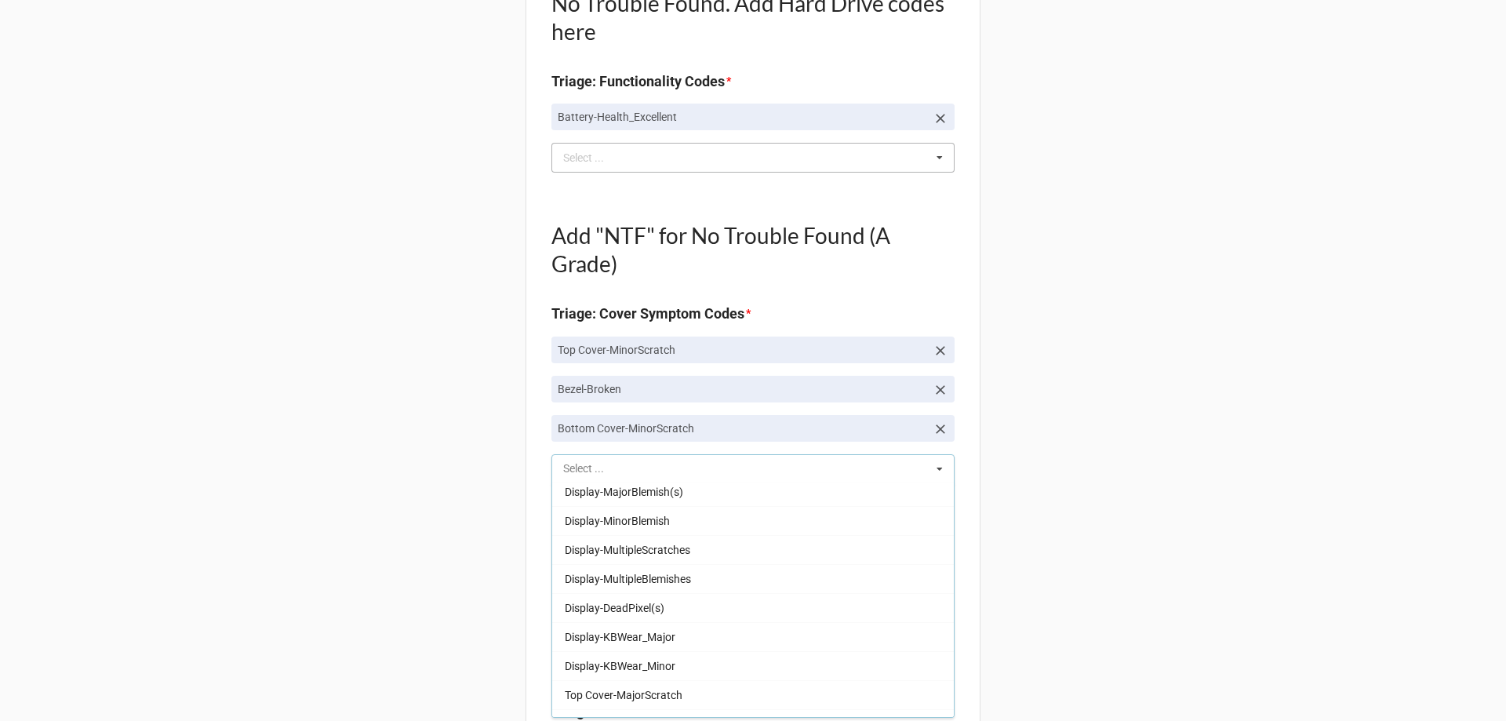
scroll to position [0, 0]
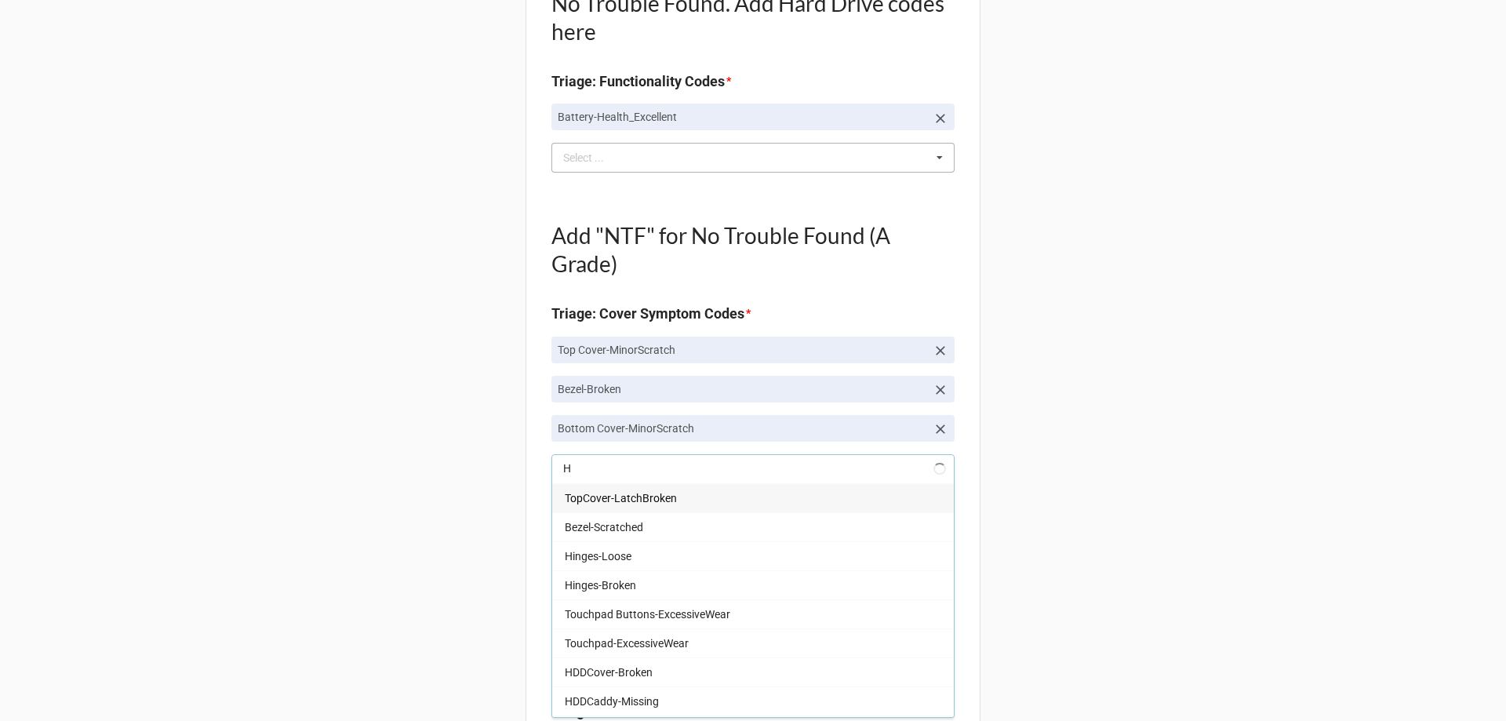
type input "HI"
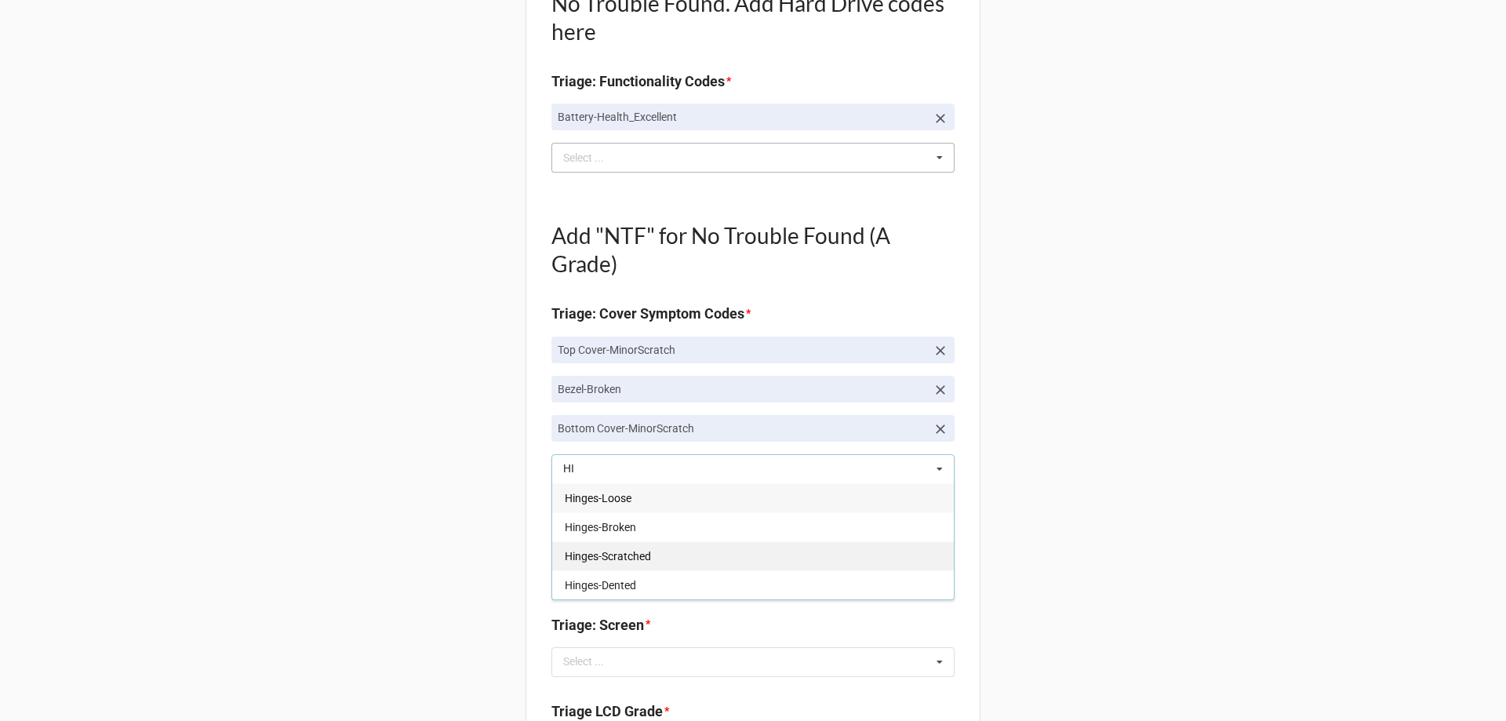
type textarea "x"
type input "HI"
click at [617, 530] on span "Hinges-Broken" at bounding box center [600, 527] width 71 height 13
type textarea "x"
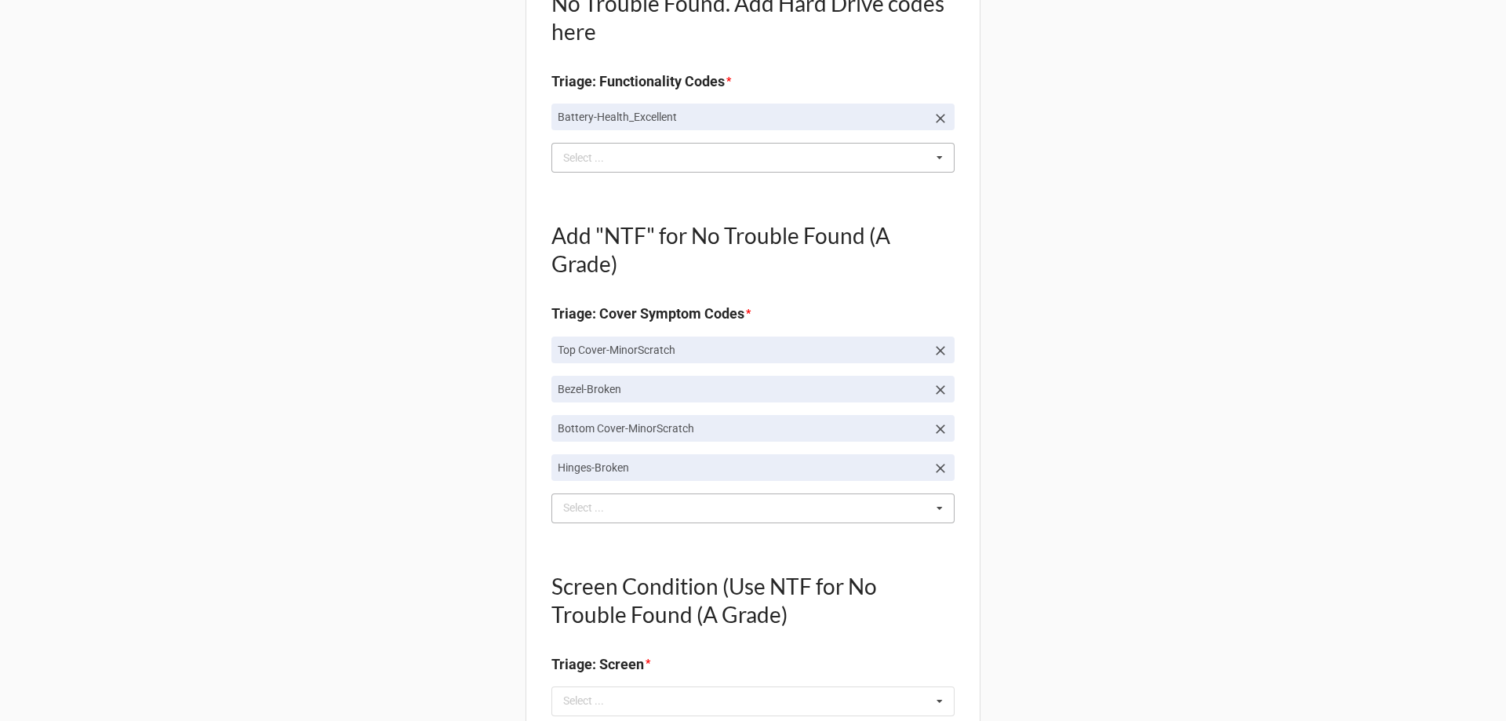
click at [478, 489] on div "Back Receiving Triage Imaging Cleaning Tech & Repair QC Packing Order Picking R…" at bounding box center [753, 626] width 1506 height 2508
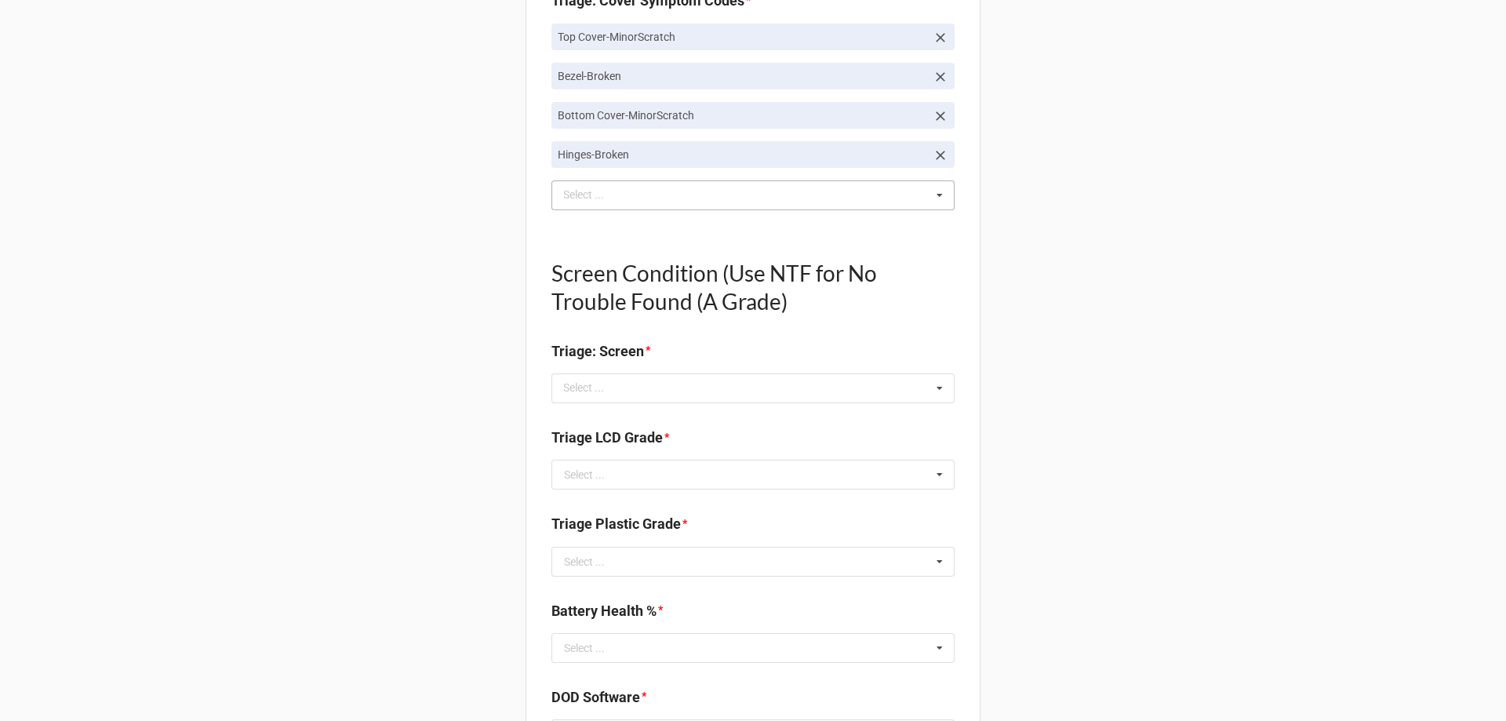
scroll to position [941, 0]
click at [768, 386] on div "Select ... No results found." at bounding box center [752, 388] width 403 height 30
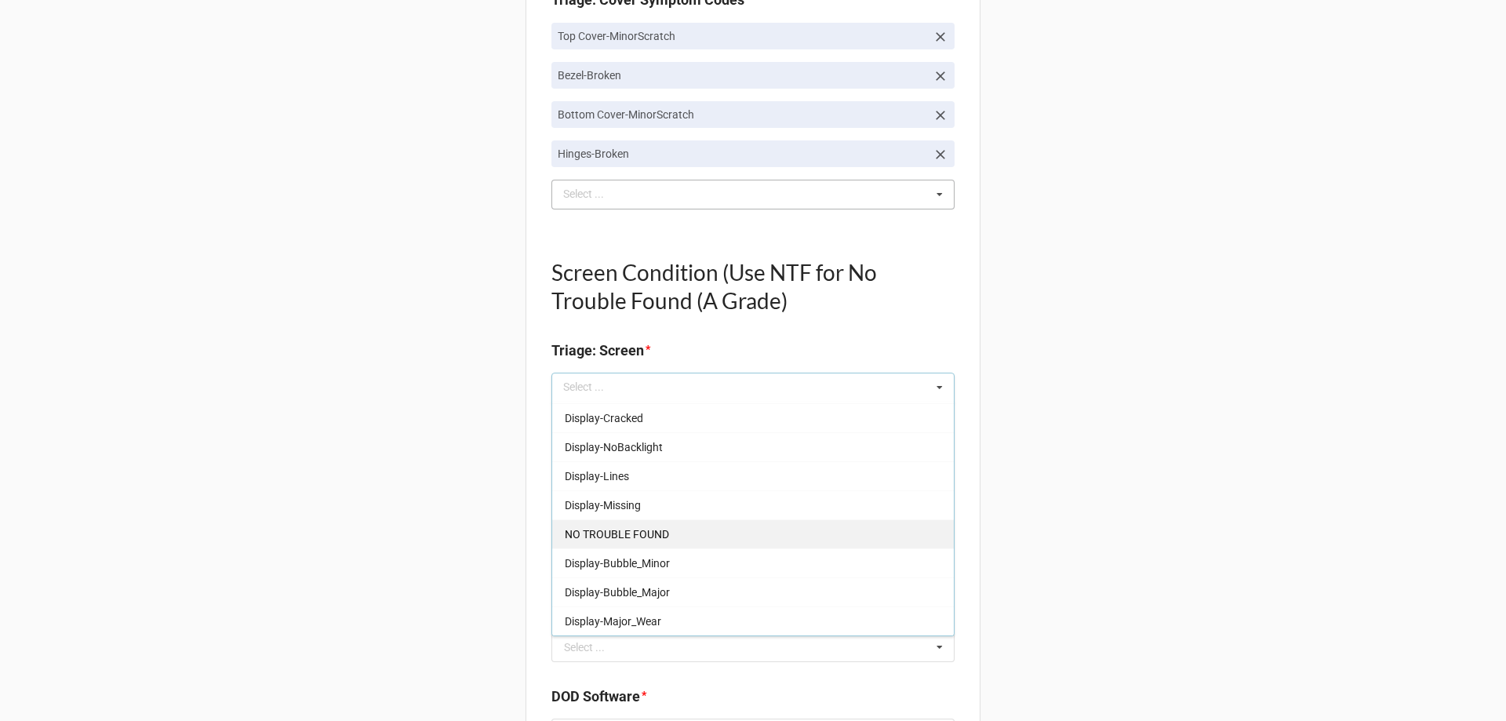
click at [603, 540] on span "NO TROUBLE FOUND" at bounding box center [617, 534] width 104 height 13
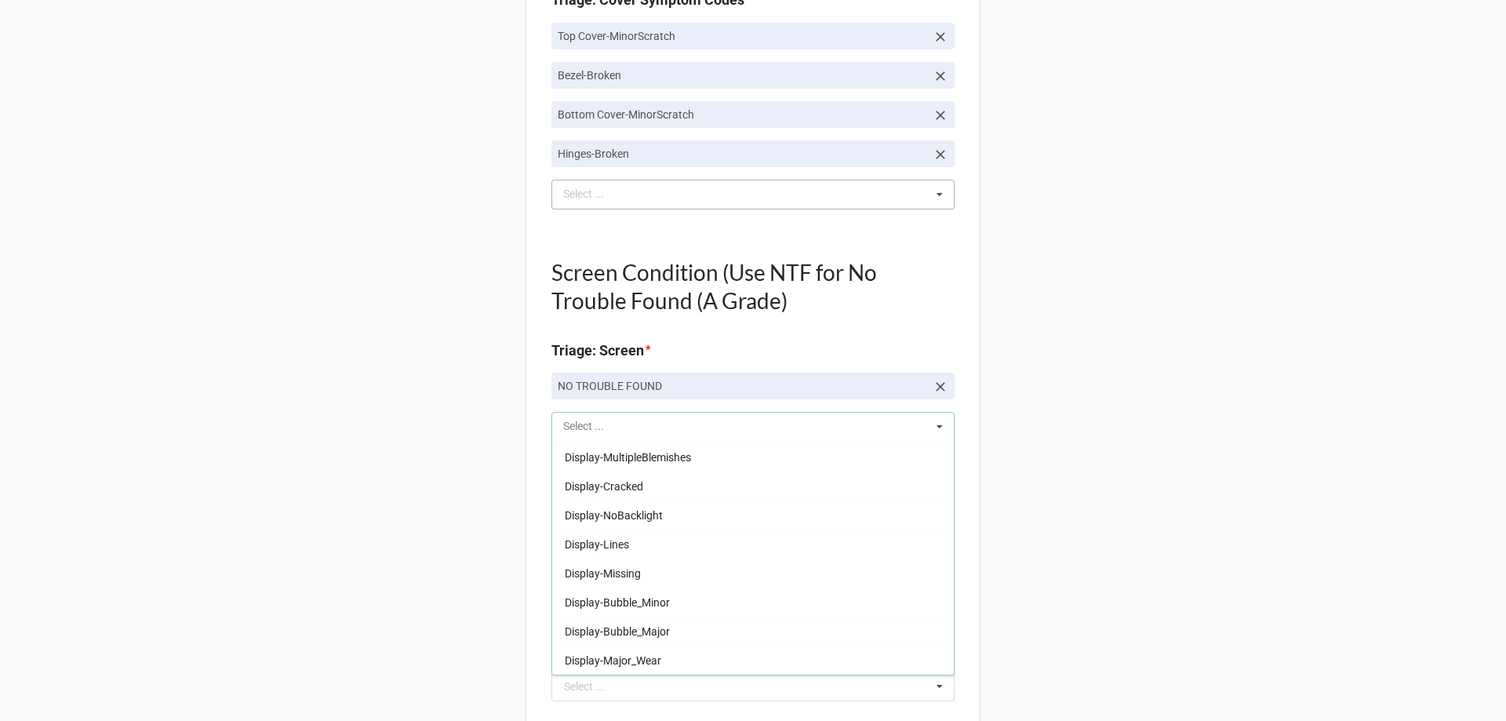
scroll to position [231, 0]
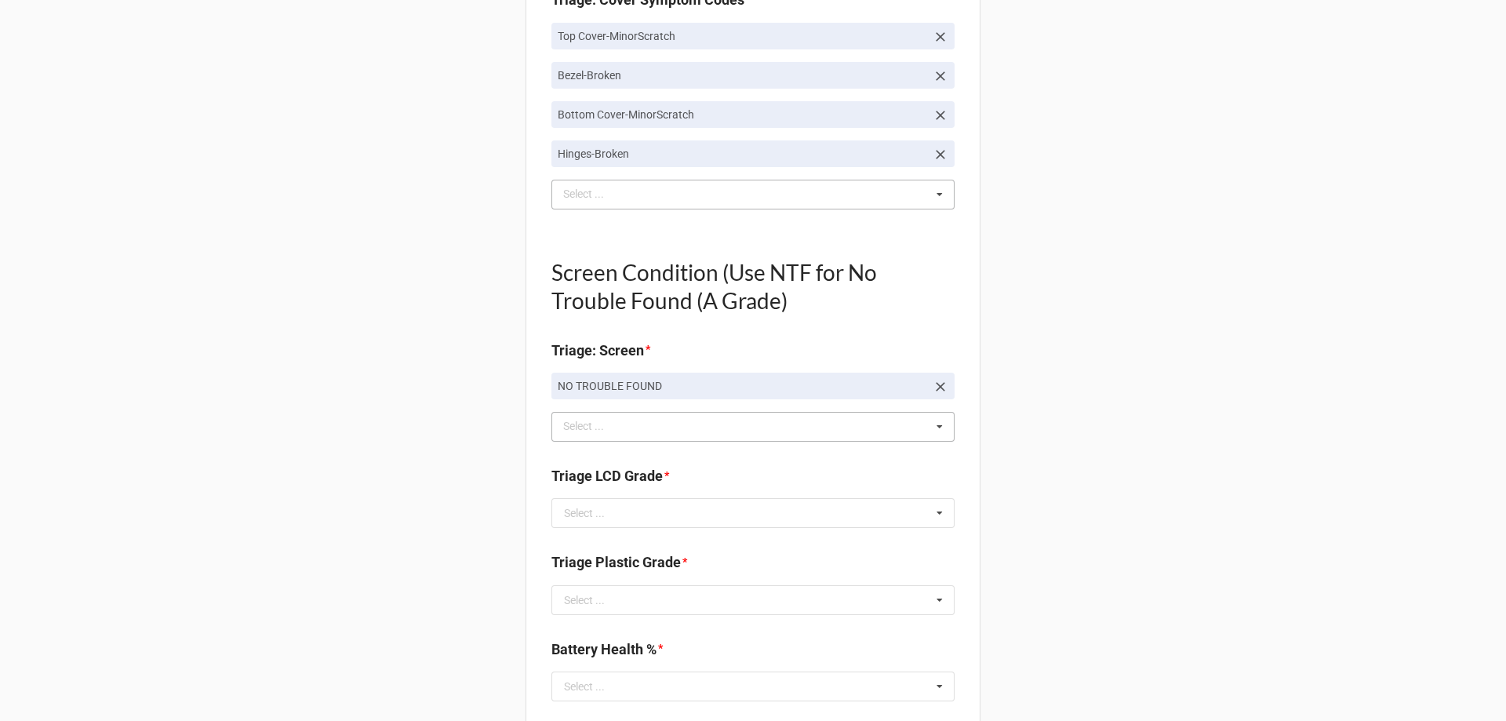
drag, startPoint x: 147, startPoint y: 595, endPoint x: 369, endPoint y: 555, distance: 225.4
click at [149, 595] on div "Back Receiving Triage Imaging Cleaning Tech & Repair QC Packing Order Picking R…" at bounding box center [753, 332] width 1506 height 2547
click at [564, 502] on input "text" at bounding box center [754, 513] width 402 height 28
click at [585, 544] on div "A" at bounding box center [753, 541] width 402 height 29
click at [601, 584] on div "Triage Plastic Grade *" at bounding box center [752, 567] width 403 height 33
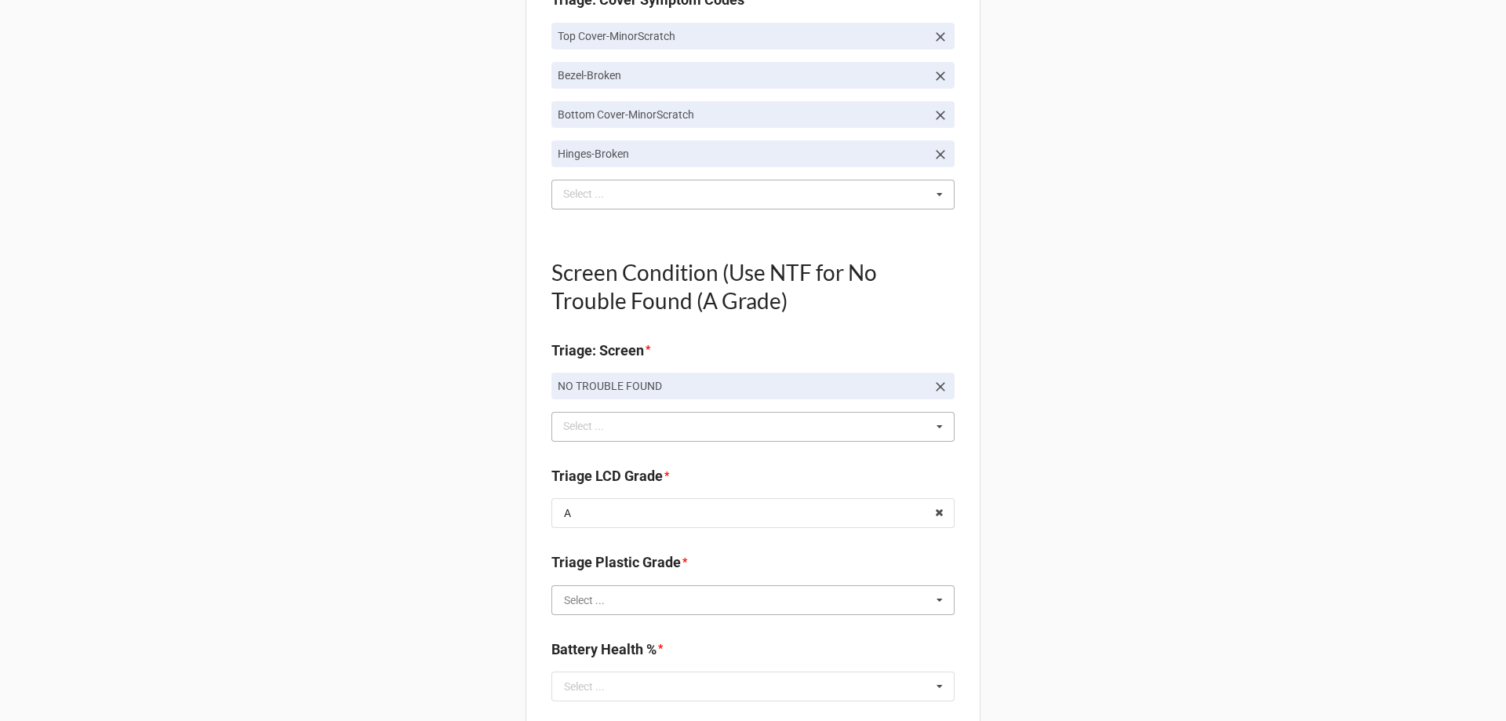
click at [601, 605] on input "text" at bounding box center [754, 600] width 402 height 28
click at [568, 573] on div "E" at bounding box center [753, 571] width 402 height 29
type textarea "x"
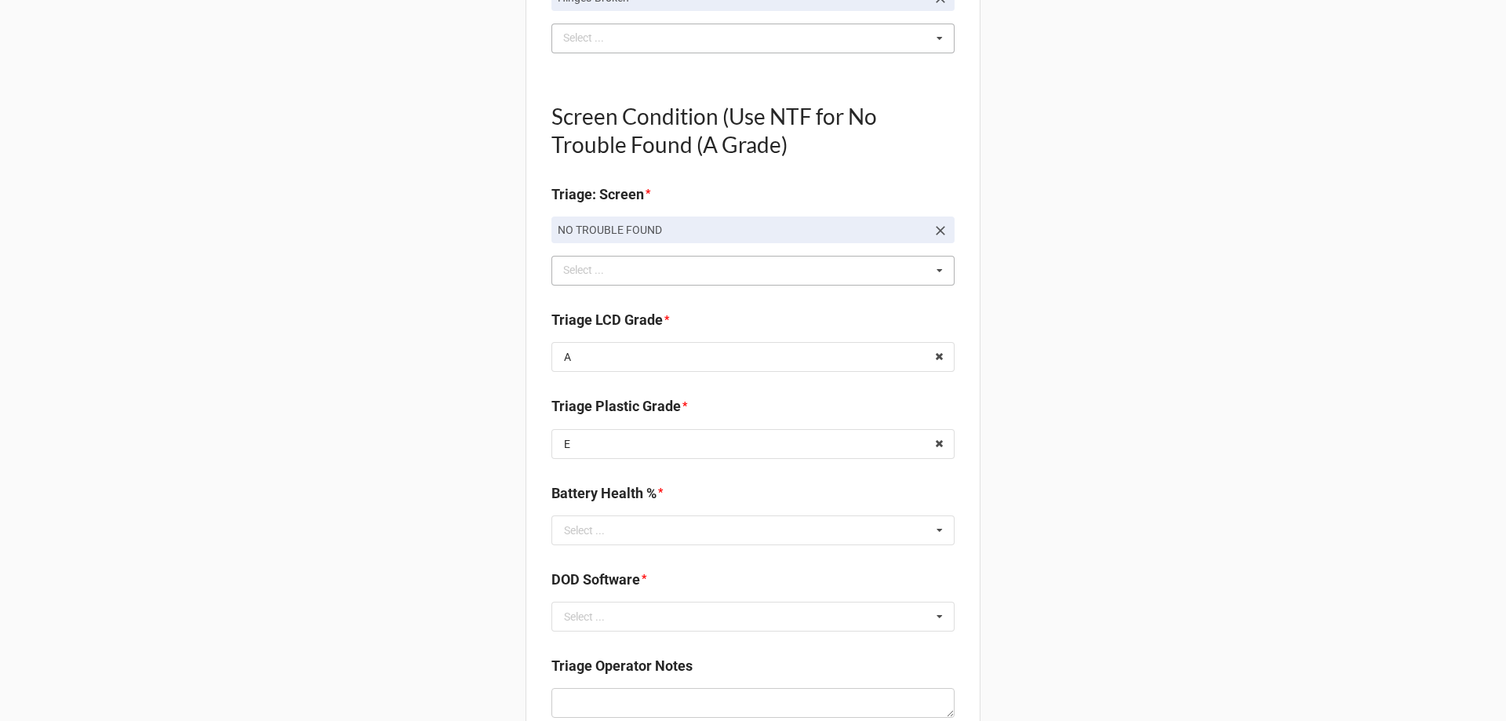
scroll to position [1098, 0]
click at [605, 548] on div "Battery Health % * Select ... 0% 1% 2% 3% 4% 5% 6% 7% 8% 9% 10% 11% 12% 13% 14%…" at bounding box center [752, 519] width 403 height 74
click at [604, 540] on input "text" at bounding box center [754, 529] width 402 height 28
type input "81"
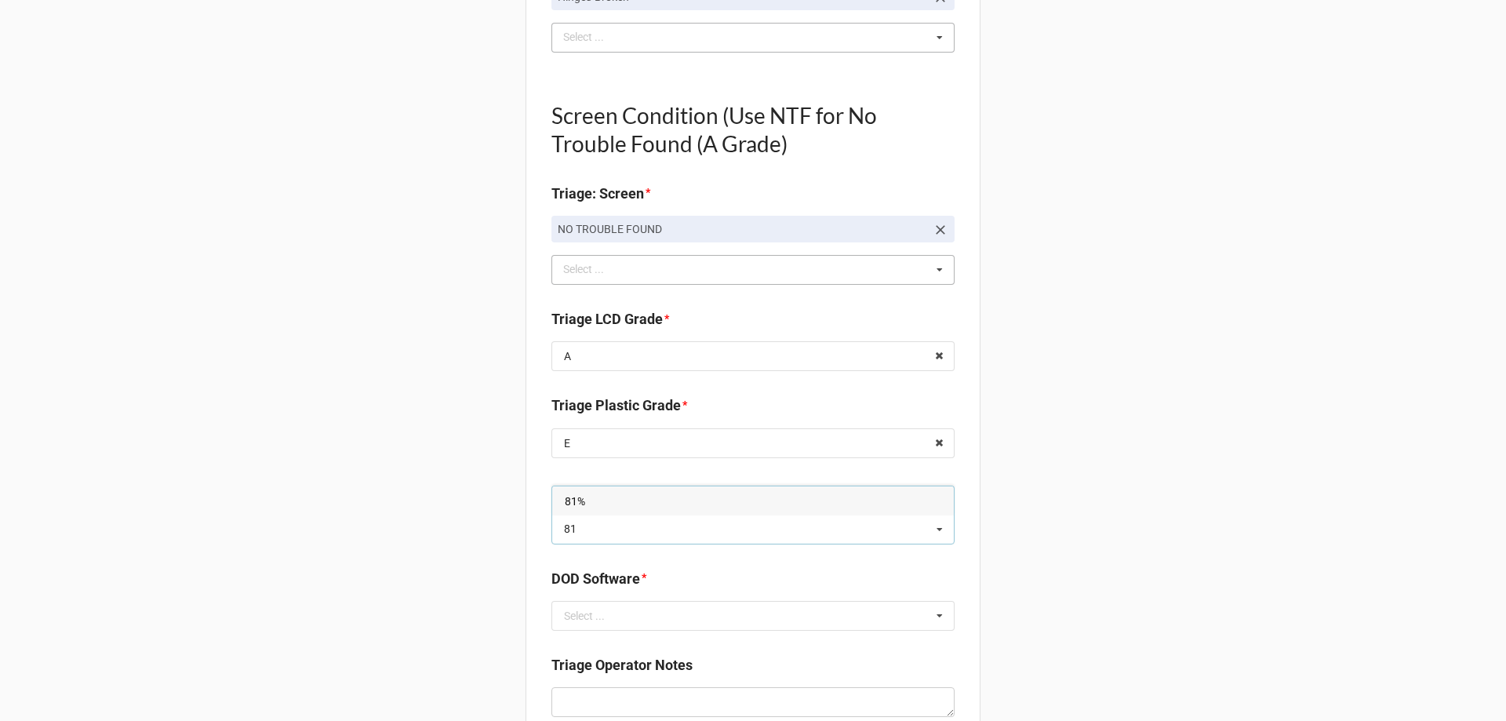
click at [567, 505] on span "81%" at bounding box center [575, 501] width 20 height 13
type textarea "x"
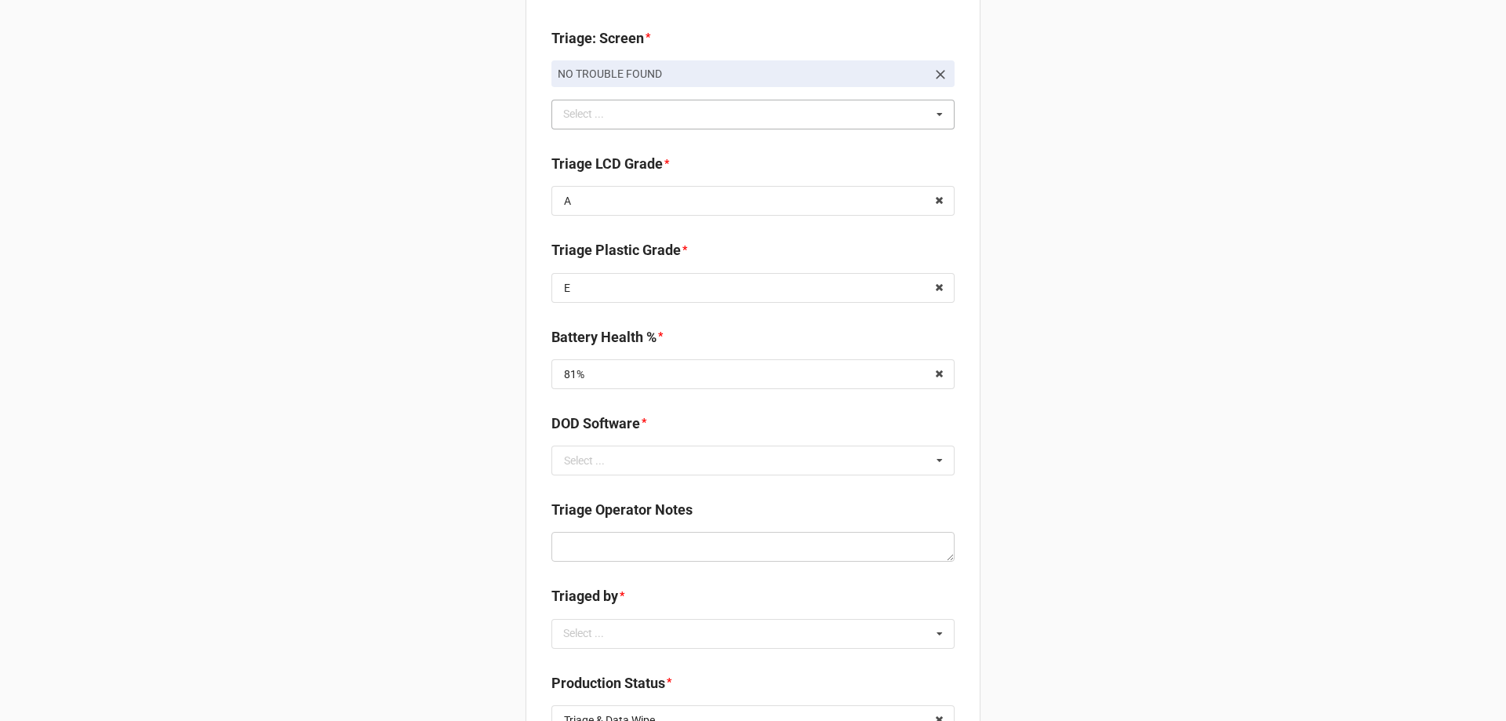
scroll to position [1255, 0]
click at [592, 464] on div "Select ..." at bounding box center [584, 458] width 41 height 11
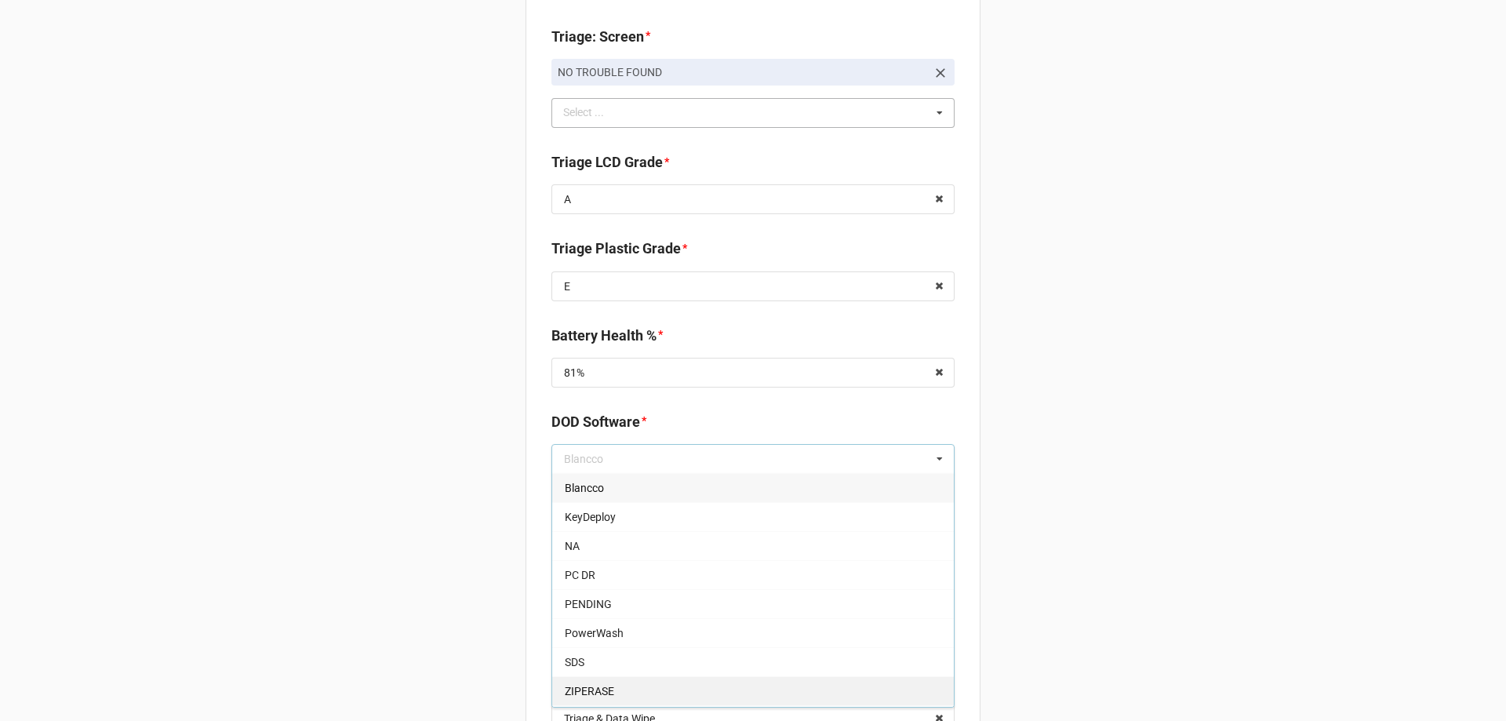
click at [587, 682] on div "ZIPERASE" at bounding box center [753, 690] width 402 height 29
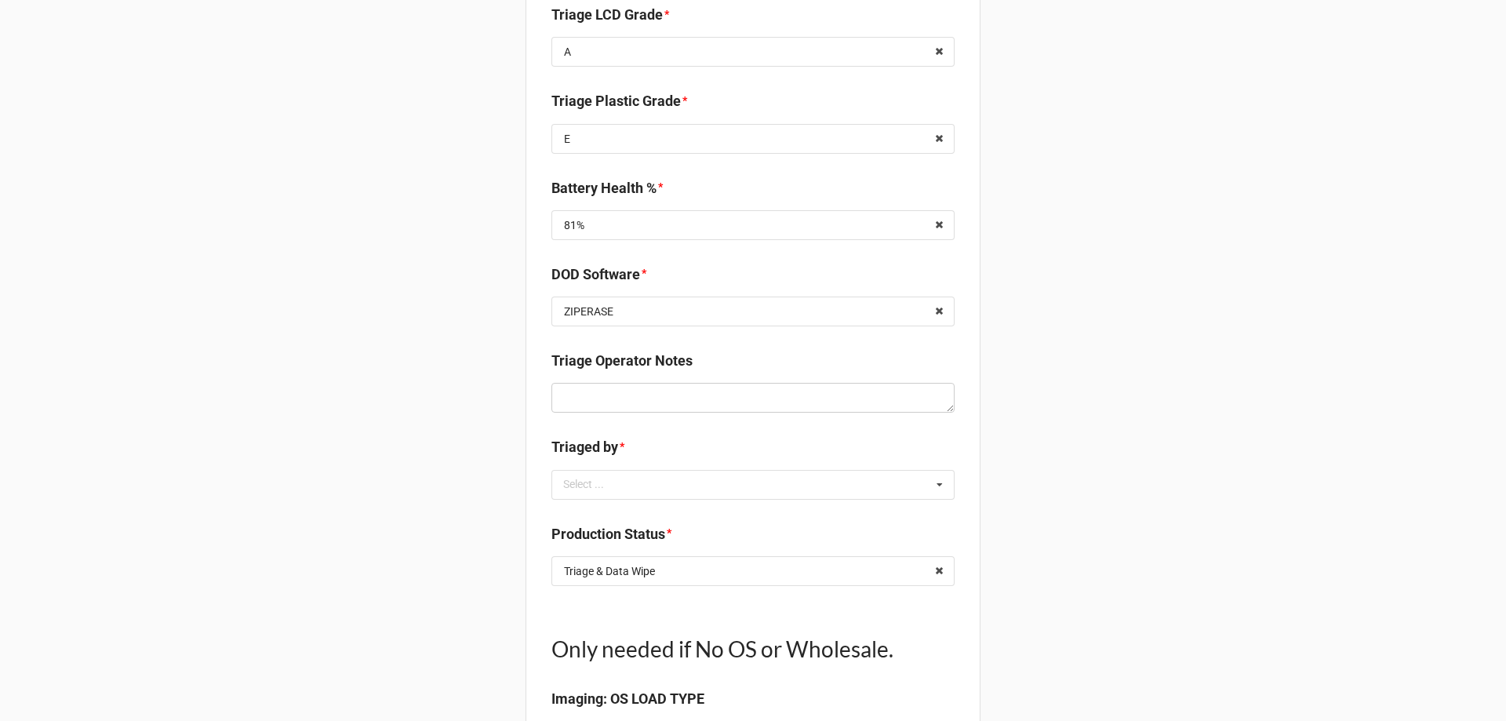
scroll to position [1412, 0]
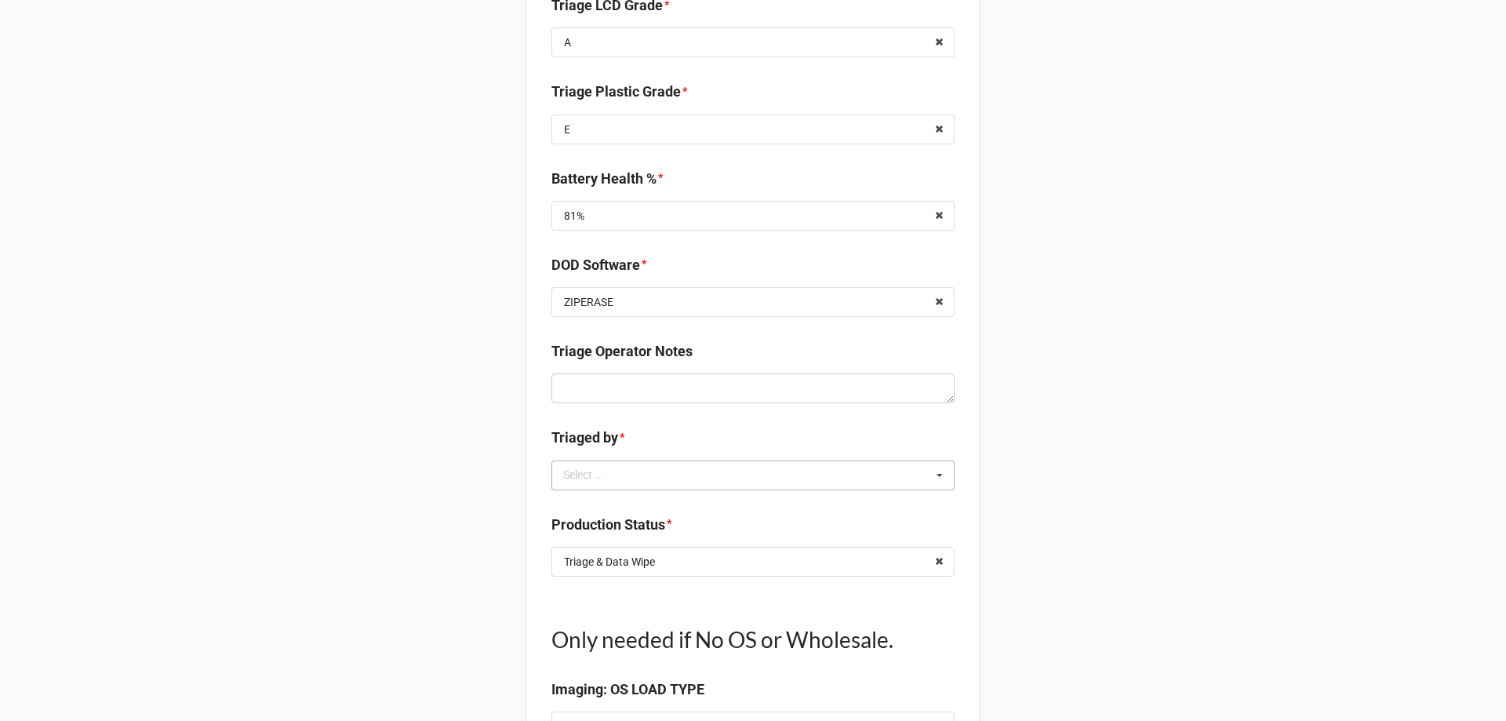
click at [559, 475] on div "Select ..." at bounding box center [592, 475] width 67 height 18
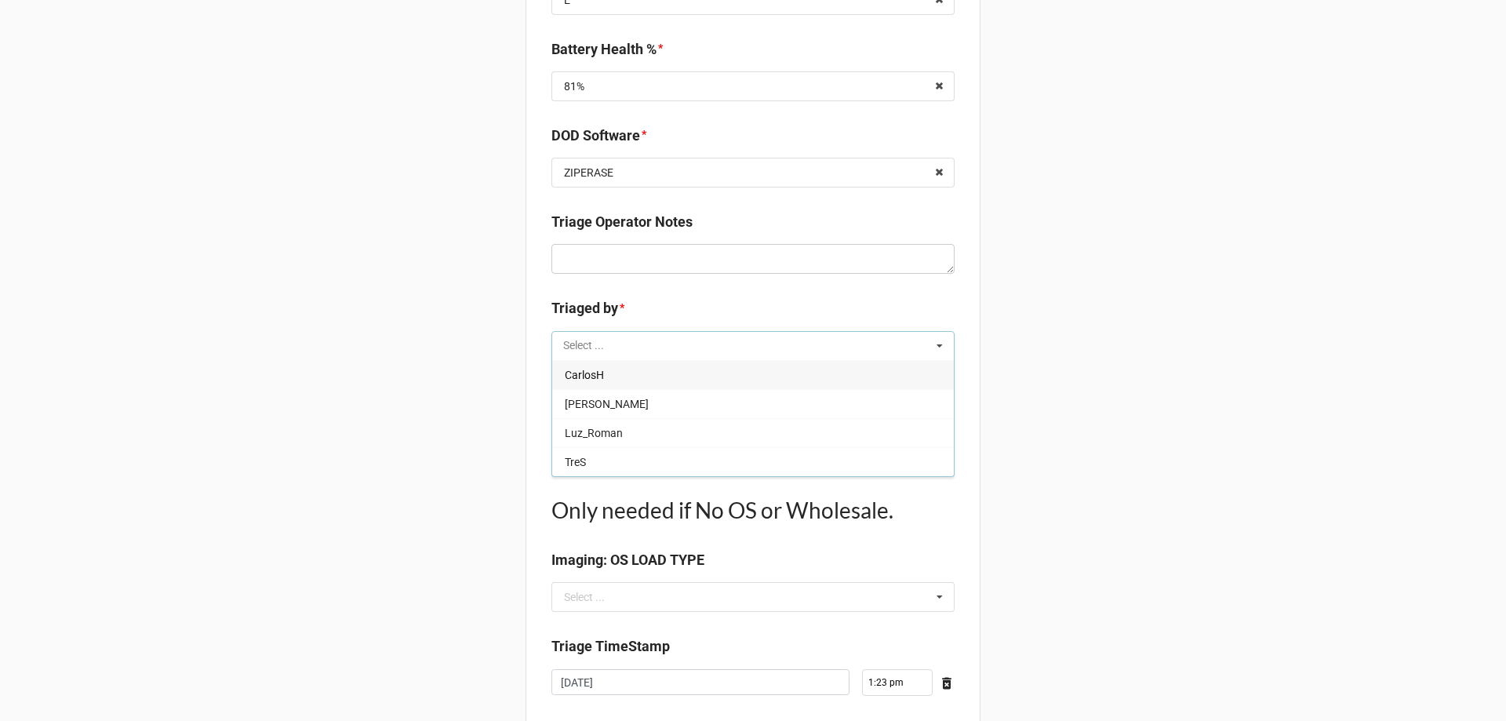
scroll to position [1569, 0]
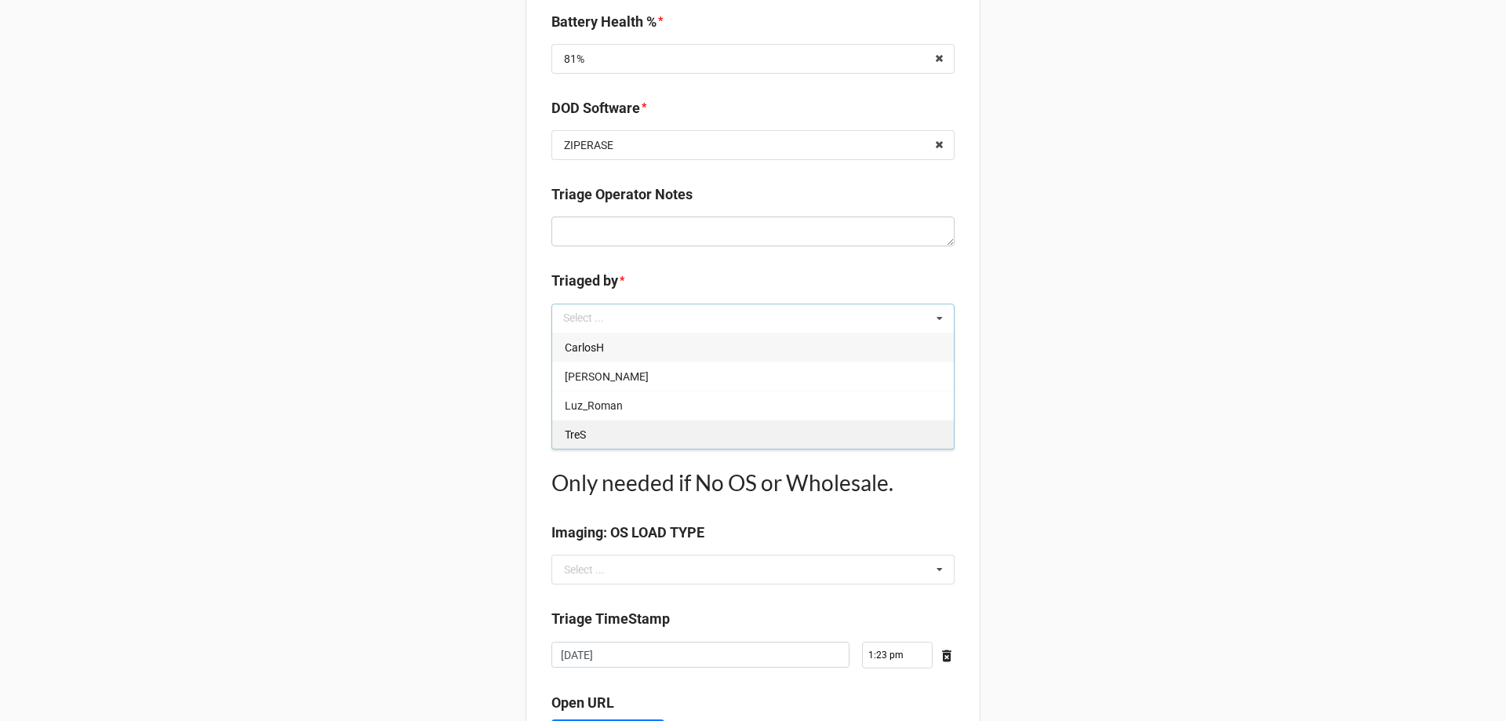
click at [591, 434] on div "TreS" at bounding box center [753, 434] width 402 height 29
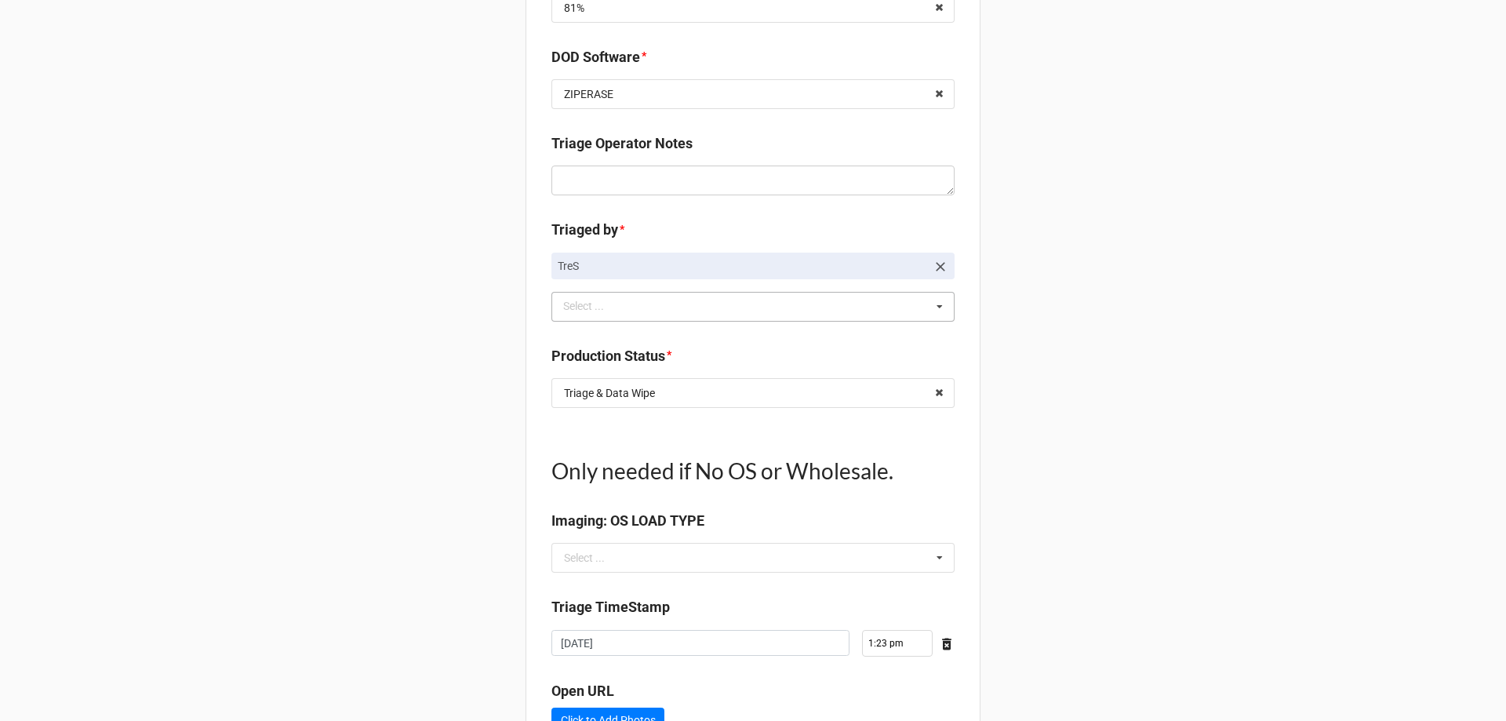
scroll to position [1647, 0]
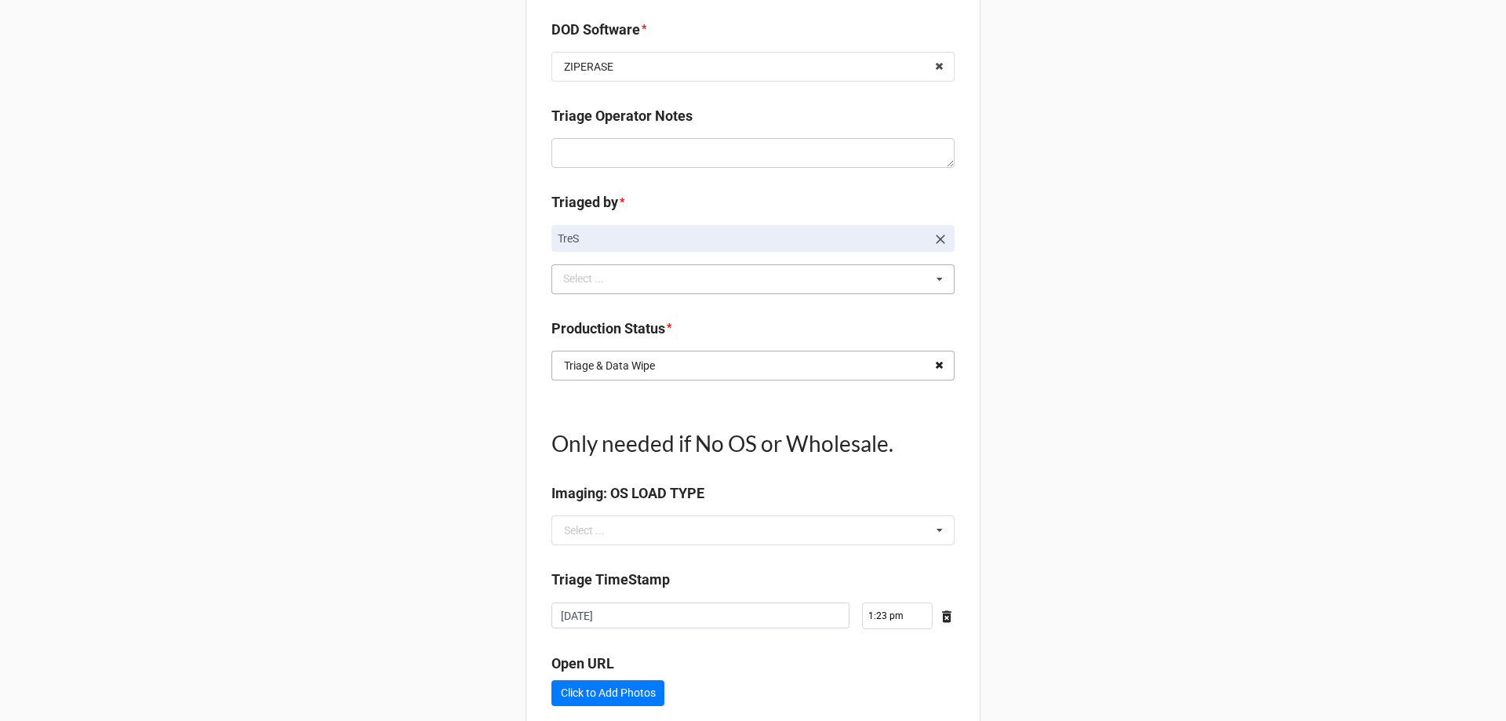
click at [935, 362] on icon at bounding box center [939, 365] width 24 height 29
click at [837, 366] on input "text" at bounding box center [754, 365] width 402 height 28
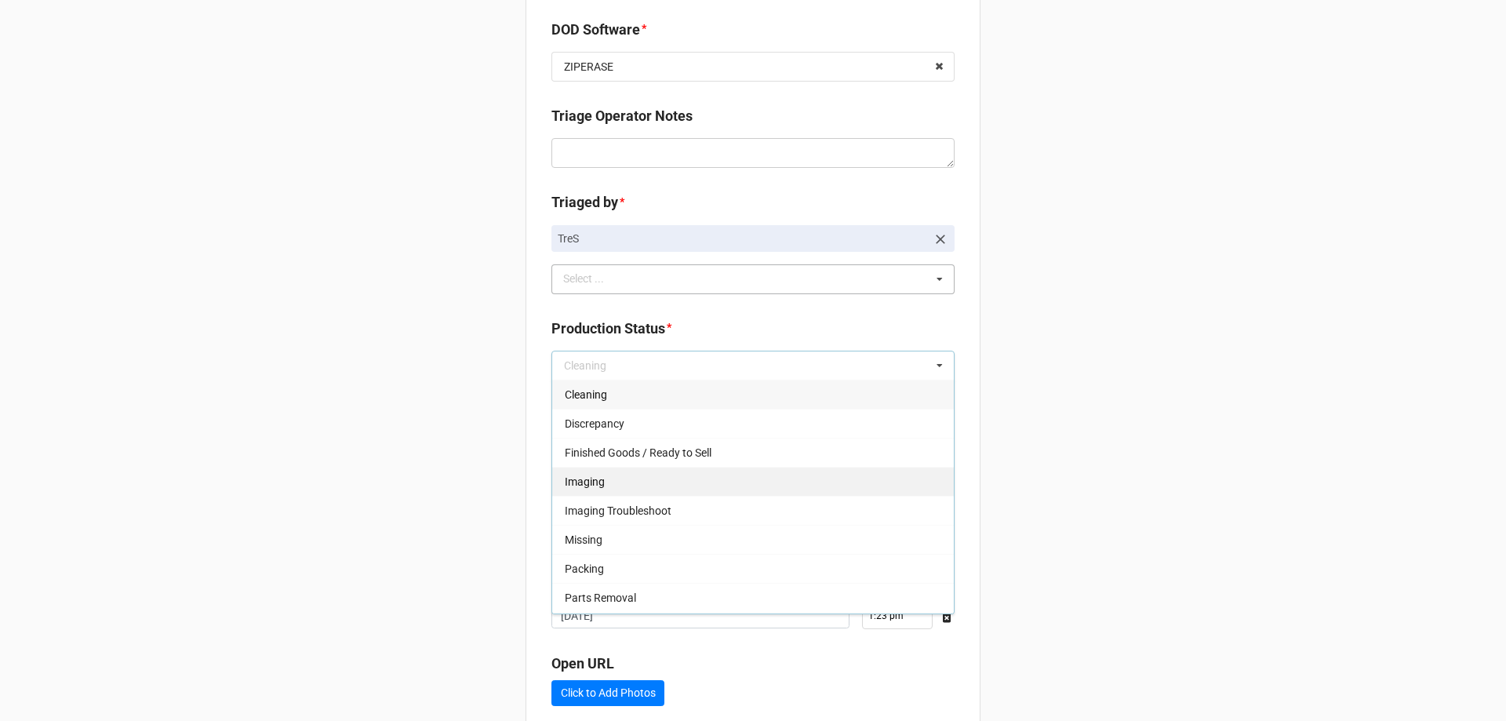
click at [628, 486] on div "Imaging" at bounding box center [753, 481] width 402 height 29
type textarea "x"
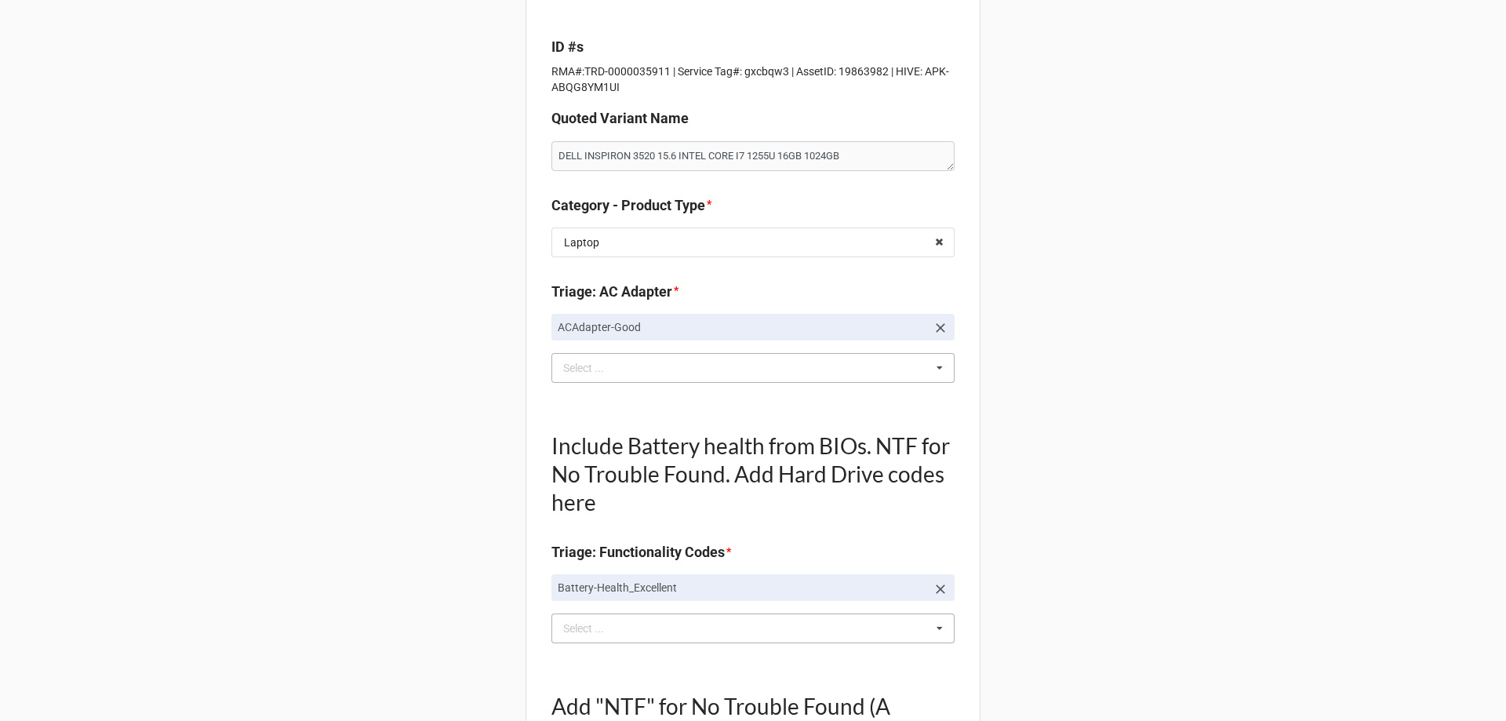
scroll to position [0, 0]
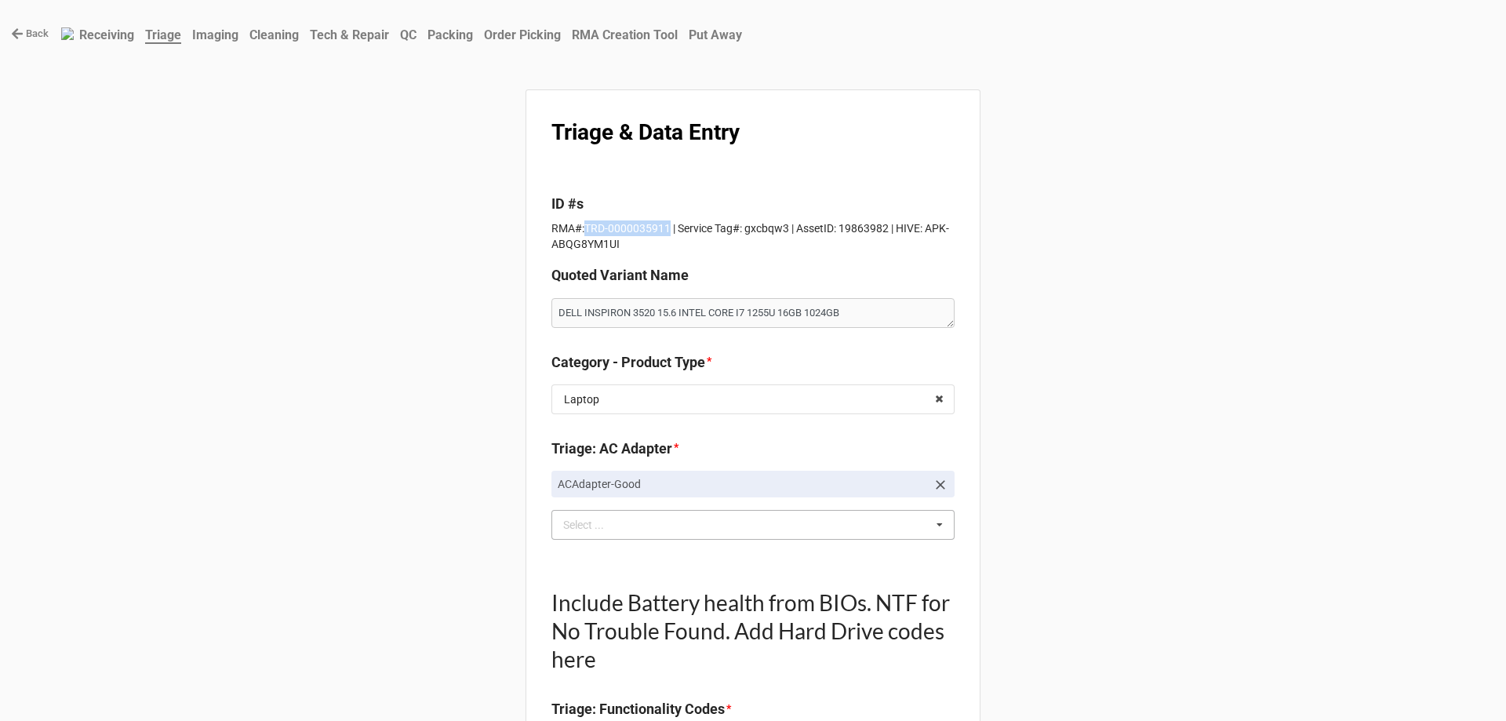
drag, startPoint x: 580, startPoint y: 225, endPoint x: 661, endPoint y: 229, distance: 80.9
click at [661, 229] on p "RMA#:TRD-0000035911 | Service Tag#: gxcbqw3 | AssetID: 19863982 | HIVE: APK-ABQ…" at bounding box center [752, 235] width 403 height 31
copy p "TRD-0000035911"
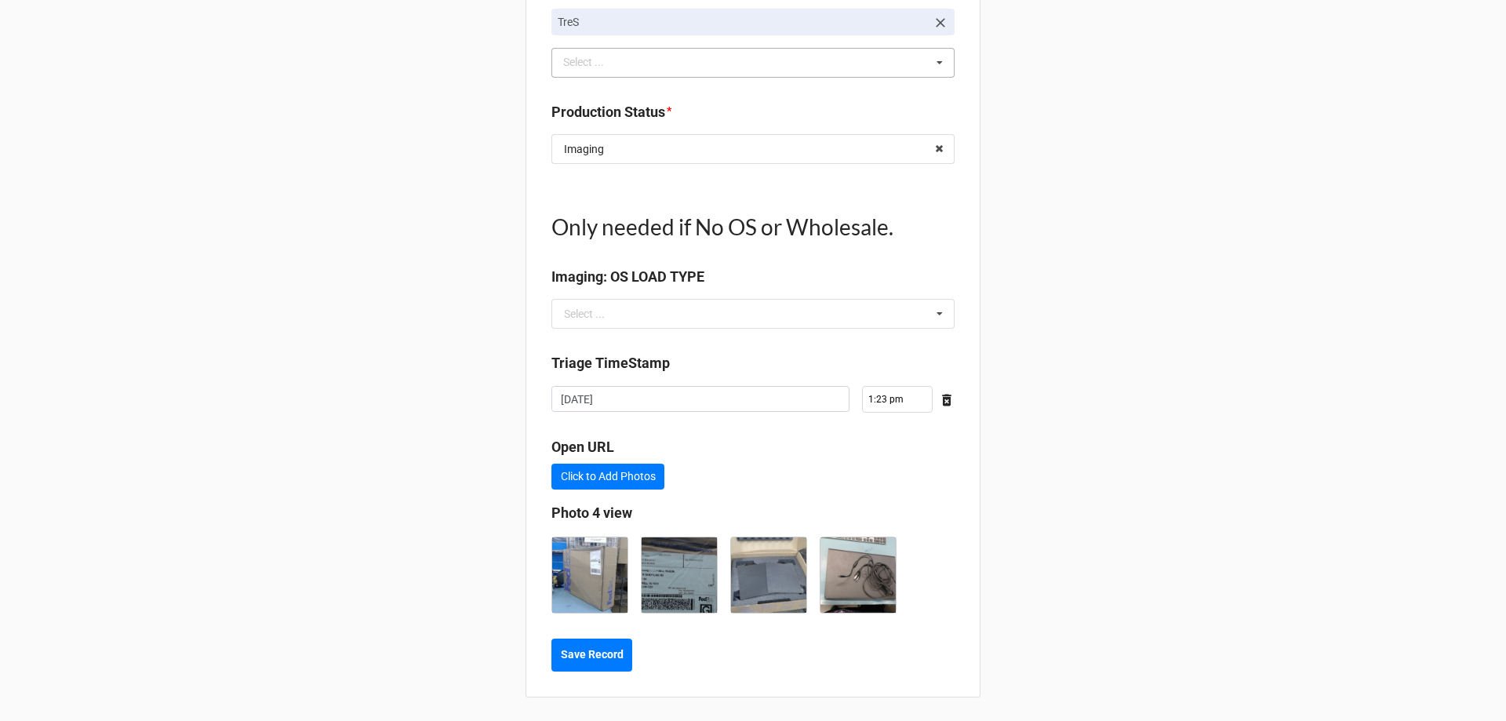
scroll to position [1865, 0]
click at [609, 663] on button "Save Record" at bounding box center [591, 653] width 81 height 33
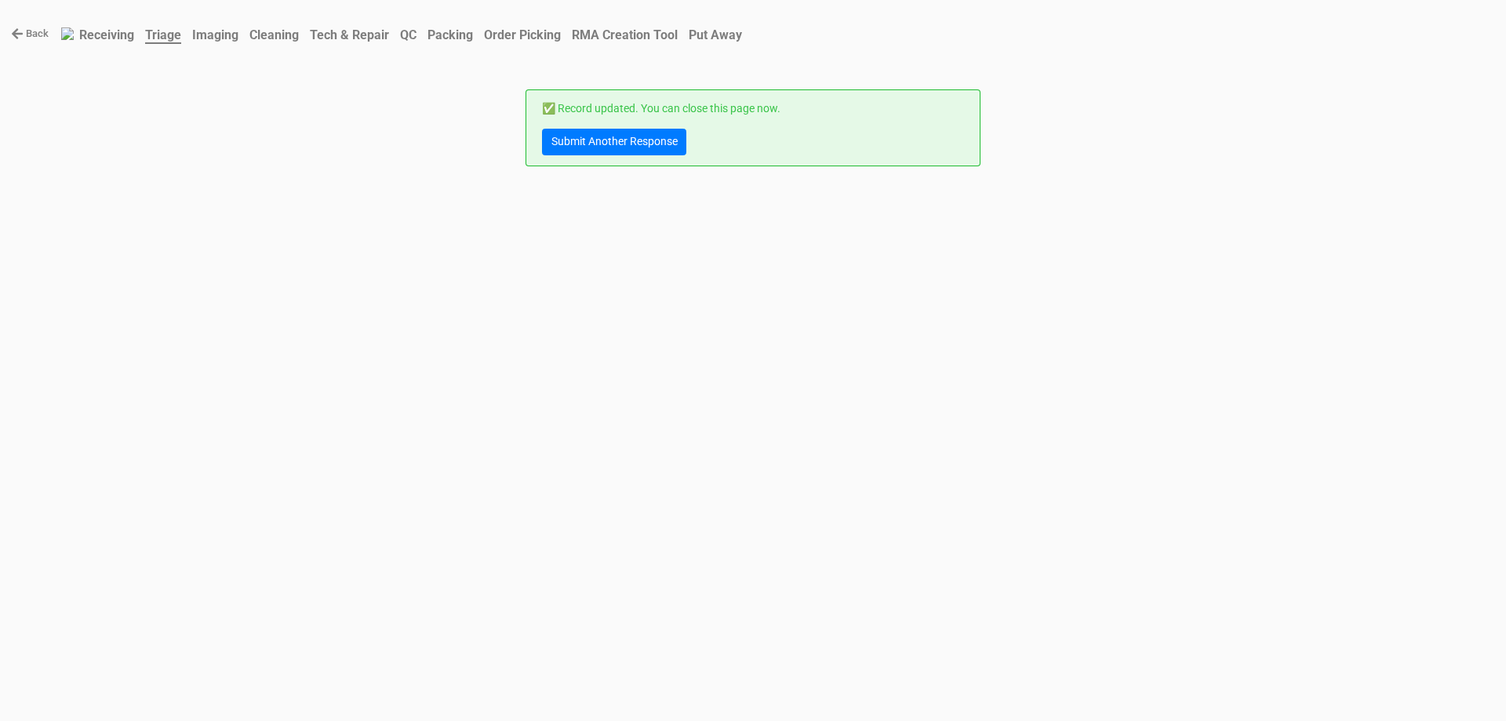
scroll to position [0, 0]
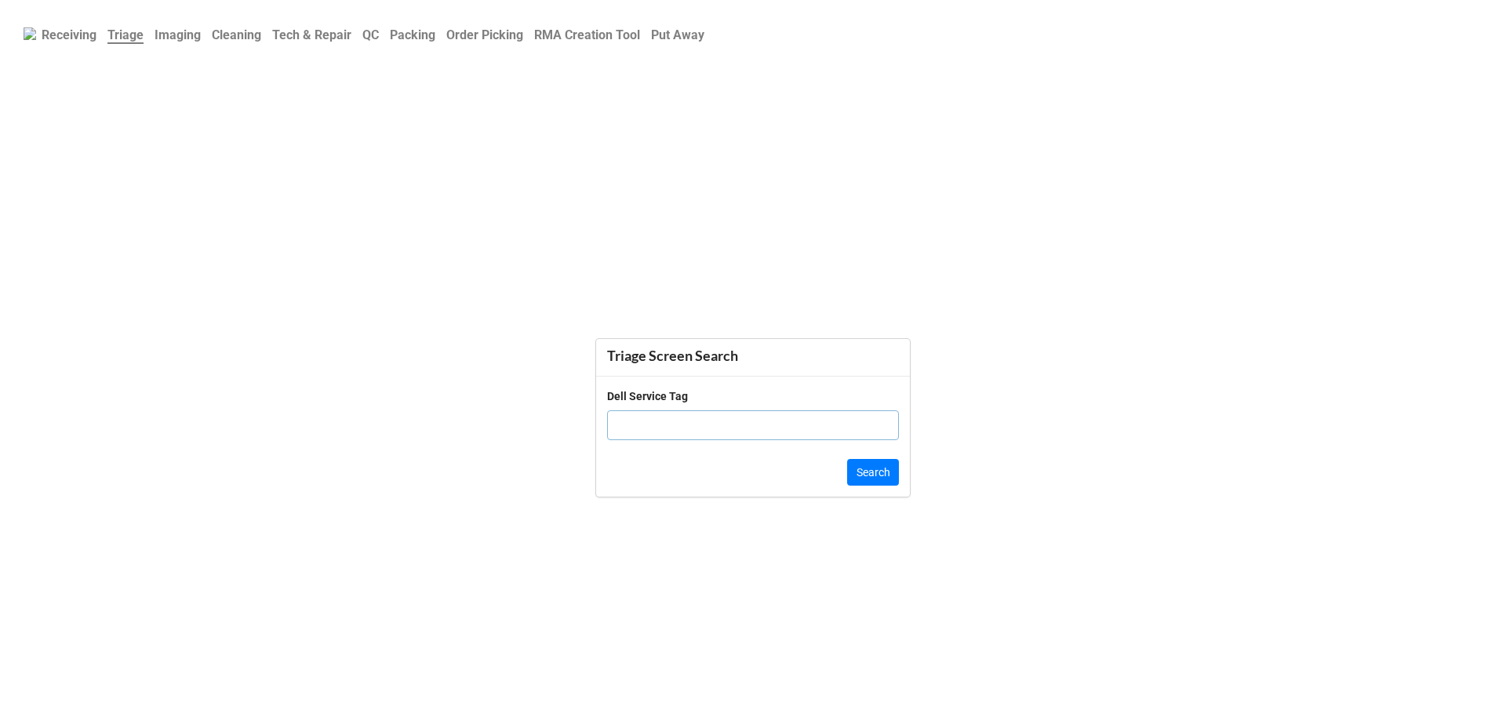
click at [379, 42] on b "QC" at bounding box center [370, 34] width 16 height 15
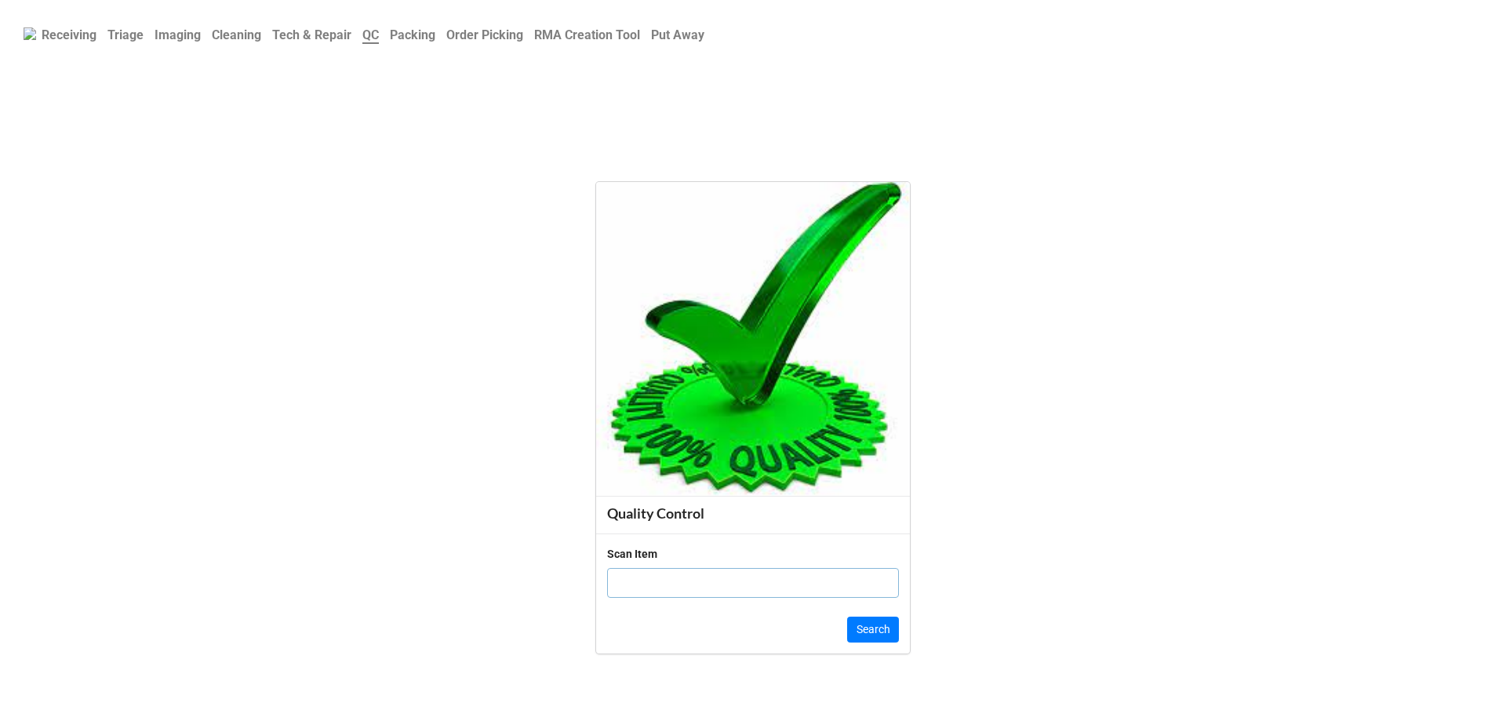
click at [640, 577] on input "text" at bounding box center [753, 583] width 292 height 30
drag, startPoint x: 1198, startPoint y: 256, endPoint x: 1181, endPoint y: 289, distance: 36.5
click at [1198, 263] on form "Quality Control Scan Item Search" at bounding box center [753, 417] width 1506 height 581
drag, startPoint x: 1143, startPoint y: 30, endPoint x: 1124, endPoint y: 289, distance: 260.3
click at [1124, 289] on form "Quality Control Scan Item Search" at bounding box center [753, 417] width 1506 height 581
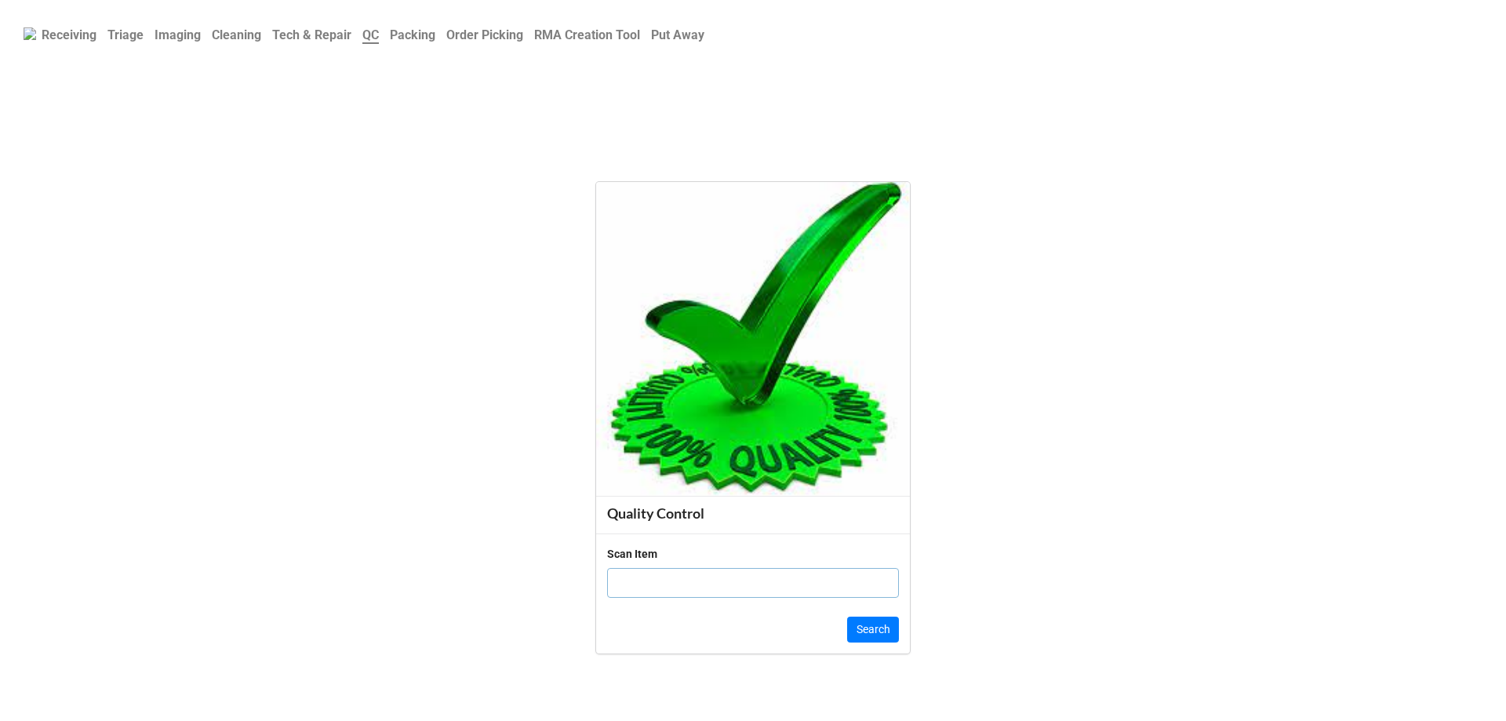
drag, startPoint x: 1479, startPoint y: 3, endPoint x: 1412, endPoint y: 588, distance: 589.0
click at [1412, 588] on form "Quality Control Scan Item Search" at bounding box center [753, 417] width 1506 height 581
click at [358, 273] on form "Quality Control Scan Item Search" at bounding box center [753, 417] width 1506 height 581
